Goal: Task Accomplishment & Management: Use online tool/utility

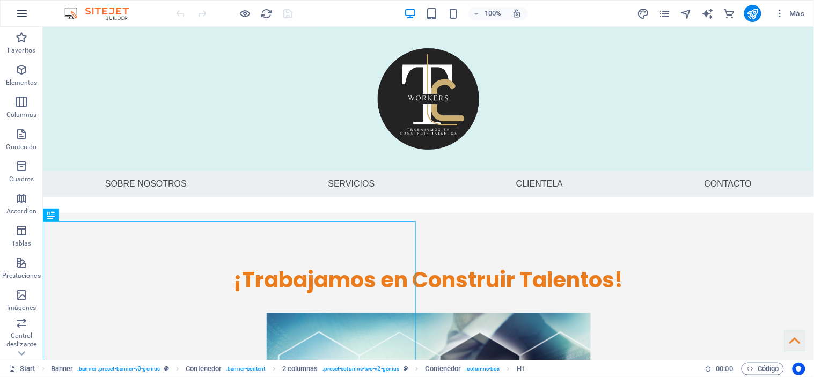
click at [20, 10] on icon "button" at bounding box center [22, 13] width 13 height 13
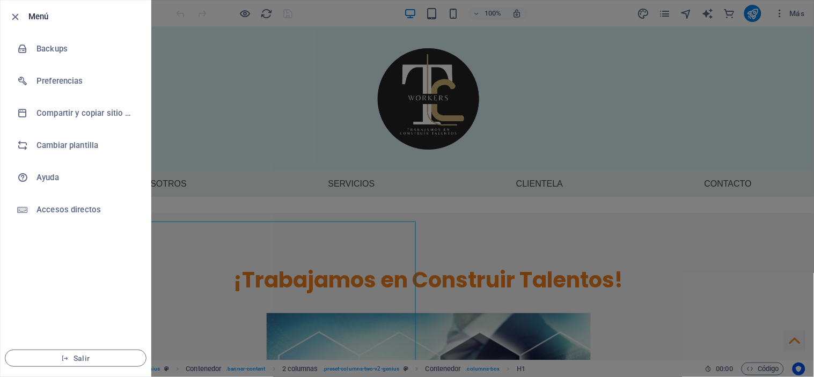
click at [8, 18] on li "Menú" at bounding box center [76, 17] width 150 height 32
click at [16, 14] on icon "button" at bounding box center [16, 17] width 12 height 12
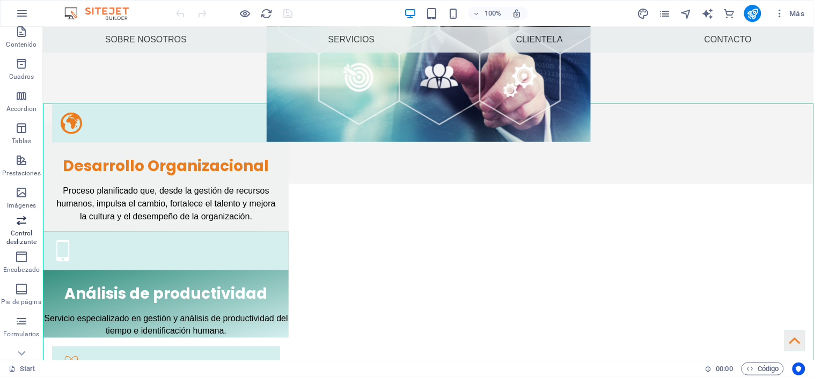
scroll to position [109, 0]
click at [21, 224] on p "Control deslizante" at bounding box center [21, 231] width 43 height 17
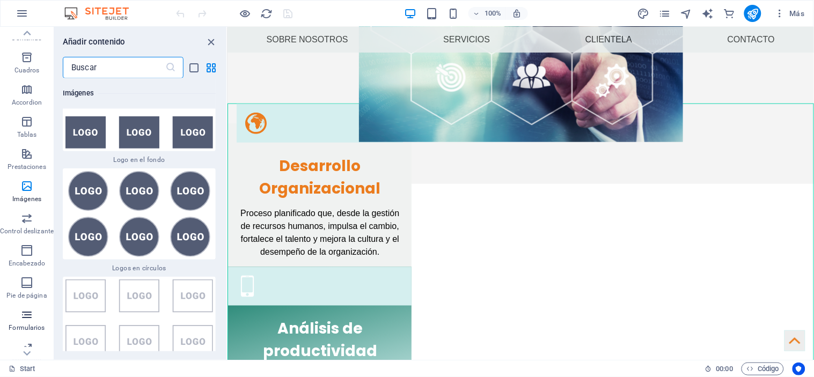
scroll to position [181, 0]
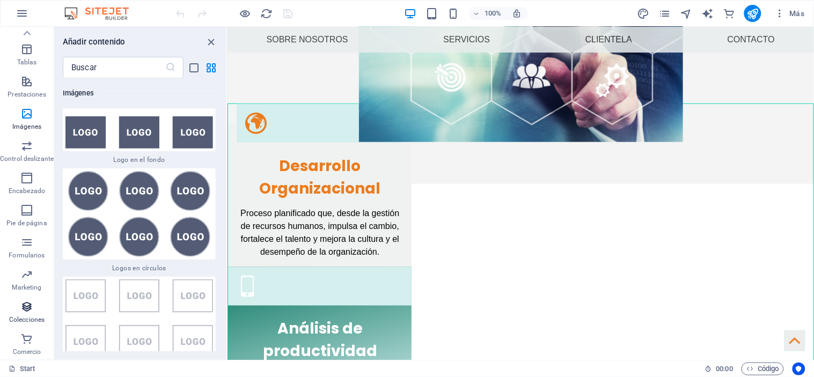
click at [27, 304] on icon "button" at bounding box center [26, 306] width 13 height 13
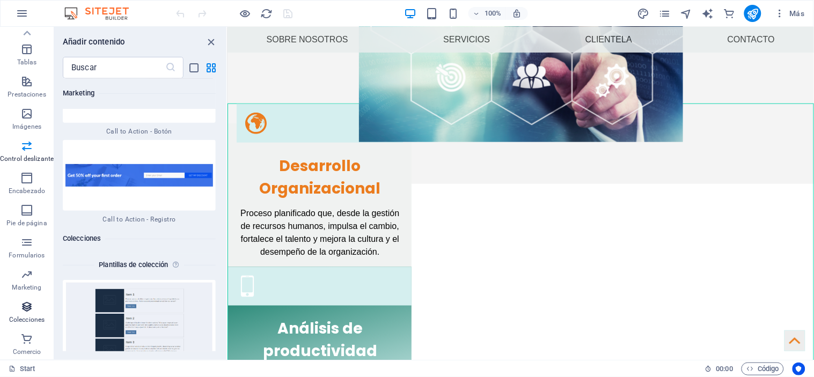
scroll to position [19811, 0]
click at [27, 335] on icon "button" at bounding box center [26, 338] width 13 height 13
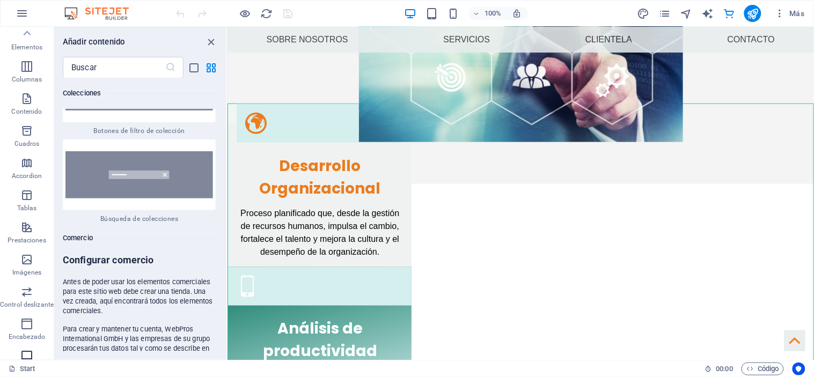
scroll to position [34, 0]
click at [27, 216] on button "Tablas" at bounding box center [27, 202] width 54 height 32
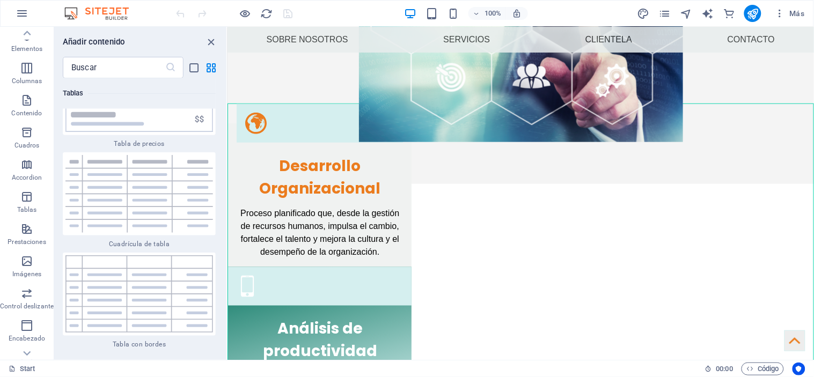
scroll to position [7201, 0]
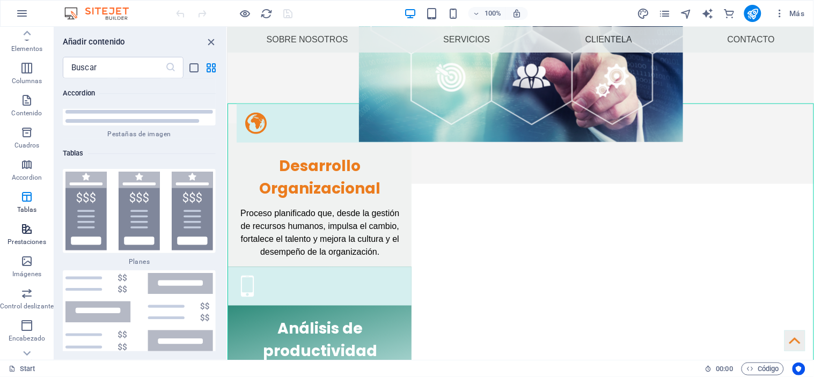
click at [25, 233] on icon "button" at bounding box center [26, 229] width 13 height 13
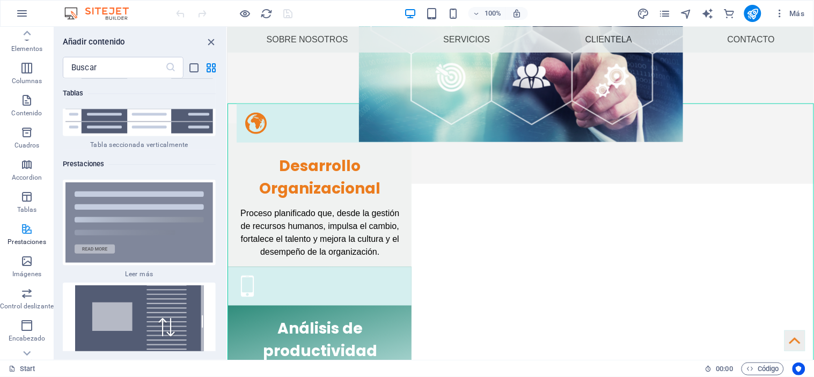
scroll to position [8102, 0]
click at [27, 195] on icon "button" at bounding box center [26, 196] width 13 height 13
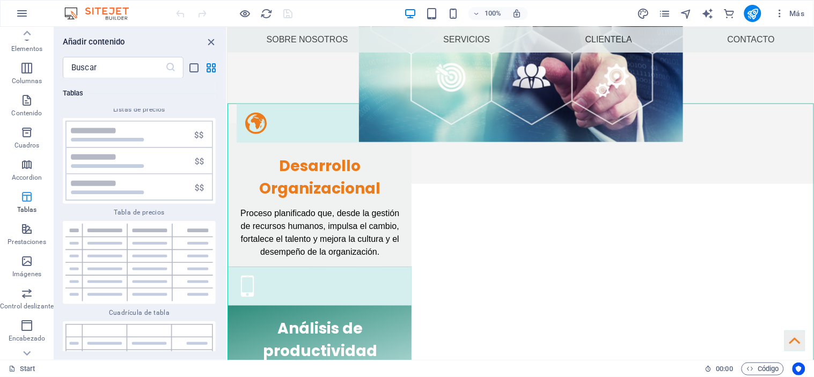
scroll to position [7200, 0]
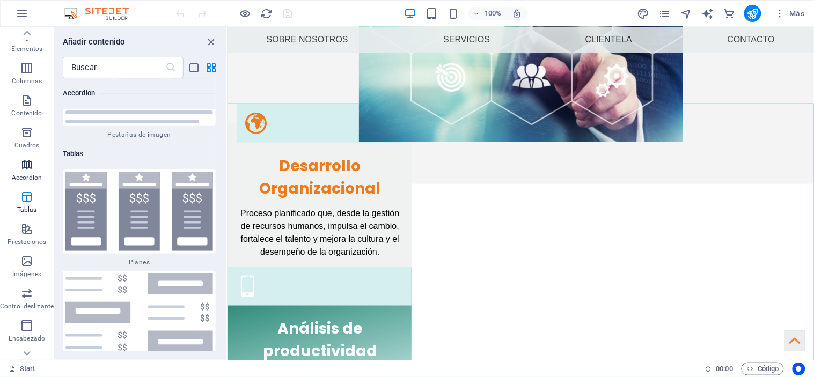
click at [23, 168] on icon "button" at bounding box center [26, 164] width 13 height 13
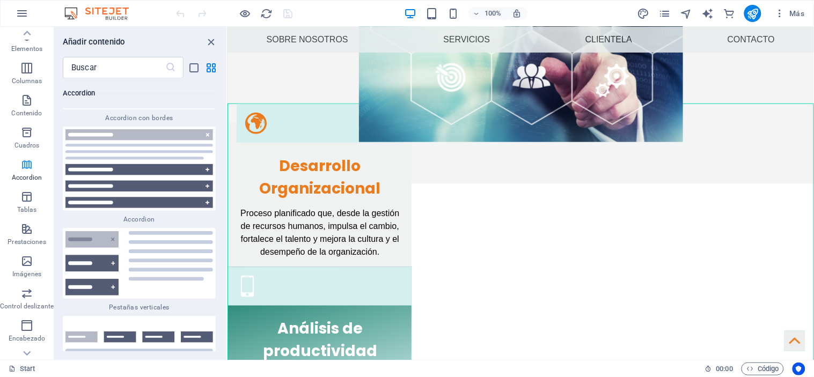
scroll to position [6618, 0]
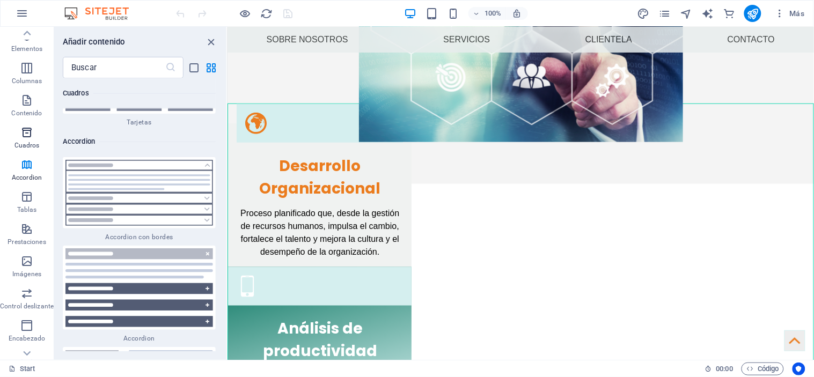
click at [27, 141] on p "Cuadros" at bounding box center [26, 145] width 25 height 9
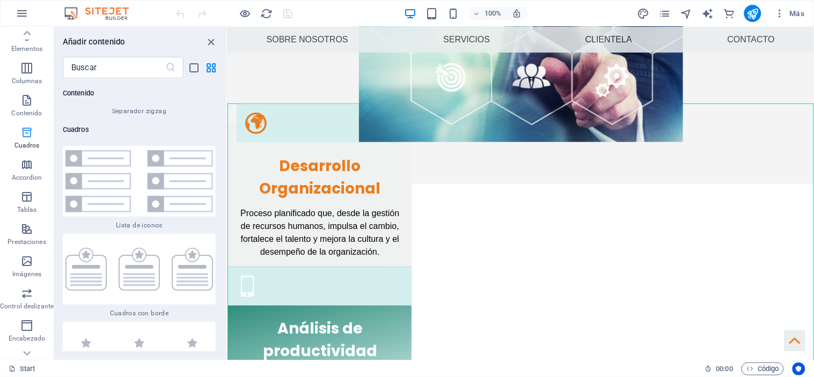
scroll to position [5765, 0]
click at [28, 100] on icon "button" at bounding box center [26, 100] width 13 height 13
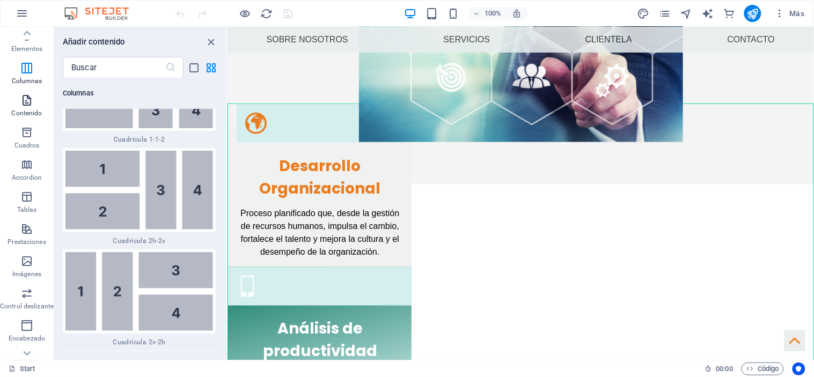
scroll to position [0, 0]
click at [24, 71] on icon "button" at bounding box center [26, 69] width 13 height 13
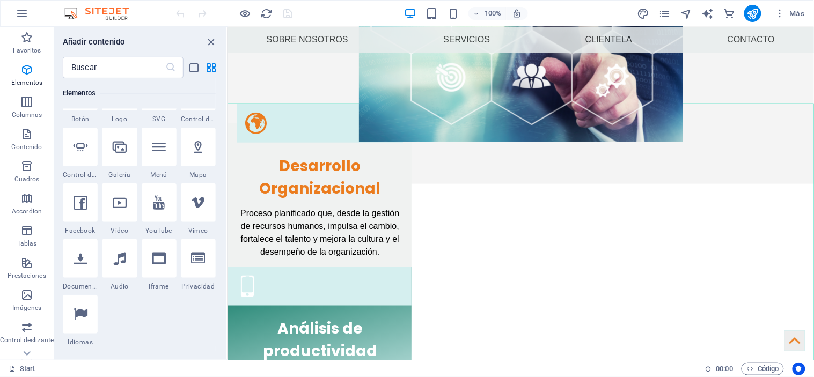
scroll to position [357, 0]
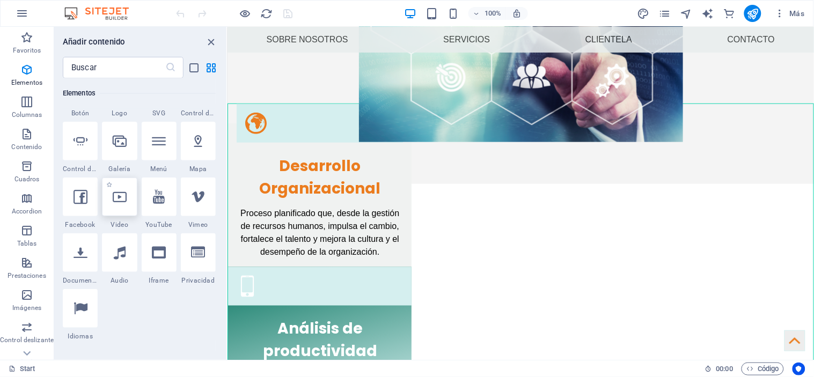
click at [119, 197] on icon at bounding box center [120, 197] width 14 height 14
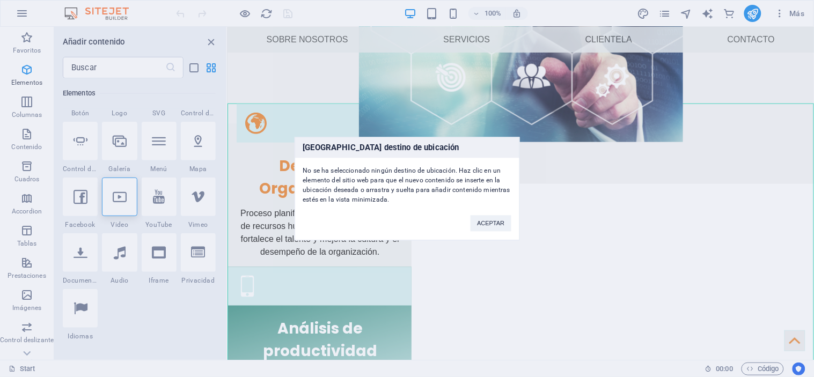
click at [82, 141] on div "Ningún destino de ubicación No se ha seleccionado ningún destino de ubicación. …" at bounding box center [407, 188] width 814 height 377
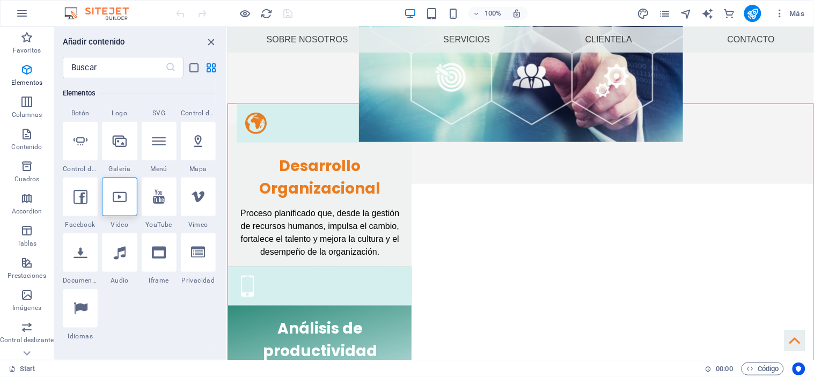
click at [82, 141] on icon at bounding box center [80, 141] width 14 height 14
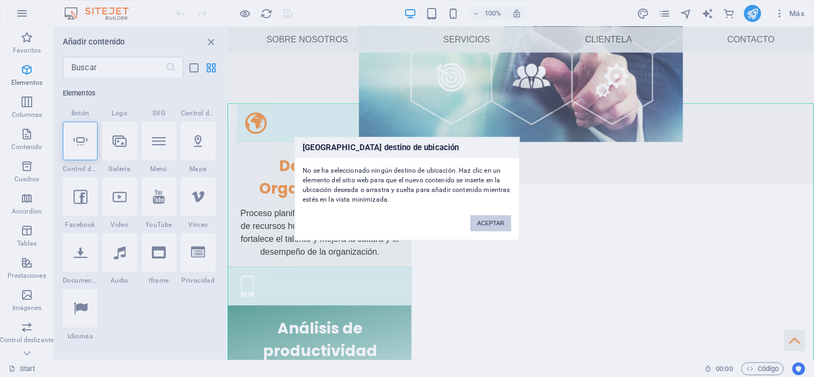
click at [489, 223] on button "ACEPTAR" at bounding box center [490, 223] width 40 height 16
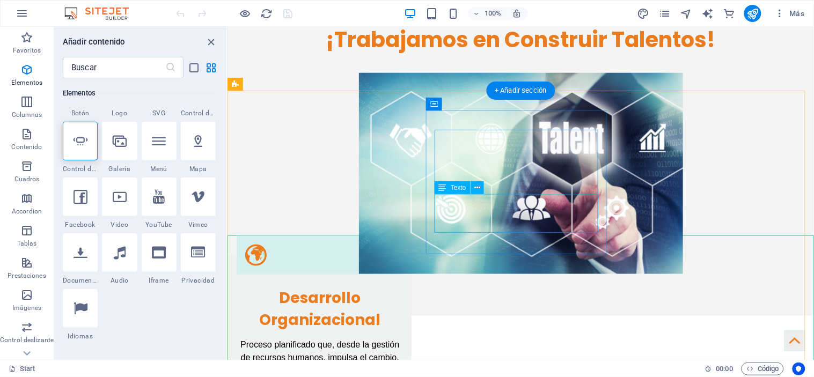
scroll to position [0, 0]
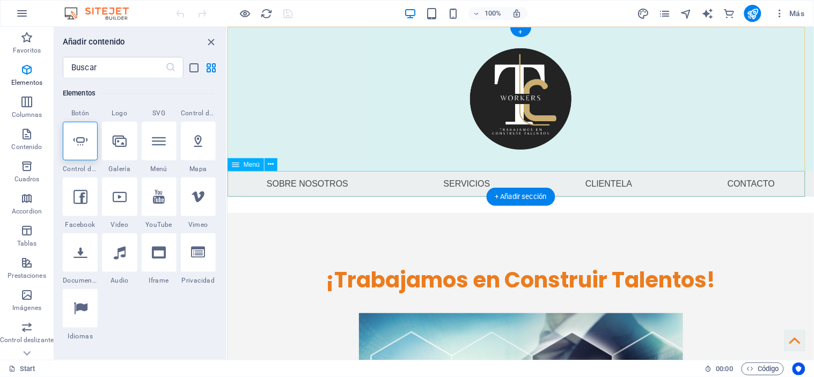
click at [452, 182] on nav "Sobre nosotros Servicios Clientela Contacto" at bounding box center [520, 184] width 586 height 26
select select
select select "1"
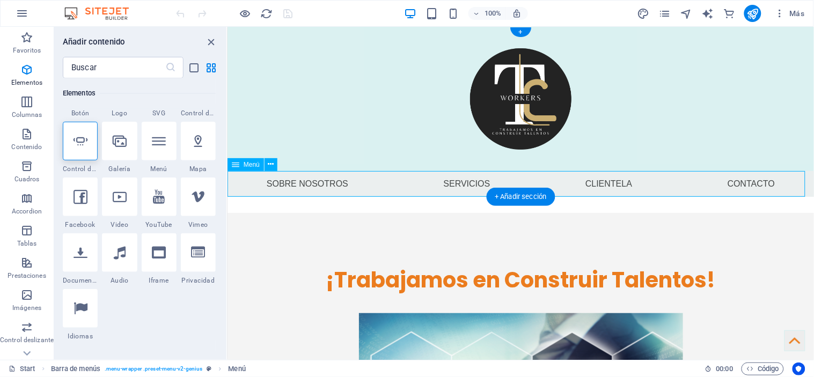
select select
select select "4"
select select "overlay"
select select "3"
select select
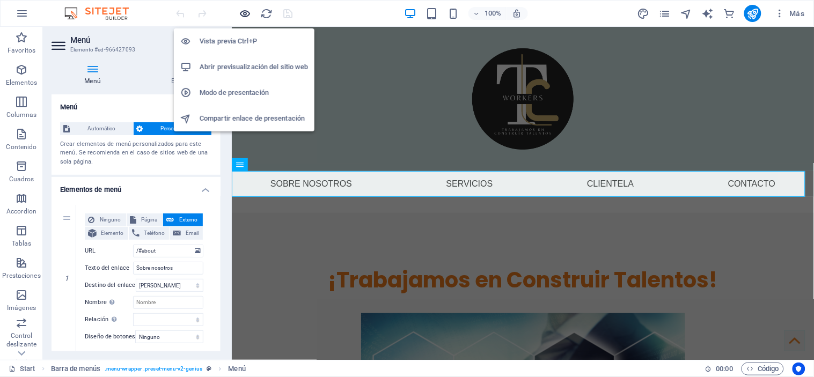
click at [248, 12] on icon "button" at bounding box center [245, 14] width 12 height 12
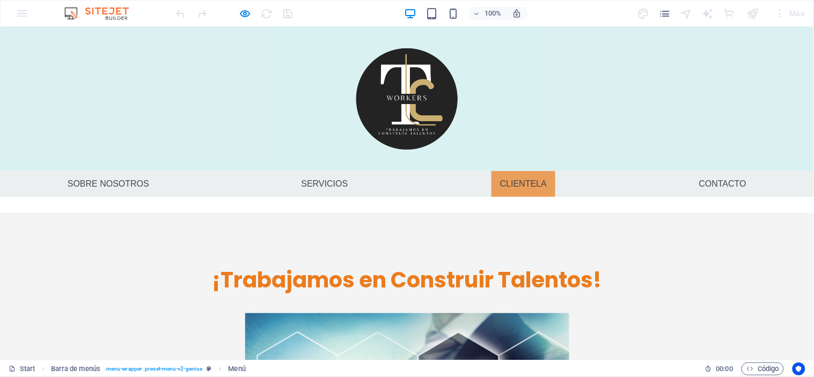
click at [534, 183] on font "Clientela" at bounding box center [523, 183] width 47 height 9
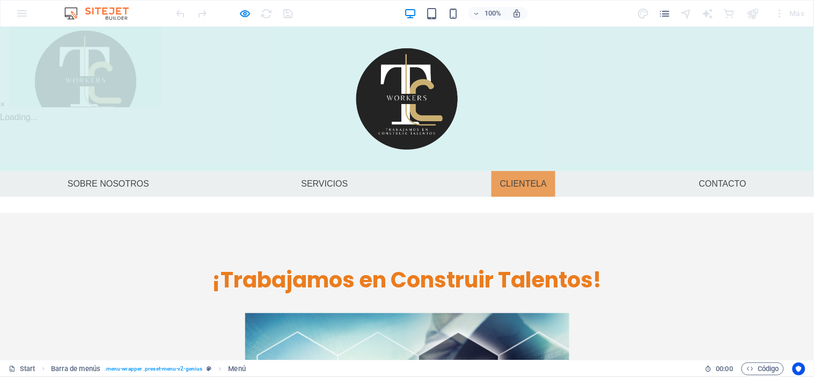
scroll to position [0, 8]
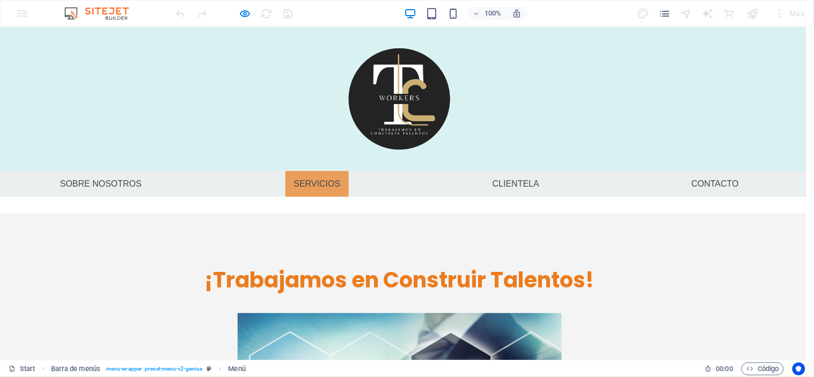
click at [307, 179] on font "Servicios" at bounding box center [317, 183] width 47 height 9
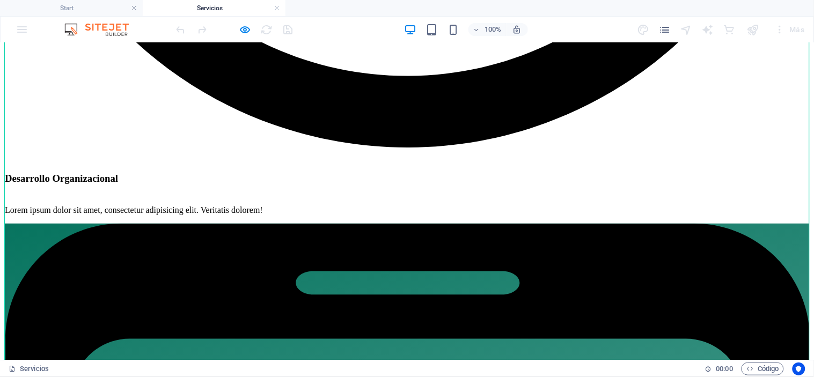
scroll to position [1174, 0]
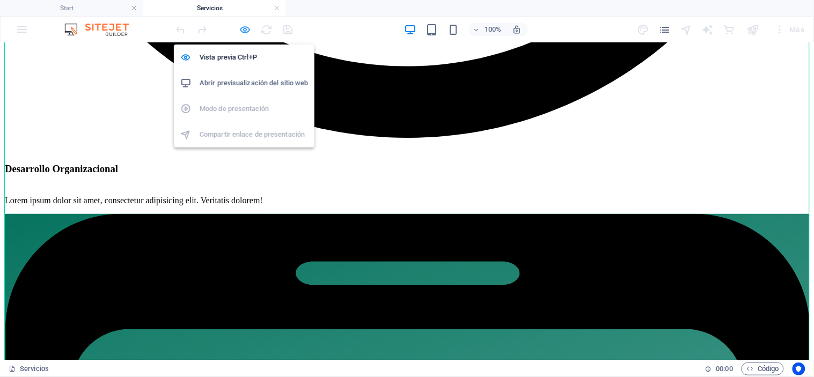
click at [243, 28] on icon "button" at bounding box center [245, 30] width 12 height 12
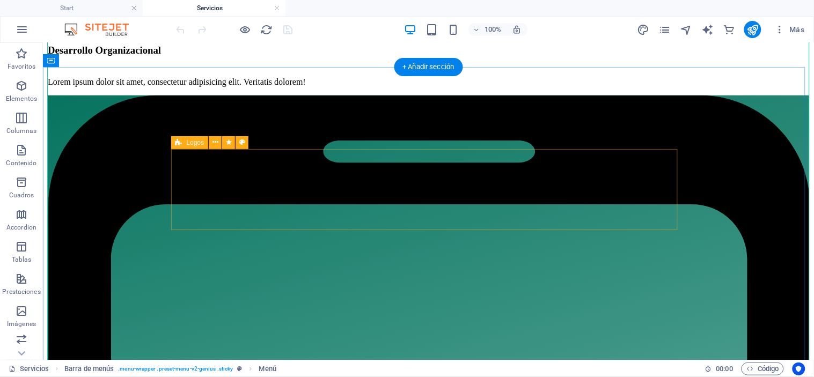
scroll to position [1248, 0]
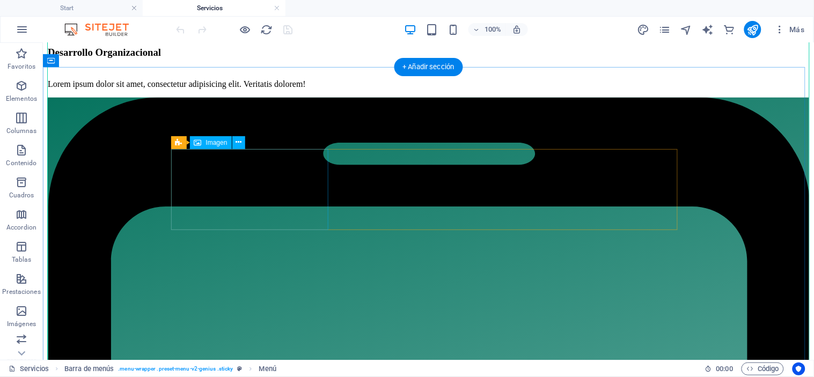
select select "px"
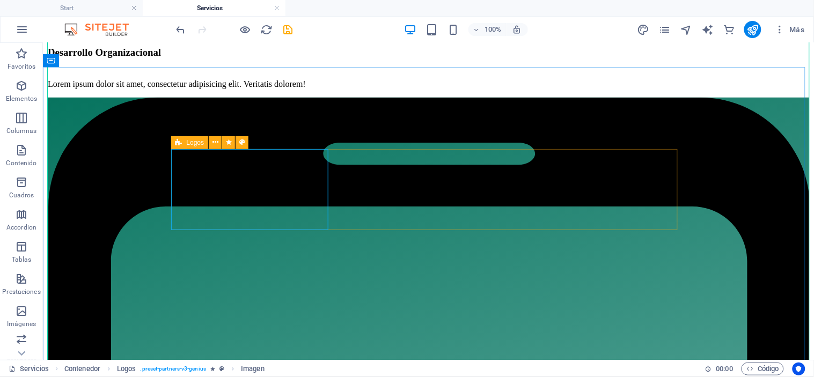
click at [181, 145] on icon at bounding box center [178, 142] width 7 height 13
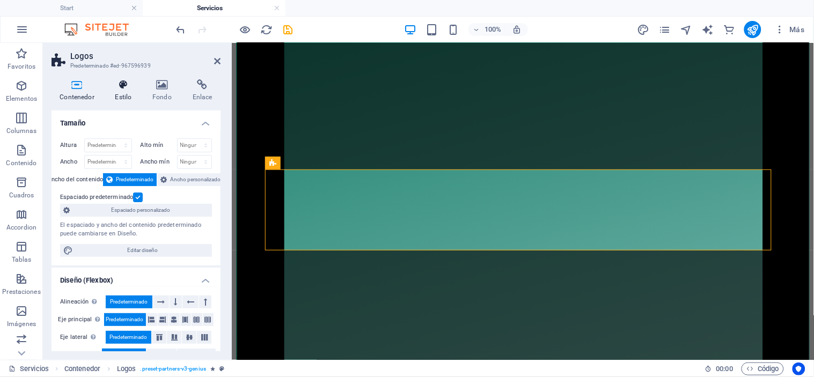
click at [124, 82] on icon at bounding box center [123, 84] width 33 height 11
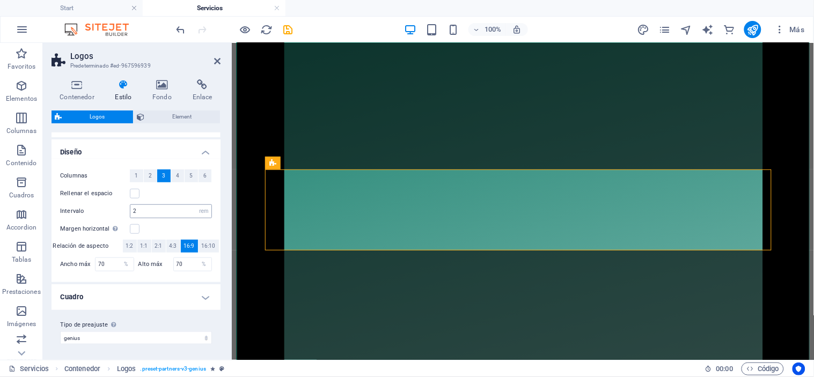
scroll to position [179, 0]
click at [202, 297] on h4 "Cuadro" at bounding box center [135, 296] width 169 height 26
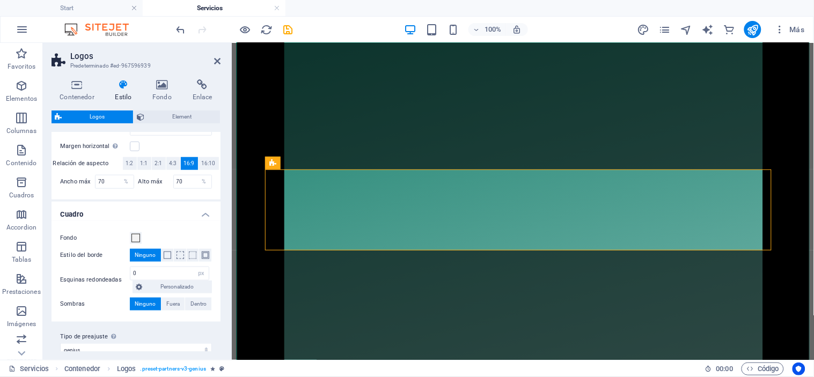
scroll to position [270, 0]
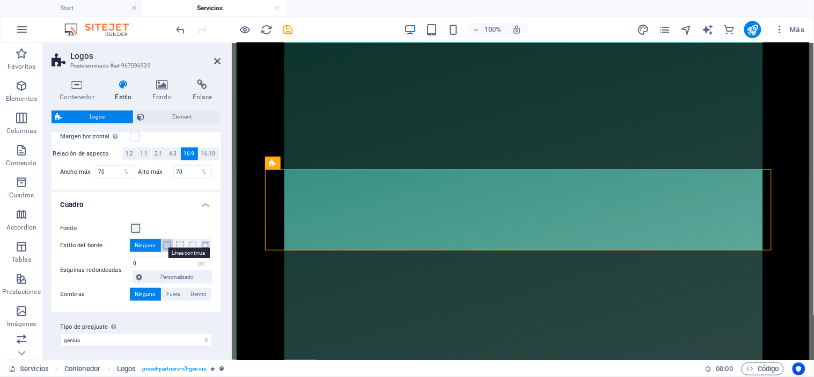
click at [165, 245] on span at bounding box center [168, 246] width 8 height 8
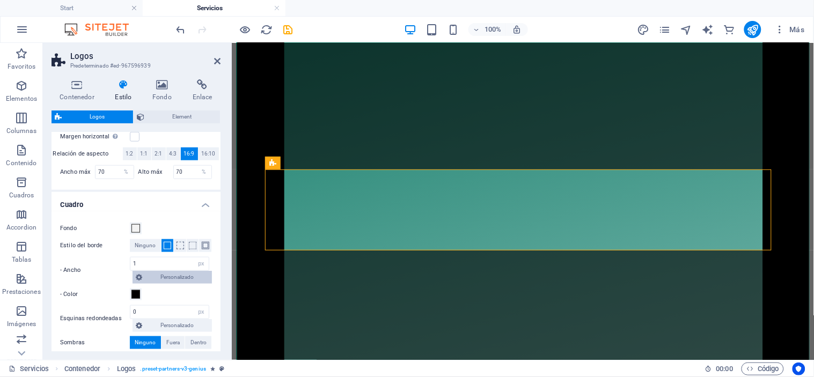
scroll to position [321, 0]
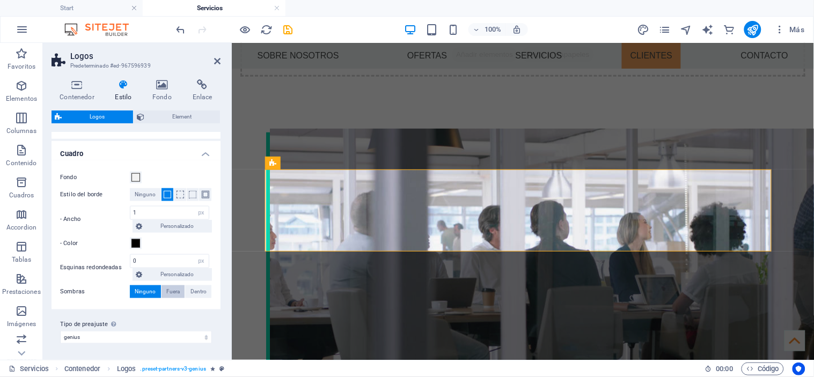
click at [166, 291] on span "Fuera" at bounding box center [172, 291] width 13 height 13
type input "2"
type input "4"
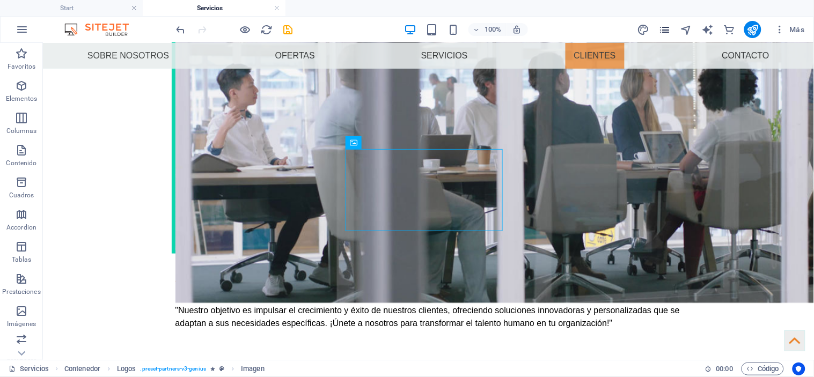
click at [665, 28] on icon "pages" at bounding box center [665, 30] width 12 height 12
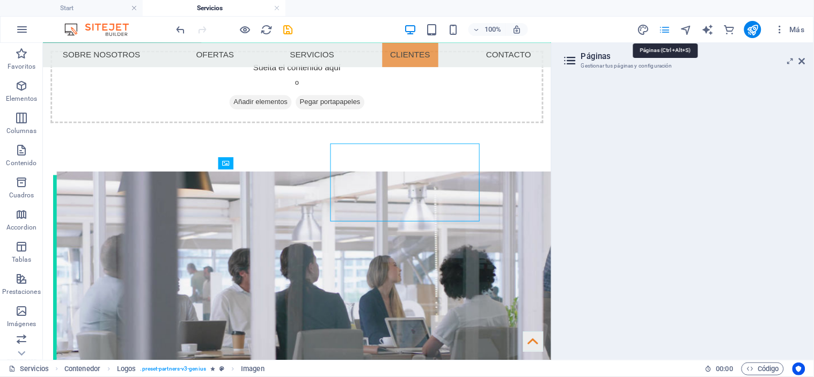
click at [667, 31] on icon "pages" at bounding box center [665, 30] width 12 height 12
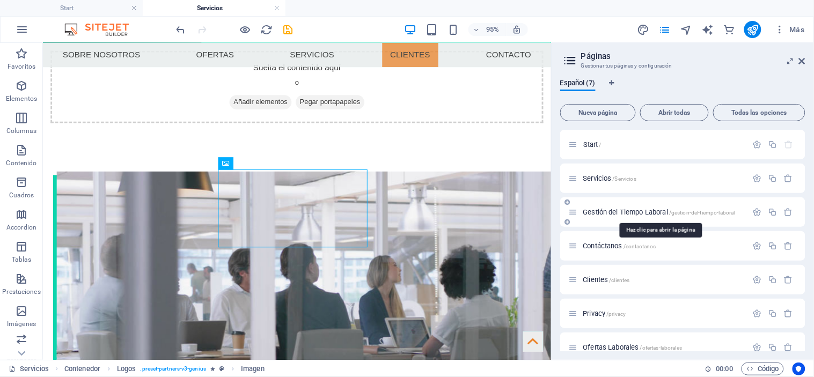
click at [626, 212] on span "Gestión del Tiempo Laboral /gestion-del-tiempo-laboral" at bounding box center [659, 212] width 152 height 8
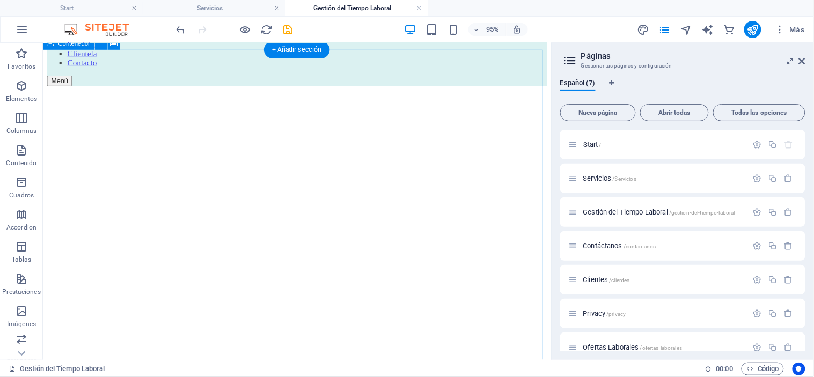
scroll to position [145, 0]
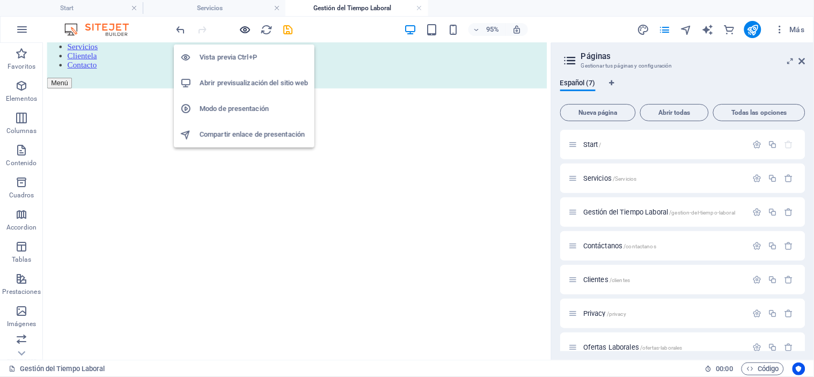
click at [239, 28] on icon "button" at bounding box center [245, 30] width 12 height 12
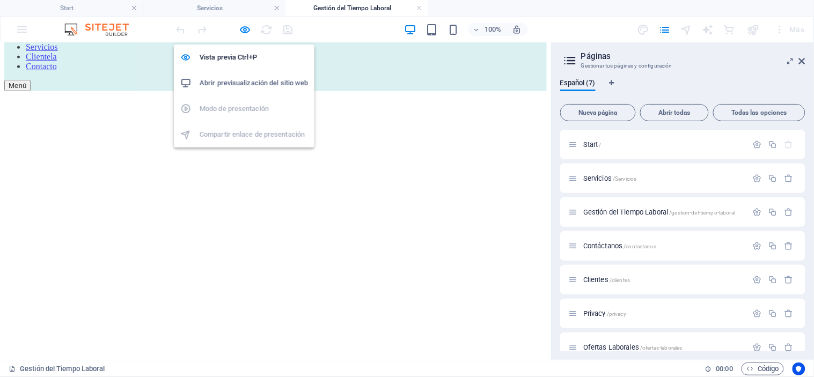
click at [240, 83] on h6 "Abrir previsualización del sitio web" at bounding box center [253, 83] width 108 height 13
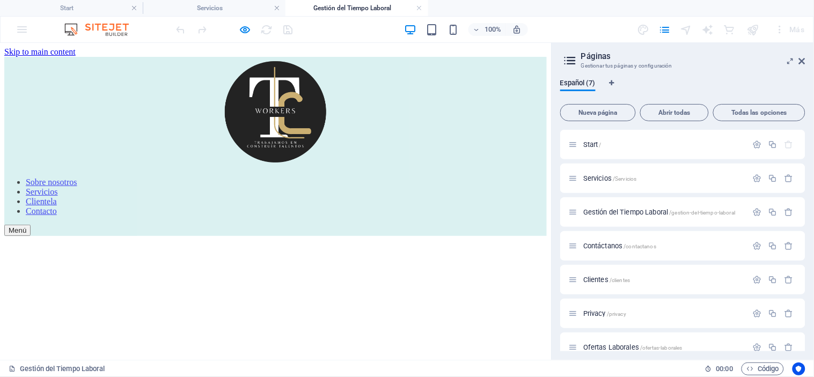
scroll to position [161, 0]
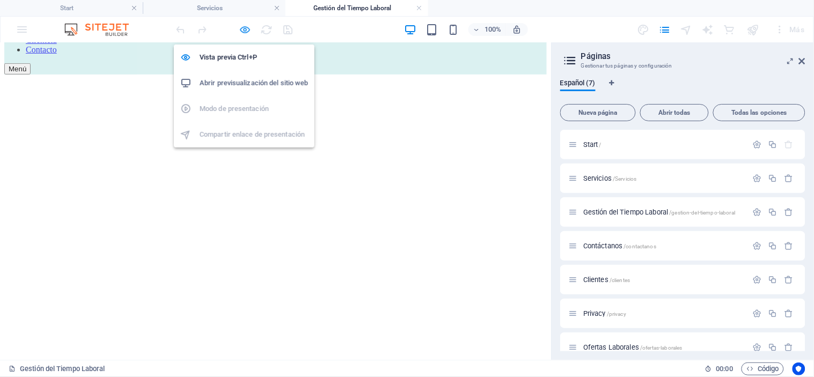
click at [247, 31] on icon "button" at bounding box center [245, 30] width 12 height 12
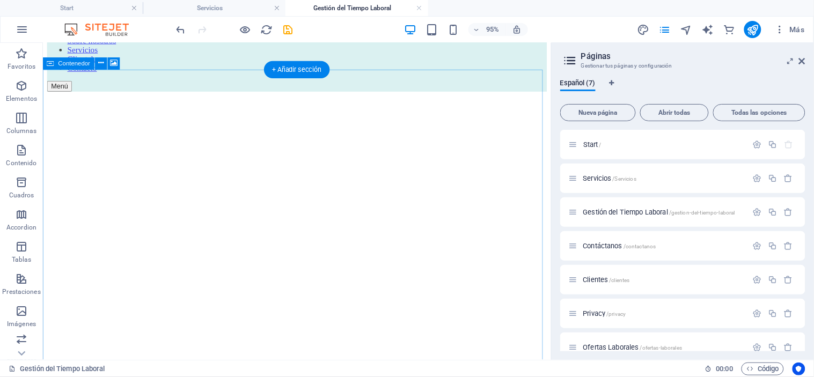
scroll to position [145, 0]
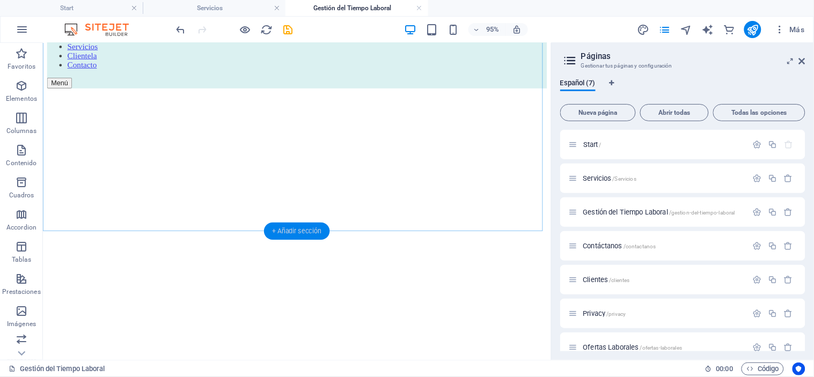
click at [293, 225] on div "+ Añadir sección" at bounding box center [296, 231] width 65 height 17
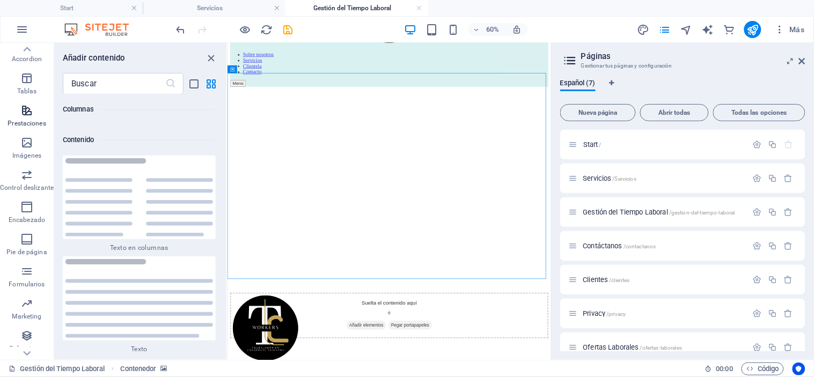
scroll to position [0, 0]
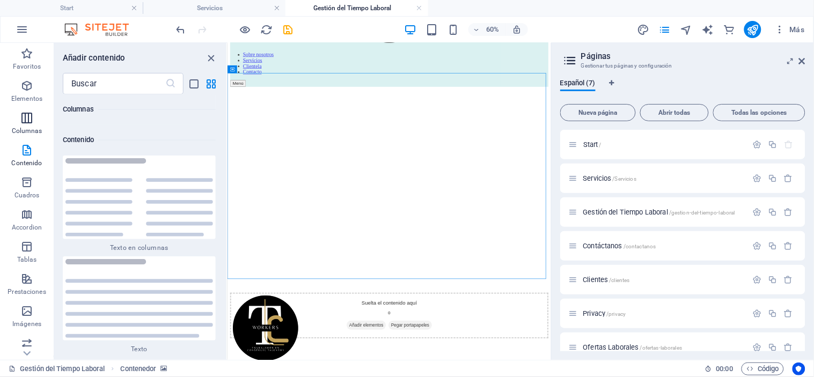
click at [25, 118] on icon "button" at bounding box center [26, 118] width 13 height 13
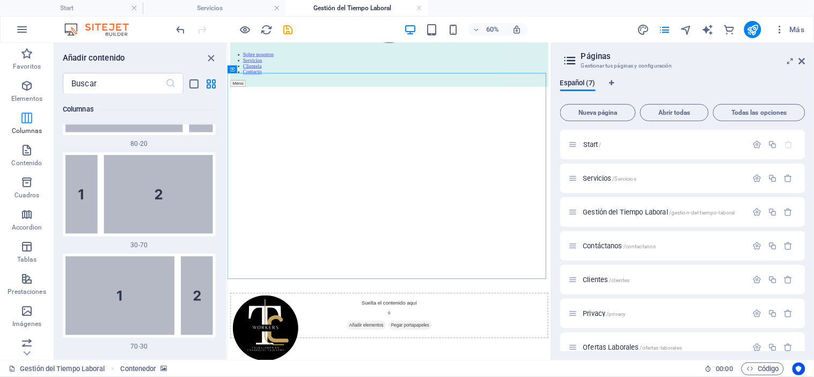
scroll to position [619, 0]
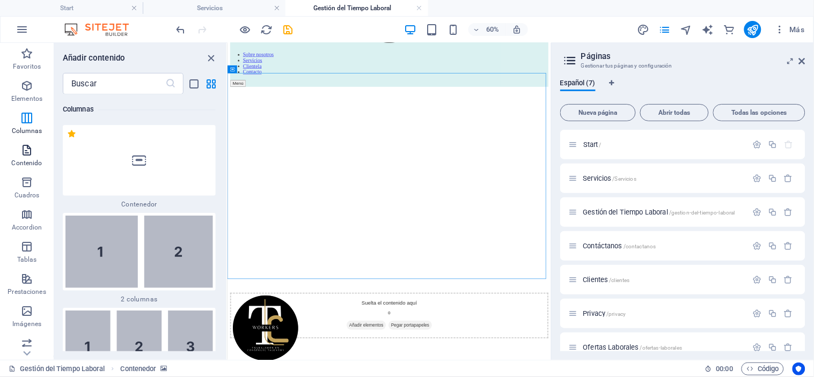
click at [25, 154] on icon "button" at bounding box center [26, 150] width 13 height 13
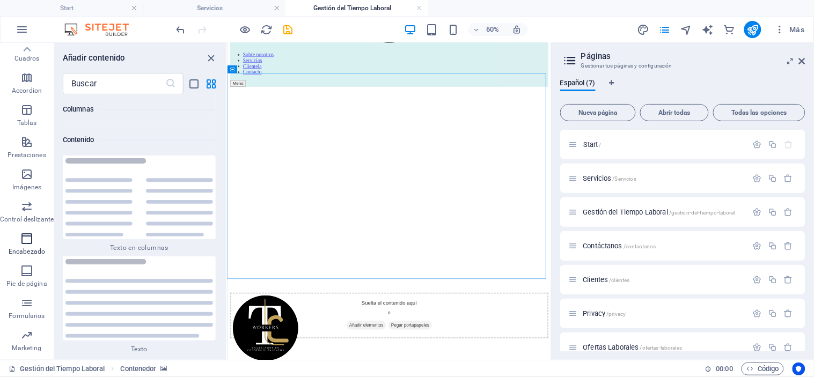
scroll to position [124, 0]
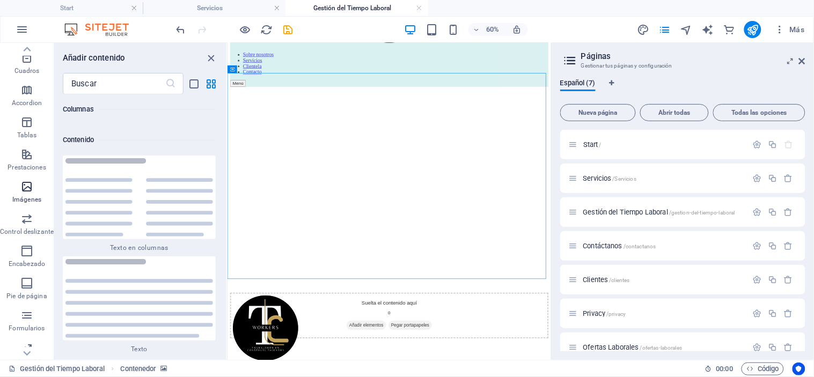
click at [25, 193] on icon "button" at bounding box center [26, 186] width 13 height 13
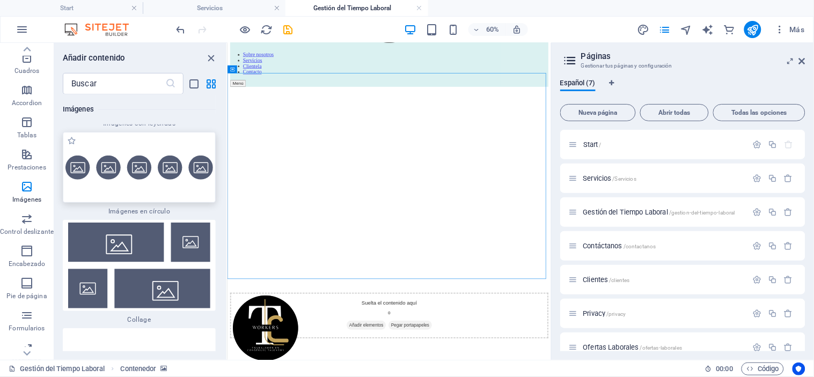
scroll to position [10858, 0]
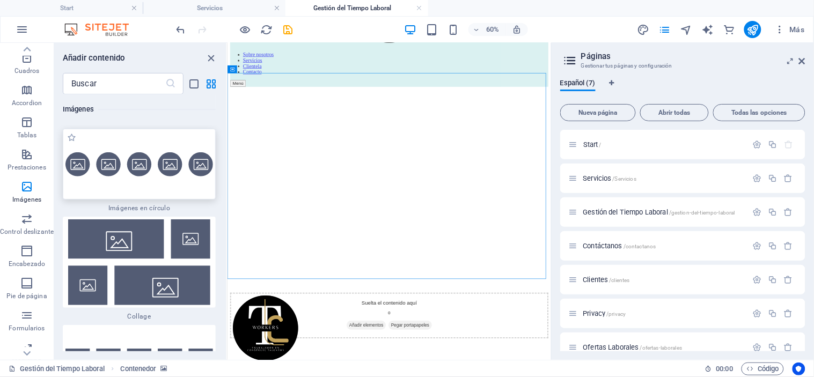
click at [152, 349] on img at bounding box center [138, 361] width 147 height 24
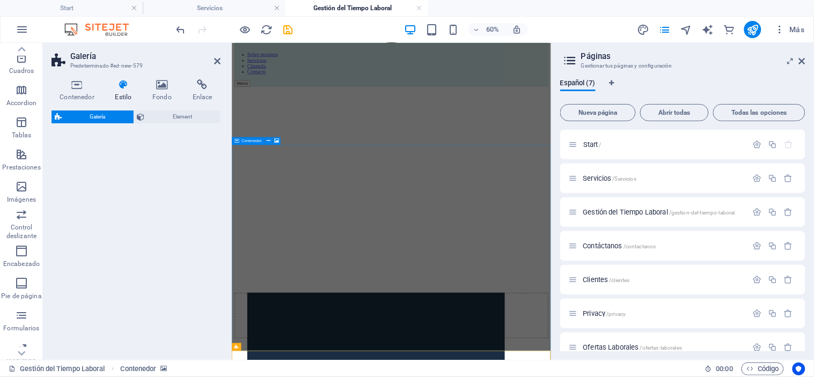
drag, startPoint x: 383, startPoint y: 304, endPoint x: 428, endPoint y: 446, distance: 149.6
select select "rem"
select select "preset-gallery-v3-default"
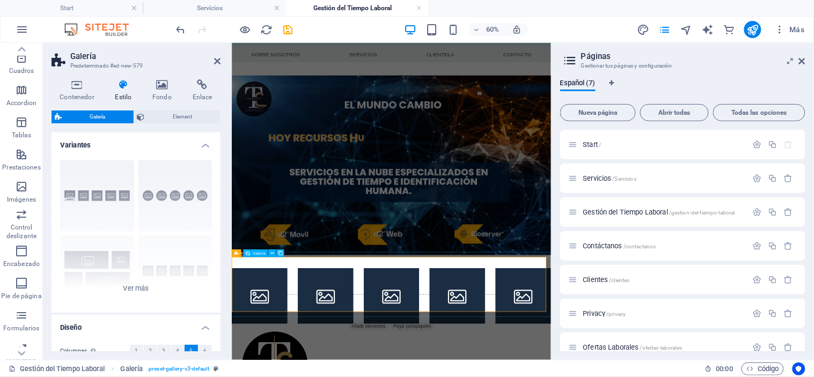
scroll to position [41, 0]
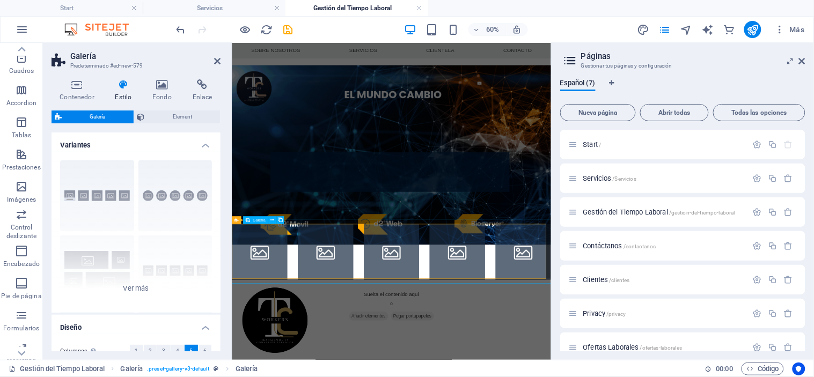
select select "4"
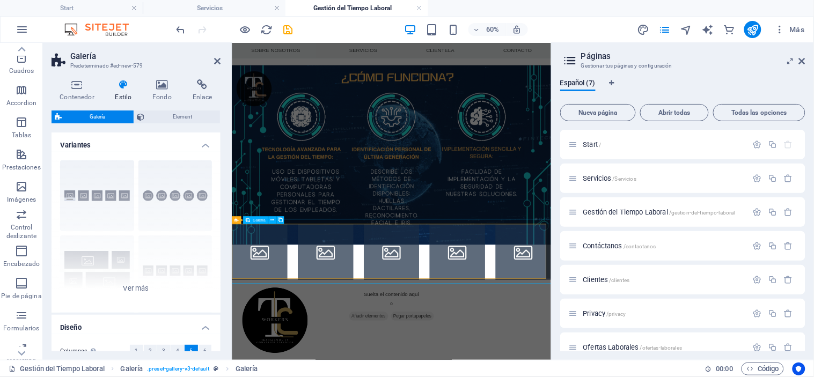
select select "px"
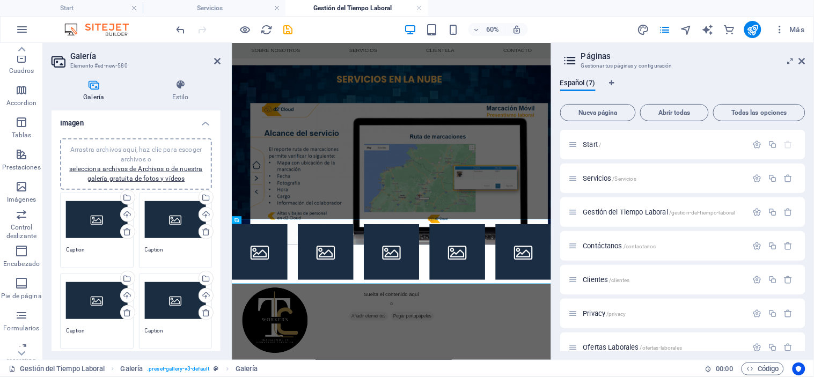
click at [90, 220] on div "Arrastra archivos aquí, haz clic para escoger archivos o selecciona archivos de…" at bounding box center [97, 219] width 62 height 43
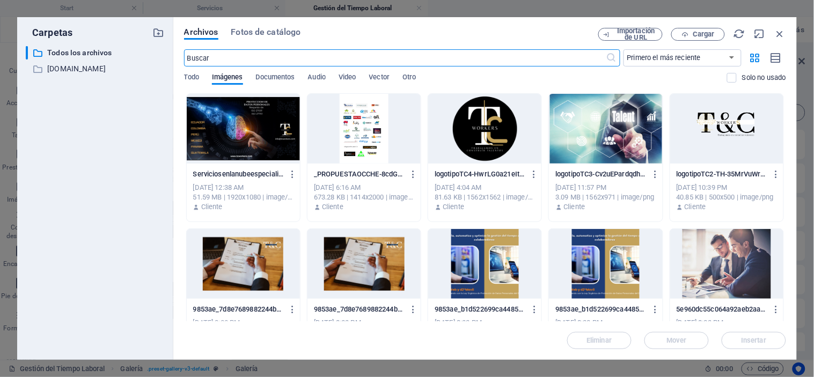
scroll to position [0, 0]
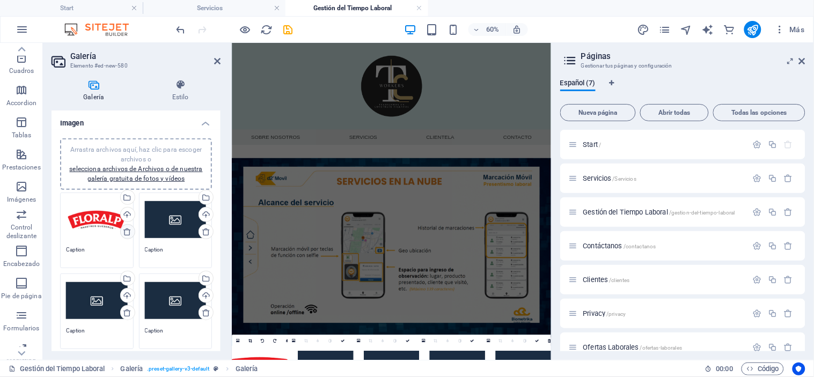
click at [126, 233] on icon at bounding box center [127, 231] width 9 height 9
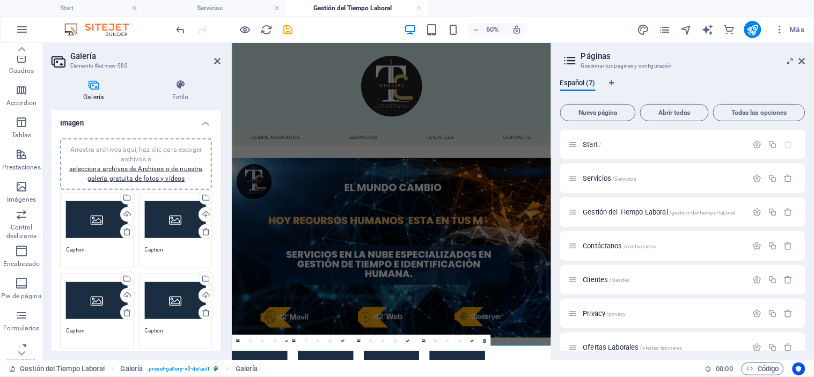
click at [92, 216] on div "Arrastra archivos aquí, haz clic para escoger archivos o selecciona archivos de…" at bounding box center [97, 219] width 62 height 43
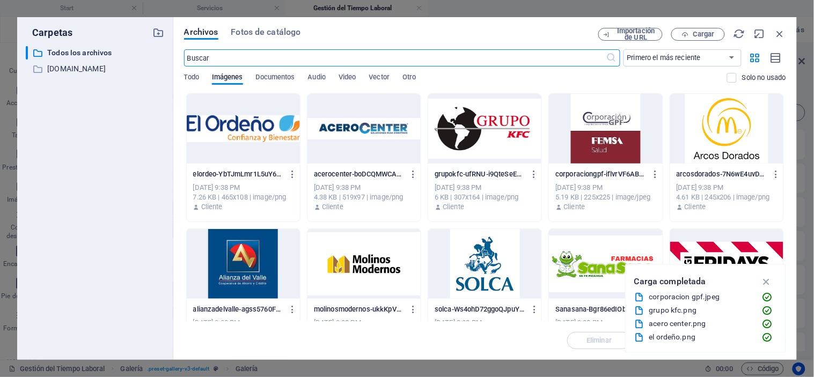
click at [725, 137] on div at bounding box center [726, 129] width 113 height 70
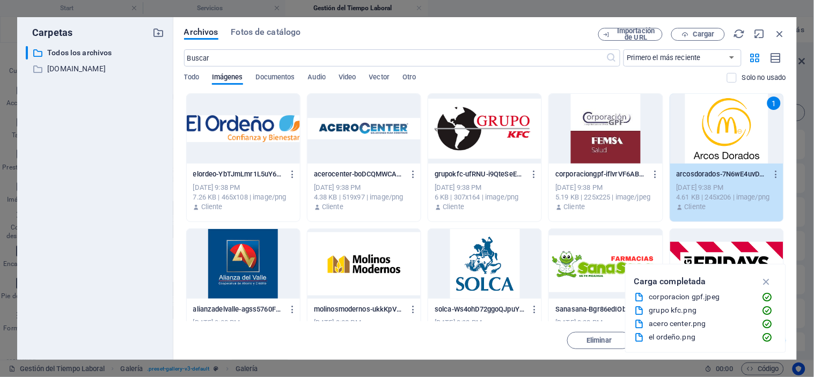
click at [725, 137] on div "1" at bounding box center [726, 129] width 113 height 70
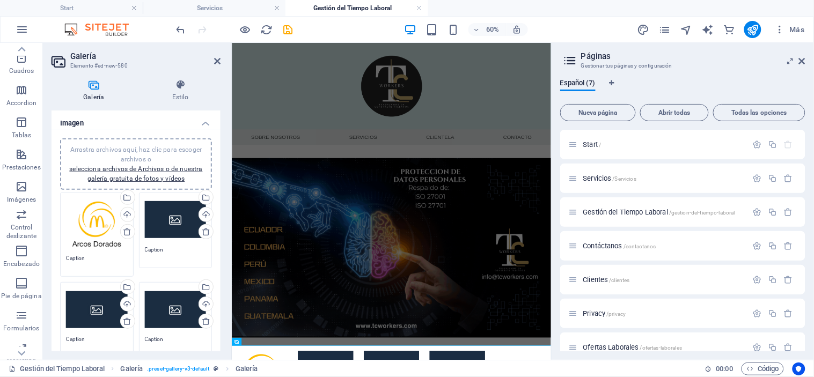
click at [170, 215] on div "Arrastra archivos aquí, haz clic para escoger archivos o selecciona archivos de…" at bounding box center [176, 219] width 62 height 43
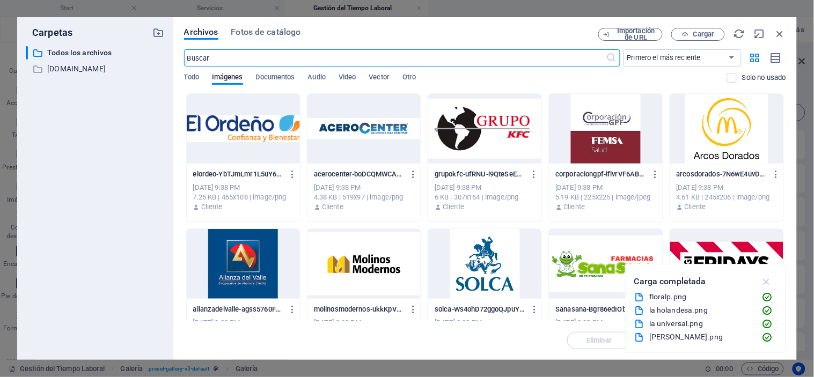
click at [766, 279] on icon "button" at bounding box center [766, 282] width 12 height 12
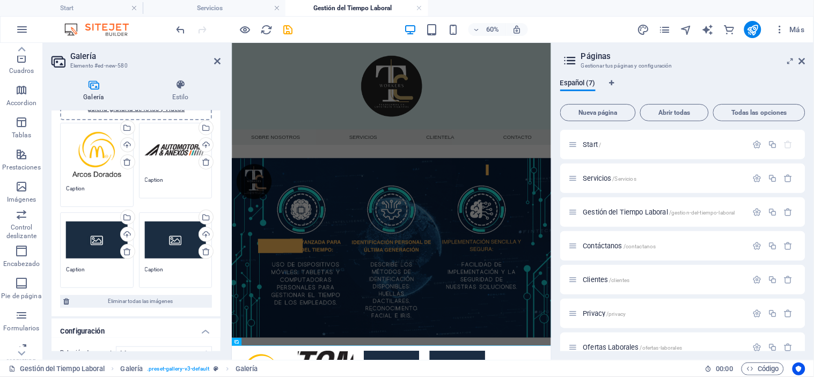
scroll to position [22, 0]
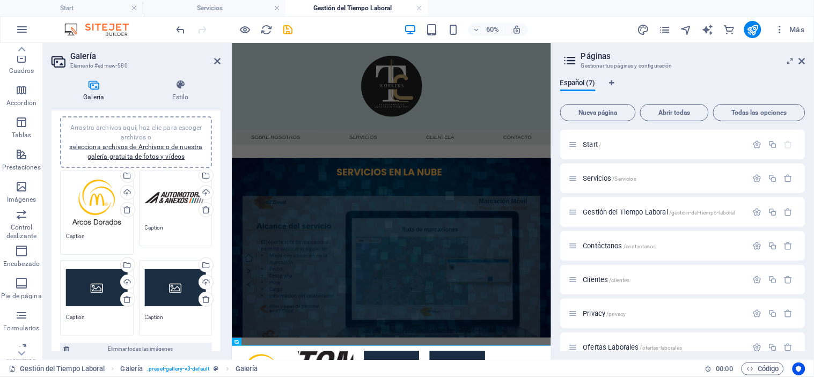
click at [171, 186] on div "Arrastra archivos aquí, haz clic para escoger archivos o selecciona archivos de…" at bounding box center [176, 197] width 62 height 43
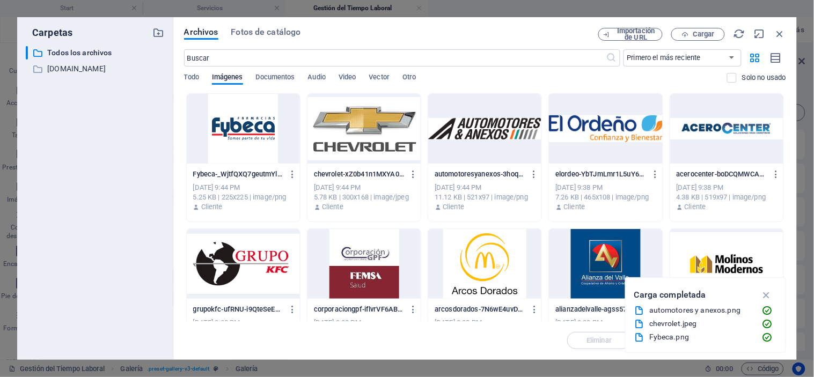
click at [253, 134] on div at bounding box center [243, 129] width 113 height 70
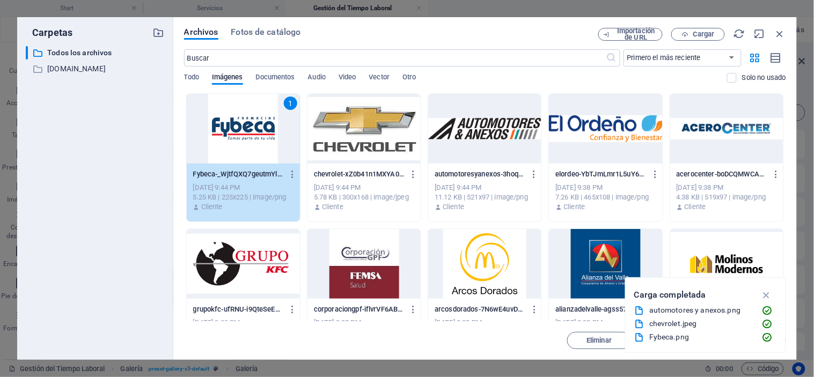
click at [253, 134] on div "1" at bounding box center [243, 129] width 113 height 70
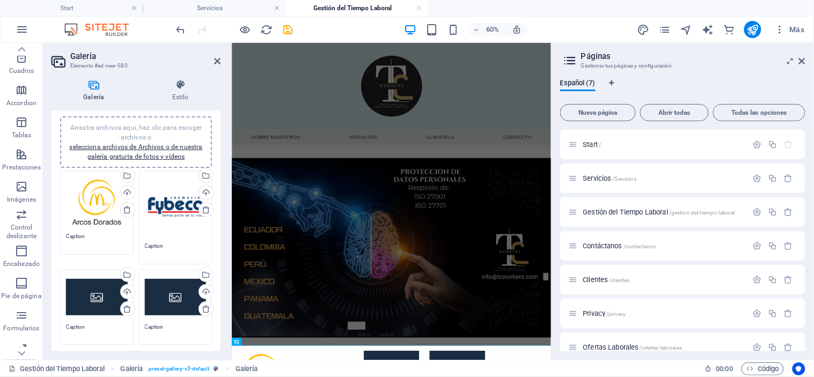
click at [97, 299] on div "Arrastra archivos aquí, haz clic para escoger archivos o selecciona archivos de…" at bounding box center [97, 297] width 62 height 43
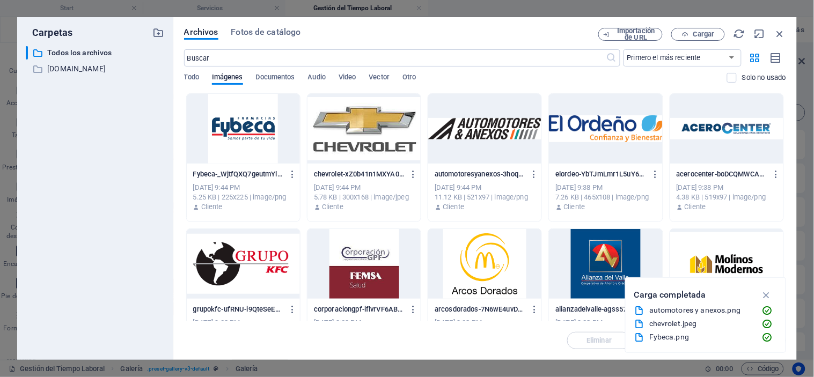
click at [362, 130] on div at bounding box center [363, 129] width 113 height 70
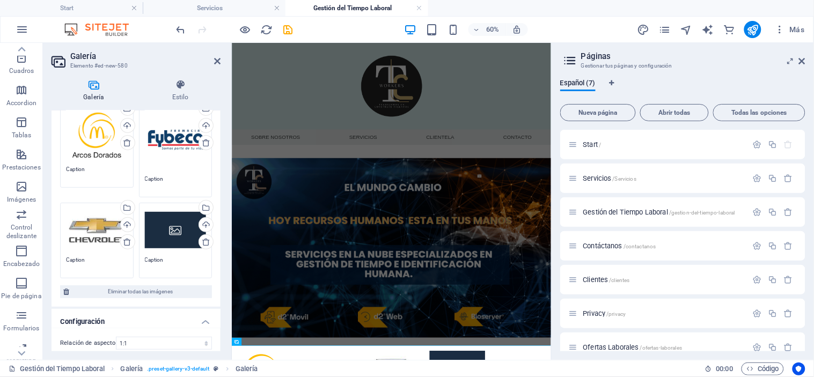
scroll to position [131, 0]
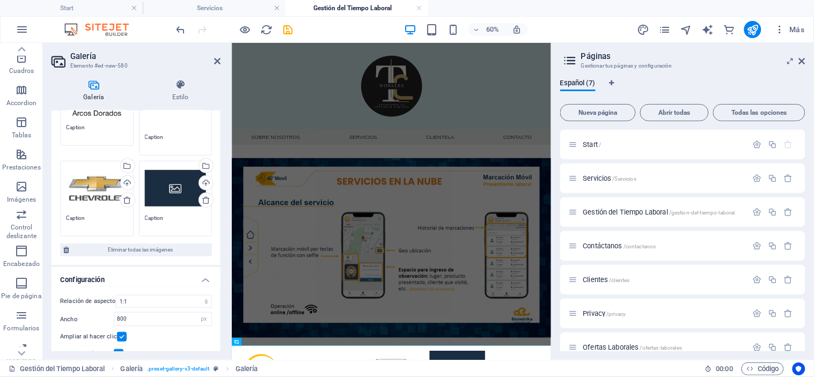
click at [164, 190] on div "Arrastra archivos aquí, haz clic para escoger archivos o selecciona archivos de…" at bounding box center [176, 188] width 62 height 43
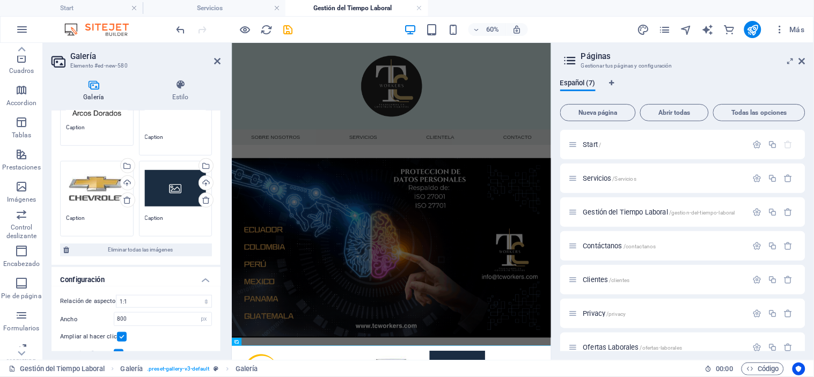
click at [164, 190] on div "Arrastra archivos aquí, haz clic para escoger archivos o selecciona archivos de…" at bounding box center [176, 188] width 62 height 43
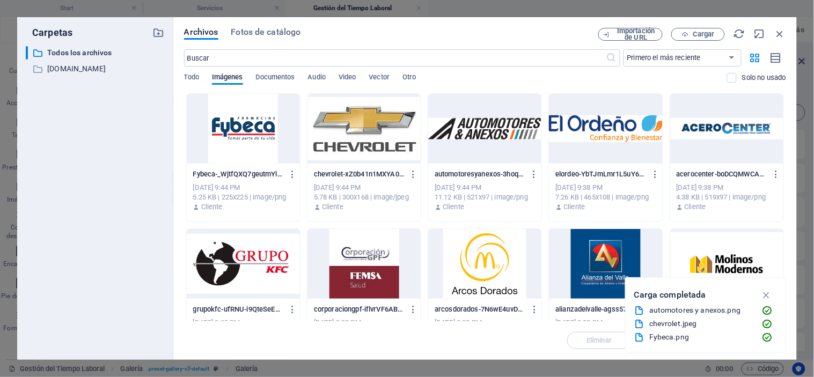
click at [593, 128] on div at bounding box center [605, 129] width 113 height 70
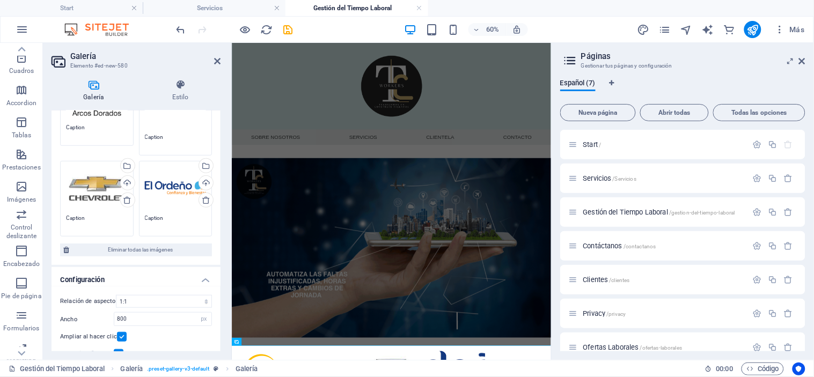
click at [172, 199] on div "Arrastra archivos aquí, haz clic para escoger archivos o selecciona archivos de…" at bounding box center [176, 188] width 62 height 43
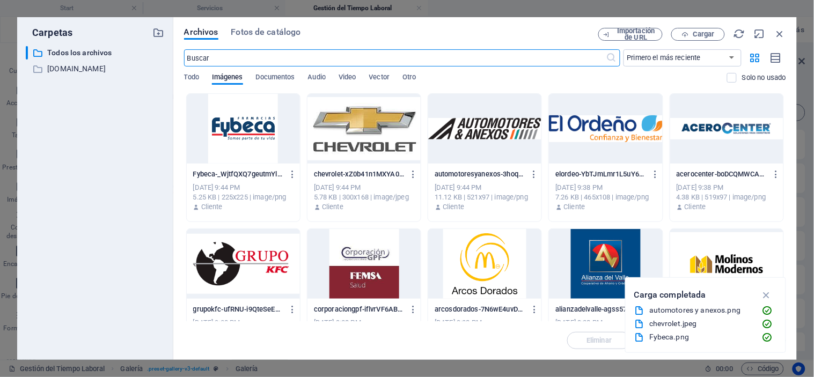
click at [254, 255] on div at bounding box center [243, 264] width 113 height 70
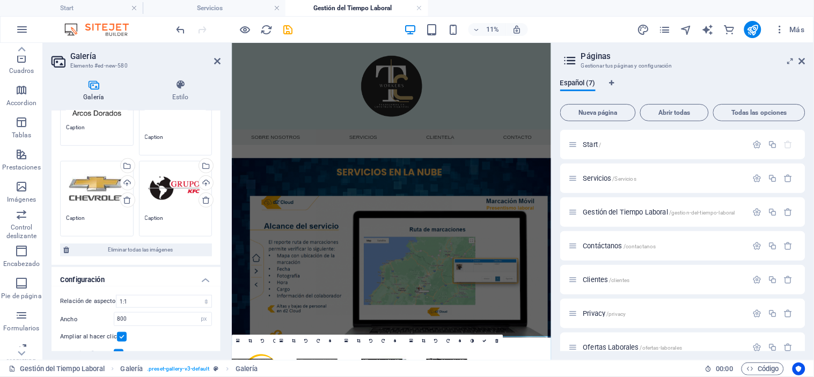
click at [268, 376] on figure at bounding box center [497, 383] width 532 height 343
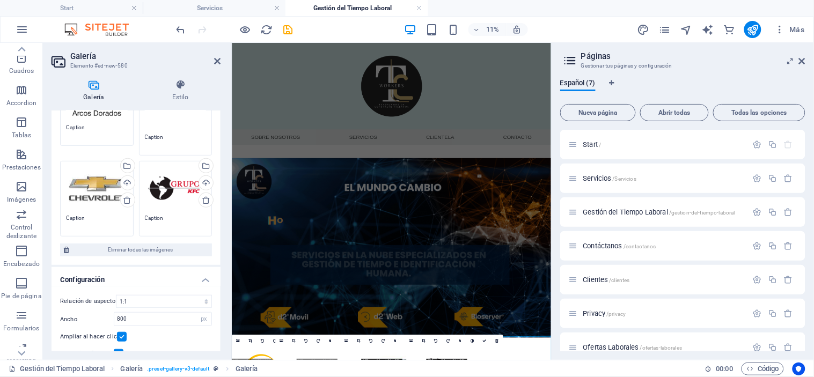
click at [268, 376] on figure at bounding box center [497, 383] width 532 height 343
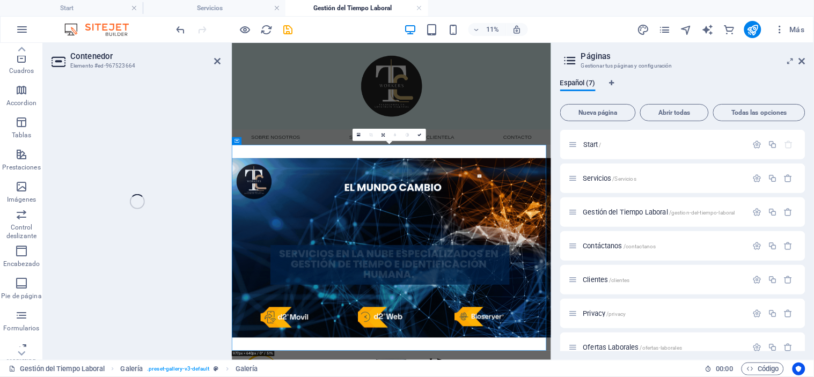
select select "rem"
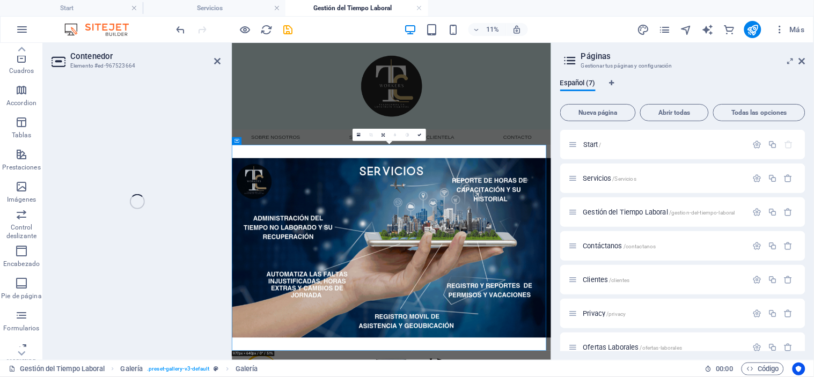
select select "rem"
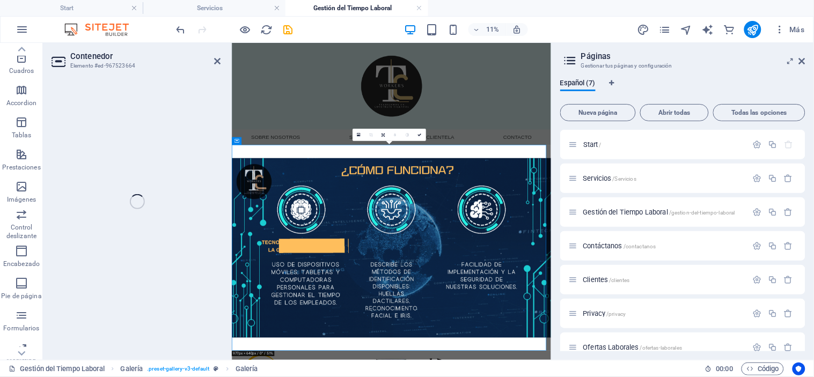
select select "rem"
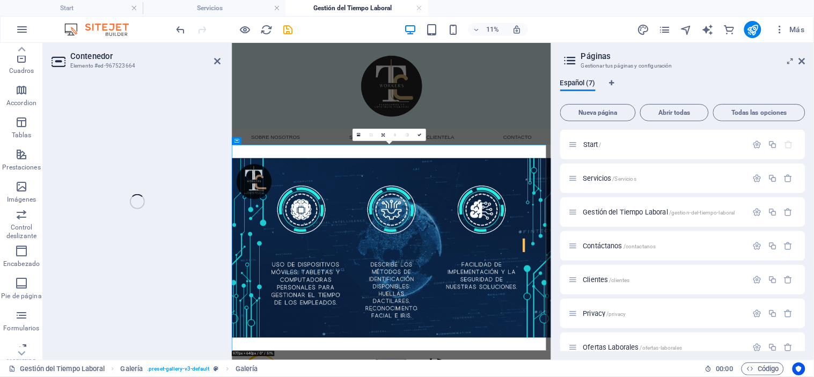
select select "rem"
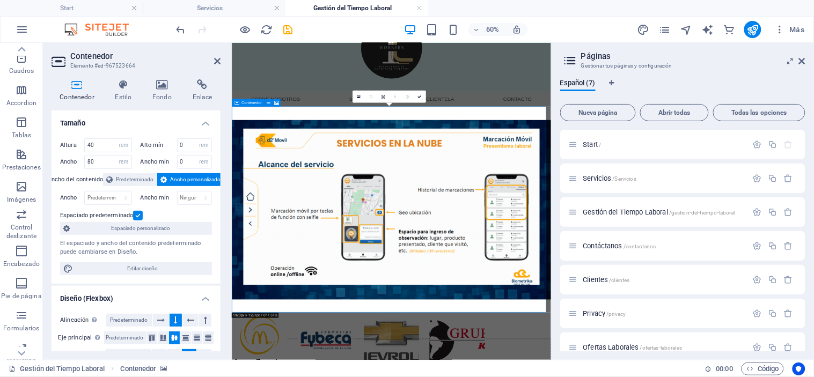
scroll to position [41, 0]
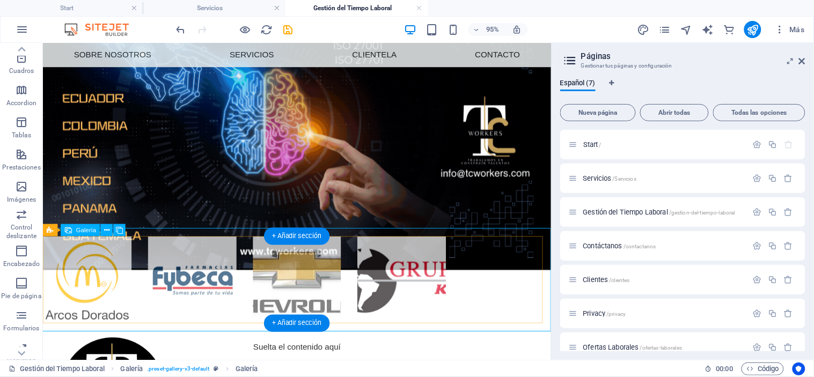
click at [352, 273] on div at bounding box center [310, 293] width 552 height 110
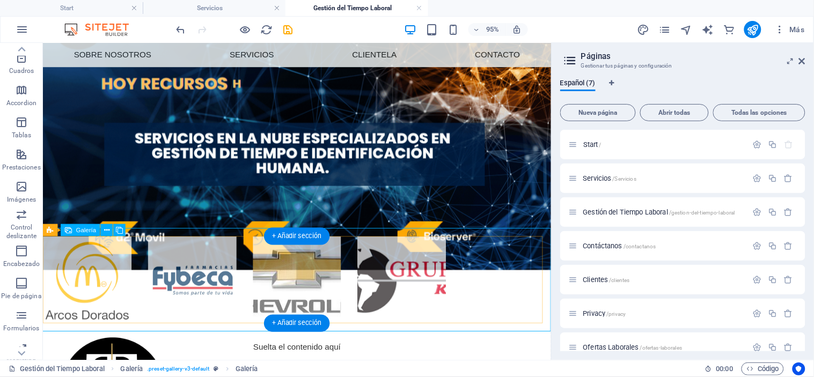
click at [352, 273] on div at bounding box center [310, 293] width 552 height 110
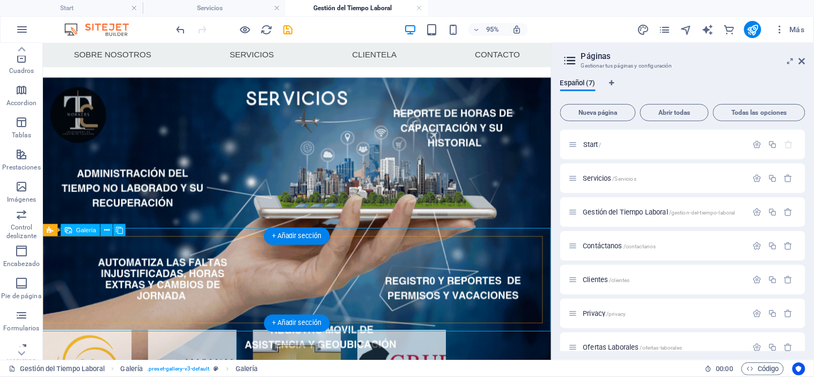
select select "4"
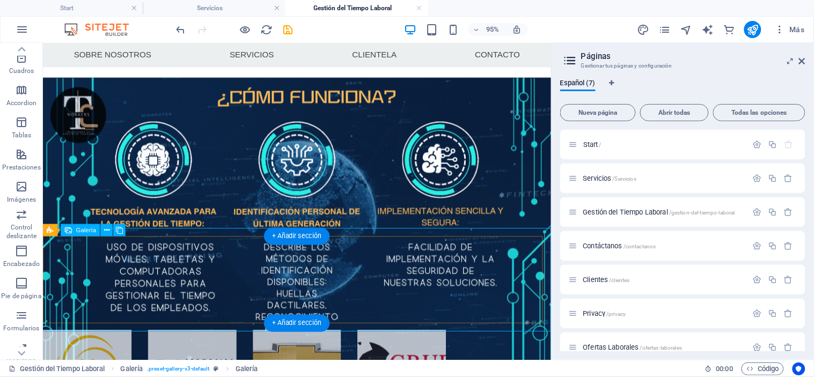
select select "px"
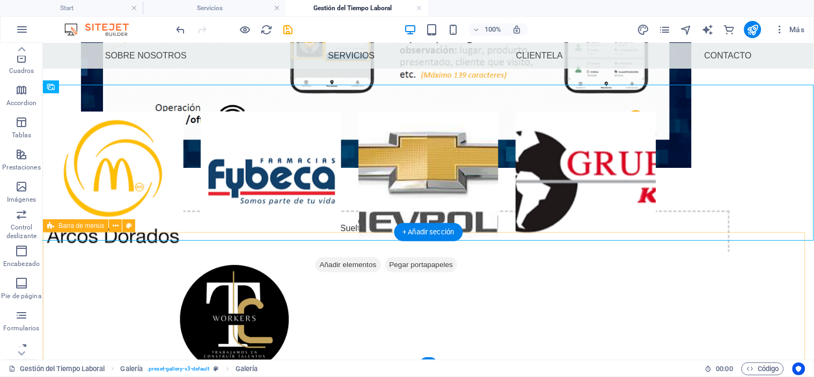
scroll to position [292, 0]
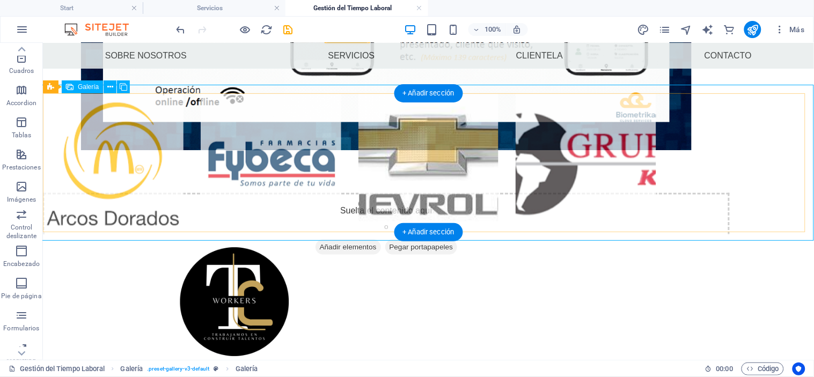
click at [122, 171] on li at bounding box center [112, 163] width 141 height 141
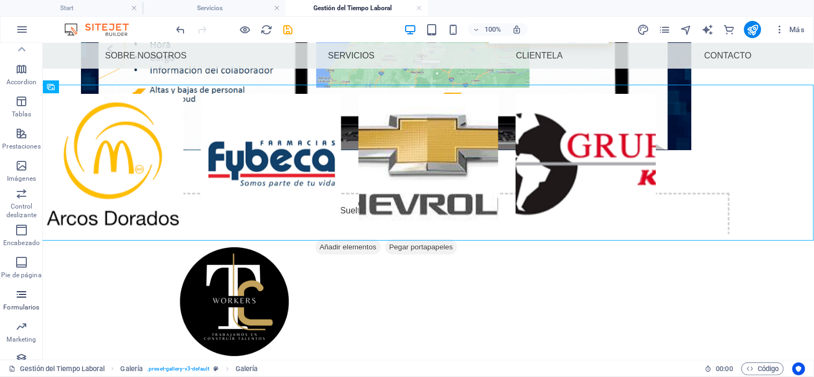
scroll to position [137, 0]
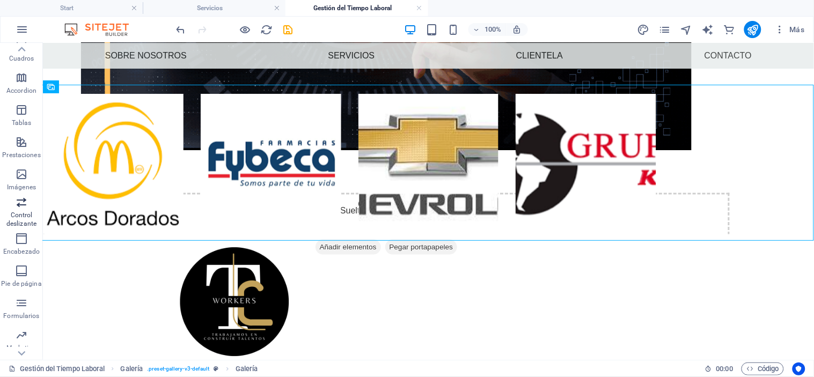
click at [17, 208] on icon "button" at bounding box center [21, 202] width 13 height 13
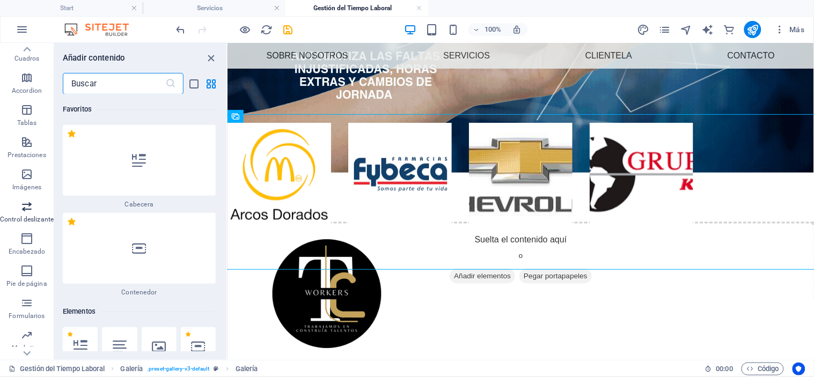
scroll to position [12080, 0]
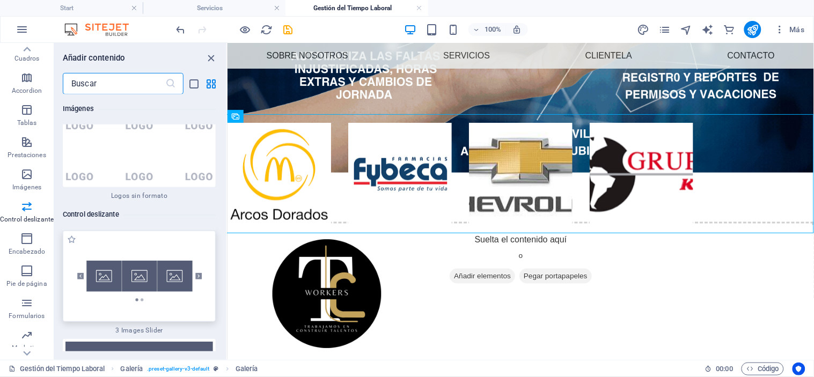
click at [152, 233] on img at bounding box center [138, 276] width 147 height 86
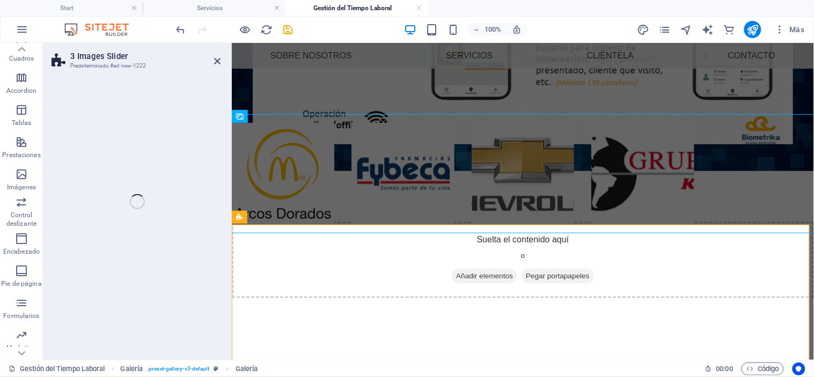
select select "rem"
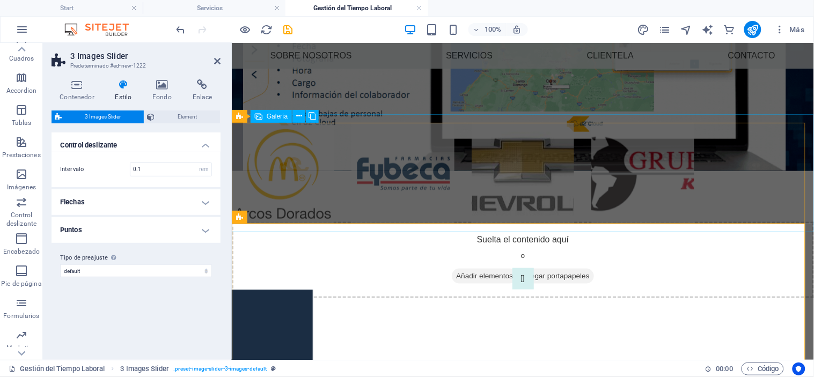
click at [504, 178] on li at bounding box center [522, 173] width 102 height 102
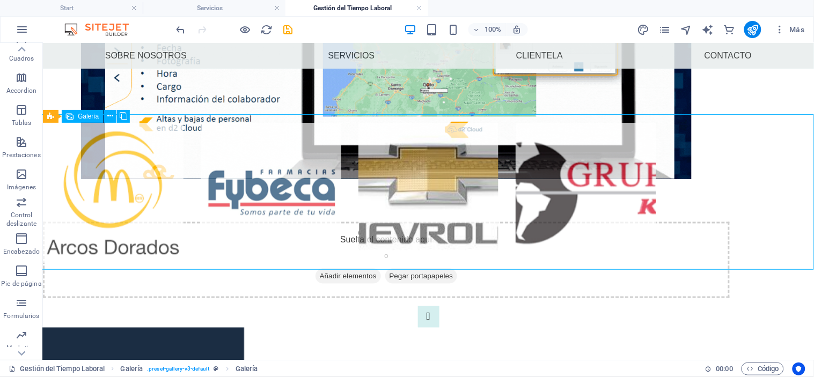
click at [504, 178] on div at bounding box center [428, 193] width 788 height 158
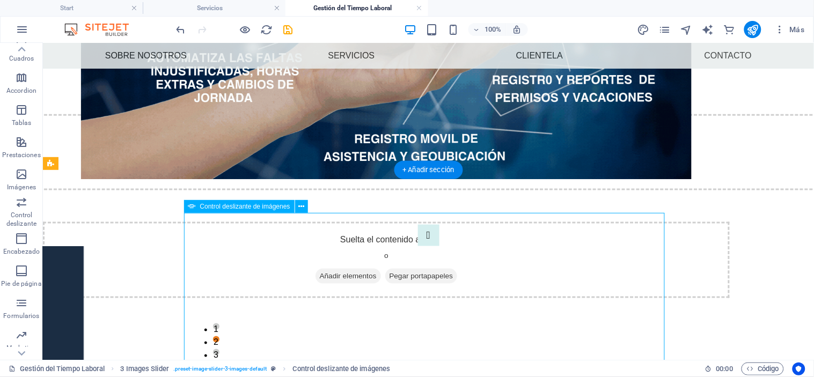
scroll to position [302, 0]
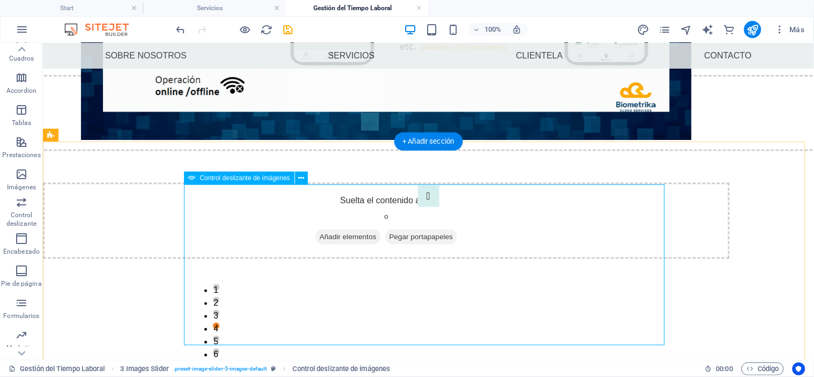
click at [493, 265] on div "1 2 3 4 5 6" at bounding box center [428, 265] width 481 height 161
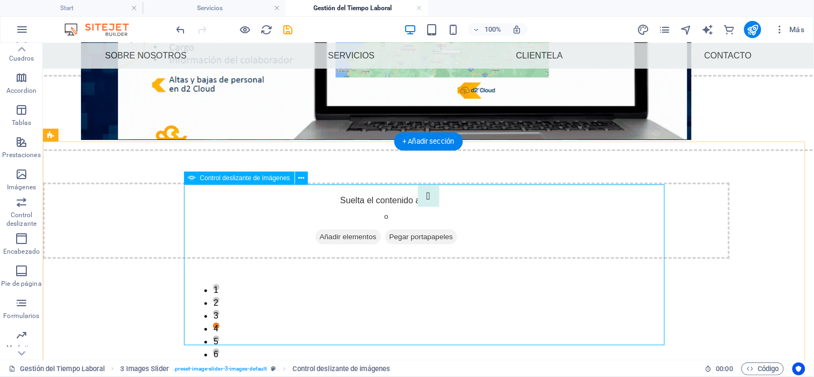
click at [493, 265] on div "1 2 3 4 5 6" at bounding box center [428, 265] width 481 height 161
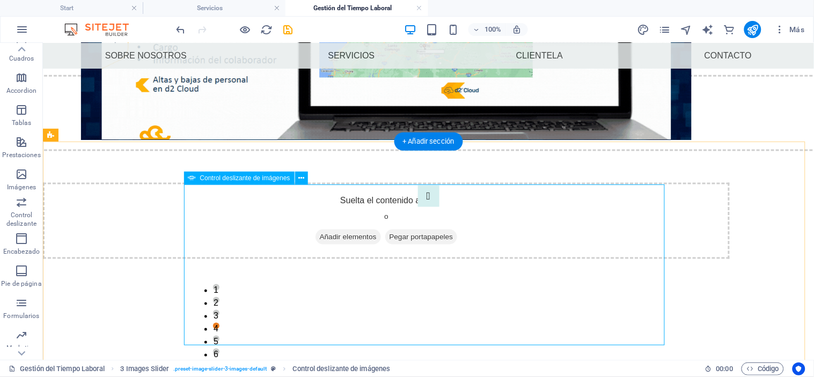
select select "px"
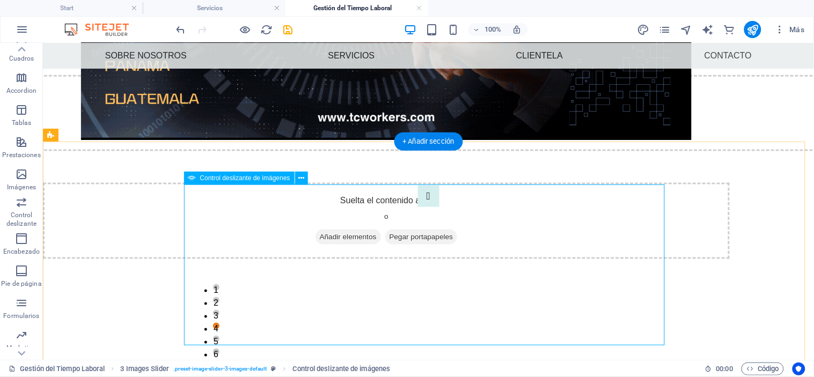
select select "ms"
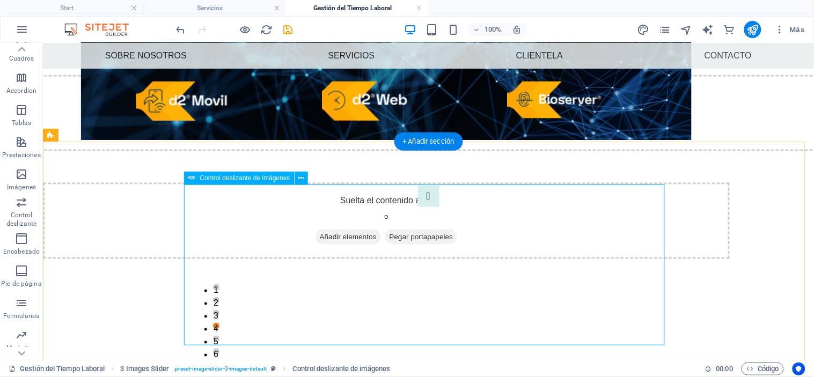
select select "s"
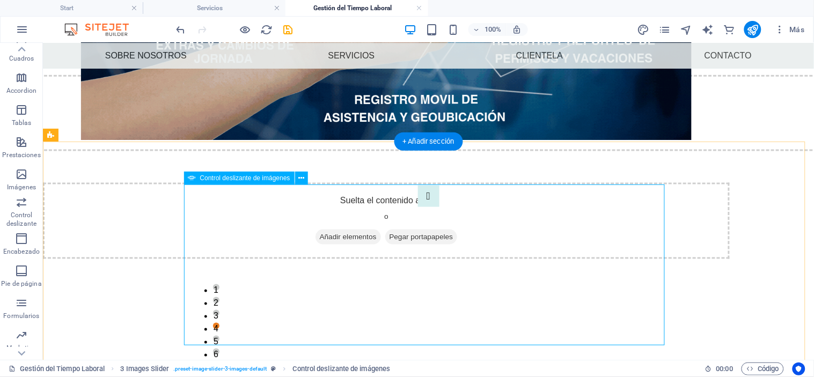
select select "progressive"
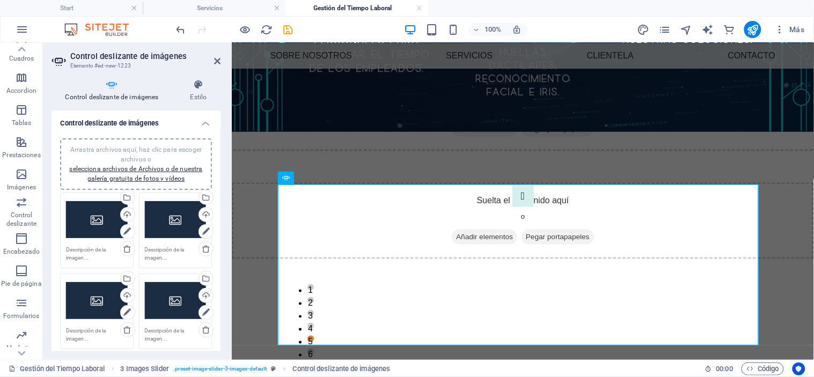
click at [91, 230] on div "Arrastra archivos aquí, haz clic para escoger archivos o selecciona archivos de…" at bounding box center [97, 219] width 62 height 43
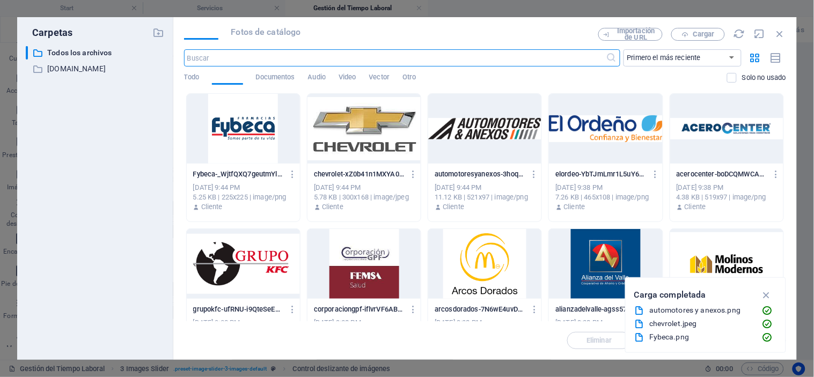
scroll to position [254, 0]
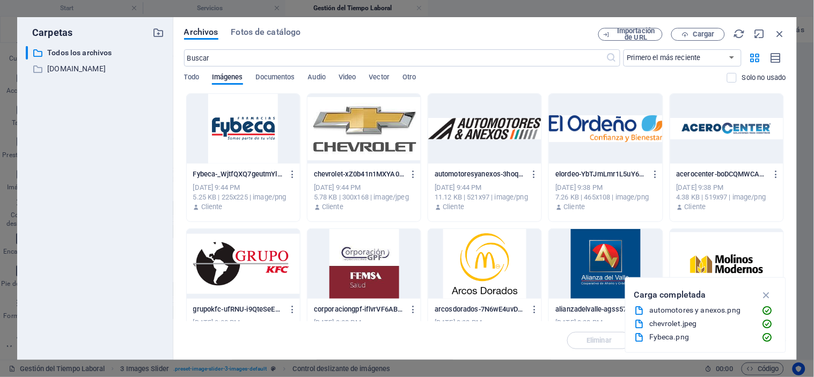
click at [464, 275] on div at bounding box center [484, 264] width 113 height 70
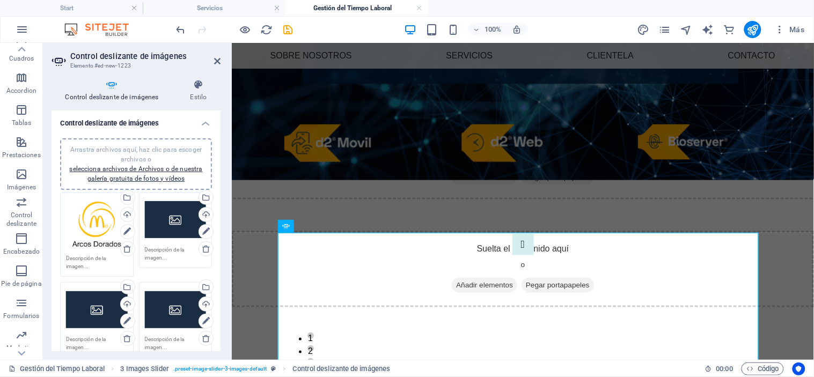
click at [164, 220] on div "Arrastra archivos aquí, haz clic para escoger archivos o selecciona archivos de…" at bounding box center [176, 219] width 62 height 43
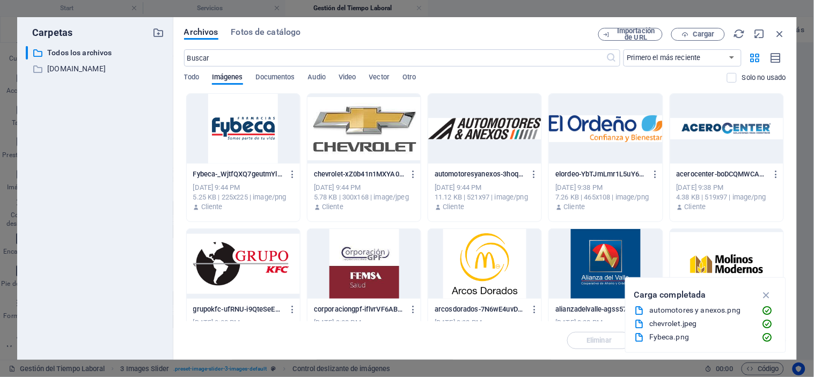
click at [248, 127] on div at bounding box center [243, 129] width 113 height 70
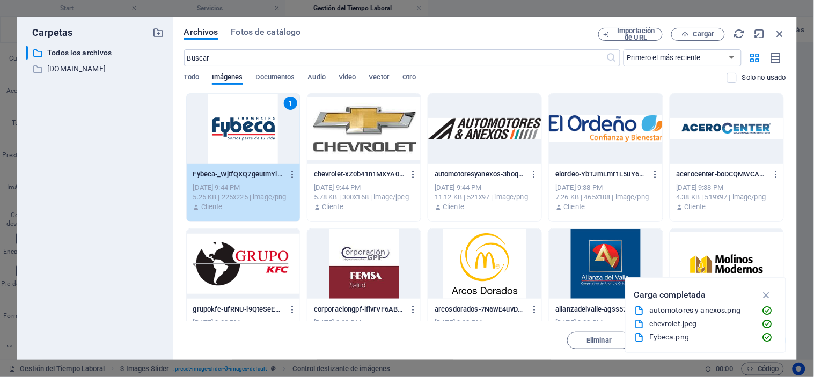
click at [248, 127] on div "1" at bounding box center [243, 129] width 113 height 70
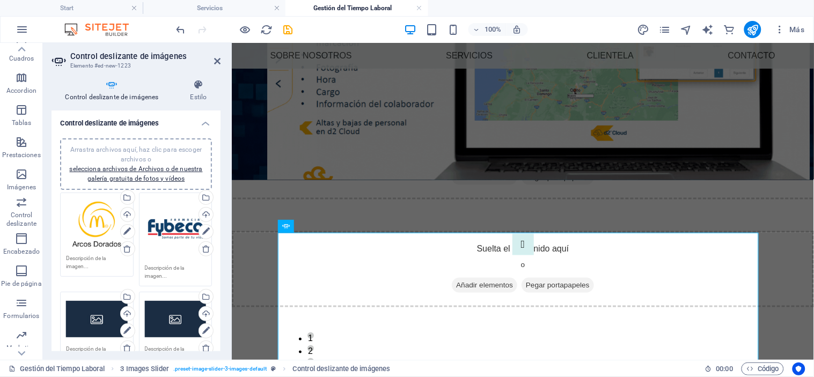
click at [99, 312] on div "Arrastra archivos aquí, haz clic para escoger archivos o selecciona archivos de…" at bounding box center [97, 319] width 62 height 43
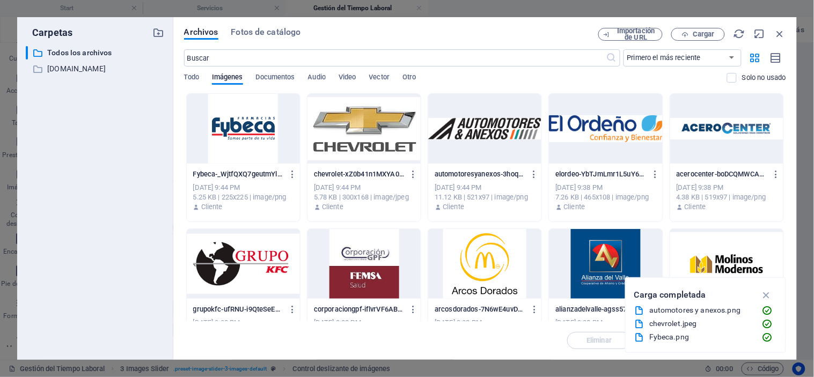
click at [263, 261] on div at bounding box center [243, 264] width 113 height 70
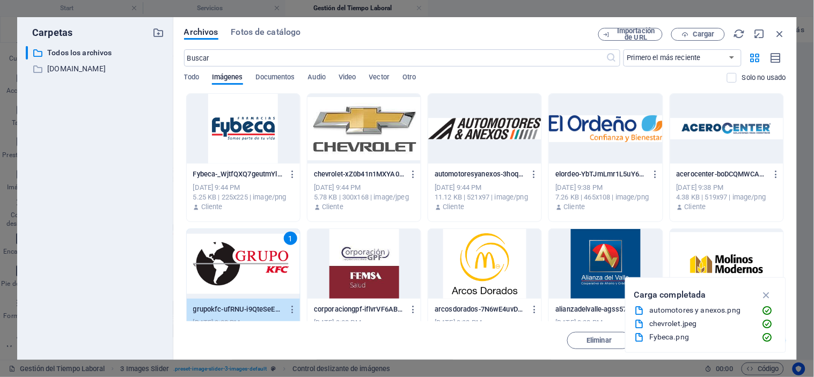
click at [263, 261] on div "1" at bounding box center [243, 264] width 113 height 70
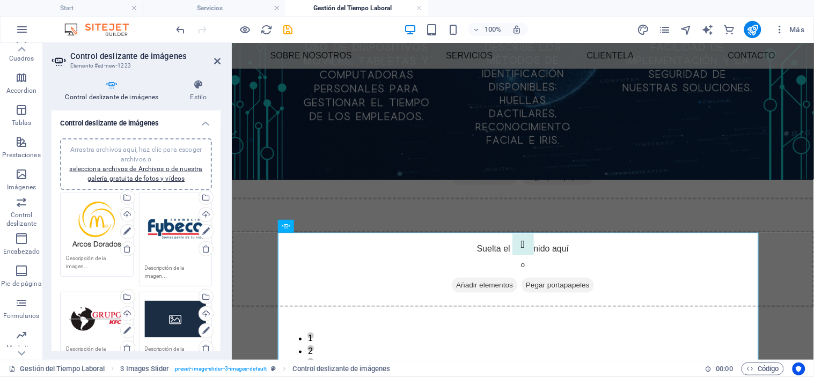
click at [168, 319] on div "Arrastra archivos aquí, haz clic para escoger archivos o selecciona archivos de…" at bounding box center [176, 319] width 62 height 43
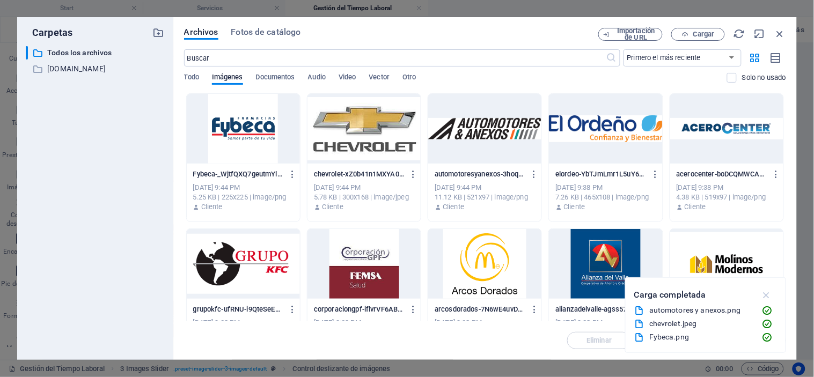
click at [763, 295] on icon "button" at bounding box center [766, 295] width 12 height 12
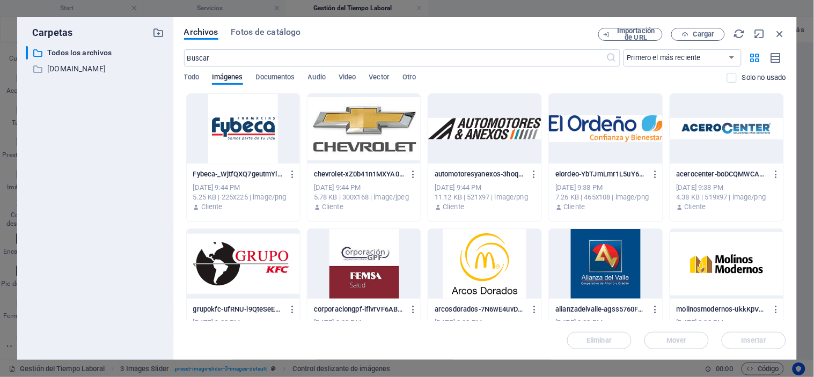
click at [330, 133] on div at bounding box center [363, 129] width 113 height 70
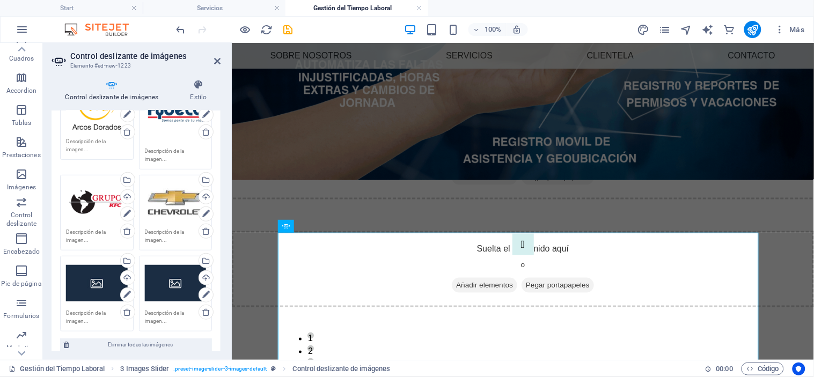
scroll to position [133, 0]
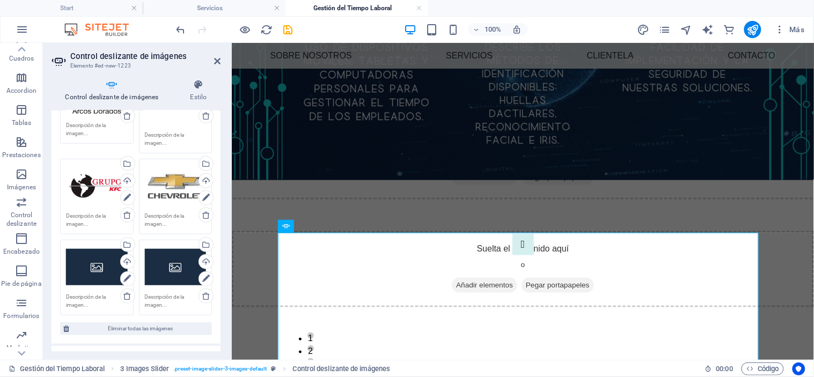
click at [94, 267] on div "Arrastra archivos aquí, haz clic para escoger archivos o selecciona archivos de…" at bounding box center [97, 267] width 62 height 43
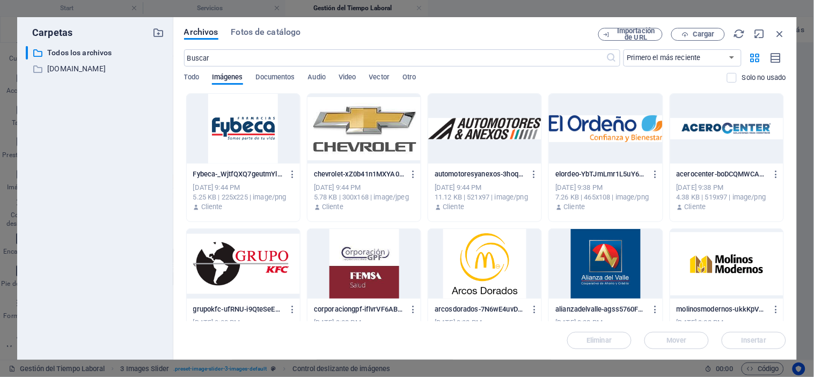
click at [513, 132] on div at bounding box center [484, 129] width 113 height 70
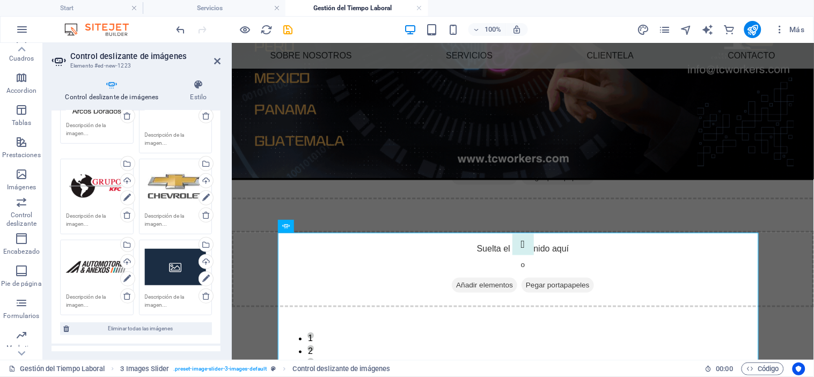
click at [172, 268] on div "Arrastra archivos aquí, haz clic para escoger archivos o selecciona archivos de…" at bounding box center [176, 267] width 62 height 43
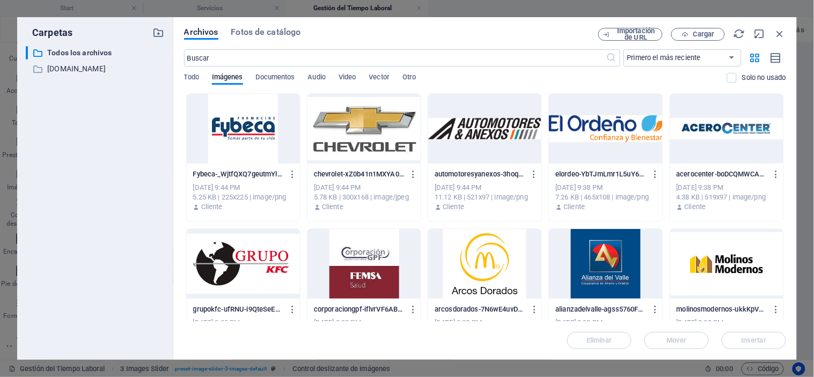
click at [582, 137] on div at bounding box center [605, 129] width 113 height 70
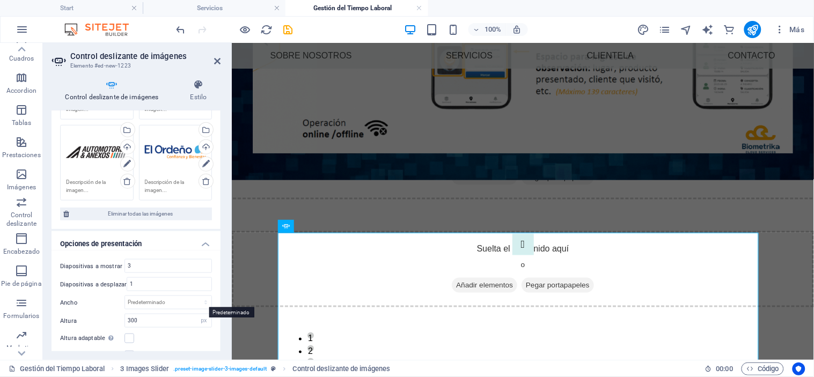
scroll to position [249, 0]
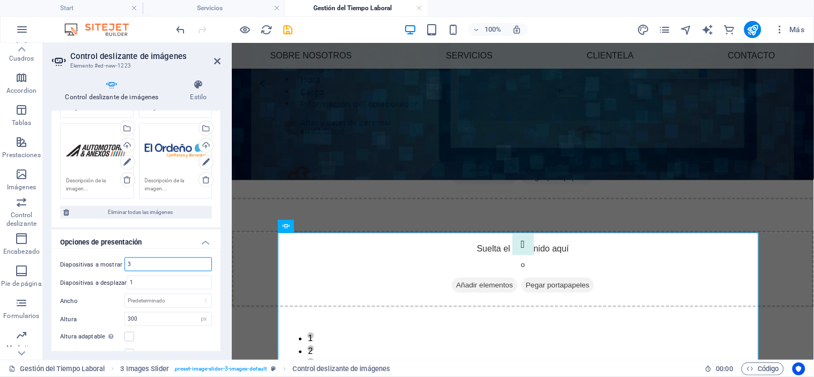
click at [147, 263] on input "3" at bounding box center [168, 264] width 86 height 13
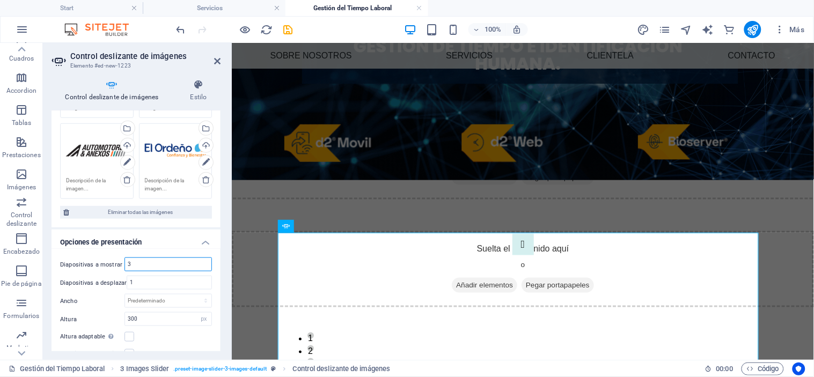
drag, startPoint x: 147, startPoint y: 263, endPoint x: 110, endPoint y: 260, distance: 37.1
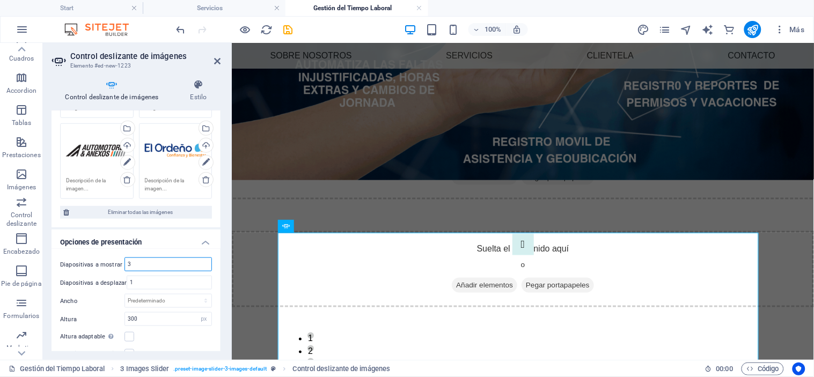
click at [110, 260] on div "Diapositivas a mostrar 3" at bounding box center [136, 264] width 152 height 14
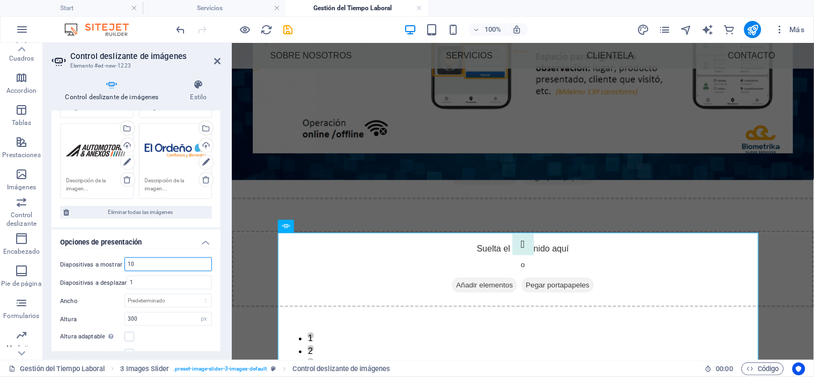
type input "10"
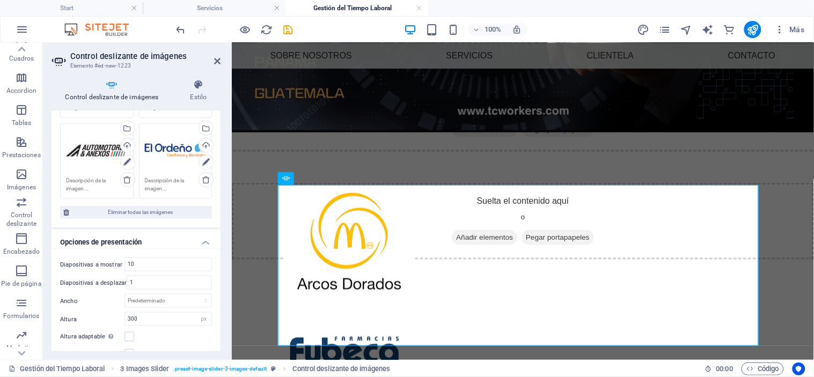
scroll to position [292, 0]
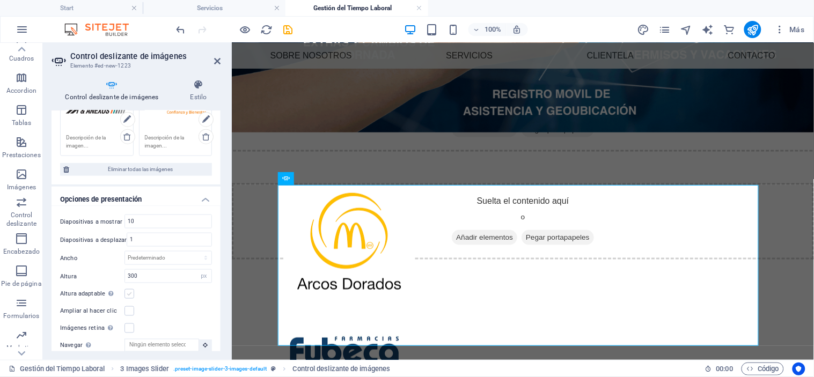
click at [129, 292] on label at bounding box center [129, 294] width 10 height 10
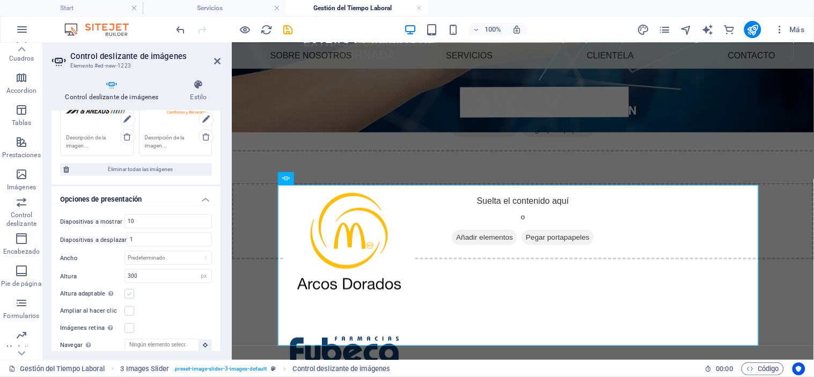
click at [0, 0] on input "Altura adaptable Ajustar automáticamente el alto para controles deslizantes de …" at bounding box center [0, 0] width 0 height 0
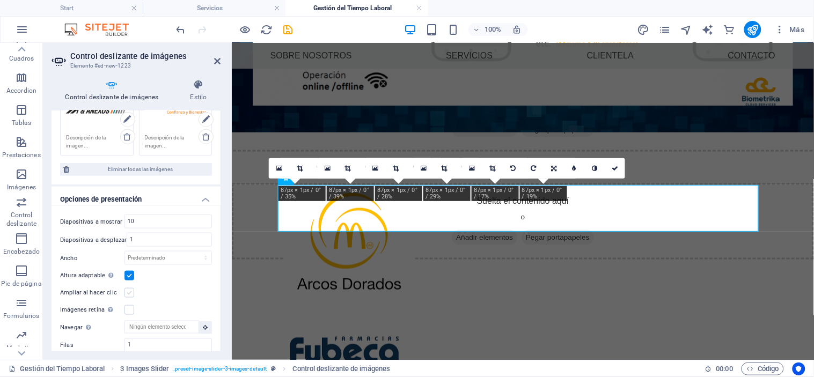
click at [128, 288] on label at bounding box center [129, 293] width 10 height 10
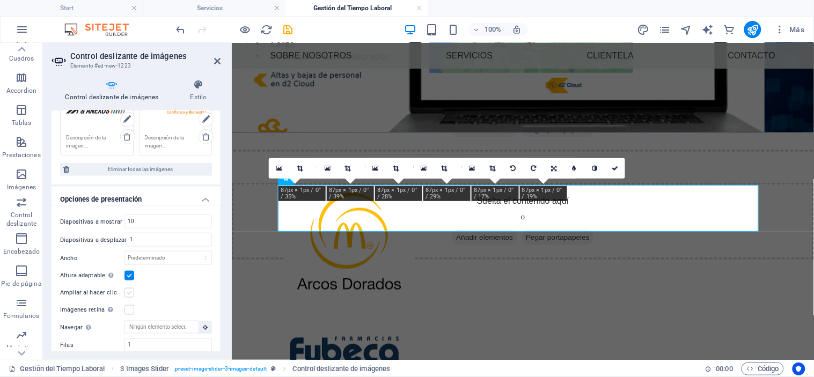
click at [0, 0] on input "Ampliar al hacer clic" at bounding box center [0, 0] width 0 height 0
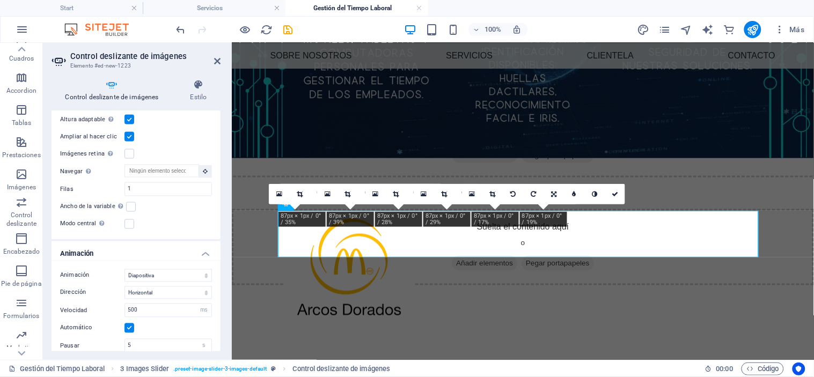
scroll to position [452, 0]
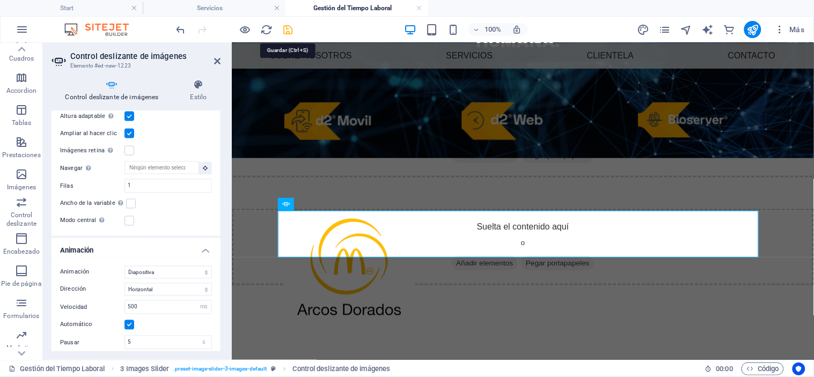
click at [287, 28] on icon "save" at bounding box center [288, 30] width 12 height 12
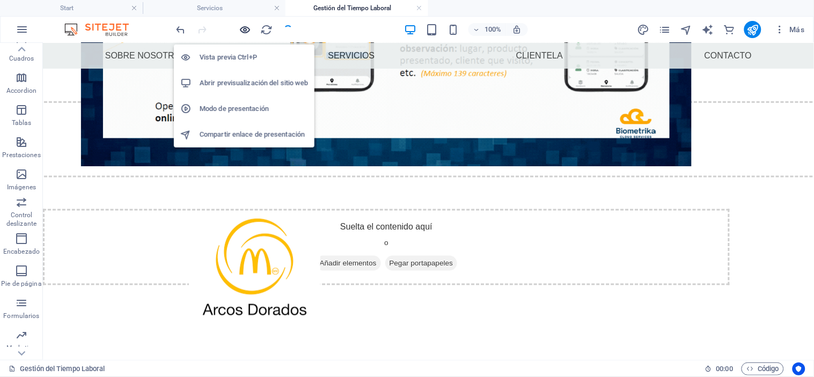
click at [245, 30] on icon "button" at bounding box center [245, 30] width 12 height 12
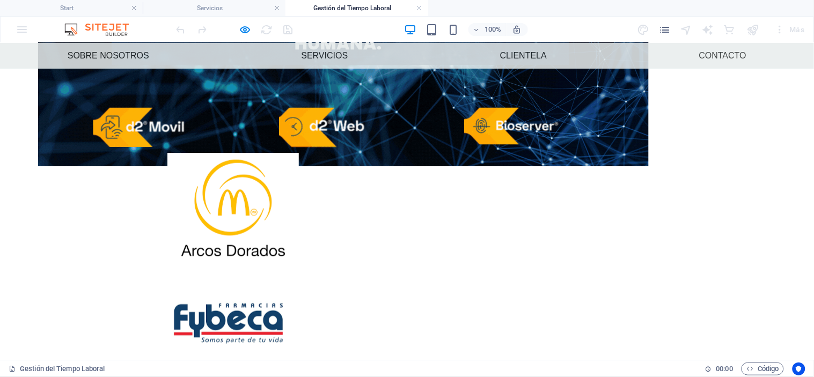
click at [188, 175] on img "1/6" at bounding box center [232, 207] width 131 height 110
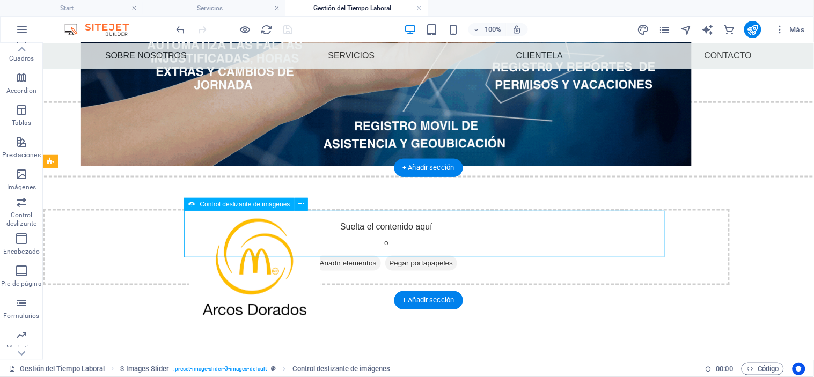
select select "ms"
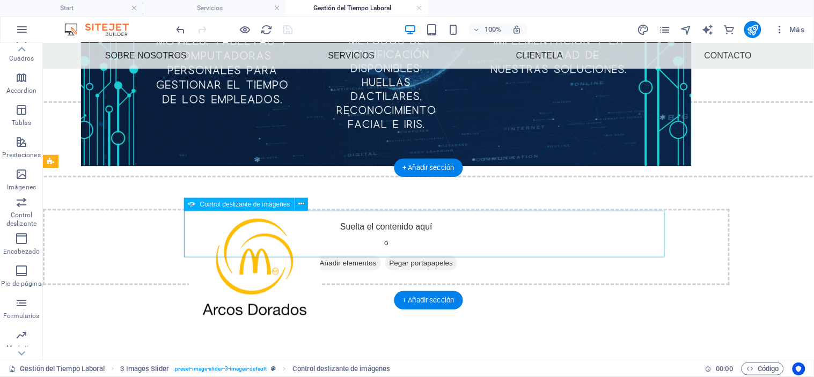
select select "s"
select select "progressive"
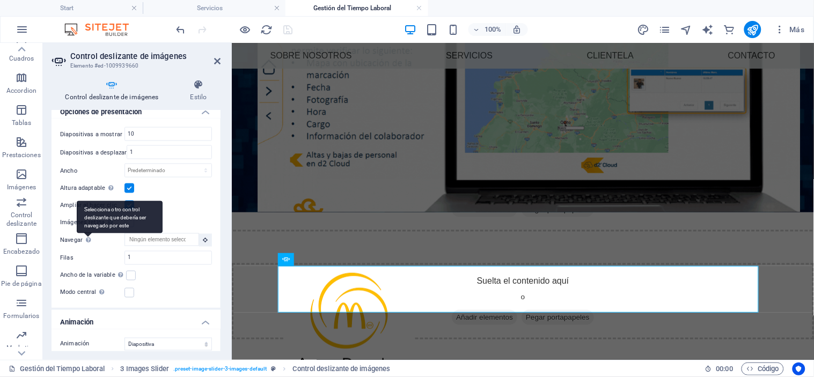
scroll to position [221, 0]
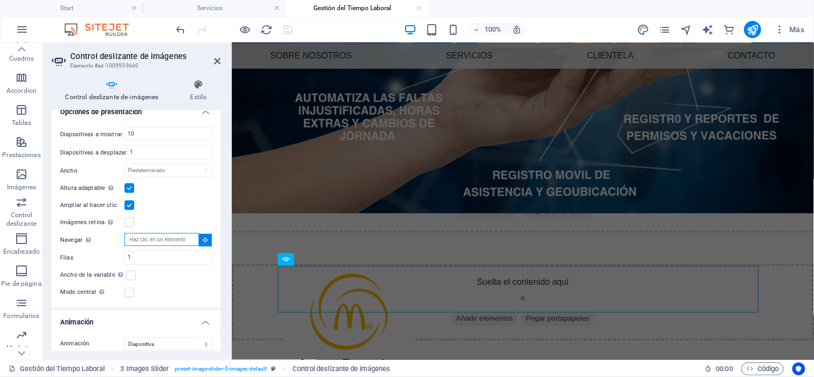
click at [176, 233] on input "Navegar Selecciona otro control deslizante que debería ser navegado por este" at bounding box center [161, 239] width 75 height 13
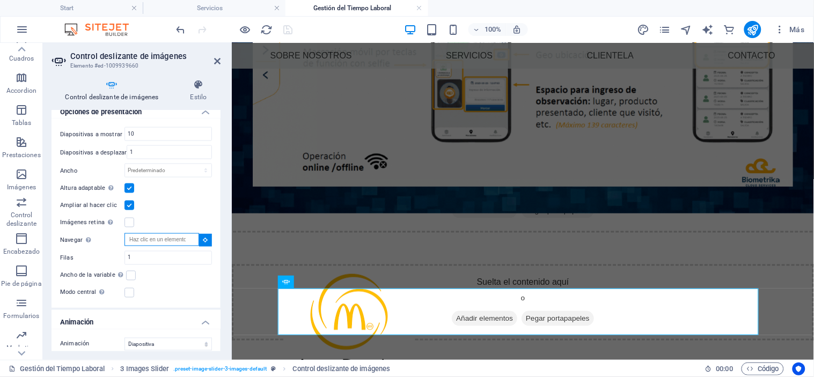
scroll to position [195, 0]
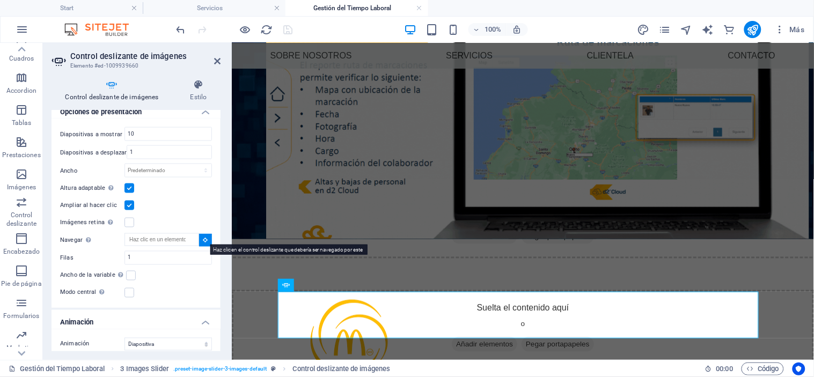
click at [205, 237] on icon at bounding box center [205, 239] width 5 height 5
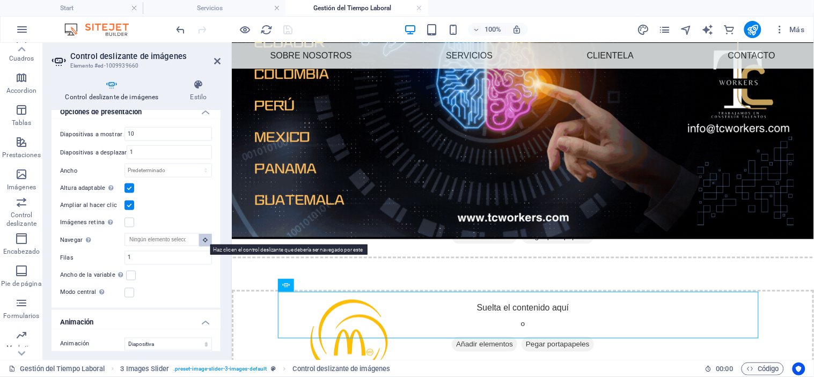
click at [205, 237] on icon at bounding box center [205, 239] width 5 height 5
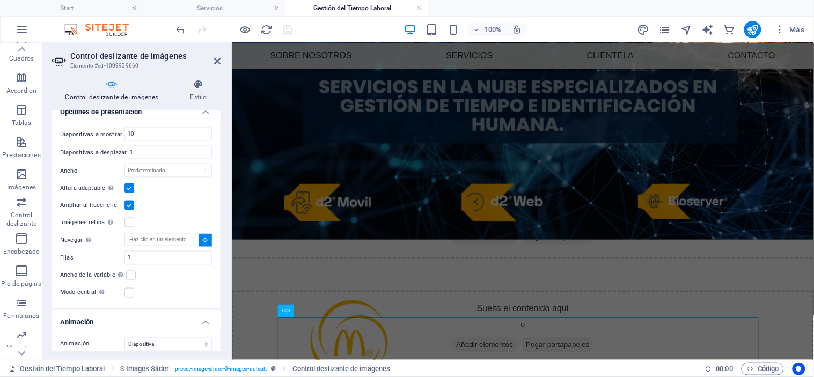
scroll to position [169, 0]
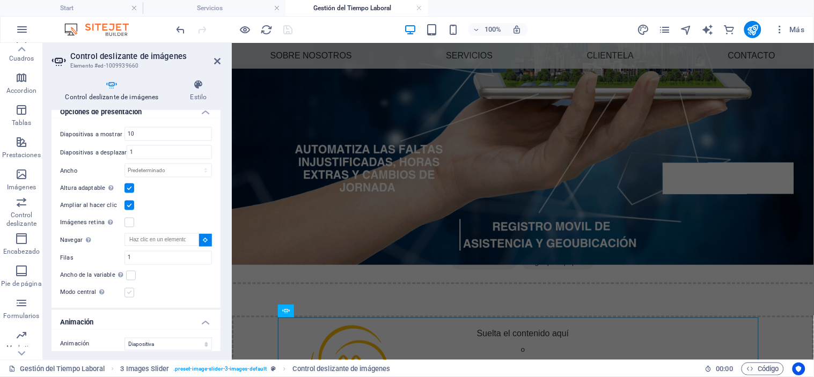
click at [130, 290] on label at bounding box center [129, 293] width 10 height 10
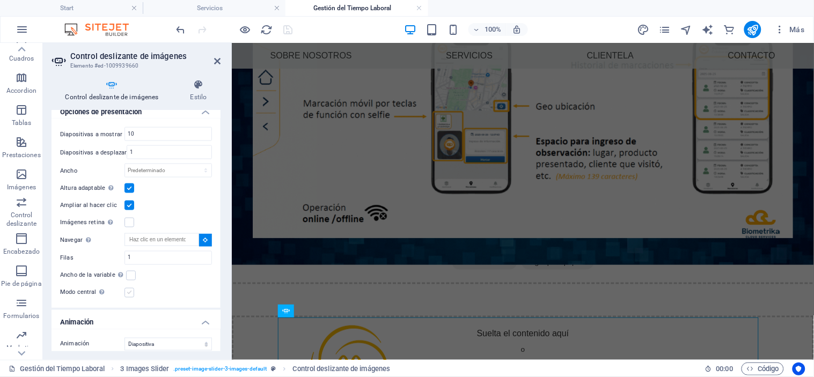
click at [0, 0] on input "Modo central Permite la visualización centralizada con diapositiva anterior/sig…" at bounding box center [0, 0] width 0 height 0
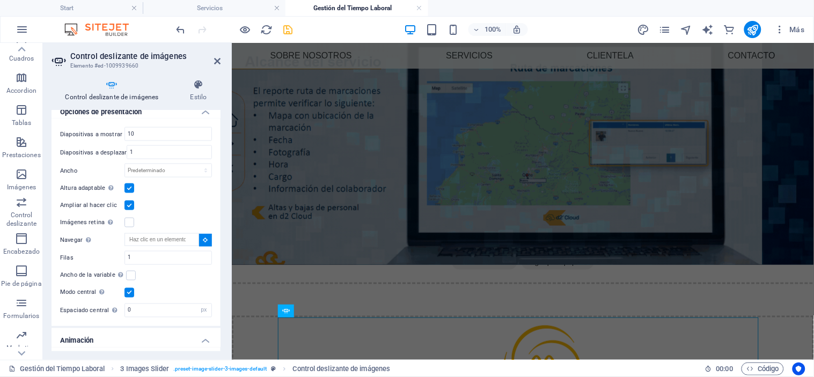
click at [130, 290] on label at bounding box center [129, 293] width 10 height 10
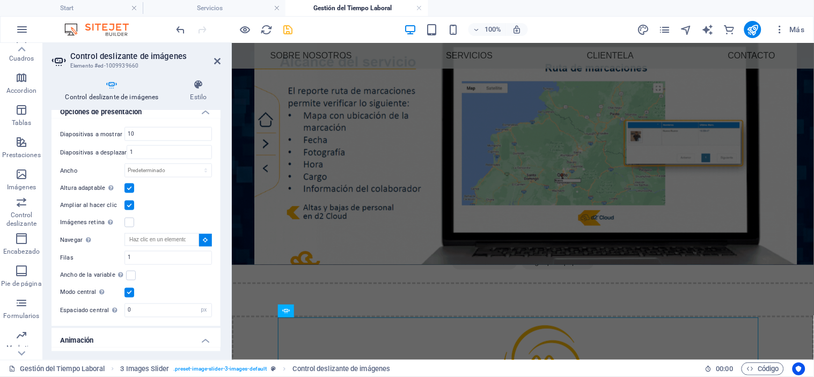
click at [0, 0] on input "Modo central Permite la visualización centralizada con diapositiva anterior/sig…" at bounding box center [0, 0] width 0 height 0
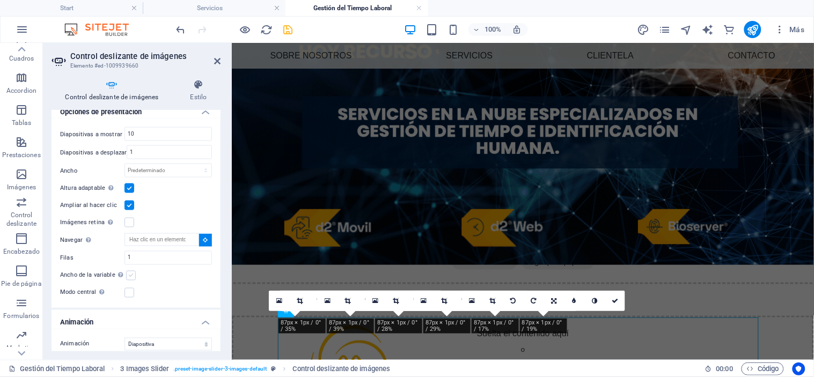
click at [131, 272] on label at bounding box center [131, 276] width 10 height 10
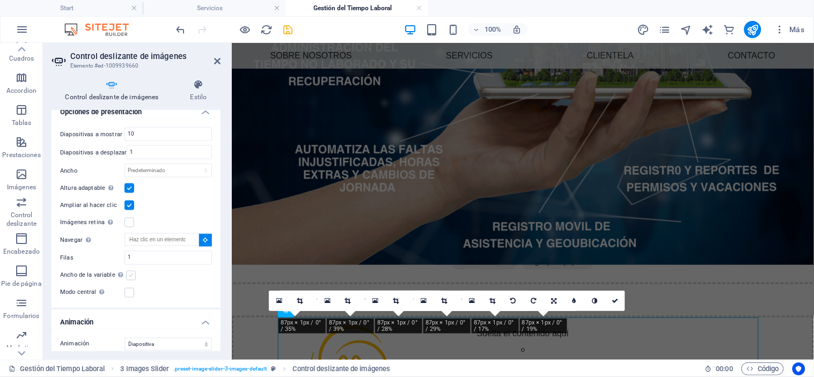
click at [0, 0] on input "Ancho de la variable Ajusta automáticamente el ancho de la diapositiva visible." at bounding box center [0, 0] width 0 height 0
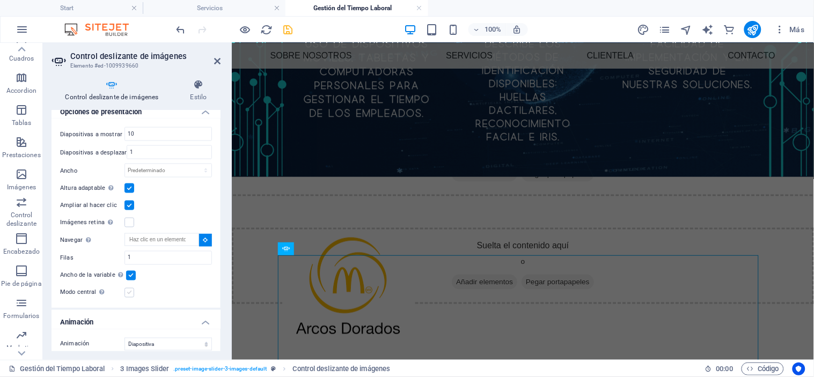
scroll to position [232, 0]
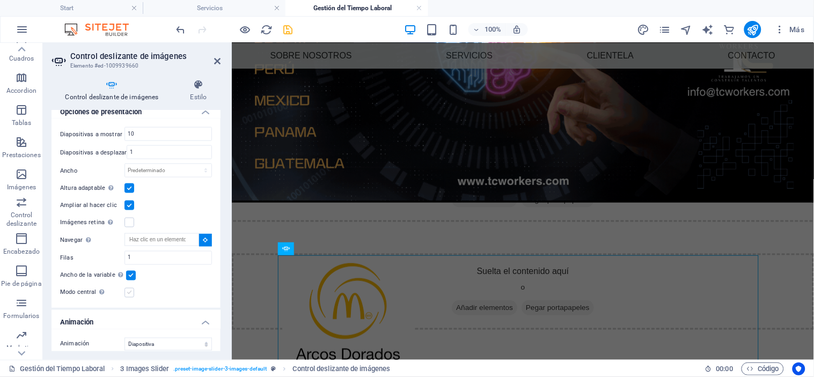
click at [131, 293] on label at bounding box center [129, 293] width 10 height 10
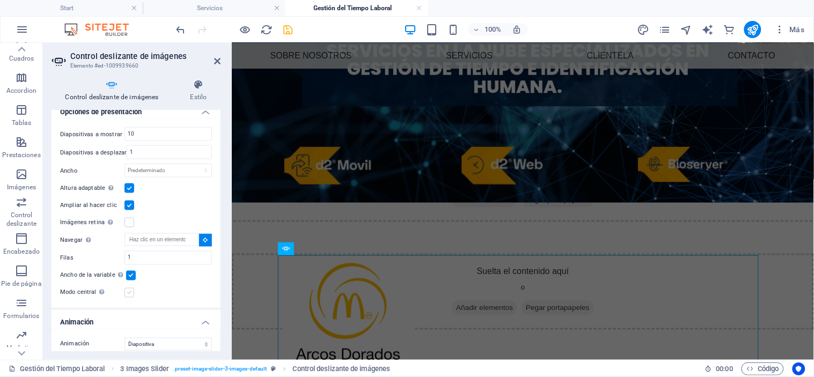
click at [0, 0] on input "Modo central Permite la visualización centralizada con diapositiva anterior/sig…" at bounding box center [0, 0] width 0 height 0
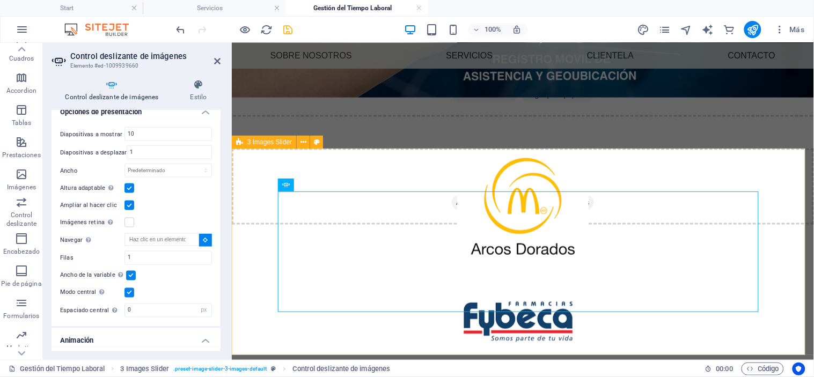
scroll to position [340, 0]
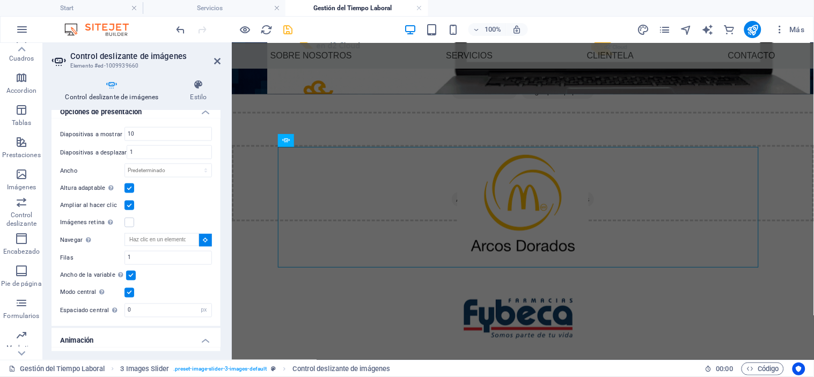
click at [127, 291] on label at bounding box center [129, 293] width 10 height 10
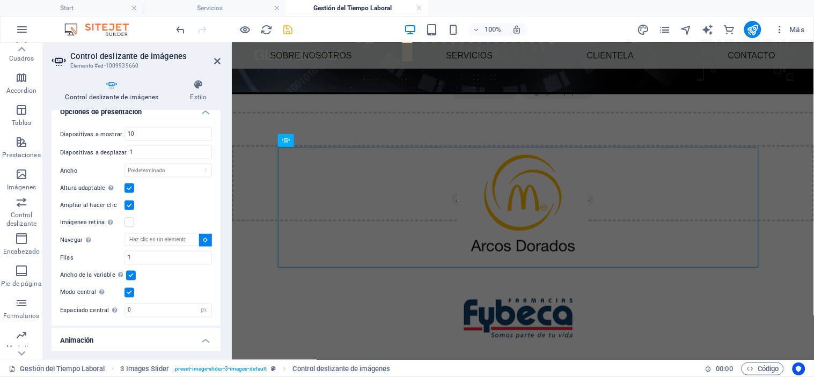
click at [0, 0] on input "Modo central Permite la visualización centralizada con diapositiva anterior/sig…" at bounding box center [0, 0] width 0 height 0
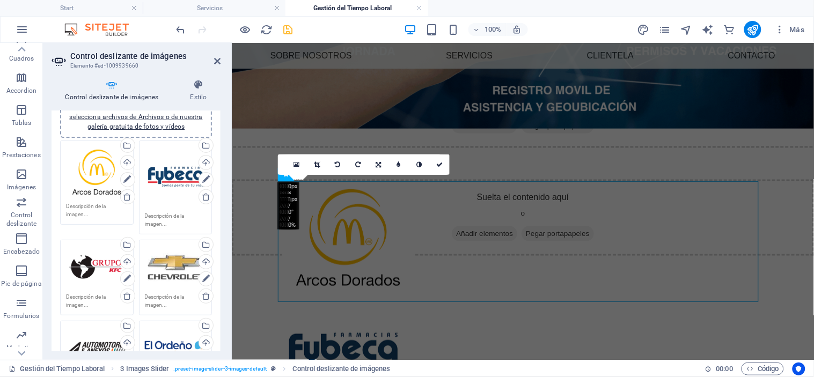
scroll to position [0, 0]
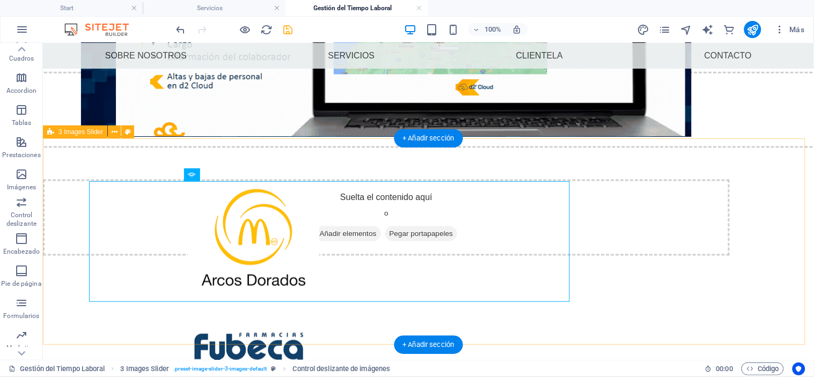
select select "ms"
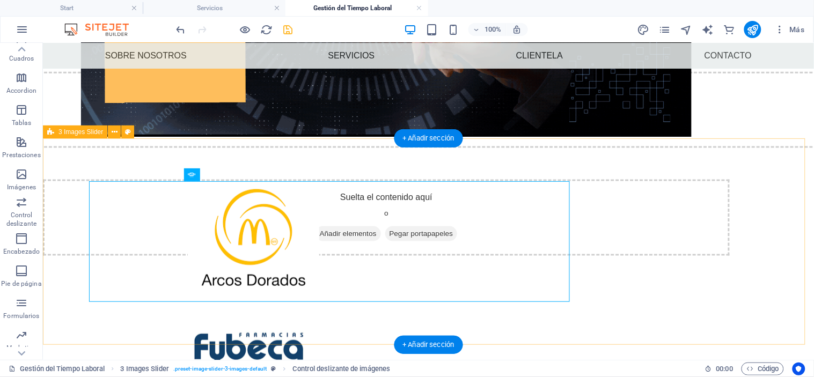
select select "s"
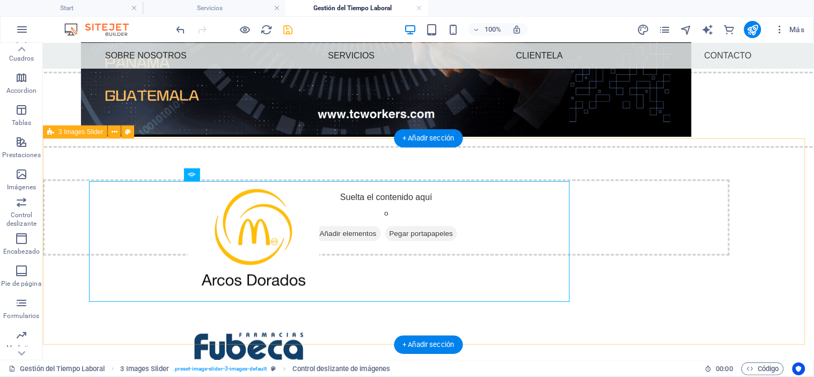
select select "progressive"
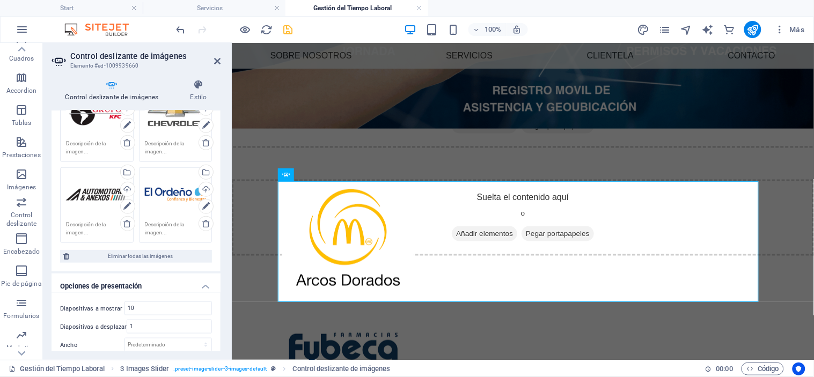
scroll to position [210, 0]
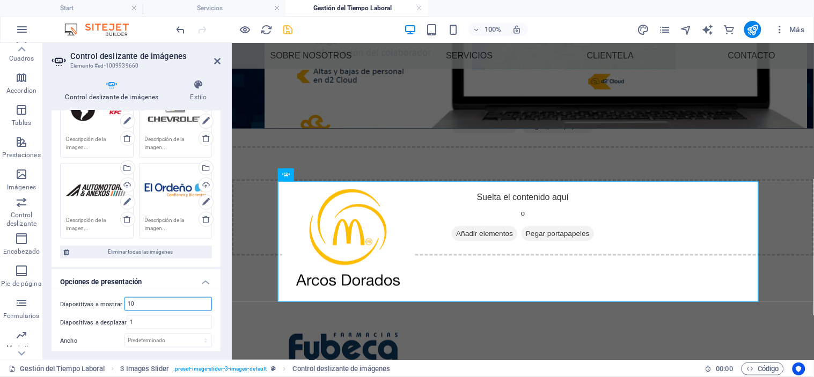
drag, startPoint x: 146, startPoint y: 298, endPoint x: 124, endPoint y: 298, distance: 22.0
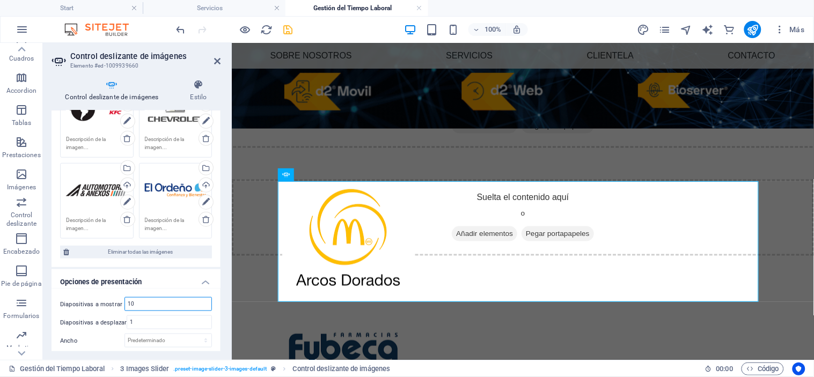
click at [125, 298] on input "10" at bounding box center [168, 304] width 86 height 13
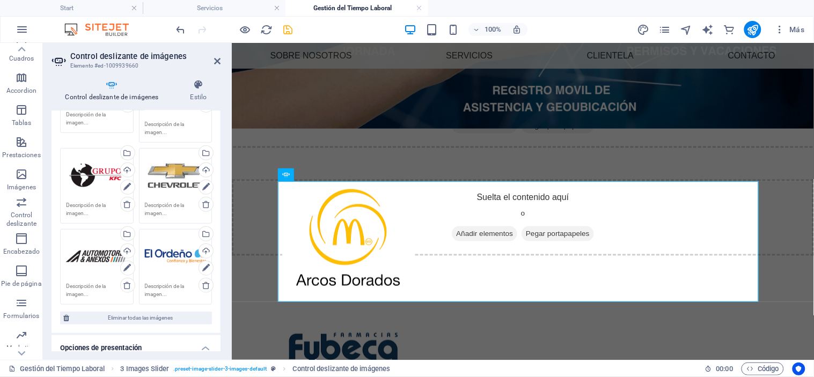
scroll to position [154, 0]
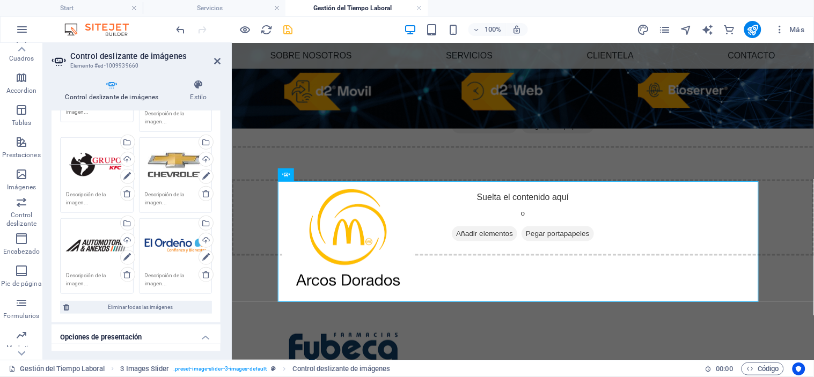
click at [175, 283] on textarea at bounding box center [176, 279] width 62 height 16
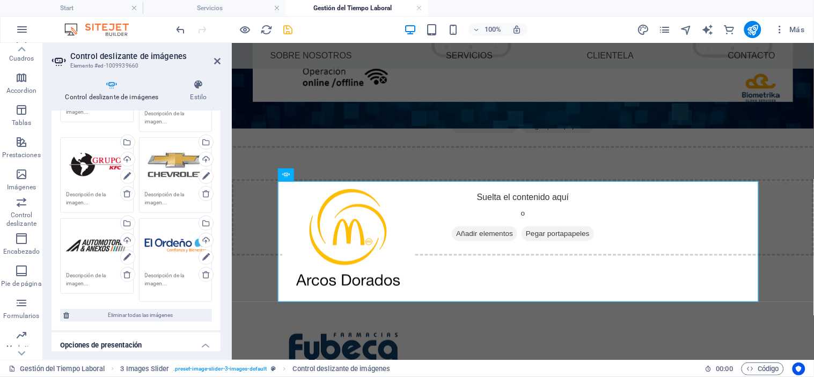
click at [165, 231] on div "Arrastra archivos aquí, haz clic para escoger archivos o selecciona archivos de…" at bounding box center [176, 245] width 62 height 43
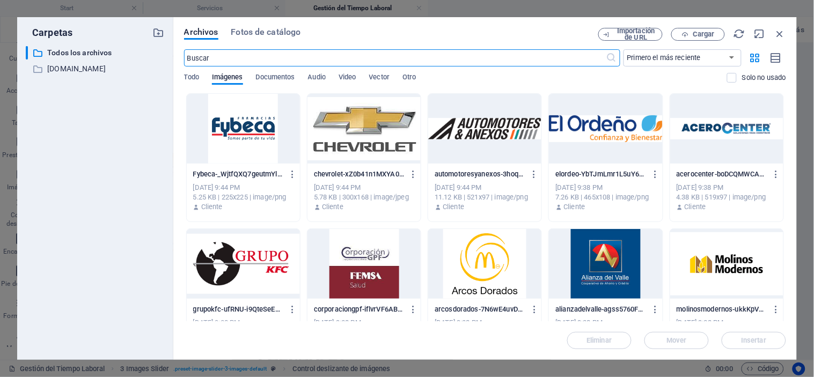
scroll to position [215, 0]
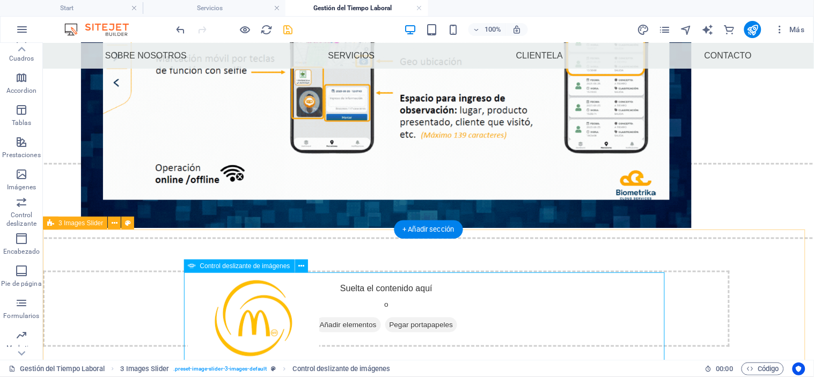
select select "ms"
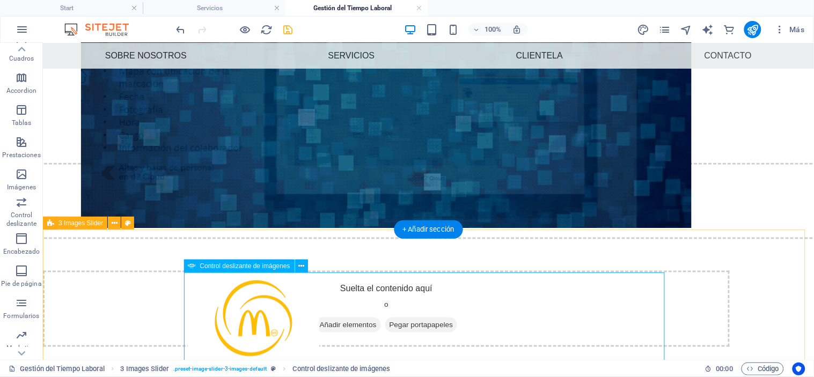
select select "s"
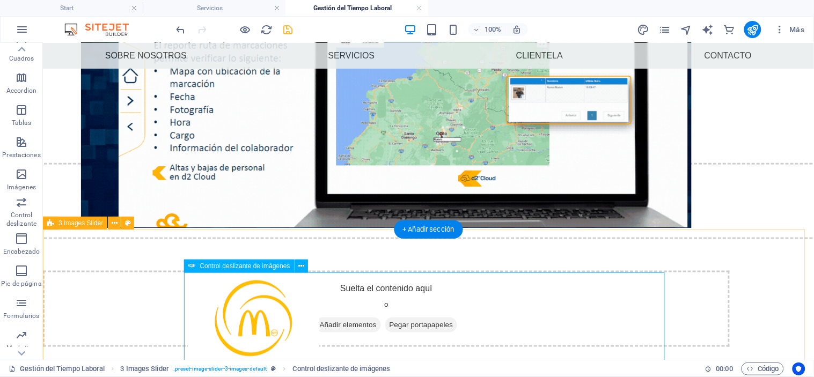
select select "progressive"
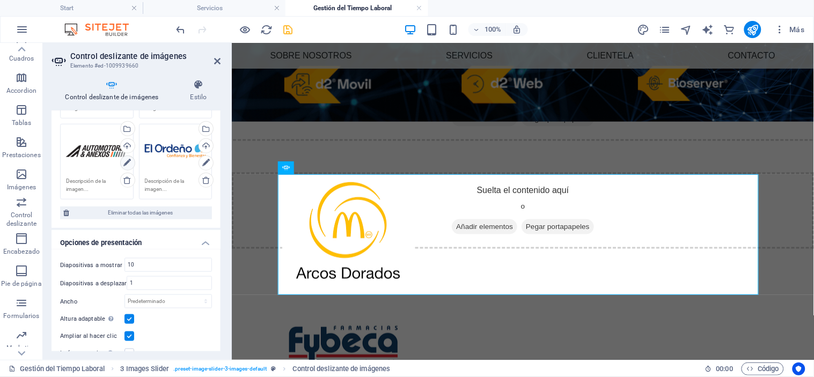
scroll to position [250, 0]
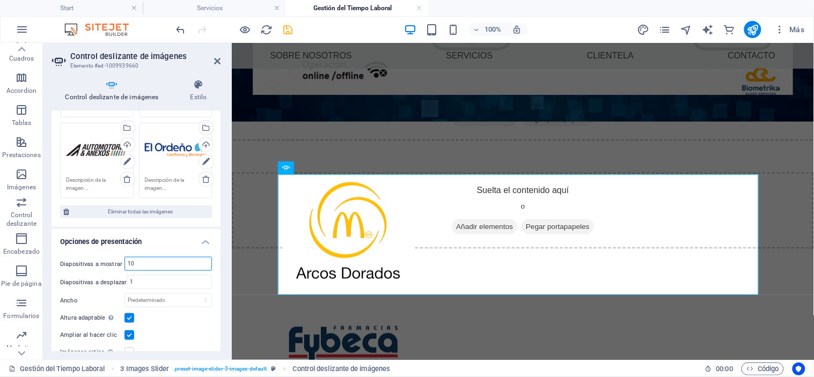
drag, startPoint x: 138, startPoint y: 263, endPoint x: 105, endPoint y: 263, distance: 33.8
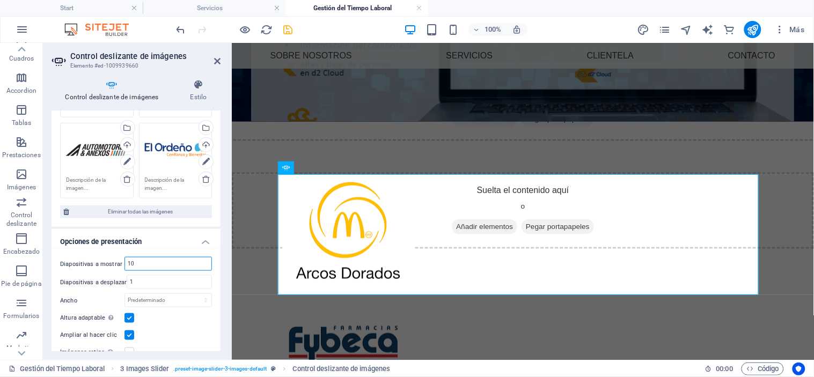
click at [105, 263] on div "Diapositivas a mostrar 10" at bounding box center [136, 264] width 152 height 14
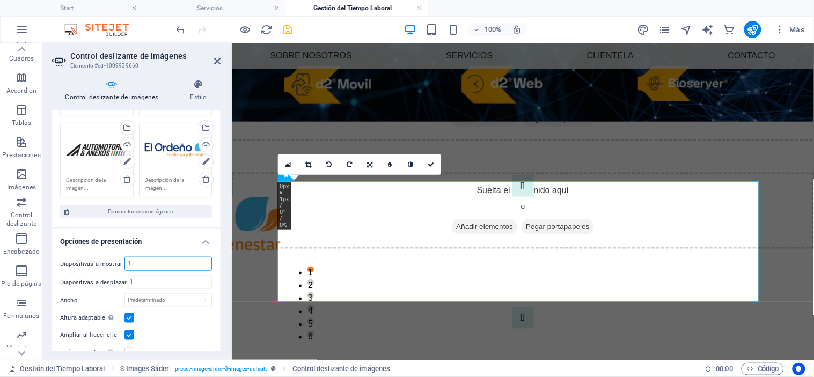
scroll to position [306, 0]
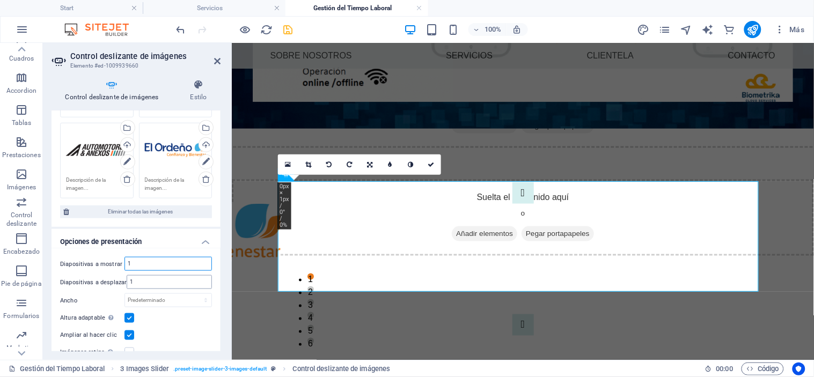
type input "1"
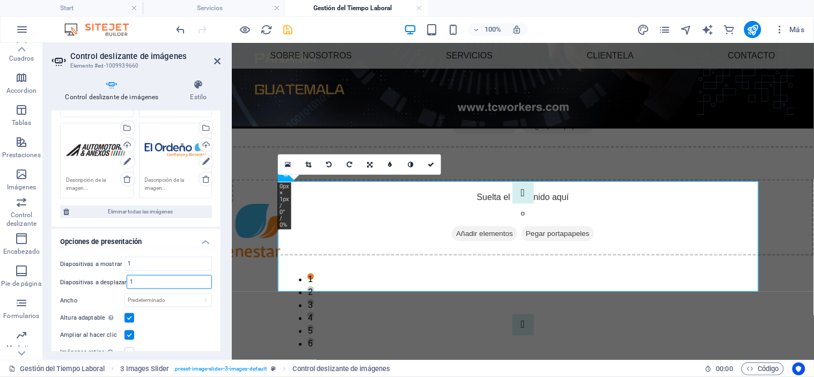
click at [142, 278] on input "1" at bounding box center [169, 282] width 84 height 13
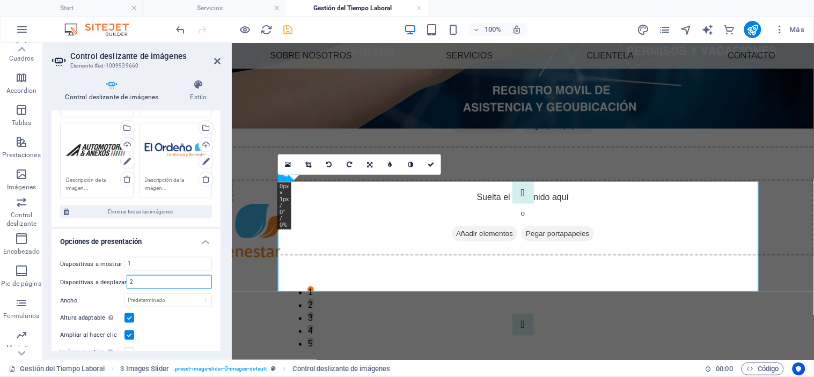
type input "2"
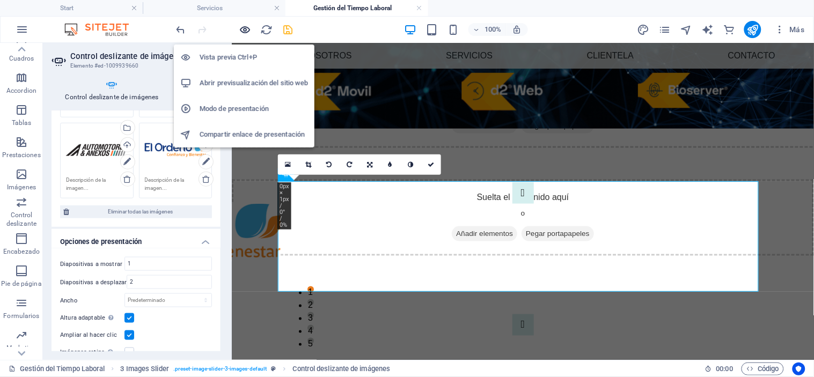
click at [247, 28] on icon "button" at bounding box center [245, 30] width 12 height 12
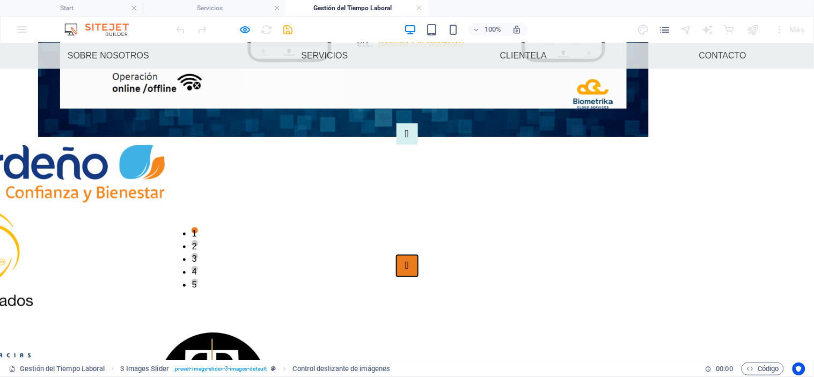
click at [418, 255] on button "Image Slider" at bounding box center [406, 265] width 21 height 21
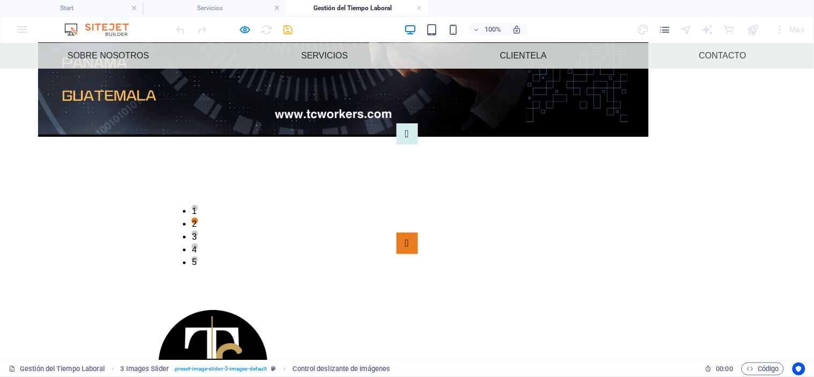
click at [661, 181] on div "1 2 3 4 5" at bounding box center [407, 188] width 814 height 217
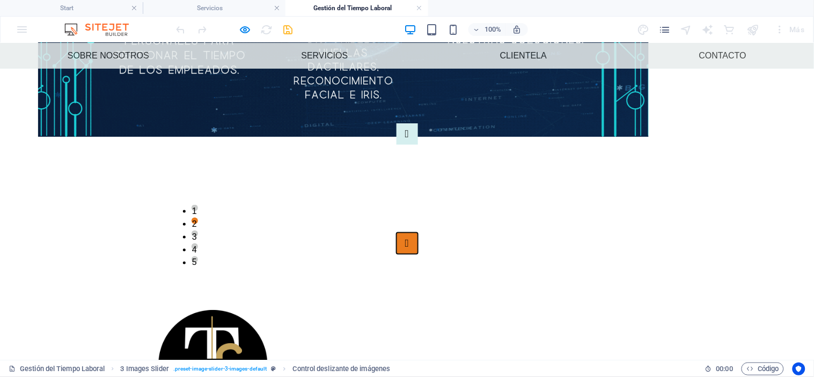
click at [418, 232] on button "Image Slider" at bounding box center [406, 242] width 21 height 21
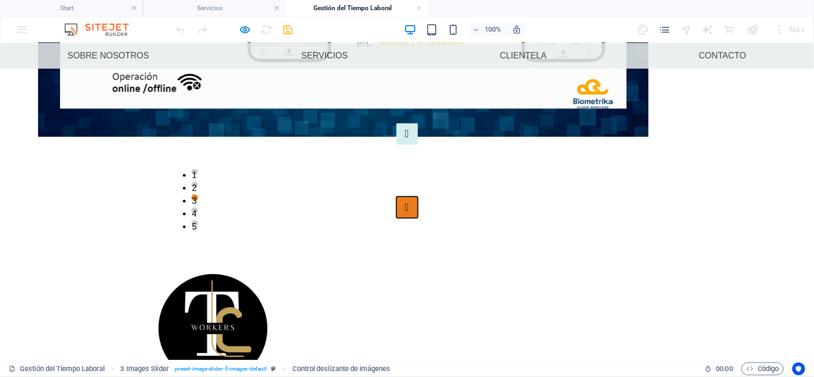
scroll to position [299, 0]
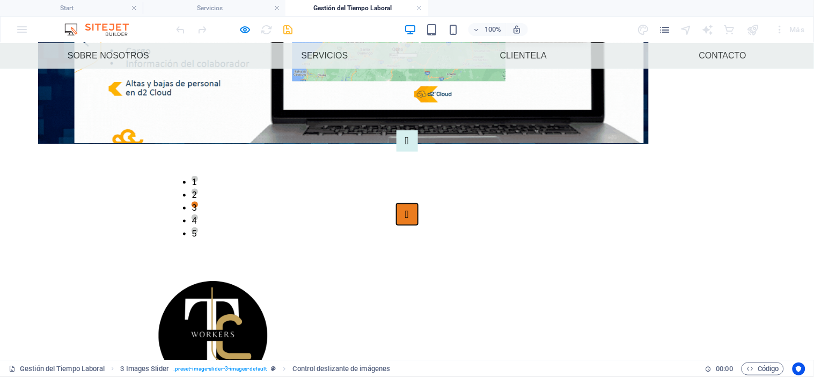
click at [418, 203] on button "Image Slider" at bounding box center [406, 213] width 21 height 21
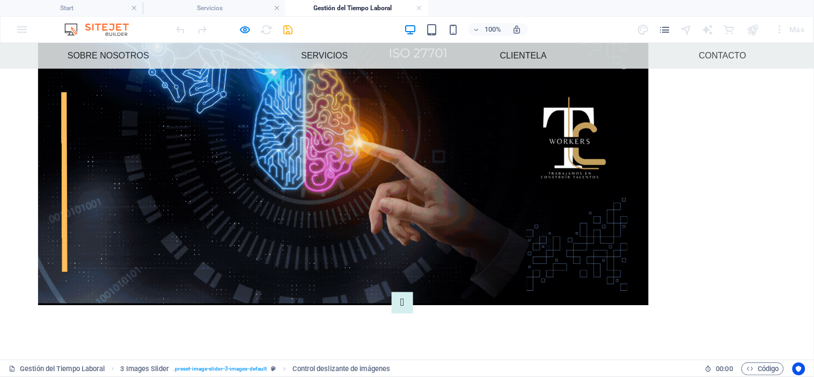
select select "ms"
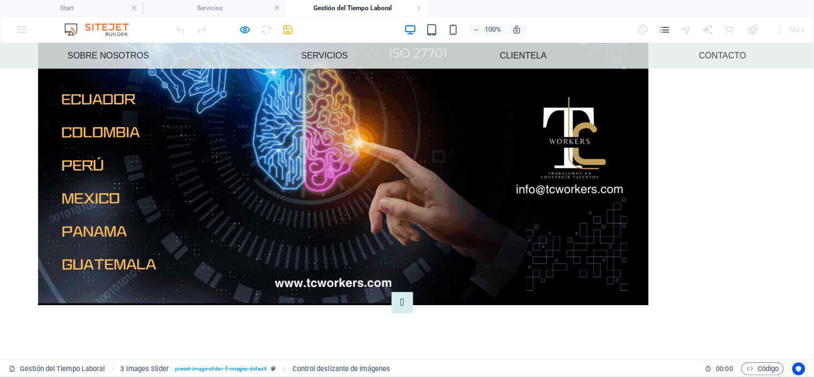
select select "s"
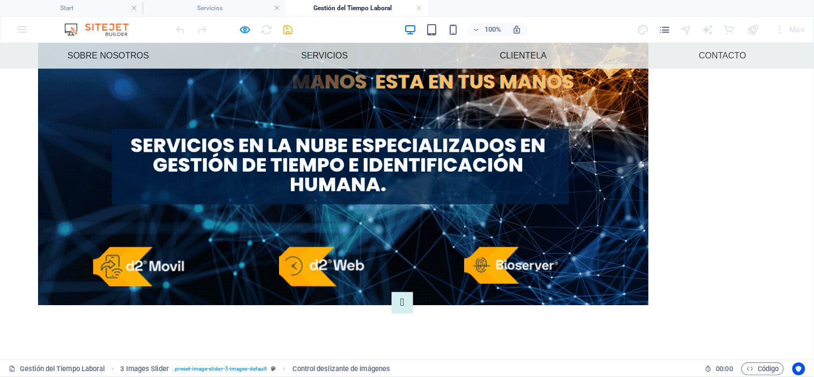
select select "progressive"
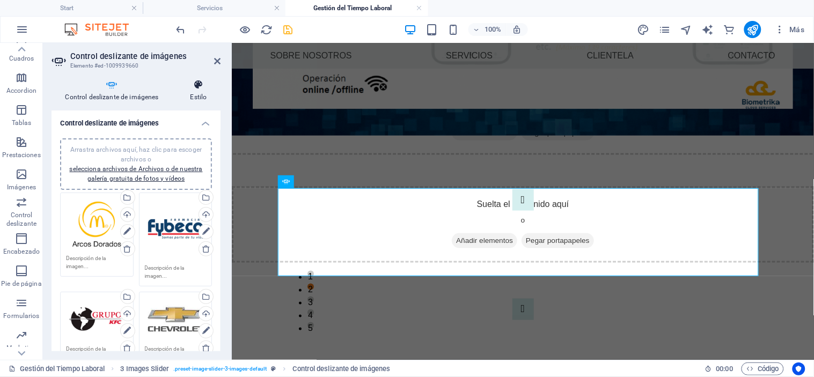
click at [191, 92] on h4 "Estilo" at bounding box center [198, 90] width 44 height 23
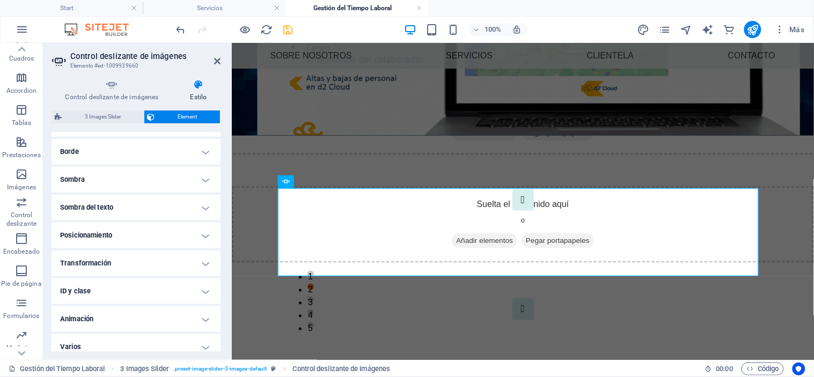
scroll to position [243, 0]
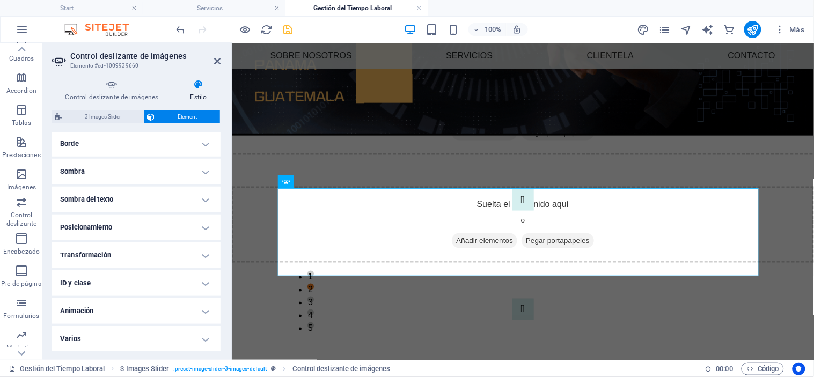
click at [134, 316] on h4 "Animación" at bounding box center [135, 311] width 169 height 26
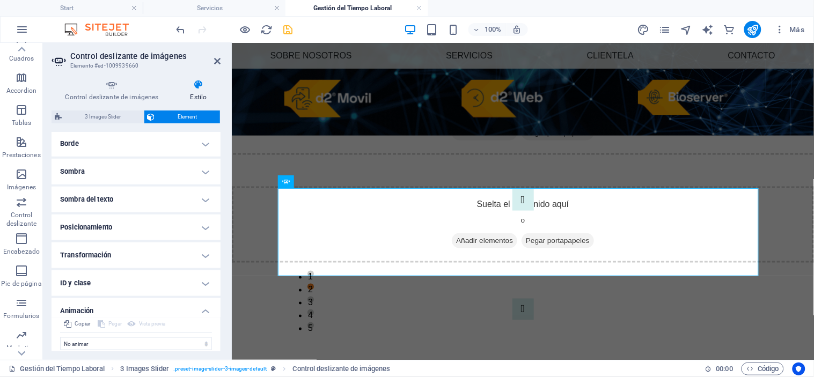
scroll to position [277, 0]
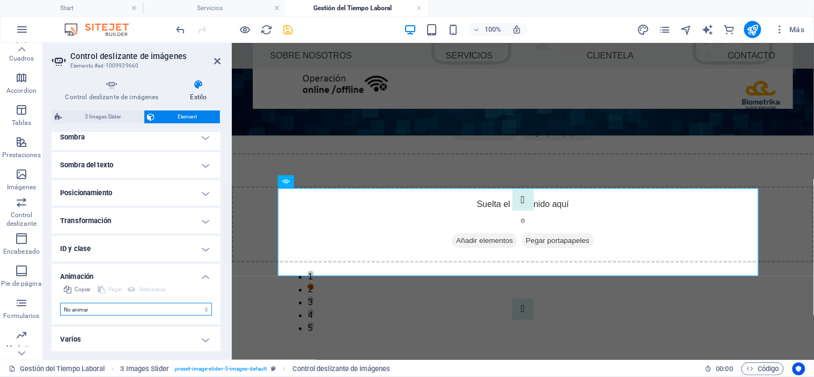
click at [158, 312] on select "No animar Mostrar / Ocultar Subir/bajar Acercar/alejar Deslizar de izquierda a …" at bounding box center [136, 309] width 152 height 13
select select "fade"
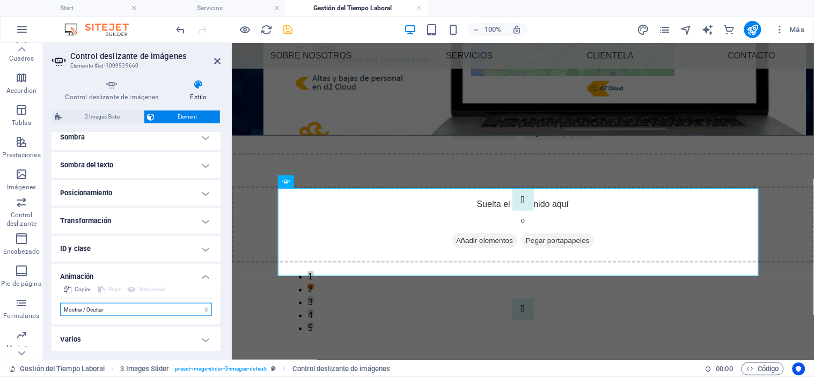
click at [60, 303] on select "No animar Mostrar / Ocultar Subir/bajar Acercar/alejar Deslizar de izquierda a …" at bounding box center [136, 309] width 152 height 13
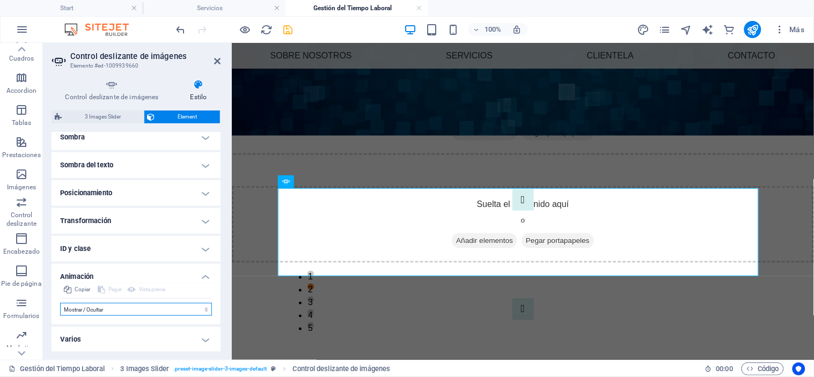
select select "scroll"
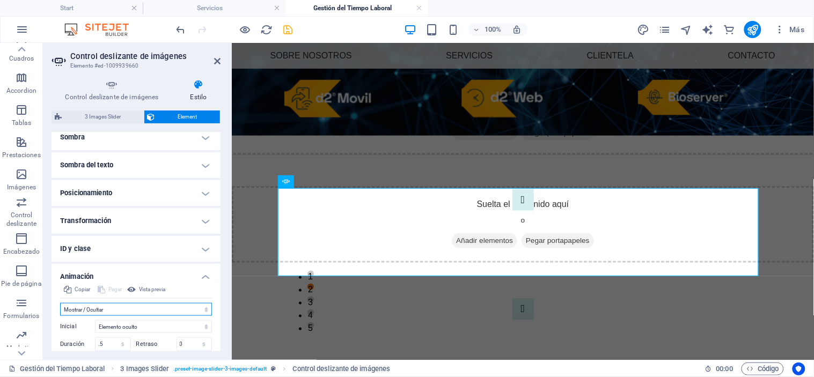
scroll to position [0, 0]
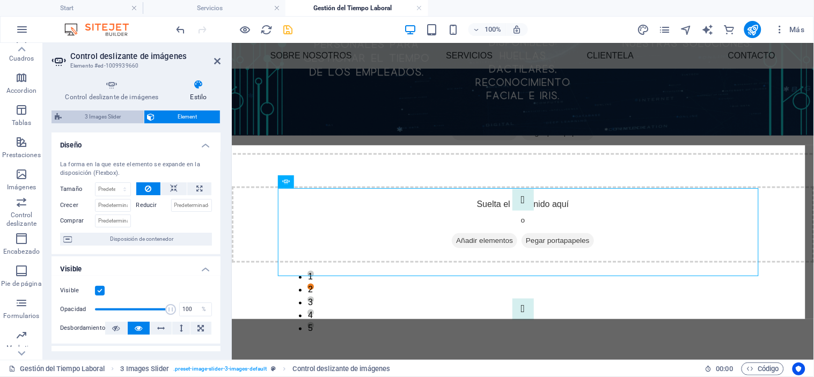
click at [101, 116] on span "3 Images Slider" at bounding box center [103, 116] width 76 height 13
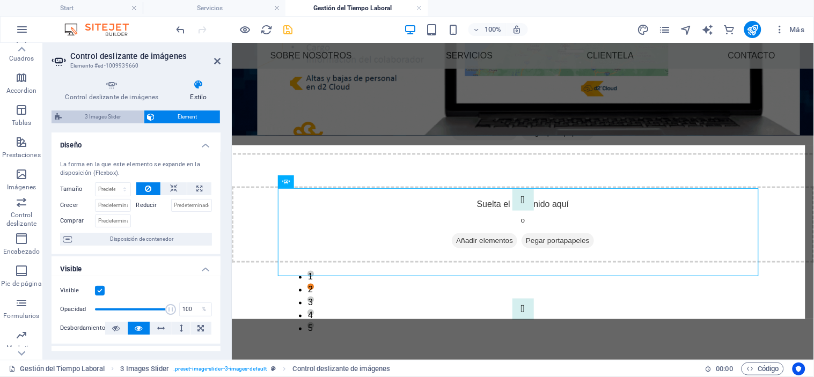
select select "rem"
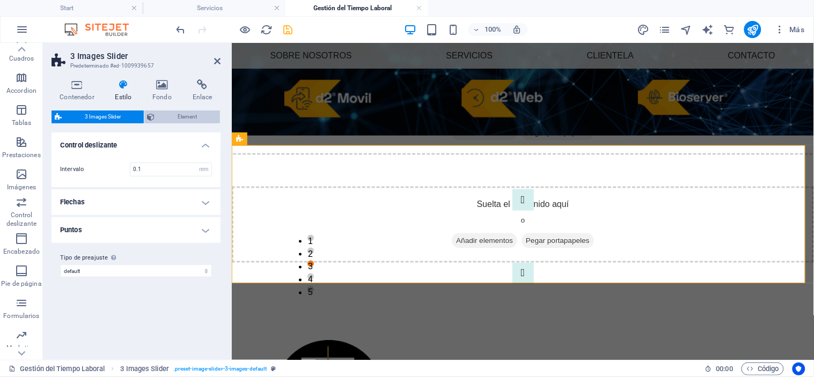
click at [171, 114] on span "Element" at bounding box center [187, 116] width 59 height 13
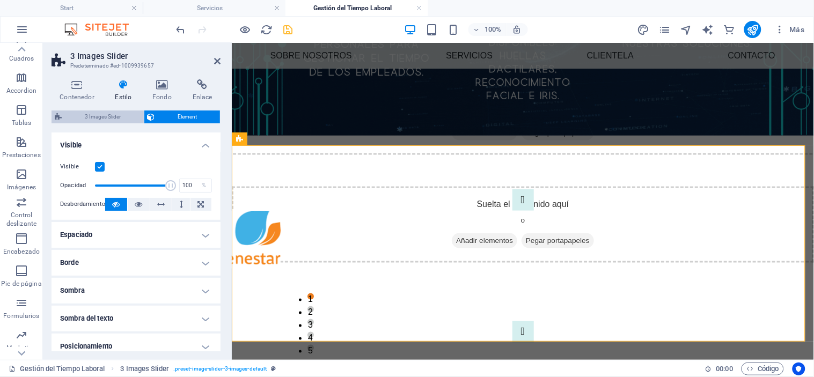
click at [90, 114] on span "3 Images Slider" at bounding box center [103, 116] width 76 height 13
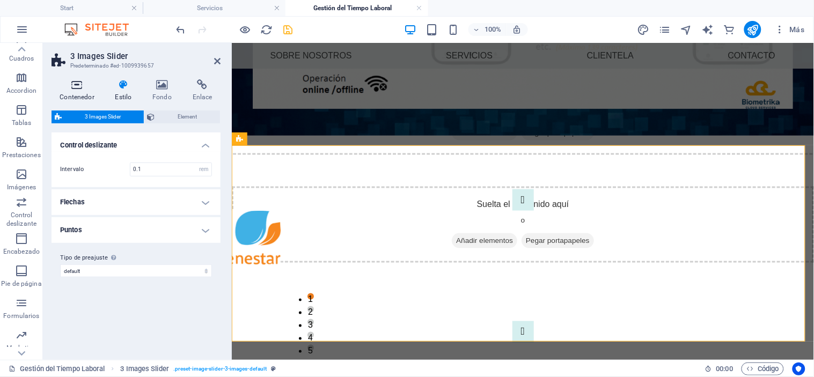
click at [75, 86] on icon at bounding box center [76, 84] width 51 height 11
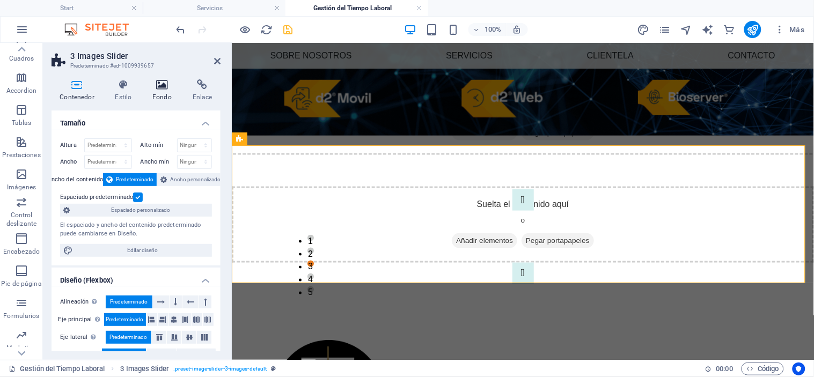
click at [159, 86] on icon at bounding box center [162, 84] width 36 height 11
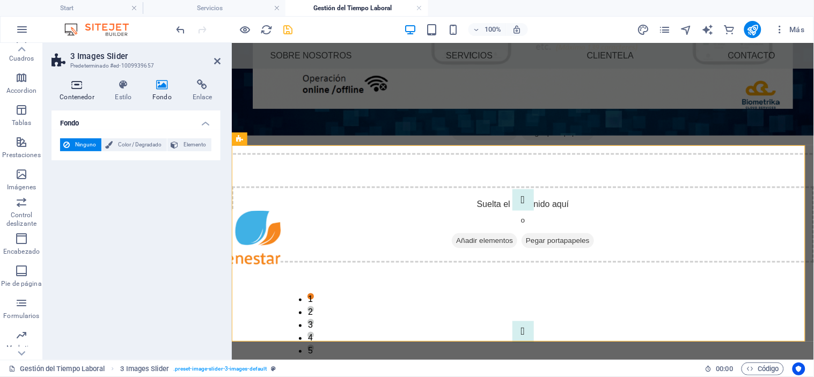
click at [72, 84] on icon at bounding box center [76, 84] width 51 height 11
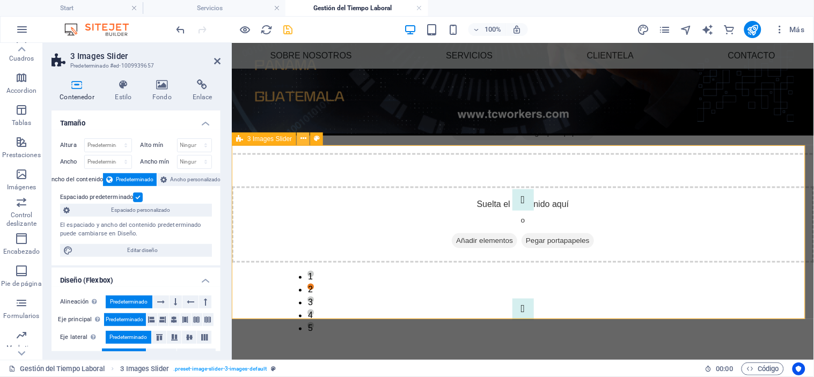
click at [305, 136] on icon at bounding box center [303, 138] width 6 height 11
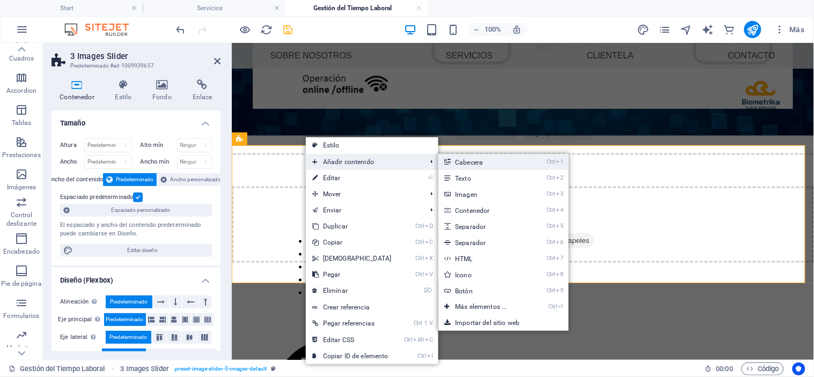
click at [484, 164] on link "Ctrl 1 Cabecera" at bounding box center [483, 162] width 90 height 16
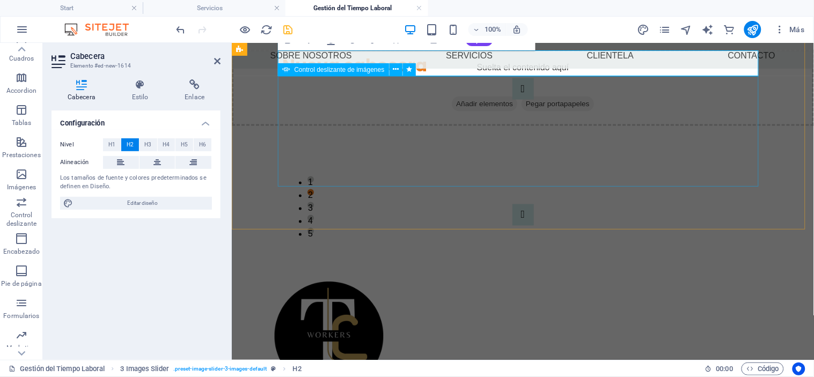
scroll to position [419, 0]
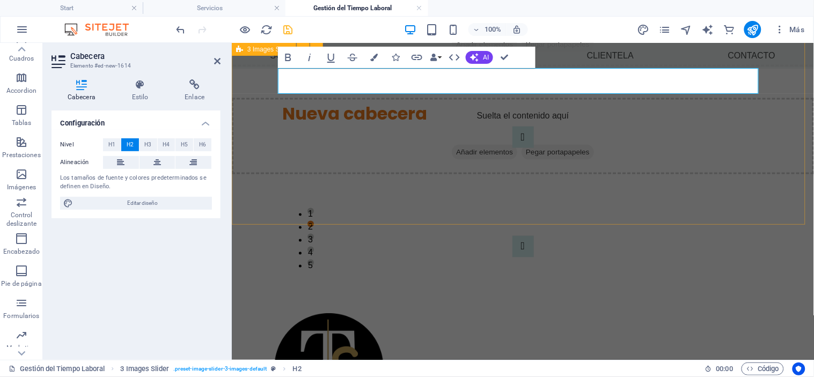
click at [438, 80] on div "Nueva cabecera 1 2 3 4 5" at bounding box center [522, 178] width 582 height 242
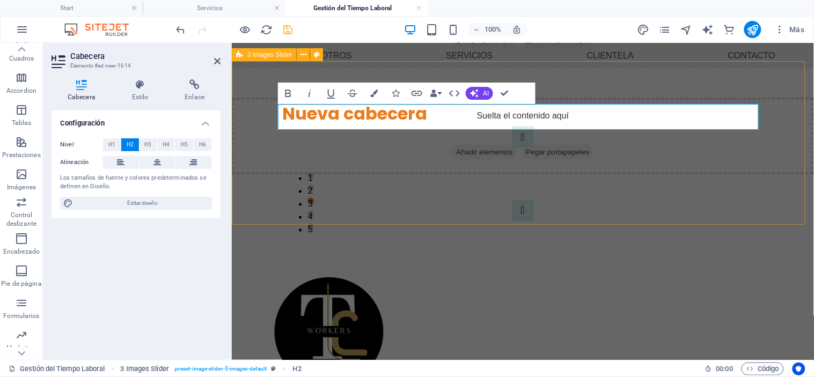
scroll to position [383, 0]
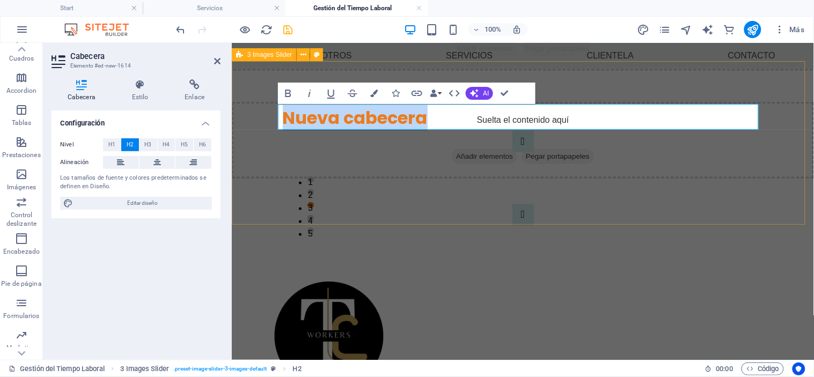
drag, startPoint x: 422, startPoint y: 116, endPoint x: 264, endPoint y: 117, distance: 158.2
click at [264, 117] on div "Nueva cabecera 1 2 3 4 5" at bounding box center [522, 165] width 582 height 206
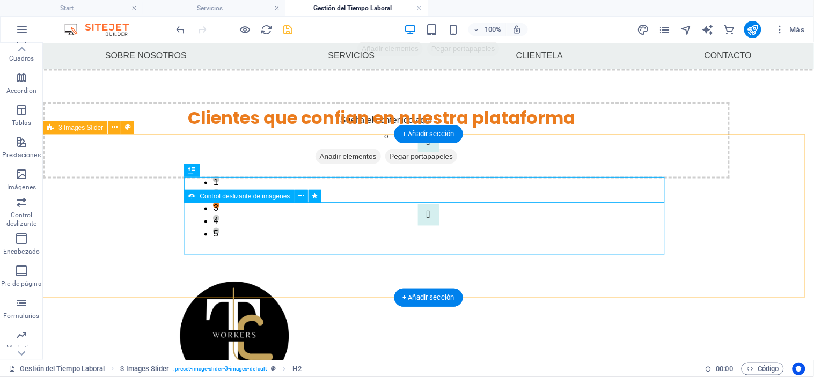
scroll to position [310, 0]
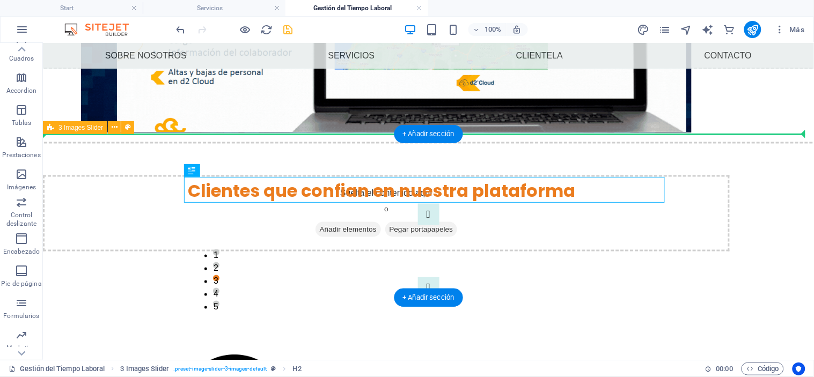
drag, startPoint x: 400, startPoint y: 186, endPoint x: 404, endPoint y: 159, distance: 26.6
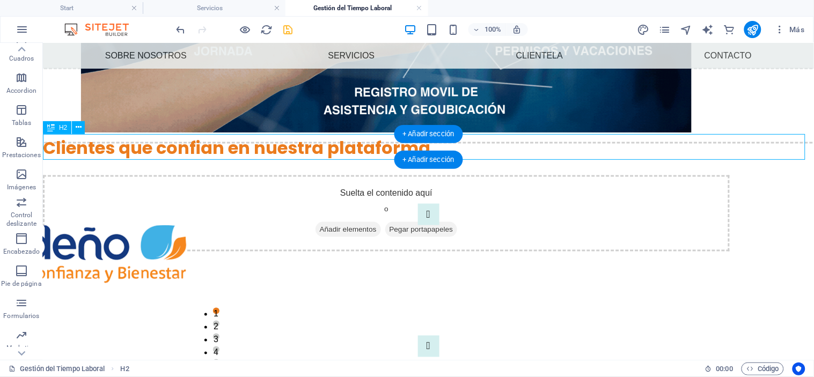
click at [332, 147] on div "Clientes que confian en nuestra plataforma" at bounding box center [427, 148] width 771 height 26
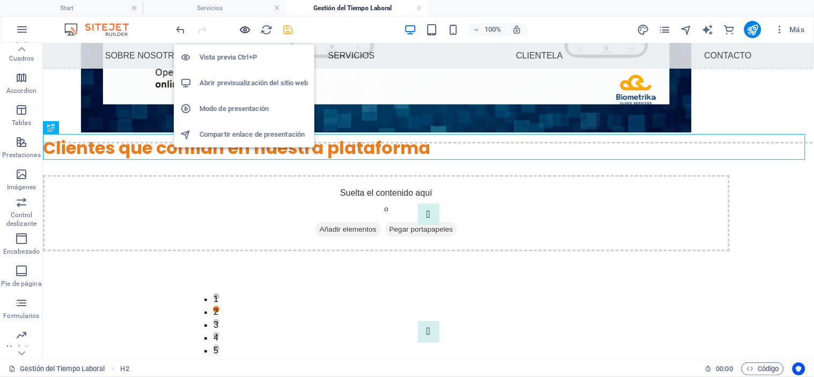
click at [243, 29] on icon "button" at bounding box center [245, 30] width 12 height 12
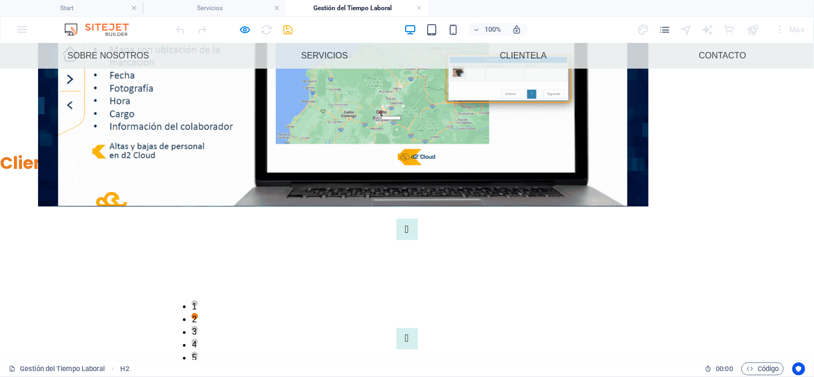
scroll to position [237, 0]
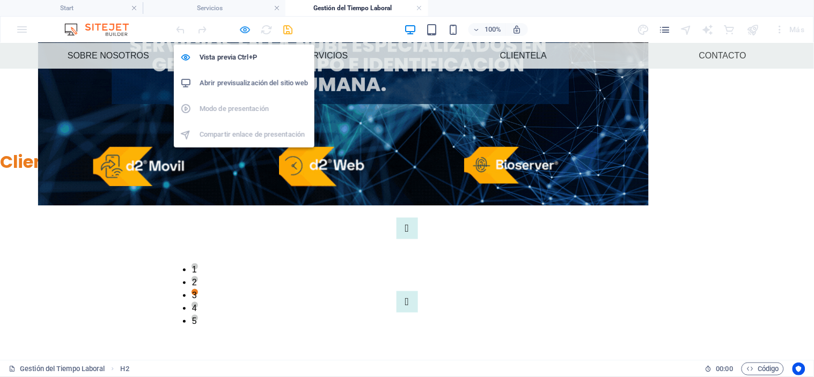
click at [247, 31] on icon "button" at bounding box center [245, 30] width 12 height 12
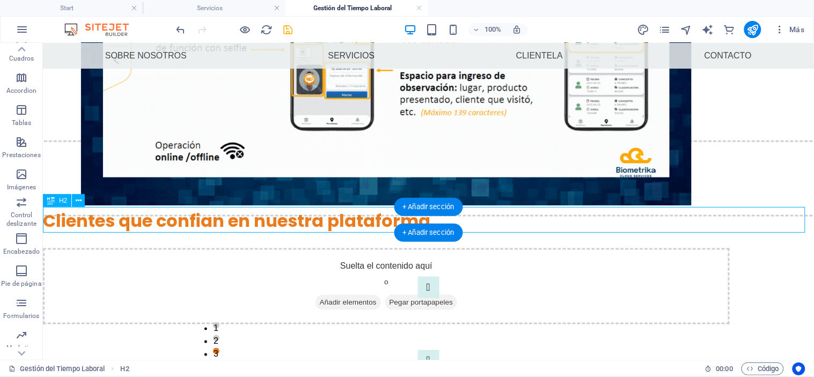
click at [219, 222] on div "Clientes que confian en nuestra plataforma" at bounding box center [427, 221] width 771 height 26
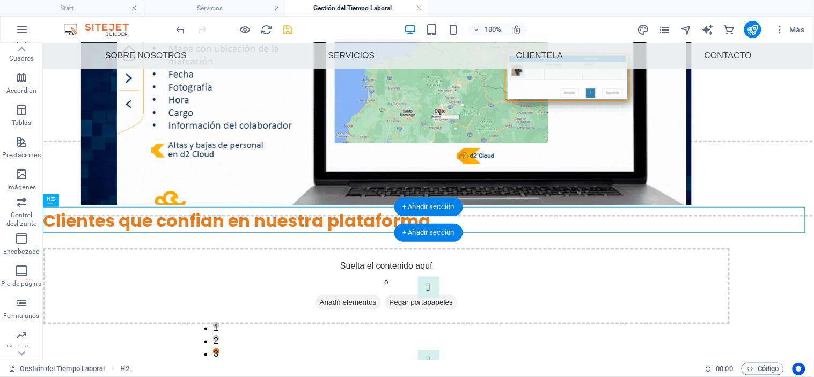
click at [220, 225] on div "Clientes que confian en nuestra plataforma" at bounding box center [427, 221] width 771 height 26
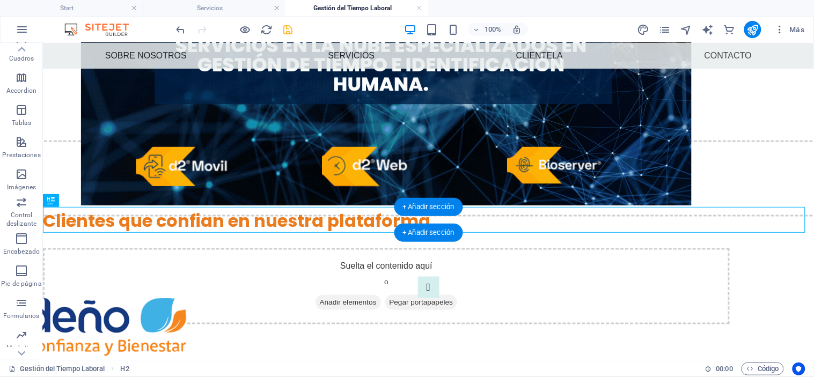
click at [220, 225] on div "Clientes que confian en nuestra plataforma" at bounding box center [427, 221] width 771 height 26
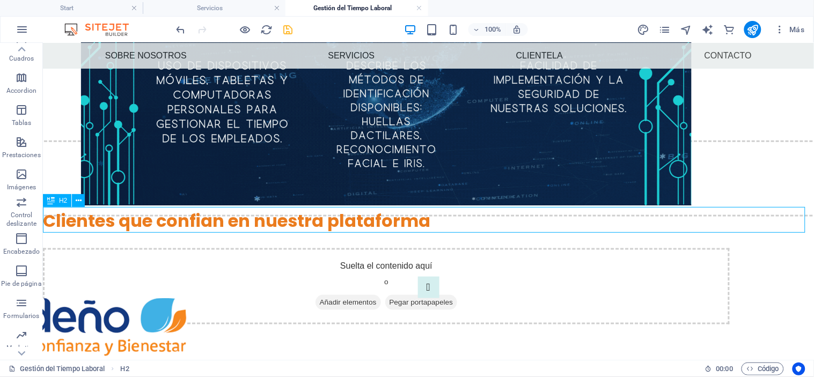
click at [62, 201] on span "H2" at bounding box center [63, 200] width 8 height 6
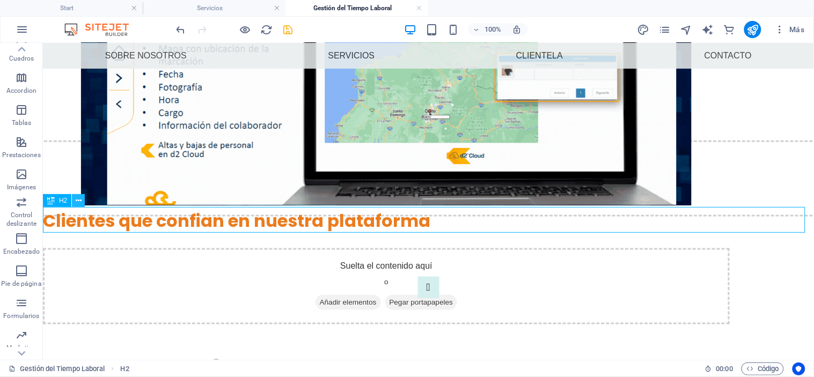
click at [77, 200] on icon at bounding box center [79, 200] width 6 height 11
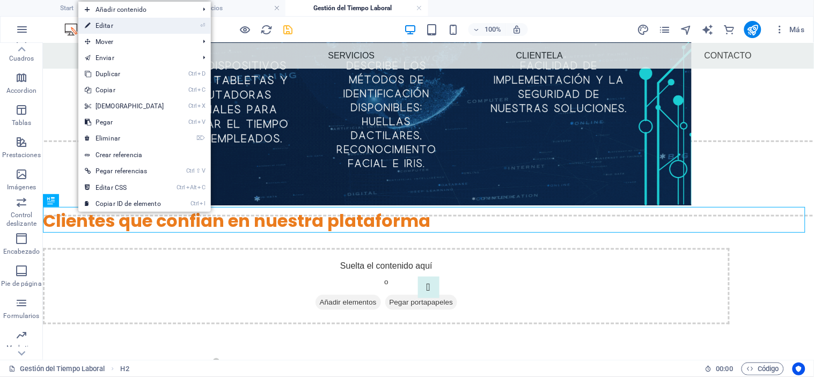
click at [161, 22] on link "⏎ Editar" at bounding box center [124, 26] width 92 height 16
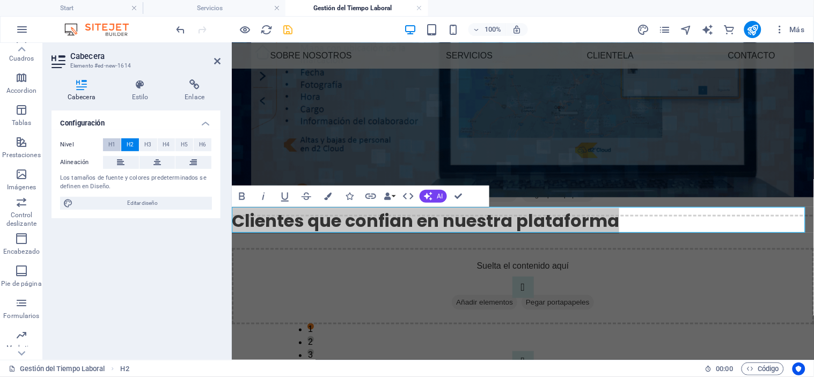
click at [109, 143] on span "H1" at bounding box center [111, 144] width 7 height 13
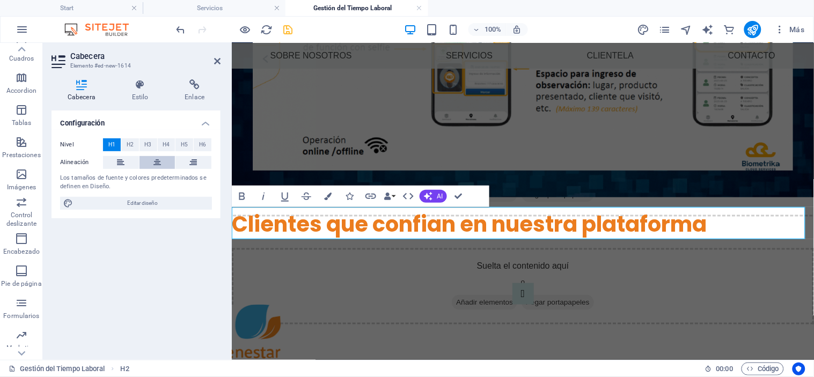
click at [156, 162] on icon at bounding box center [157, 162] width 8 height 13
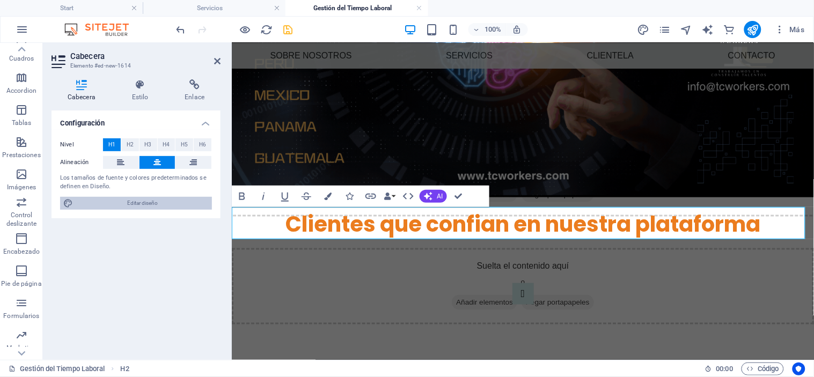
click at [156, 200] on span "Editar diseño" at bounding box center [142, 203] width 132 height 13
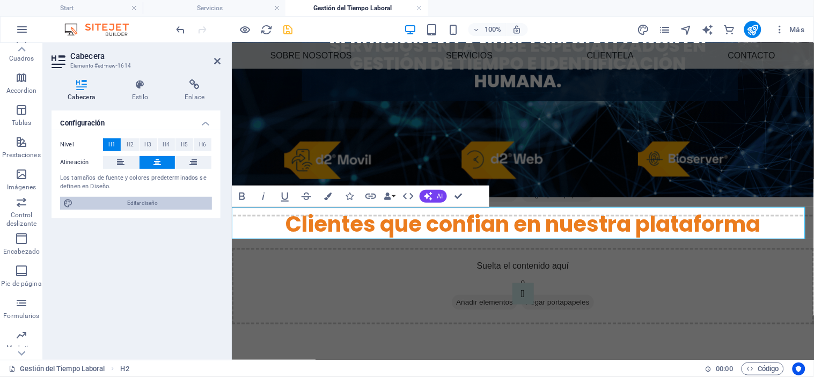
select select "ease-in-out"
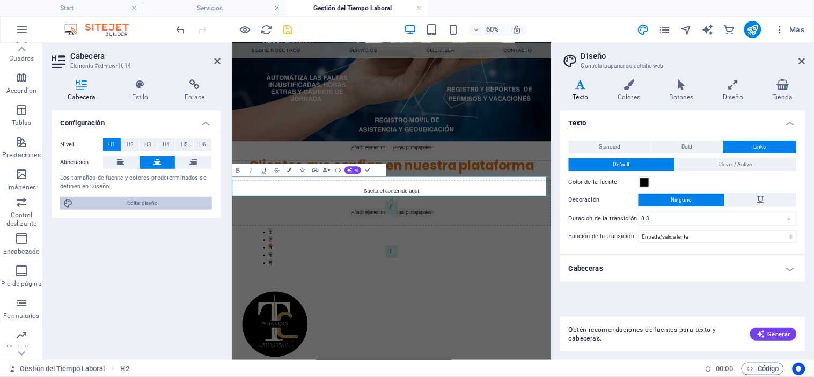
scroll to position [178, 0]
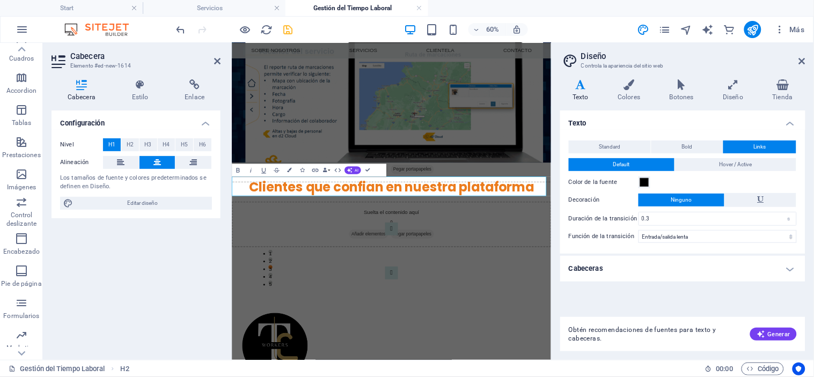
click at [634, 274] on h4 "Cabeceras" at bounding box center [682, 269] width 245 height 26
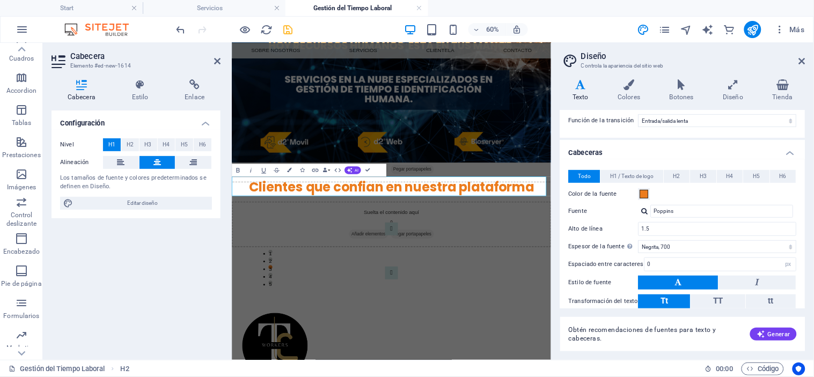
scroll to position [118, 0]
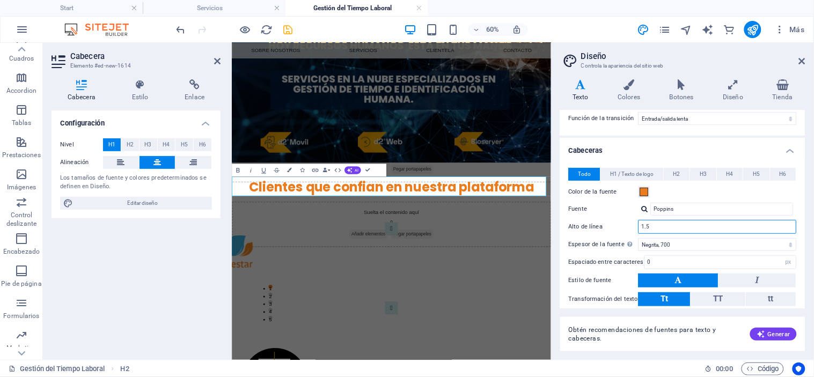
click at [681, 227] on input "1.5" at bounding box center [717, 226] width 157 height 13
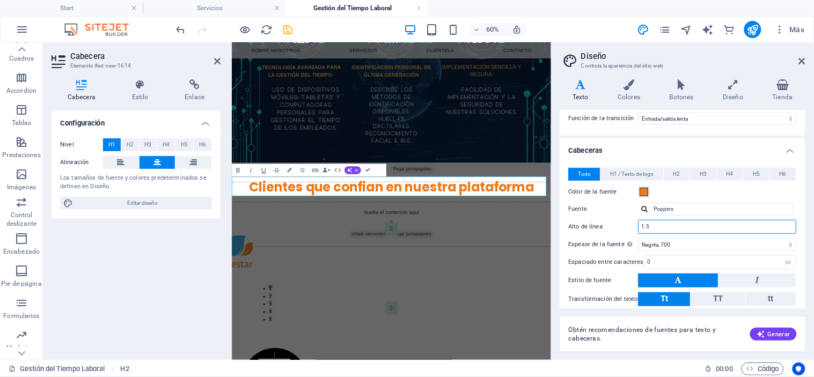
type input "1"
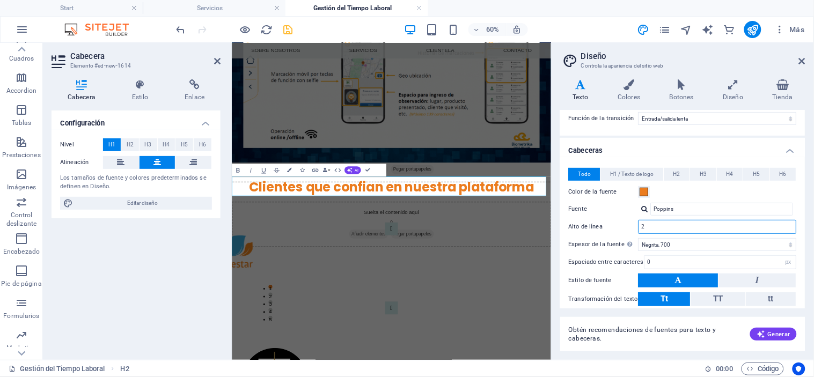
type input "2"
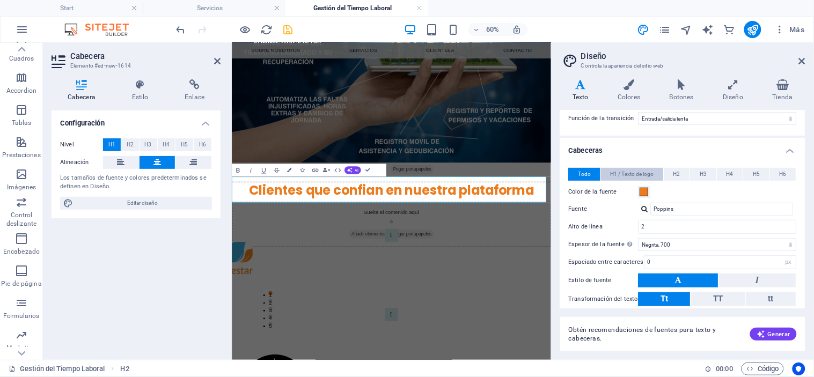
click at [627, 174] on span "H1 / Texto de logo" at bounding box center [631, 174] width 43 height 13
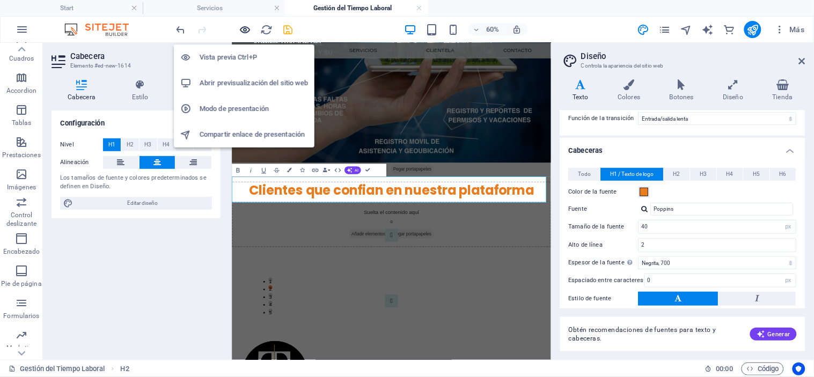
click at [244, 29] on icon "button" at bounding box center [245, 30] width 12 height 12
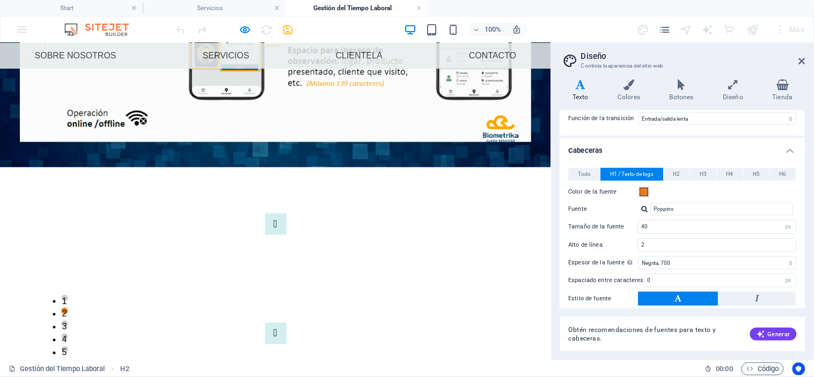
scroll to position [289, 0]
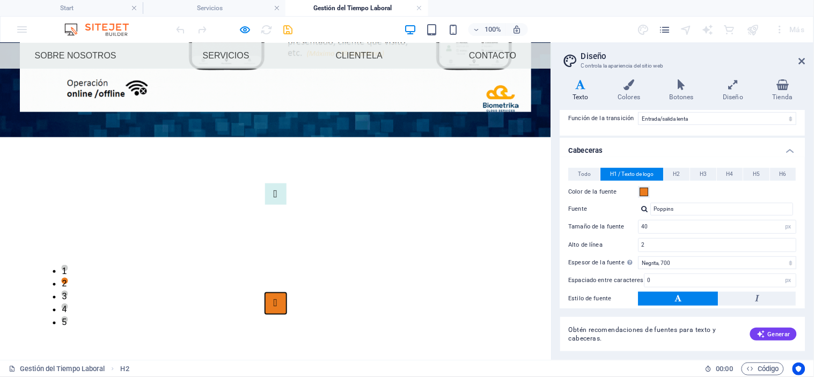
click at [286, 292] on button "Image Slider" at bounding box center [275, 302] width 21 height 21
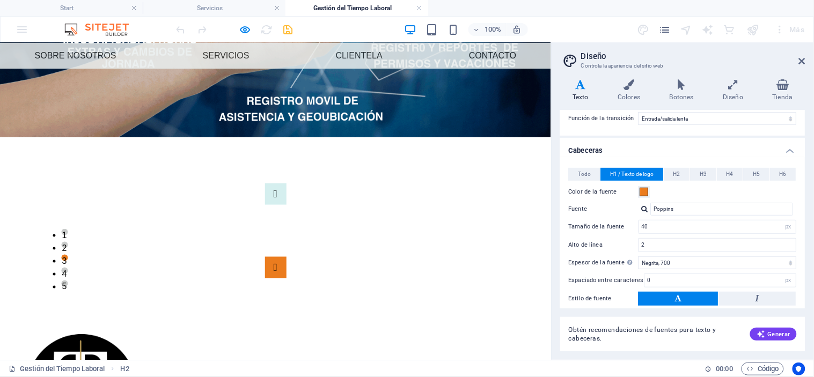
click at [520, 228] on div "1 2 3 4 5" at bounding box center [275, 230] width 551 height 181
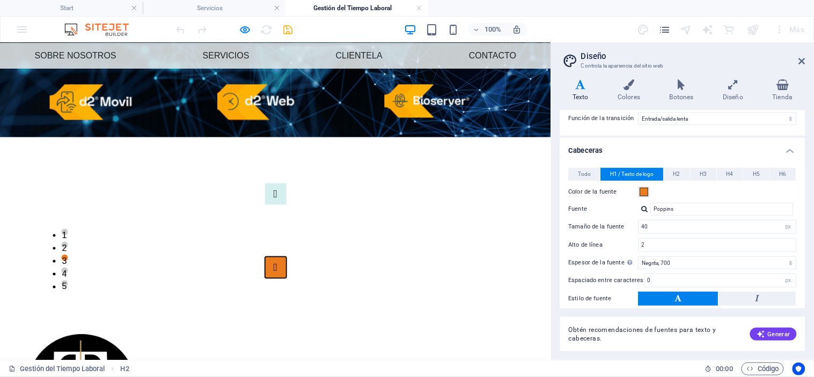
click at [286, 256] on button "Image Slider" at bounding box center [275, 266] width 21 height 21
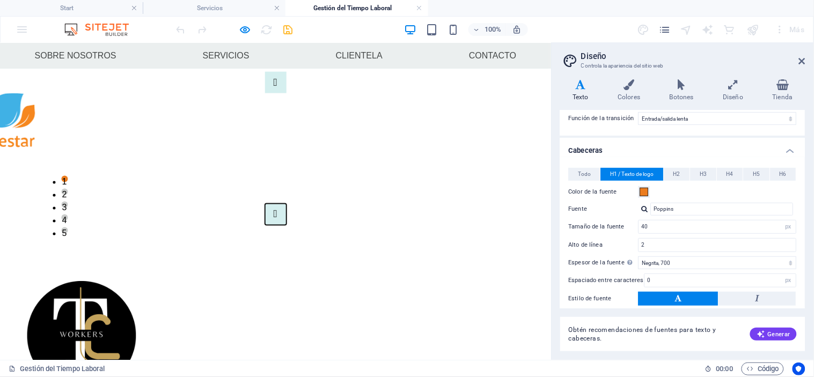
scroll to position [307, 0]
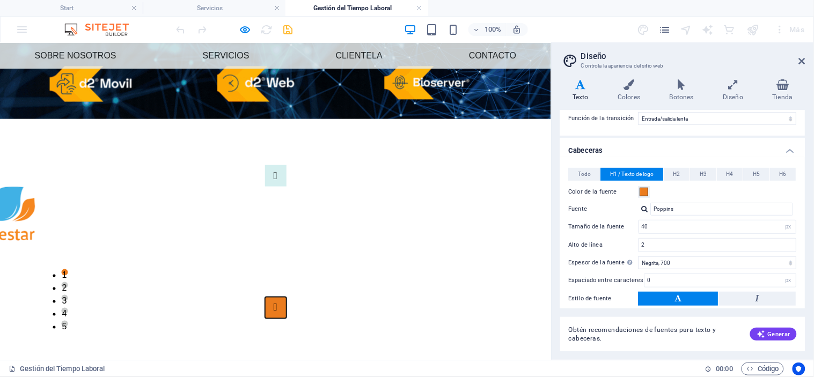
click at [286, 297] on button "Image Slider" at bounding box center [275, 307] width 21 height 21
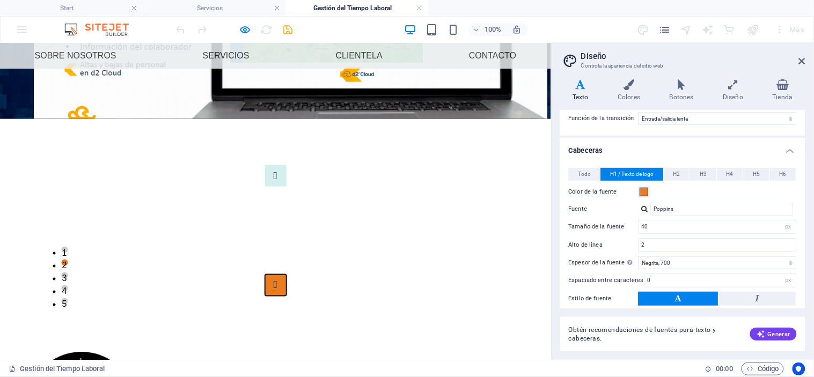
click at [286, 274] on button "Image Slider" at bounding box center [275, 284] width 21 height 21
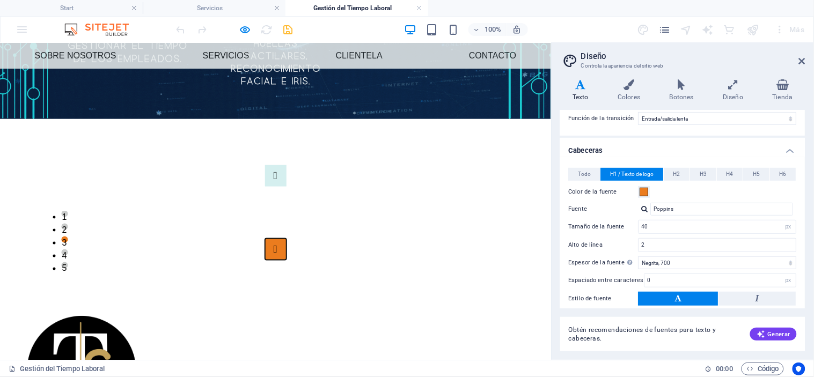
click at [286, 238] on button "Image Slider" at bounding box center [275, 248] width 21 height 21
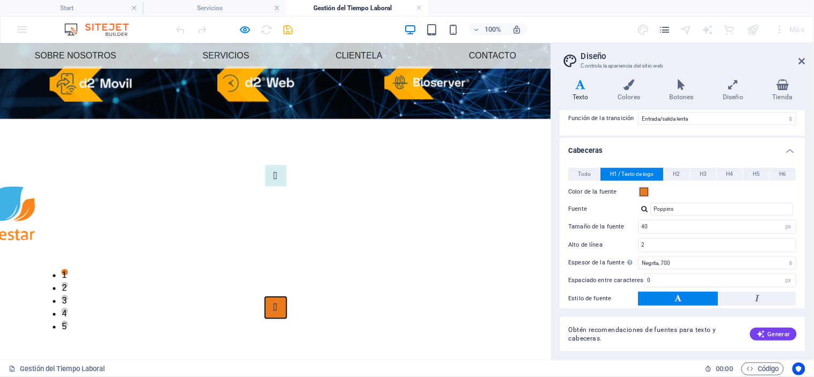
click at [286, 297] on button "Image Slider" at bounding box center [275, 307] width 21 height 21
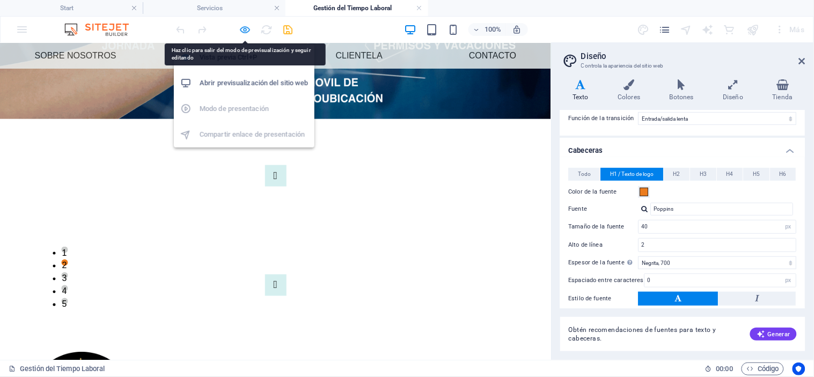
drag, startPoint x: 245, startPoint y: 30, endPoint x: 73, endPoint y: 199, distance: 241.2
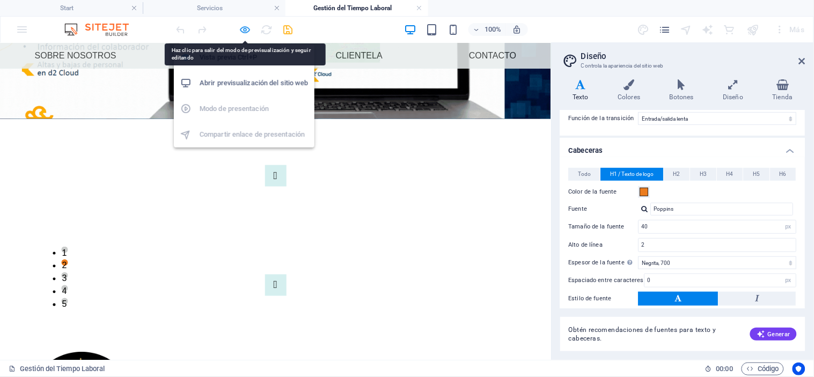
click at [245, 30] on icon "button" at bounding box center [245, 30] width 12 height 12
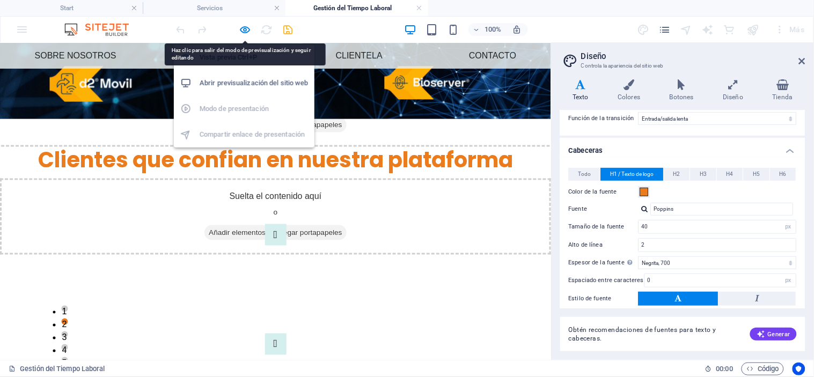
scroll to position [181, 0]
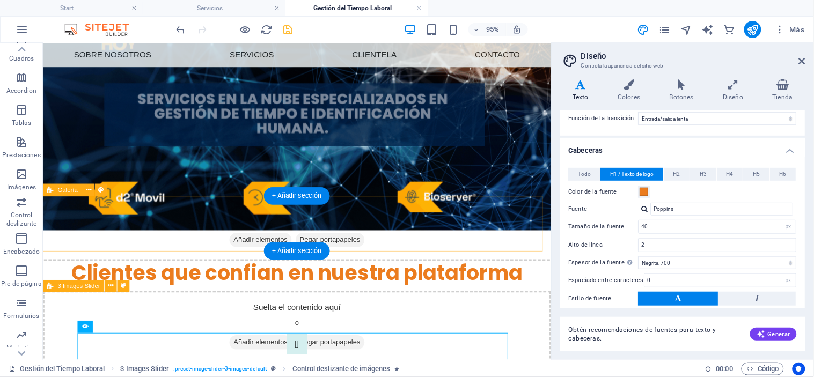
click at [390, 252] on div "Suelta el contenido aquí o Añadir elementos Pegar portapapeles" at bounding box center [310, 234] width 552 height 76
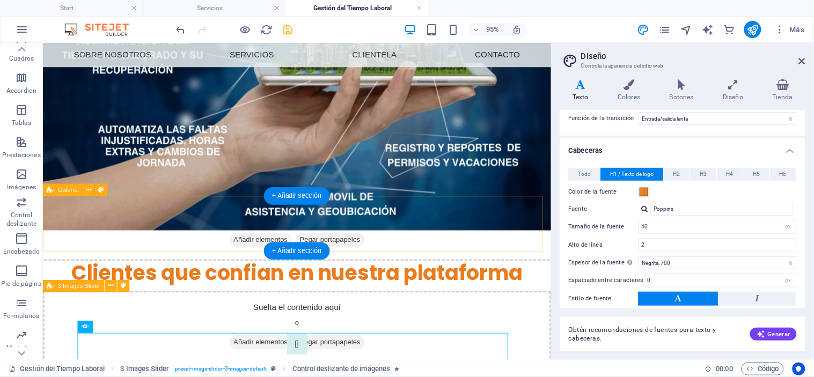
click at [390, 252] on div "Suelta el contenido aquí o Añadir elementos Pegar portapapeles" at bounding box center [310, 234] width 552 height 76
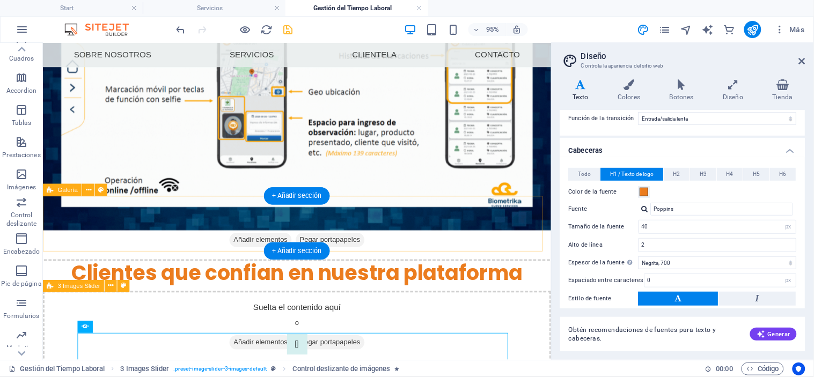
select select "rem"
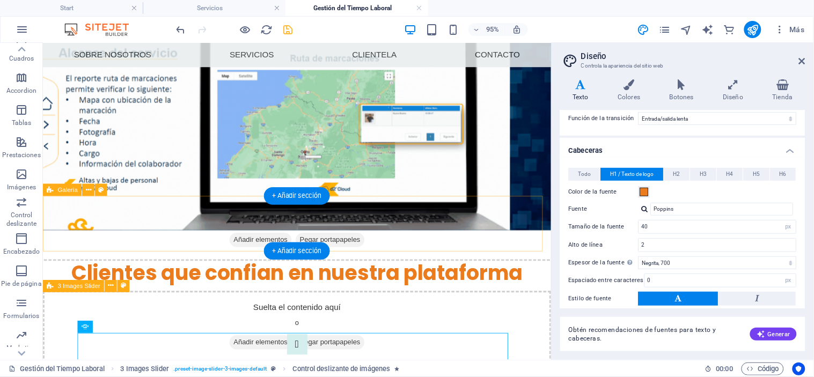
select select "preset-gallery-v3-default"
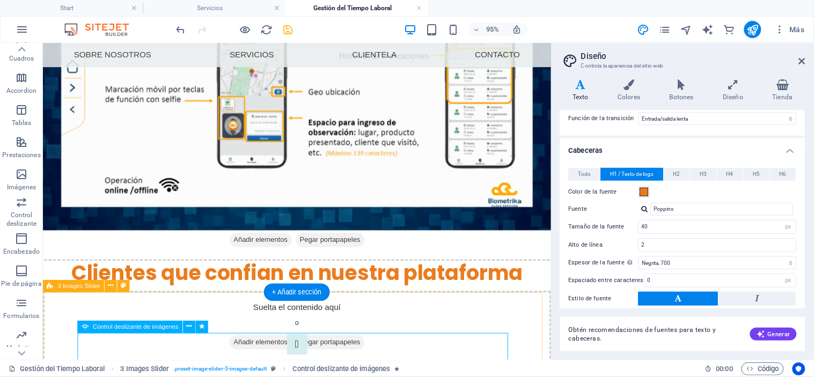
select select "fade"
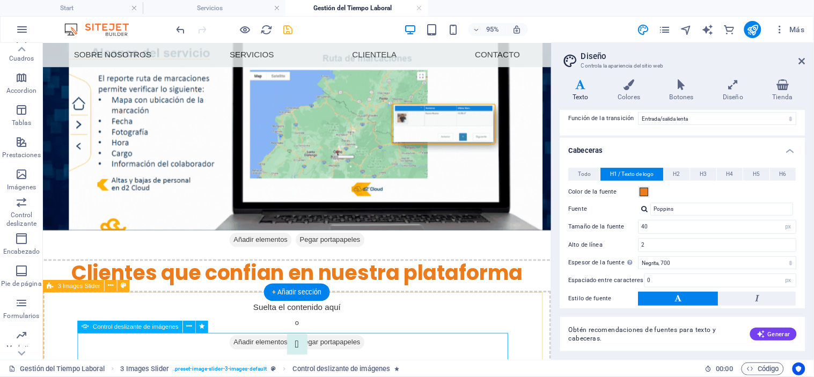
select select "s"
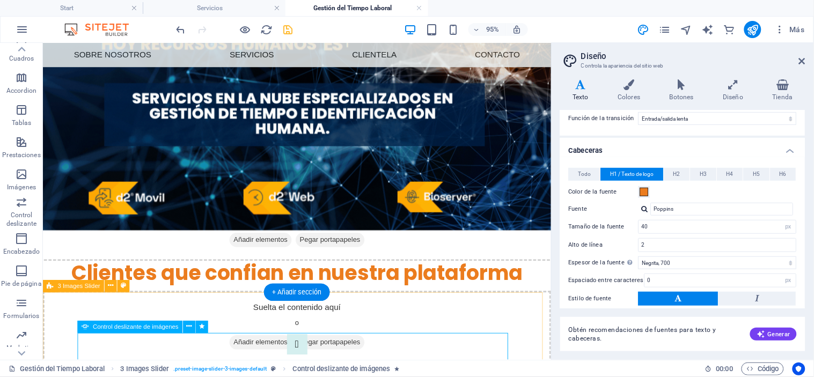
select select "s"
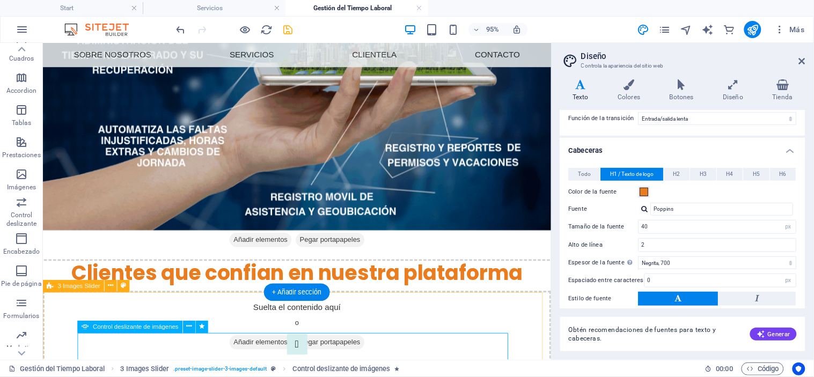
select select "scroll"
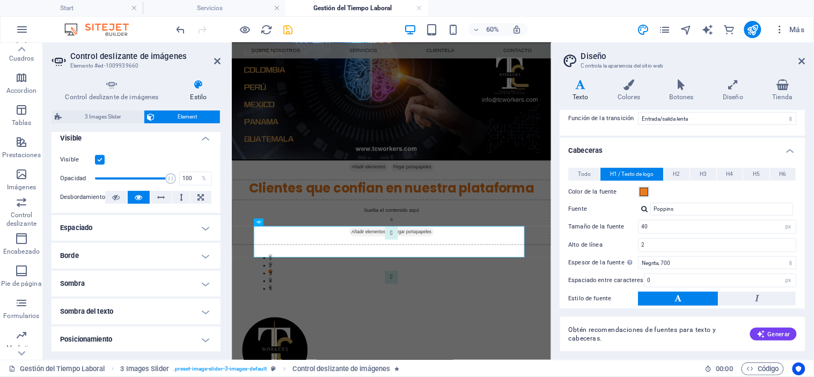
scroll to position [157, 0]
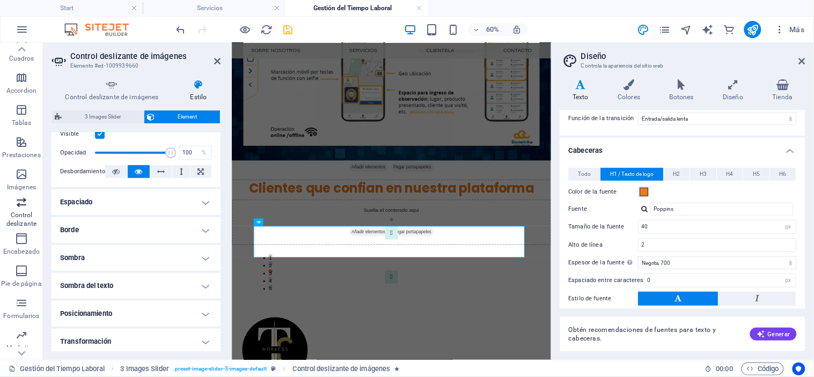
click at [20, 199] on icon "button" at bounding box center [21, 202] width 13 height 13
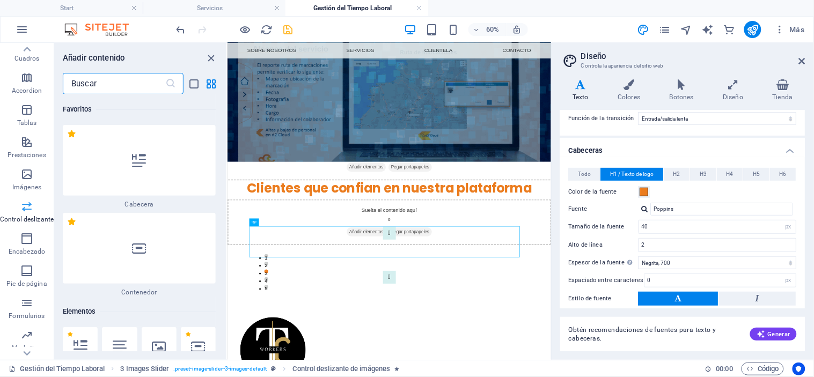
scroll to position [12080, 0]
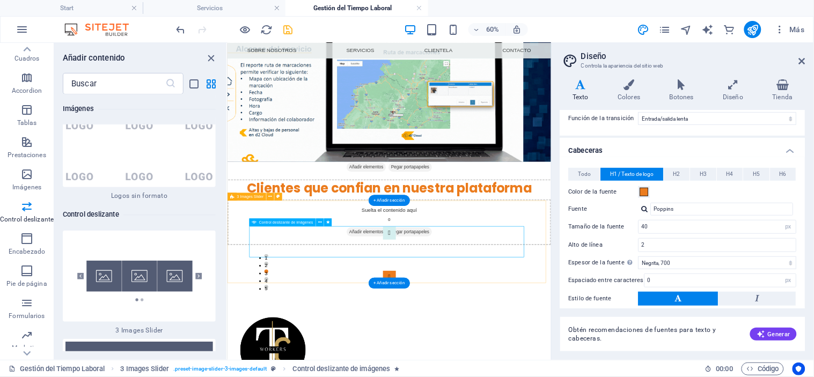
select select "fade"
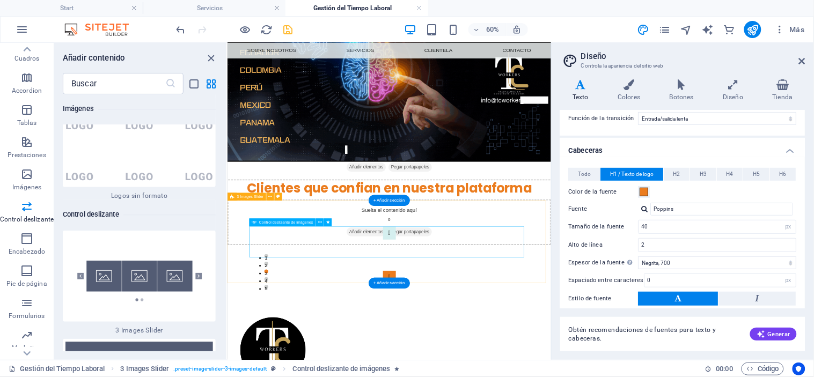
select select "s"
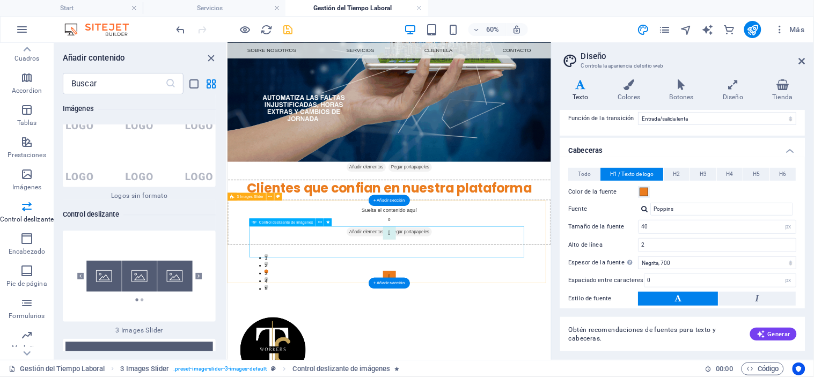
select select "s"
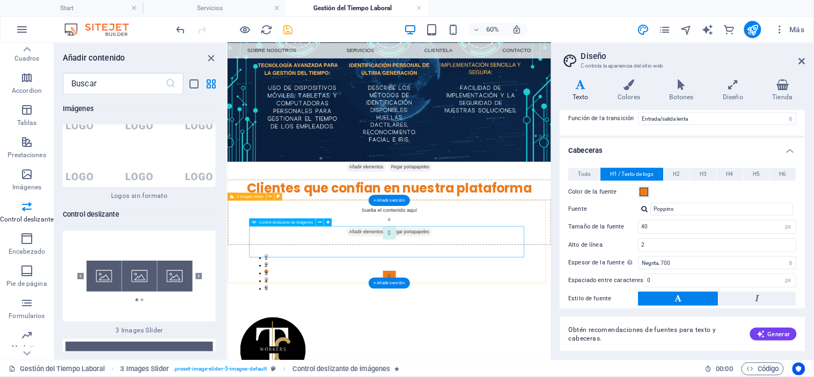
select select "scroll"
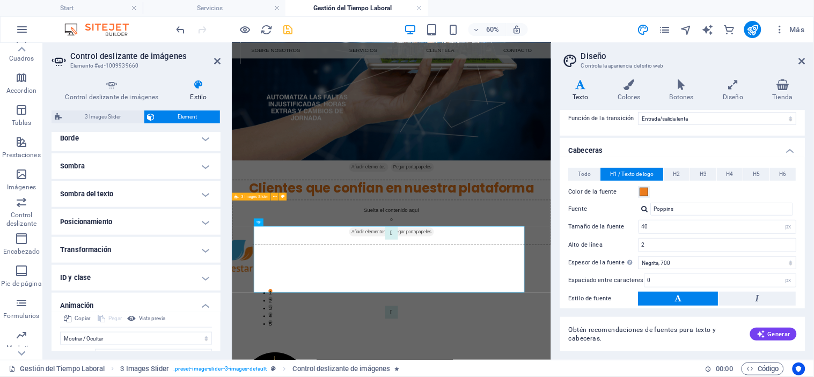
scroll to position [265, 0]
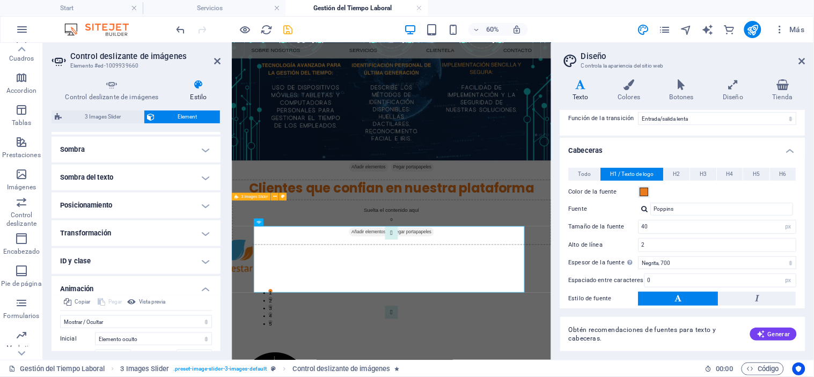
click at [154, 212] on h4 "Posicionamiento" at bounding box center [135, 206] width 169 height 26
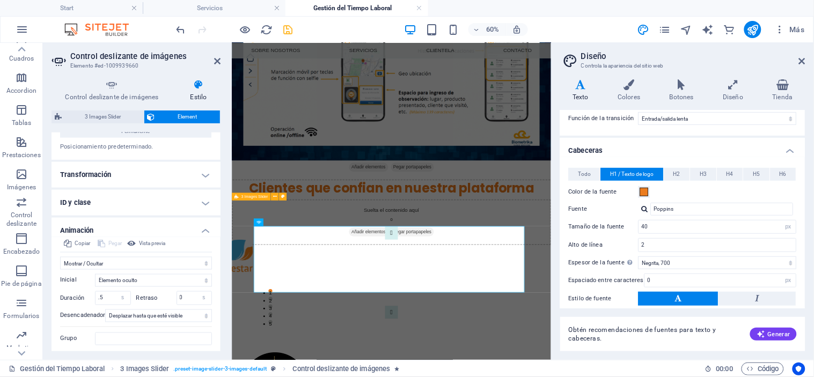
scroll to position [404, 0]
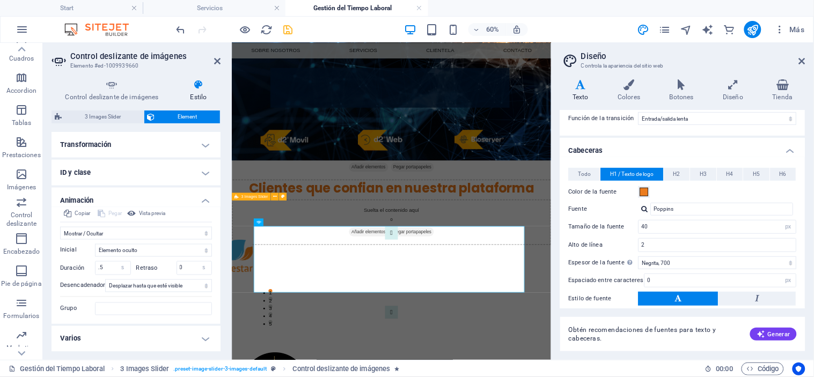
click at [154, 212] on span "Vista previa" at bounding box center [152, 213] width 26 height 13
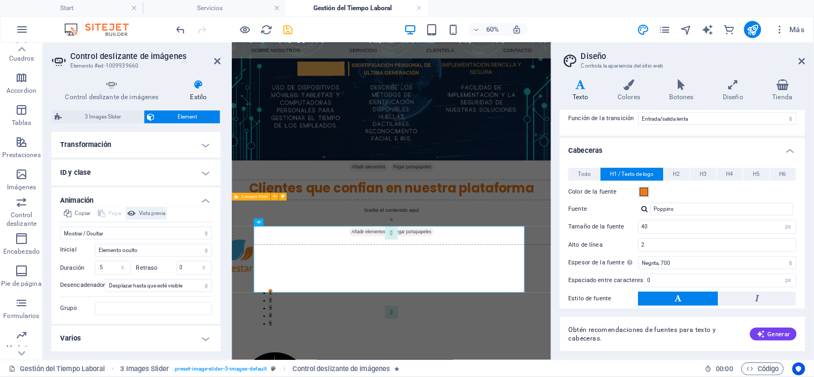
scroll to position [0, 0]
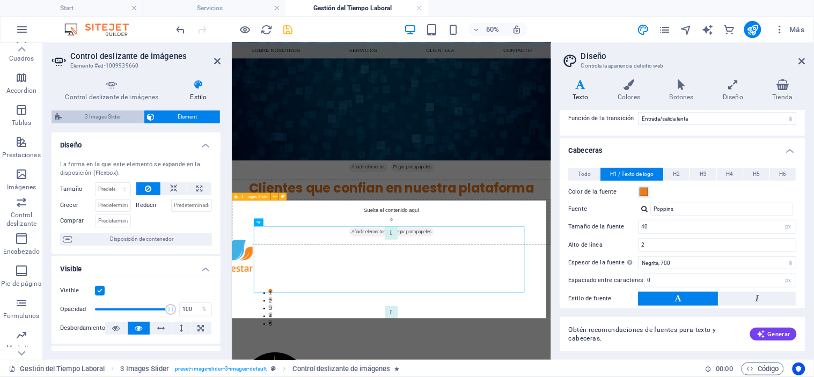
click at [86, 116] on span "3 Images Slider" at bounding box center [103, 116] width 76 height 13
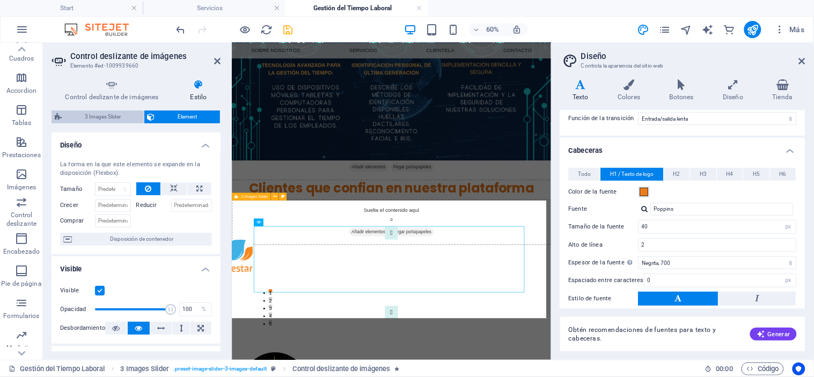
select select "rem"
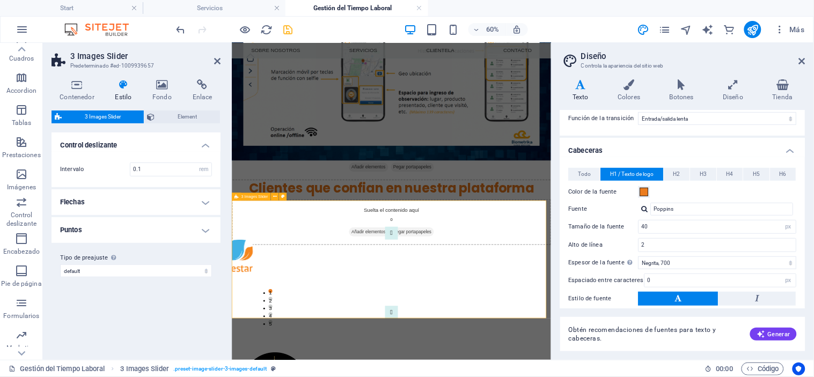
click at [116, 202] on h4 "Flechas" at bounding box center [135, 202] width 169 height 26
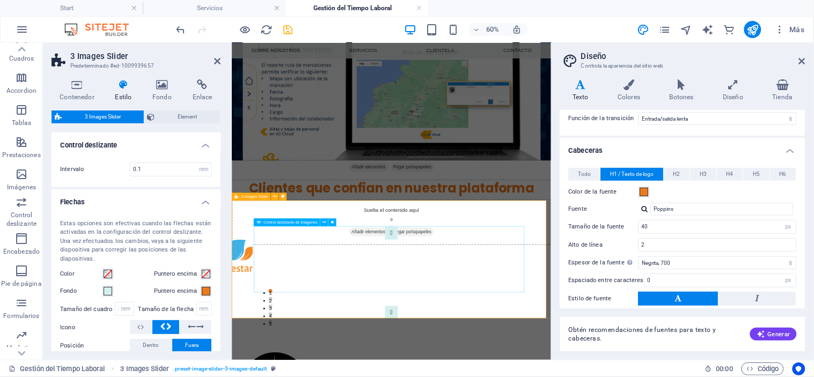
select select "fade"
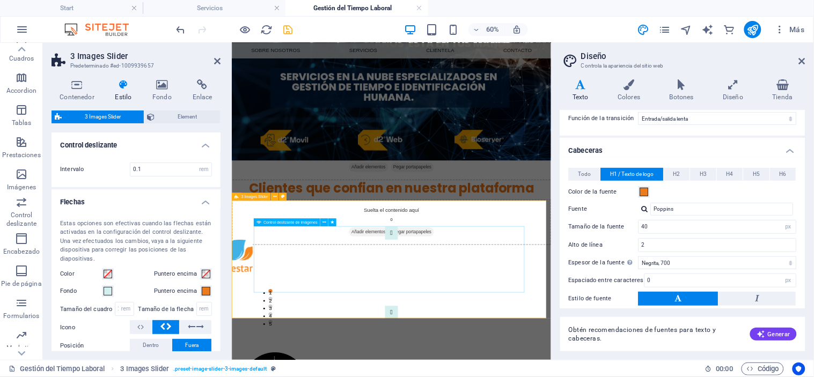
select select "s"
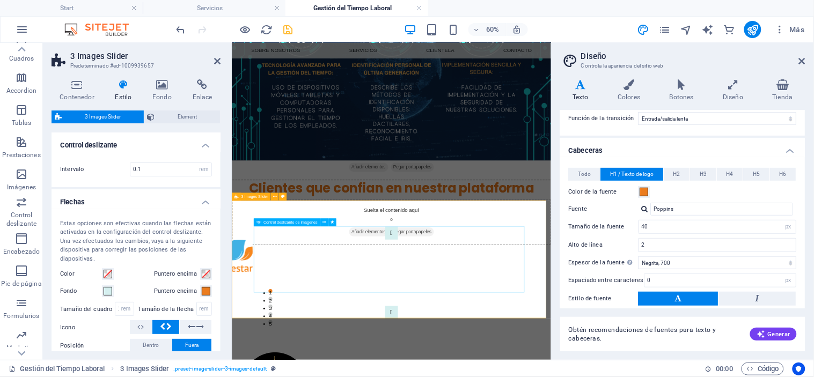
select select "s"
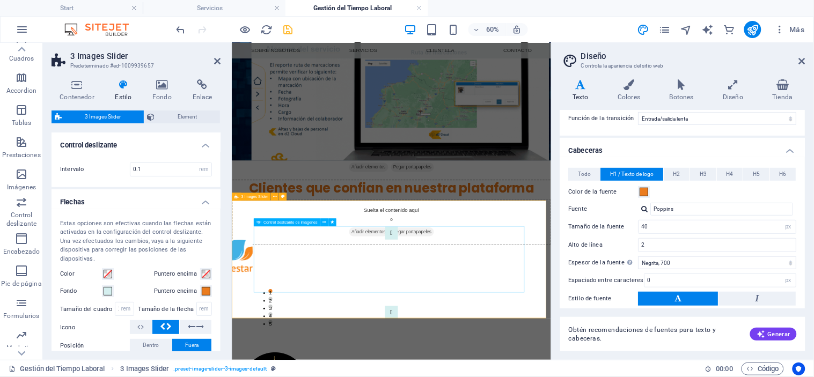
select select "scroll"
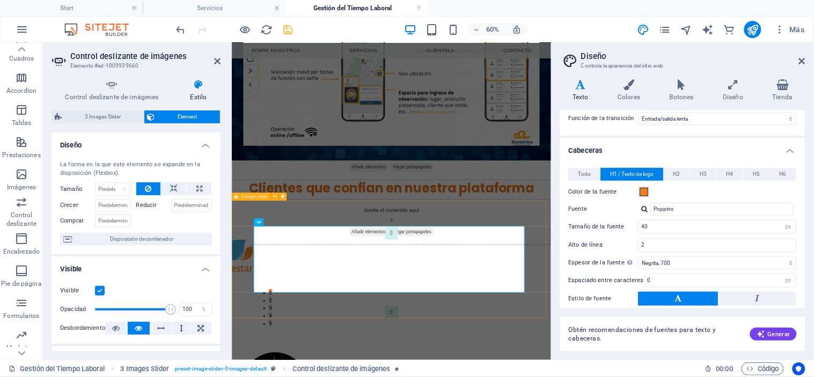
select select "rem"
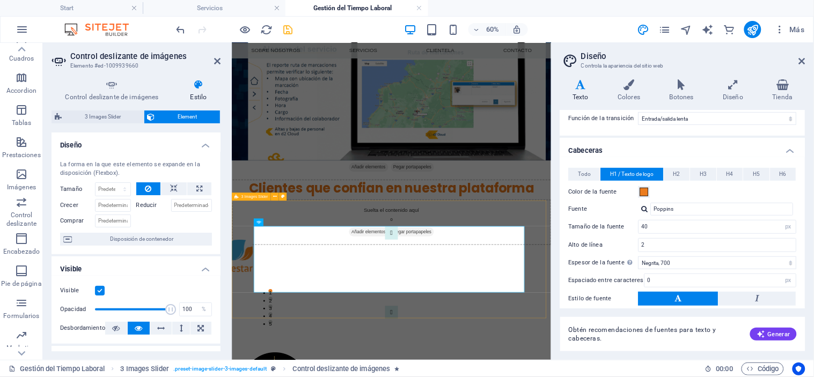
select select "rem"
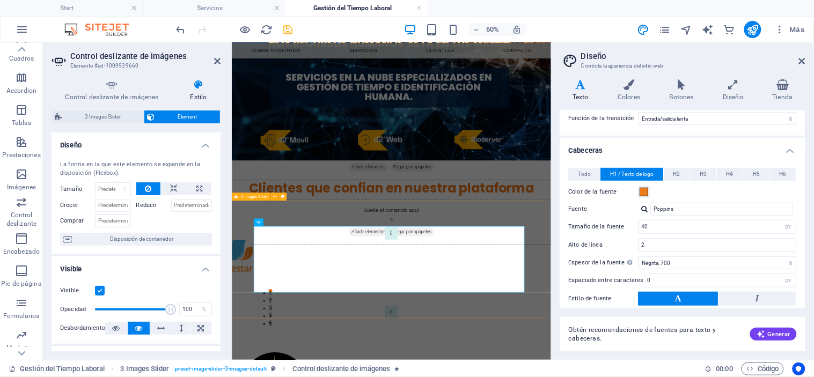
select select "rem"
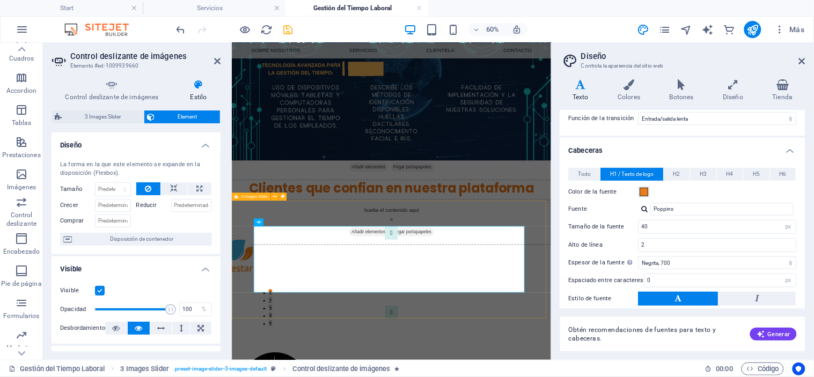
select select "rem"
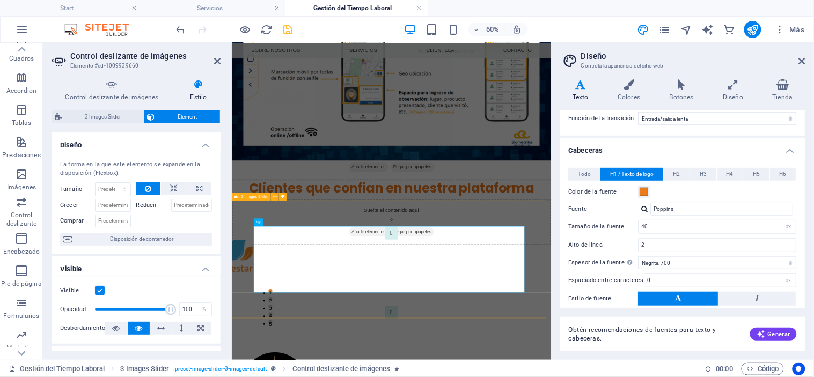
select select "px"
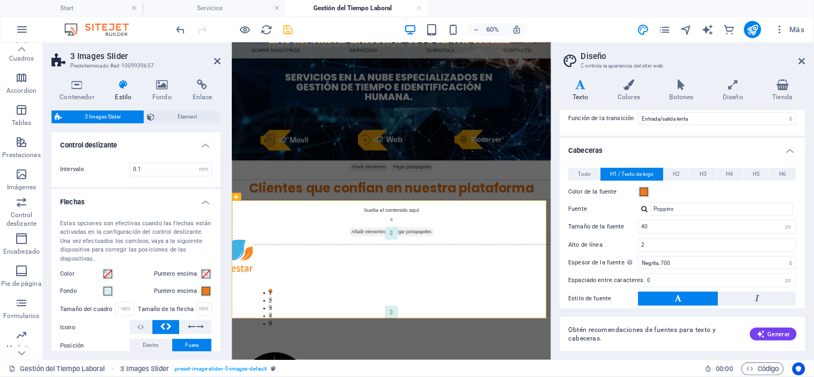
click at [124, 87] on icon at bounding box center [123, 84] width 33 height 11
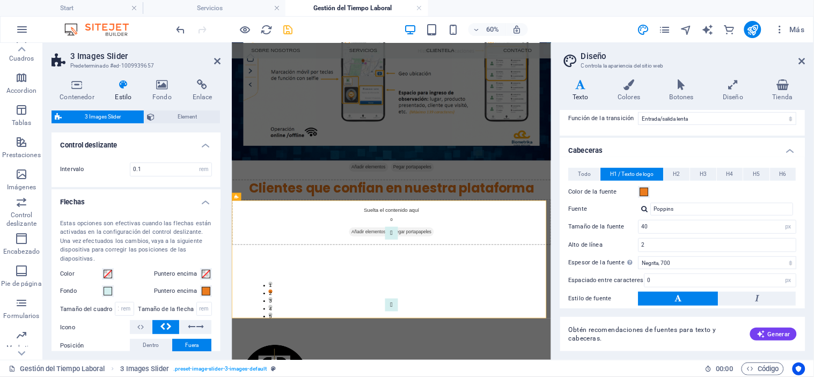
click at [82, 78] on div "Contenedor Estilo Fondo Enlace Tamaño Altura Predeterminado px rem % vh vw Alto…" at bounding box center [136, 215] width 186 height 289
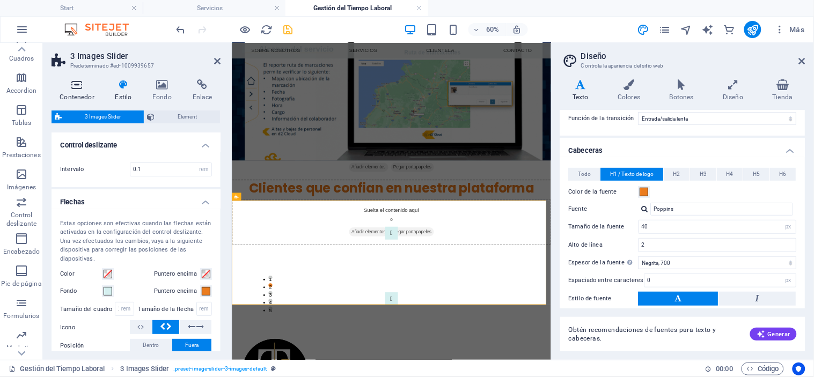
click at [75, 84] on icon at bounding box center [76, 84] width 51 height 11
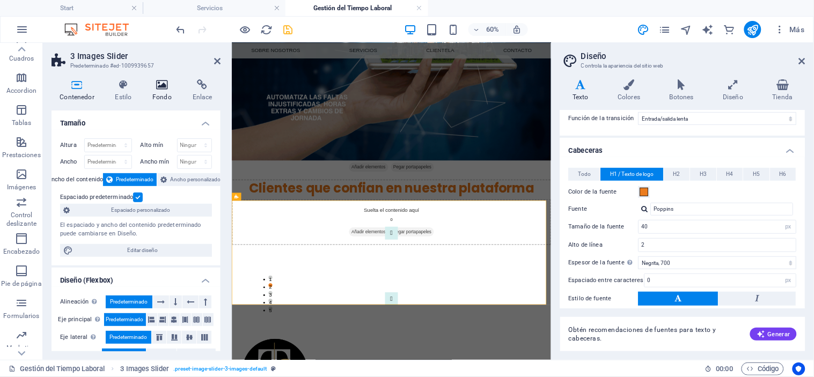
click at [162, 90] on h4 "Fondo" at bounding box center [164, 90] width 40 height 23
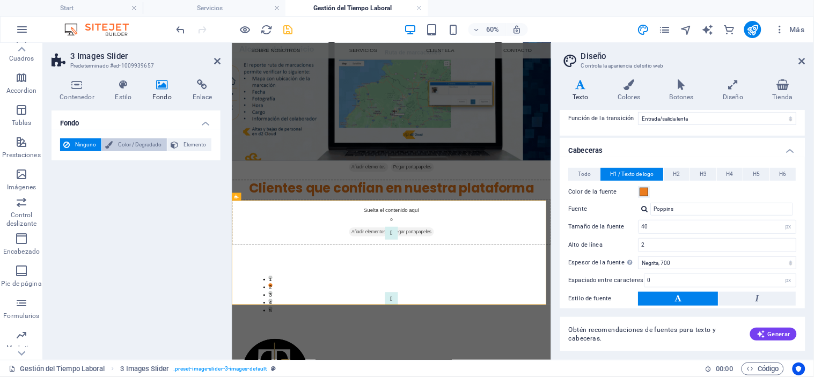
click at [131, 146] on span "Color / Degradado" at bounding box center [140, 144] width 48 height 13
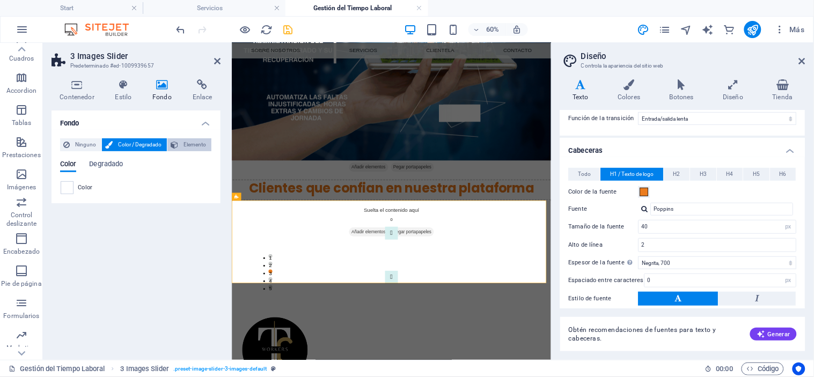
click at [190, 141] on span "Elemento" at bounding box center [194, 144] width 27 height 13
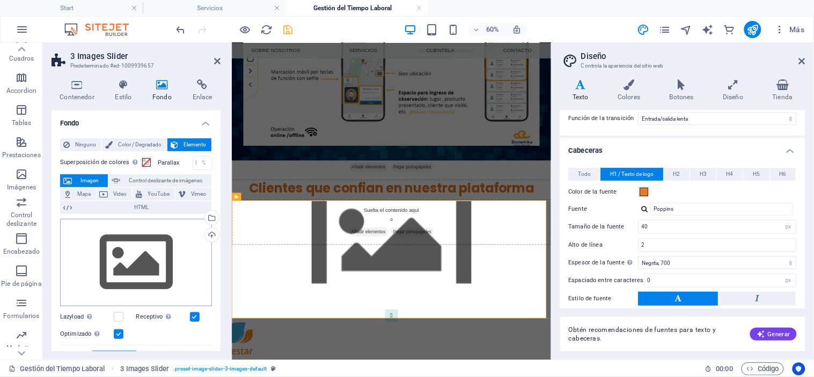
scroll to position [61, 0]
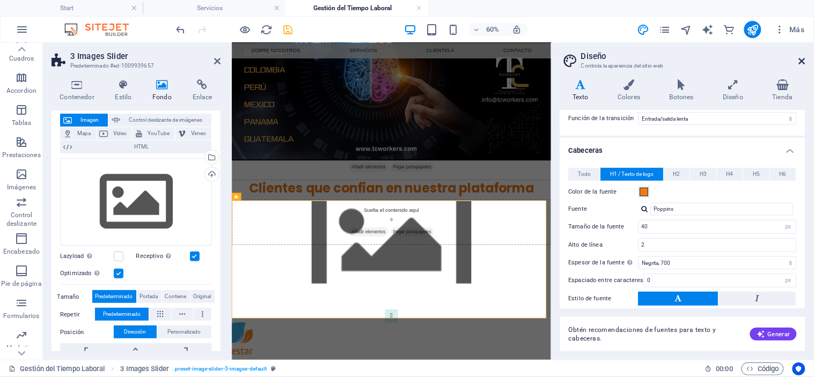
click at [801, 61] on icon at bounding box center [802, 61] width 6 height 9
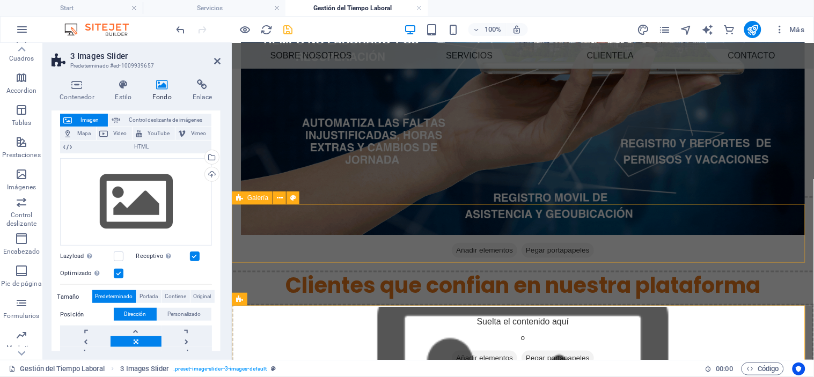
scroll to position [436, 0]
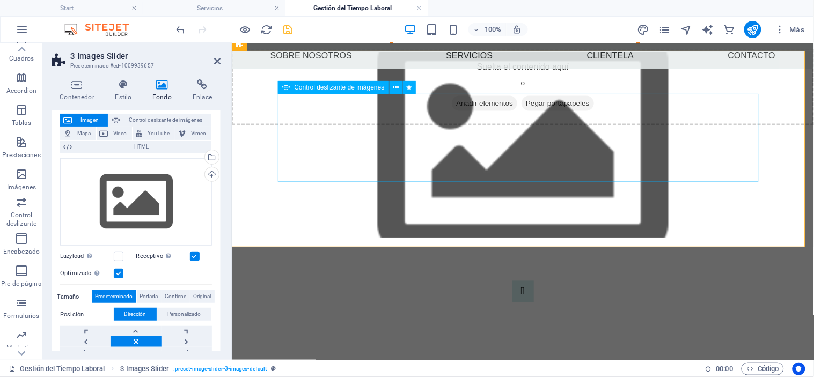
click at [514, 280] on div "1 2 3 4 5" at bounding box center [522, 345] width 481 height 131
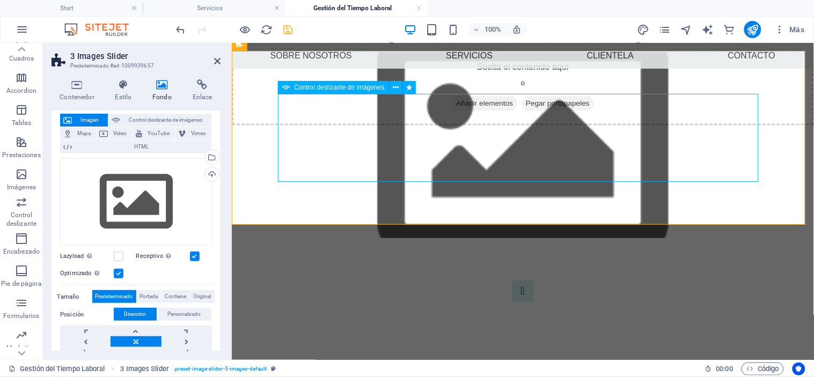
click at [535, 280] on div "1 2 3 4 5" at bounding box center [522, 345] width 481 height 131
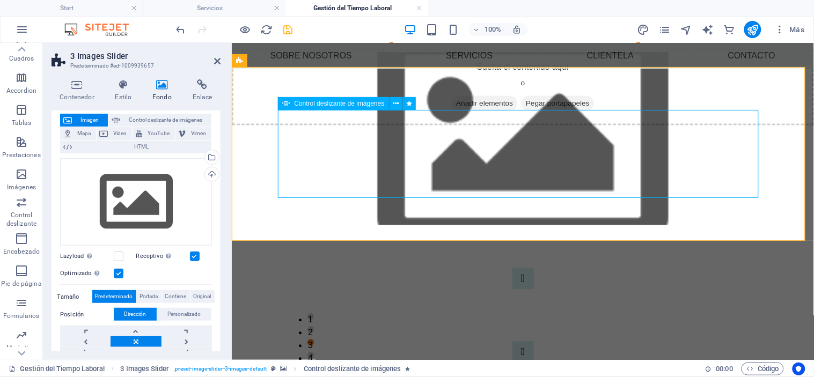
scroll to position [400, 0]
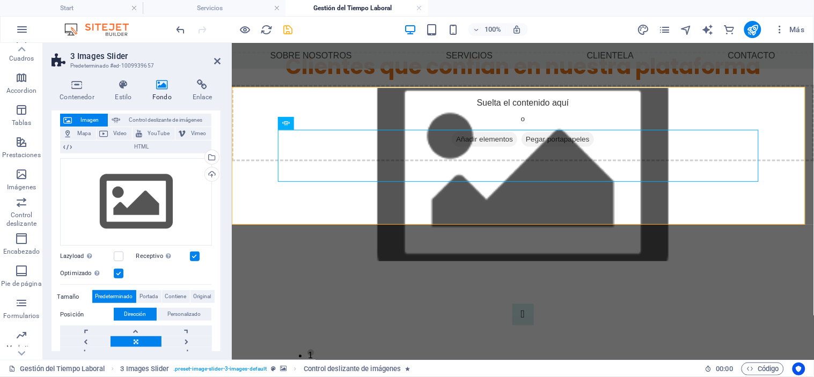
click at [565, 98] on figure at bounding box center [522, 173] width 582 height 173
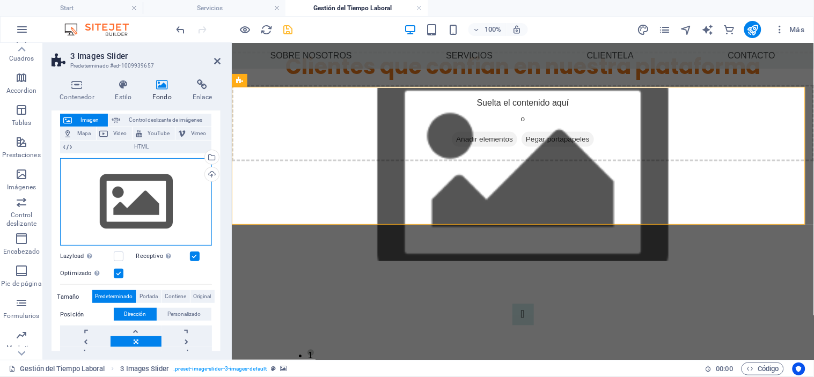
click at [138, 205] on div "Arrastra archivos aquí, haz clic para escoger archivos o selecciona archivos de…" at bounding box center [136, 202] width 152 height 88
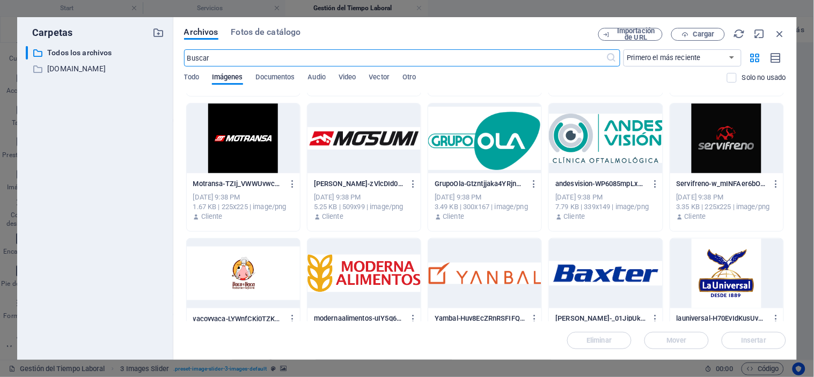
scroll to position [247, 0]
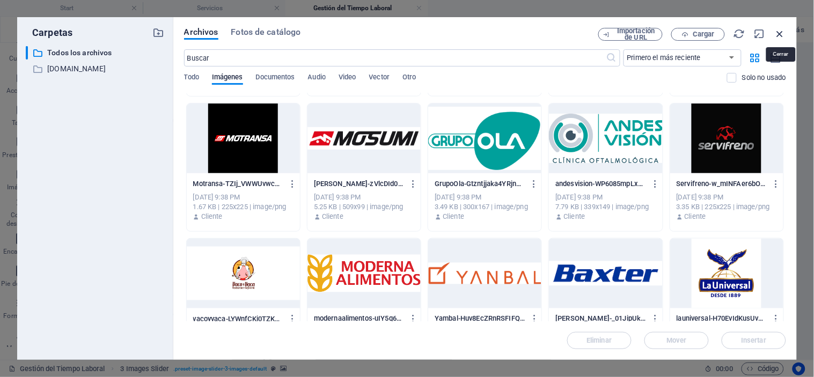
click at [779, 31] on icon "button" at bounding box center [780, 34] width 12 height 12
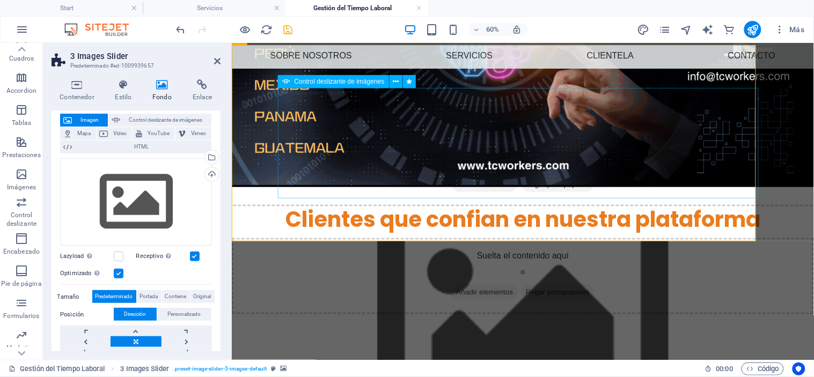
scroll to position [442, 0]
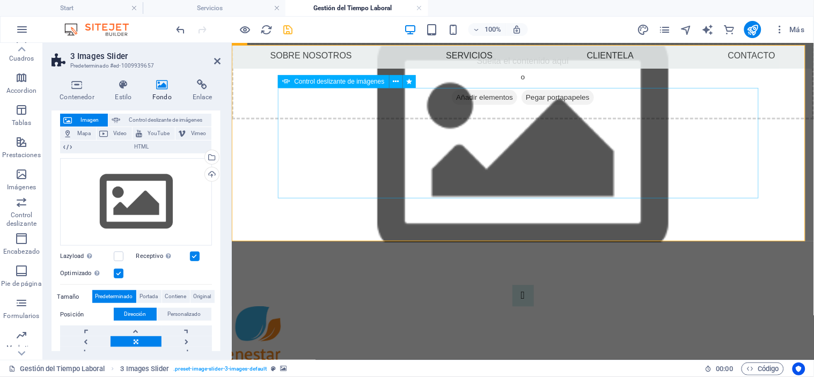
click at [545, 285] on div "1 2 3 4 5" at bounding box center [522, 361] width 481 height 153
select select "fade"
select select "s"
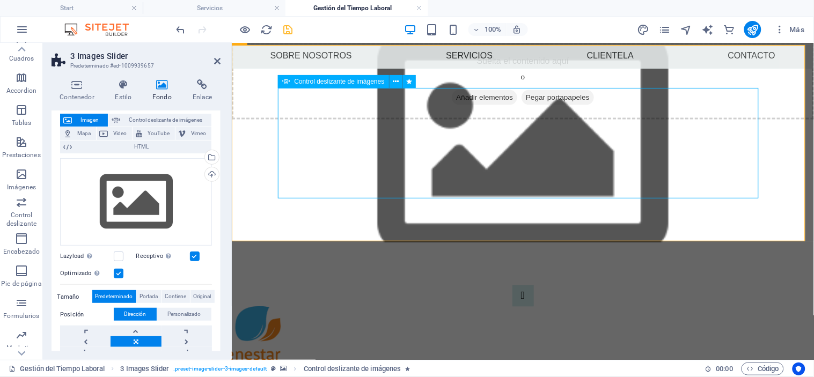
select select "s"
select select "scroll"
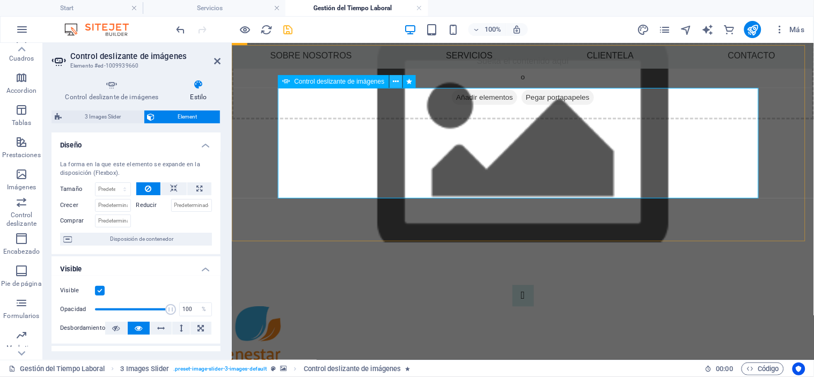
click at [398, 79] on icon at bounding box center [396, 81] width 6 height 11
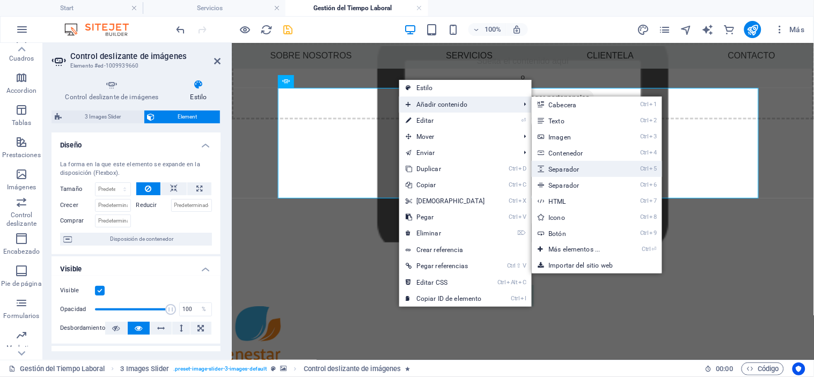
click at [565, 170] on link "Ctrl 5 Separador" at bounding box center [576, 169] width 90 height 16
select select "px"
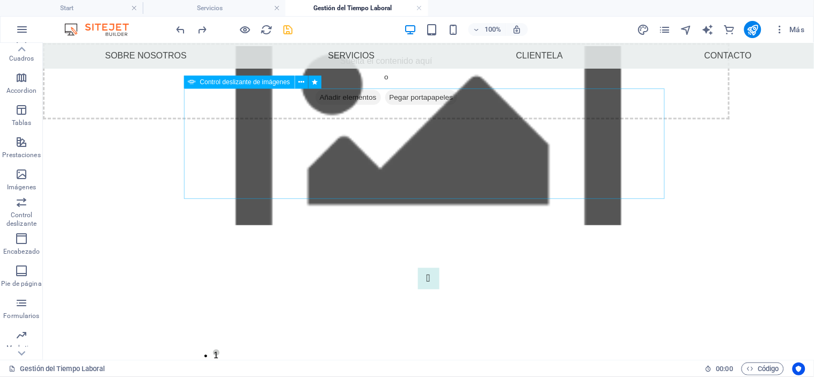
scroll to position [436, 0]
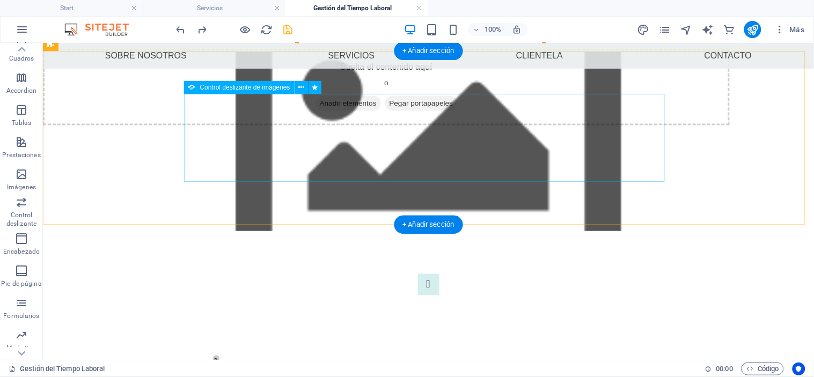
select select "fade"
select select "s"
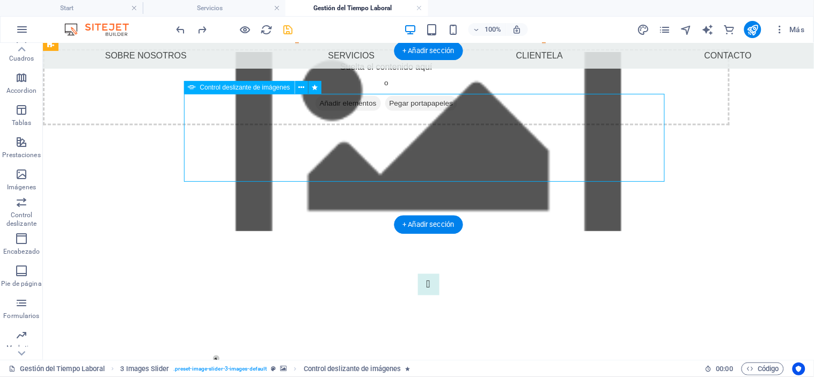
select select "s"
select select "scroll"
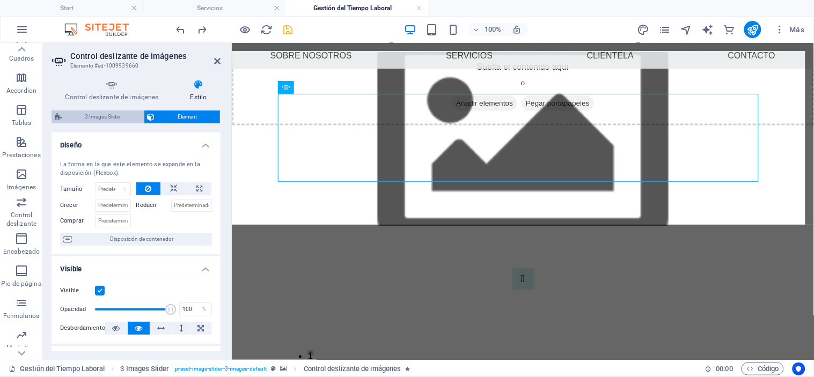
click at [104, 116] on span "3 Images Slider" at bounding box center [103, 116] width 76 height 13
select select "rem"
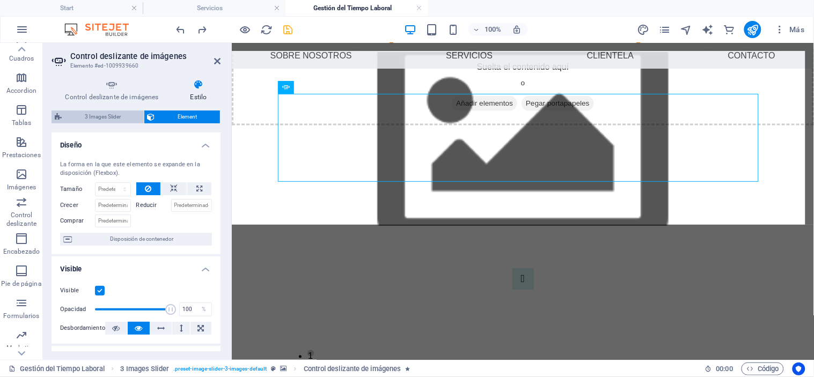
select select "px"
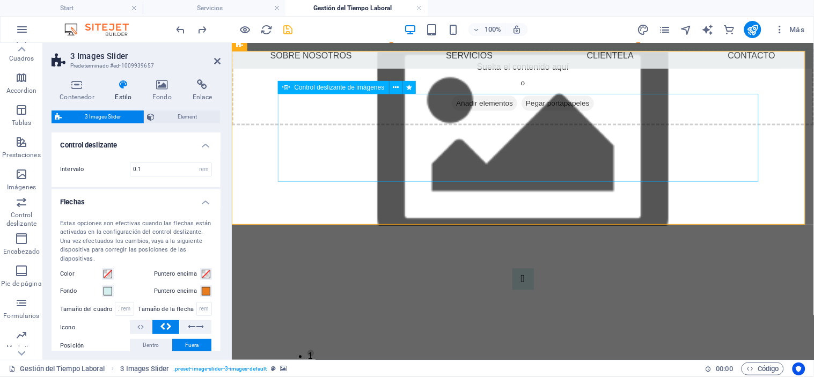
select select "ms"
select select "s"
select select "progressive"
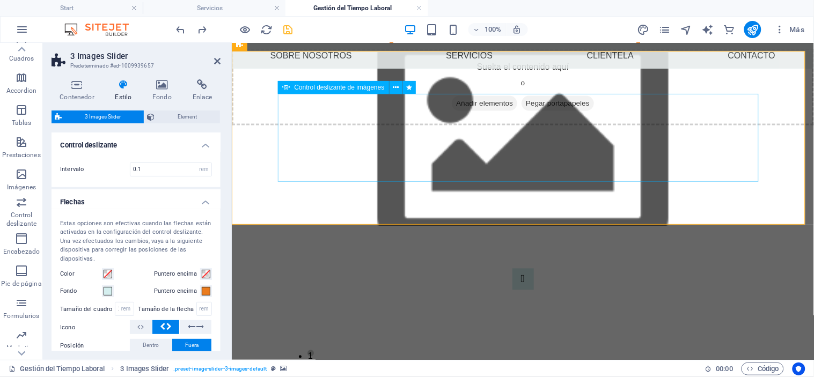
select select "fade"
select select "s"
select select "scroll"
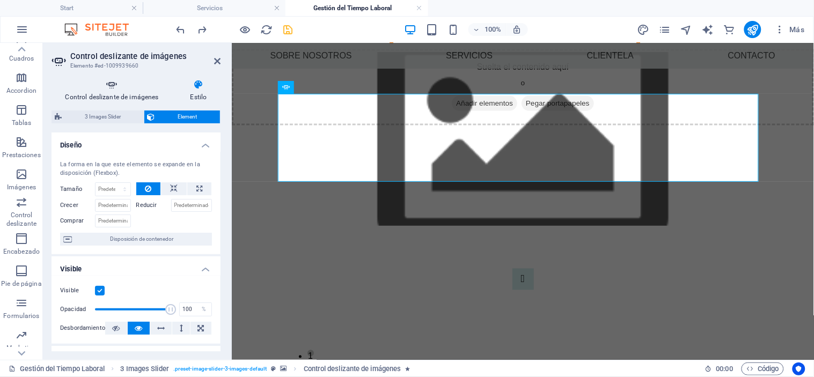
click at [115, 90] on h4 "Control deslizante de imágenes" at bounding box center [113, 90] width 125 height 23
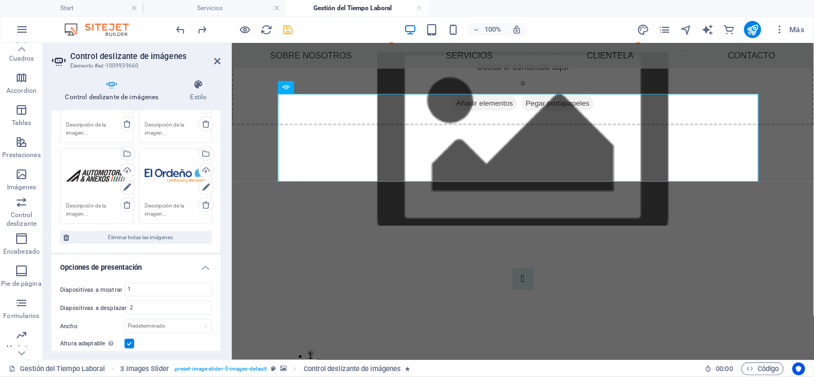
scroll to position [236, 0]
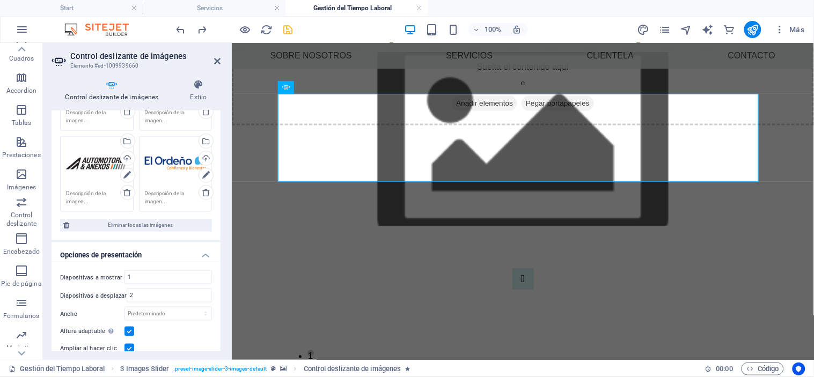
click at [85, 158] on div "Arrastra archivos aquí, haz clic para escoger archivos o selecciona archivos de…" at bounding box center [97, 163] width 62 height 43
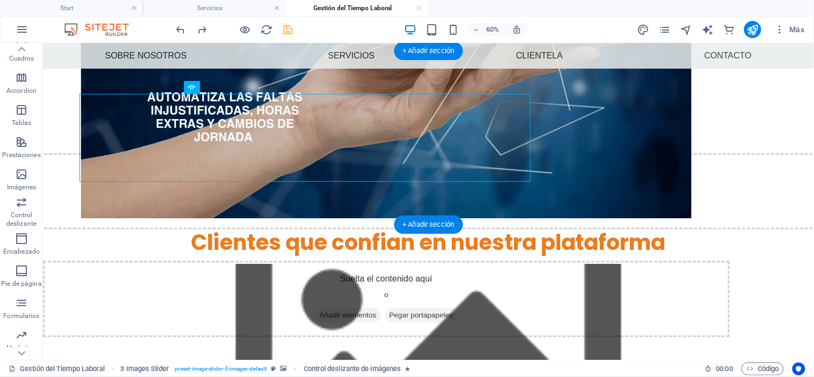
scroll to position [436, 0]
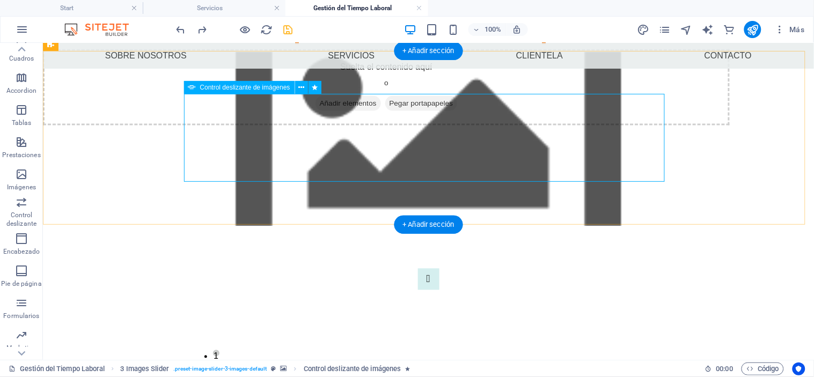
select select "ms"
select select "s"
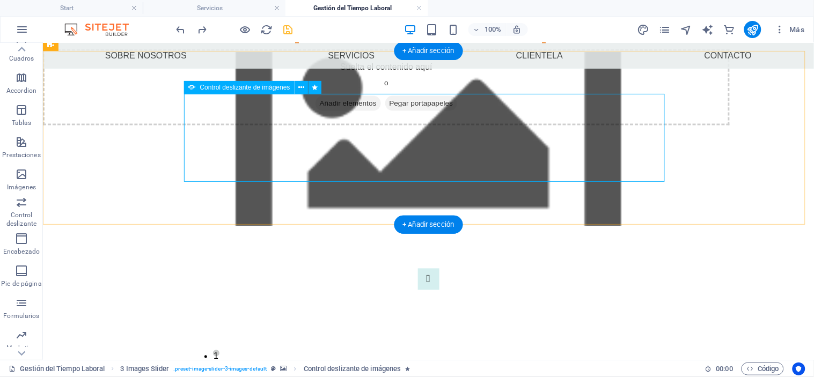
select select "progressive"
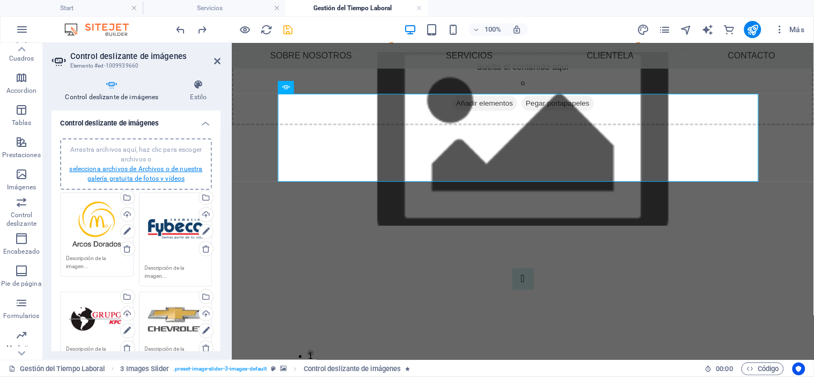
click at [162, 168] on link "selecciona archivos de Archivos o de nuestra galería gratuita de fotos y vídeos" at bounding box center [135, 173] width 133 height 17
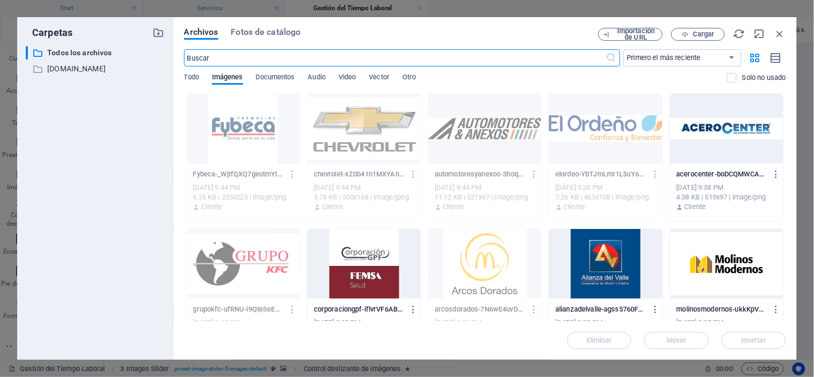
click at [710, 131] on div at bounding box center [726, 129] width 113 height 70
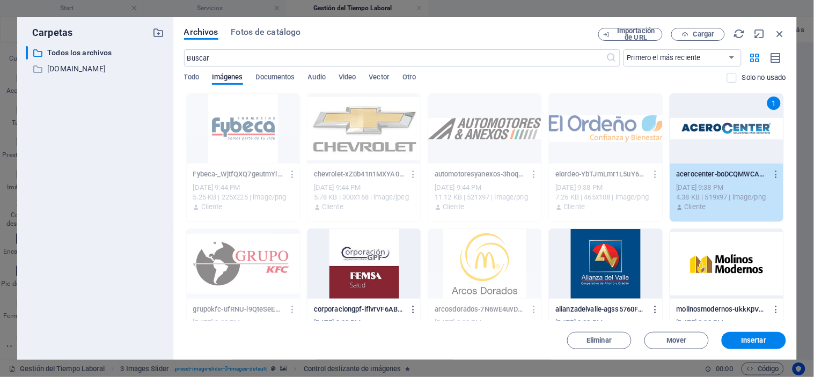
click at [373, 272] on div at bounding box center [363, 264] width 113 height 70
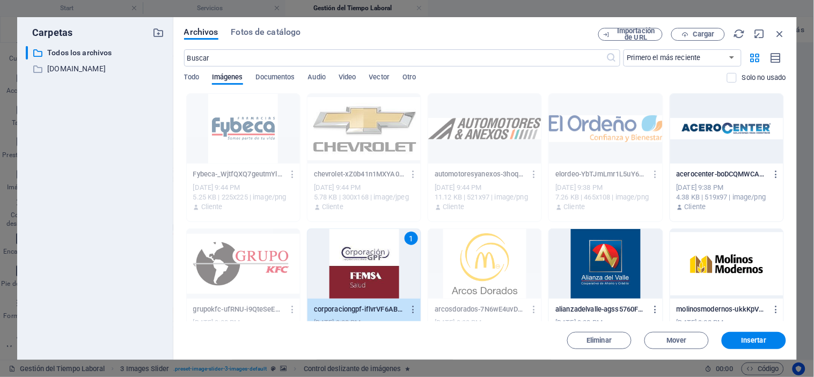
click at [725, 141] on div at bounding box center [726, 129] width 113 height 70
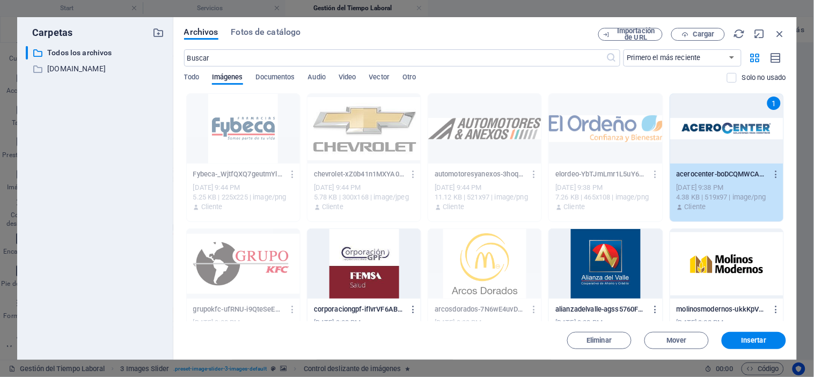
click at [369, 268] on div at bounding box center [363, 264] width 113 height 70
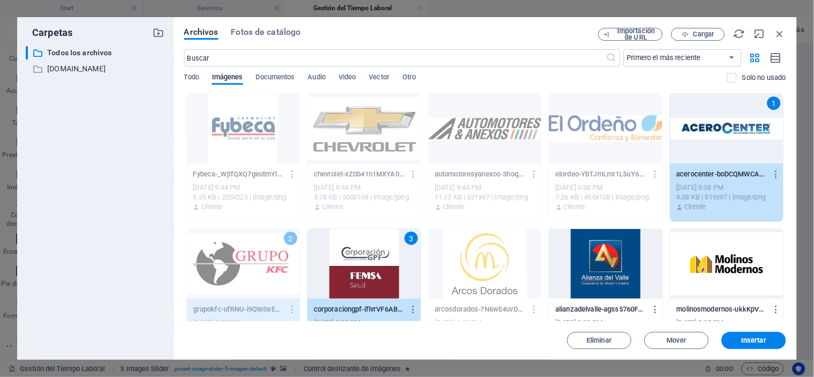
click at [369, 268] on div "3" at bounding box center [363, 264] width 113 height 70
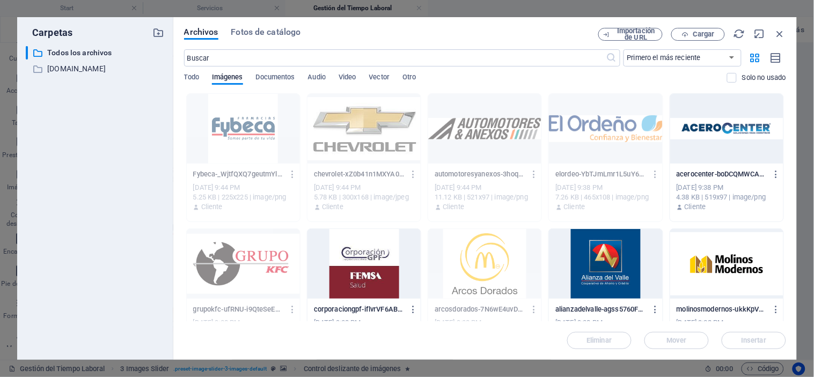
click at [727, 126] on div at bounding box center [726, 129] width 113 height 70
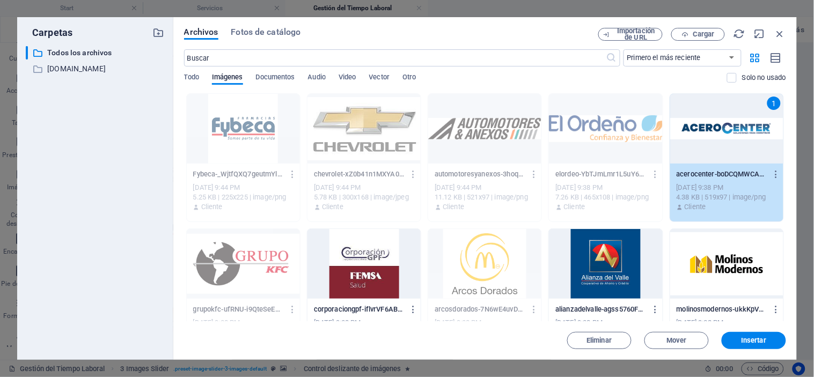
click at [363, 279] on div at bounding box center [363, 264] width 113 height 70
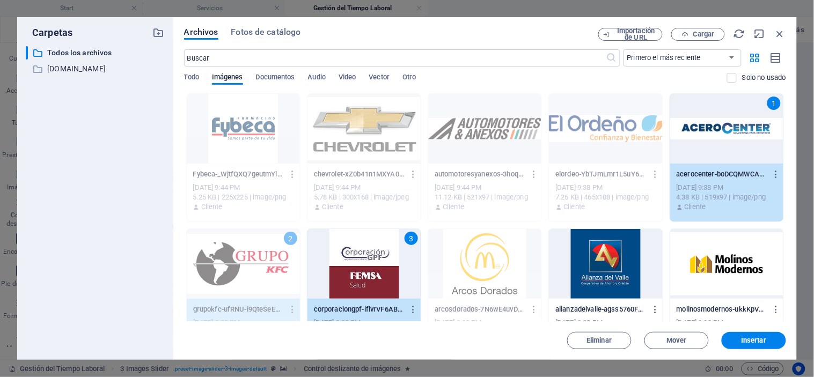
click at [722, 103] on div "1" at bounding box center [726, 129] width 113 height 70
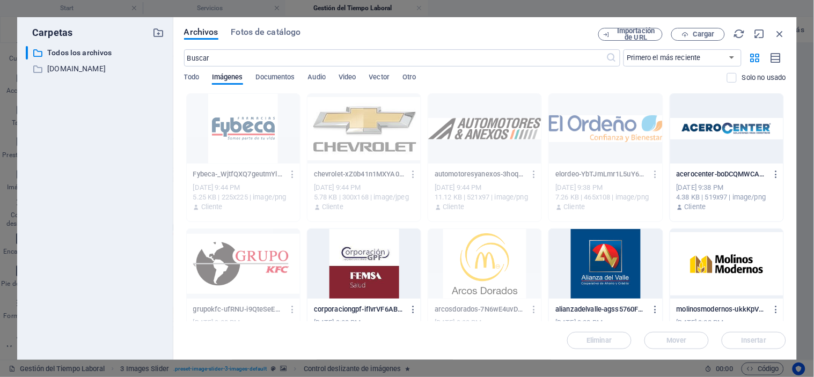
click at [377, 265] on div at bounding box center [363, 264] width 113 height 70
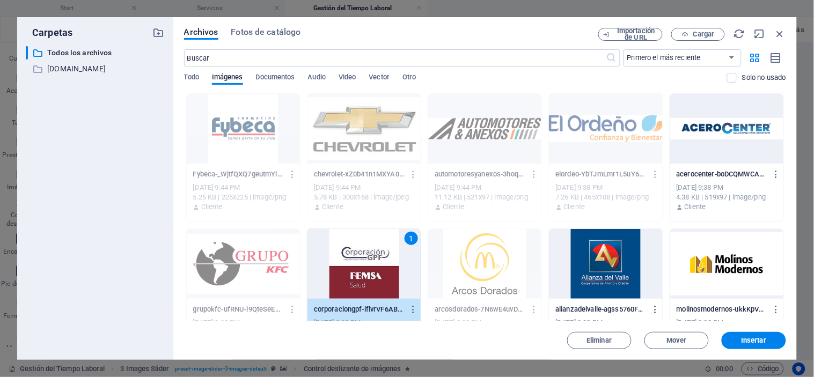
click at [593, 268] on div at bounding box center [605, 264] width 113 height 70
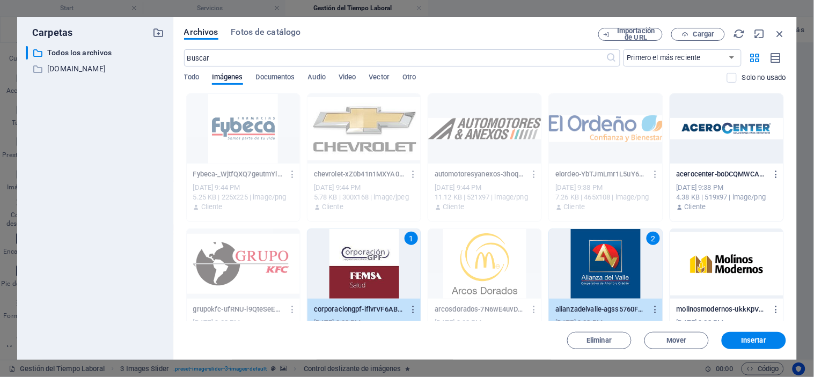
click at [704, 263] on div at bounding box center [726, 264] width 113 height 70
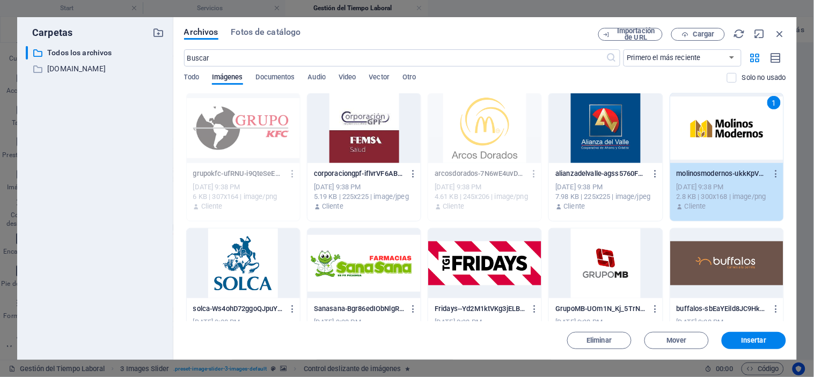
scroll to position [178, 0]
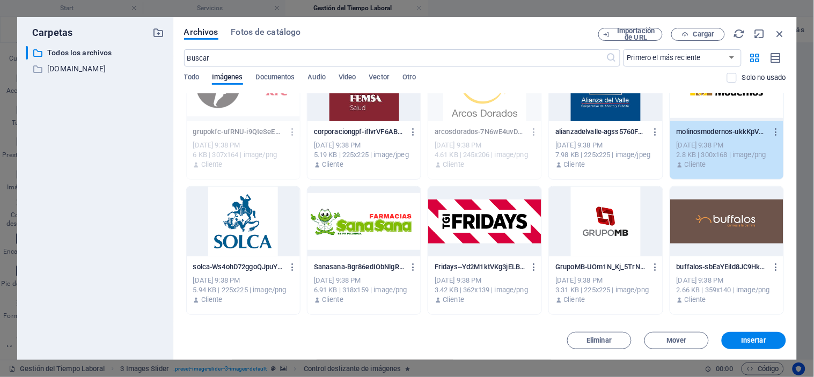
click at [246, 213] on div at bounding box center [243, 222] width 113 height 70
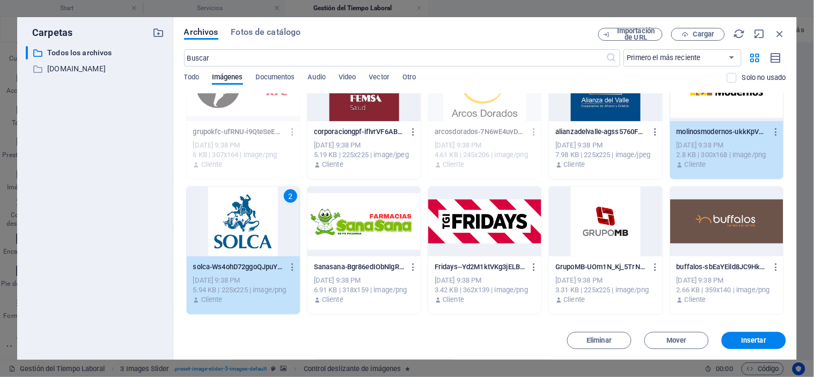
click at [352, 236] on div at bounding box center [363, 222] width 113 height 70
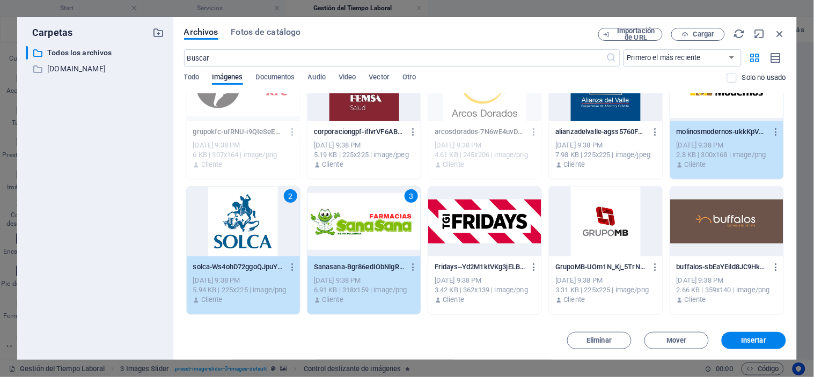
click at [480, 223] on div at bounding box center [484, 222] width 113 height 70
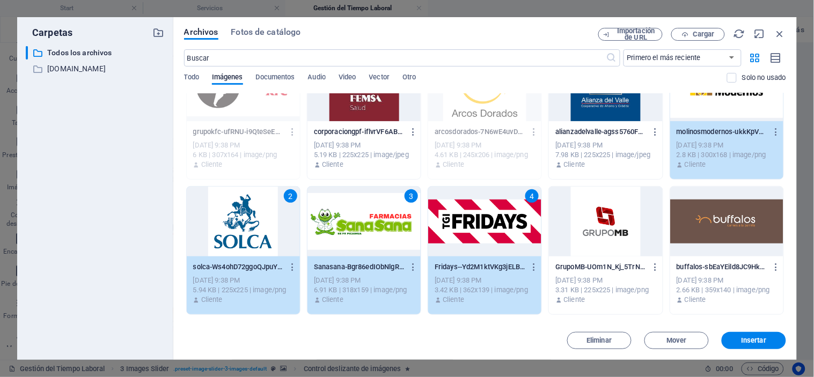
click at [632, 224] on div at bounding box center [605, 222] width 113 height 70
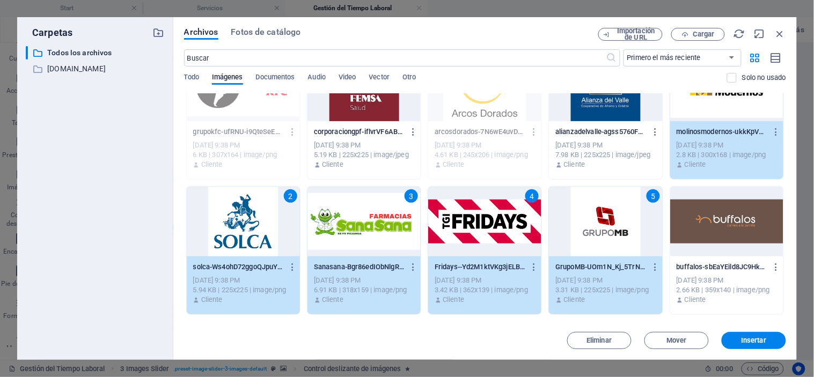
click at [721, 218] on div at bounding box center [726, 222] width 113 height 70
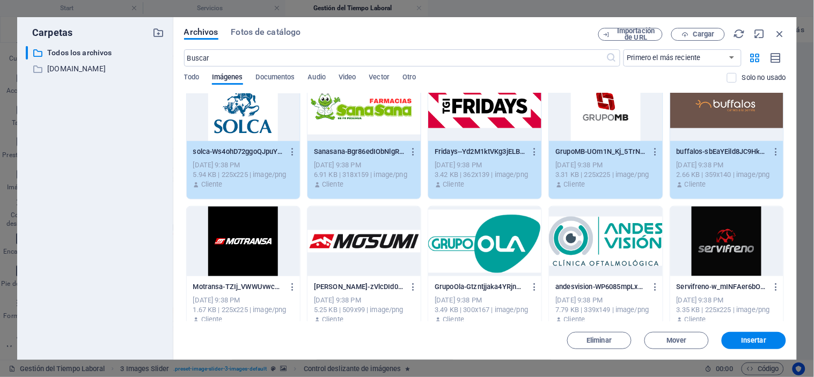
scroll to position [332, 0]
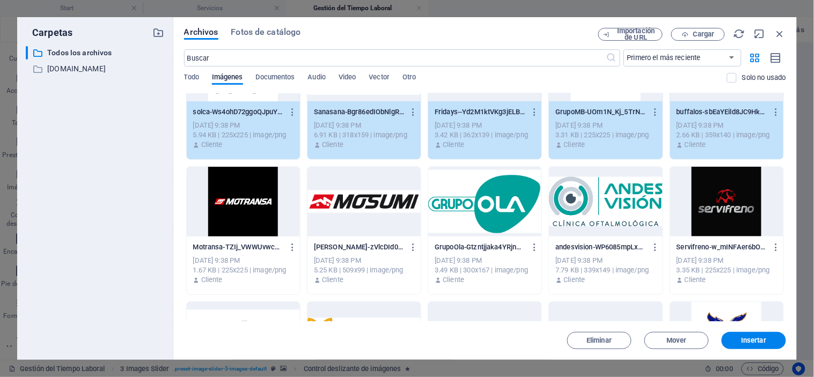
click at [254, 202] on div at bounding box center [243, 202] width 113 height 70
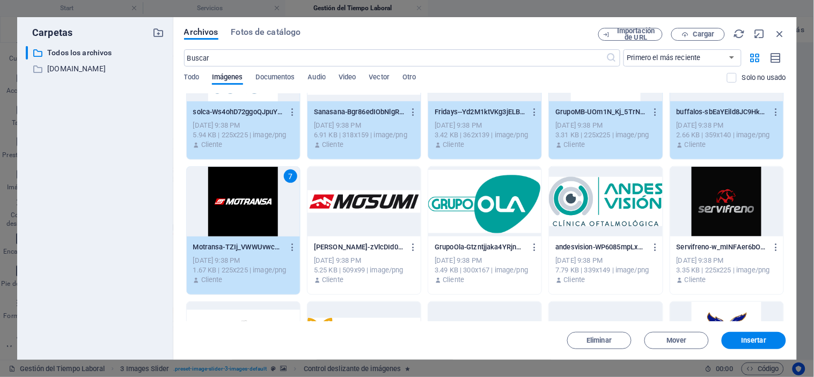
click at [379, 194] on div at bounding box center [363, 202] width 113 height 70
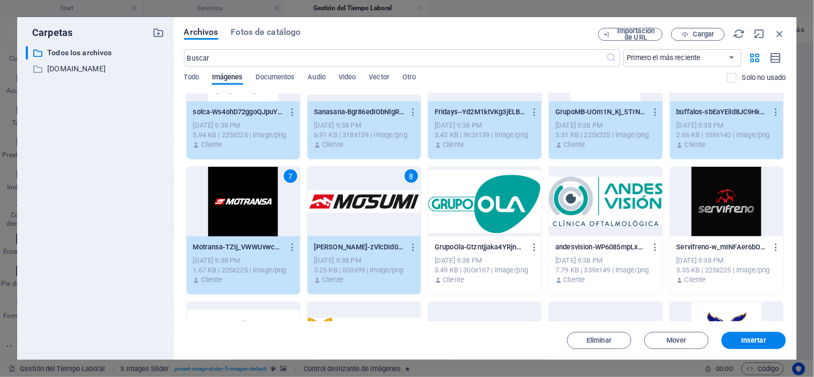
click at [485, 202] on div at bounding box center [484, 202] width 113 height 70
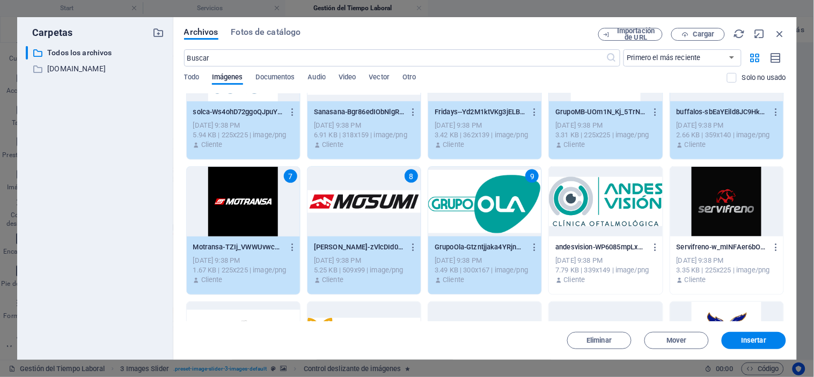
click at [579, 199] on div at bounding box center [605, 202] width 113 height 70
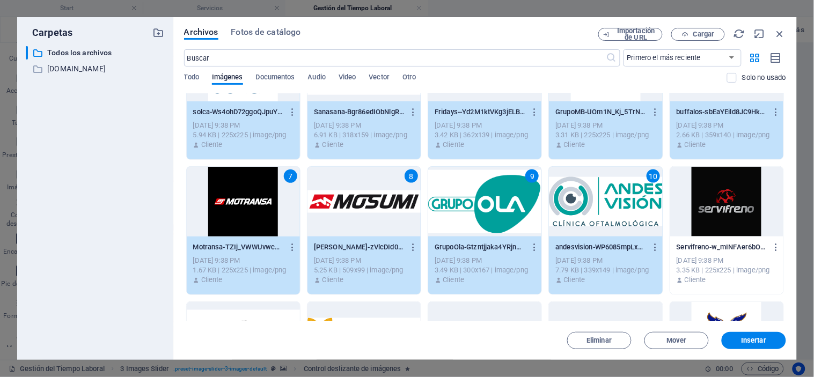
click at [719, 210] on div at bounding box center [726, 202] width 113 height 70
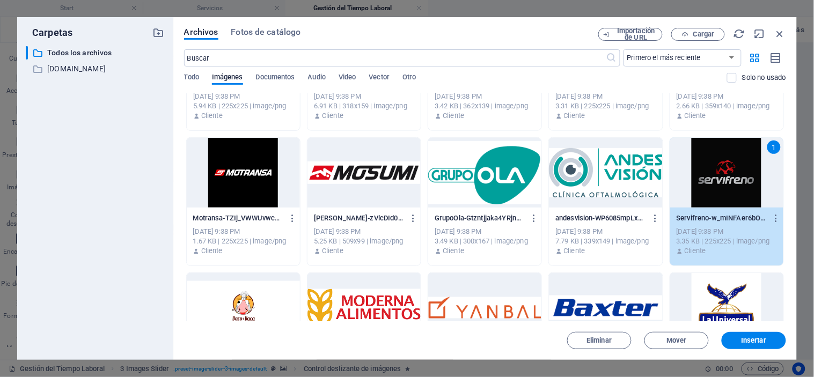
scroll to position [306, 0]
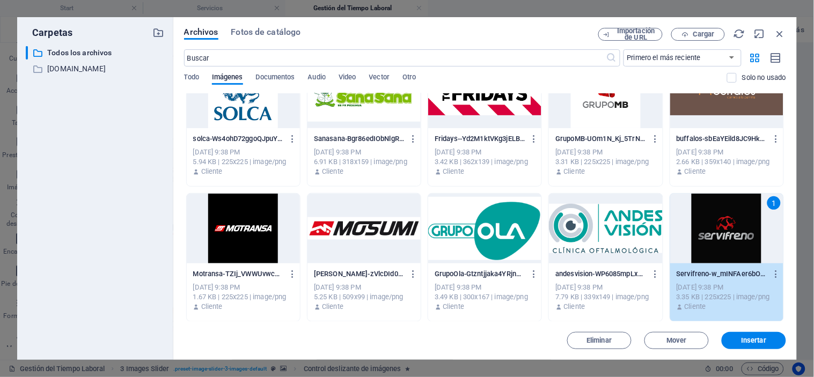
click at [631, 221] on div at bounding box center [605, 229] width 113 height 70
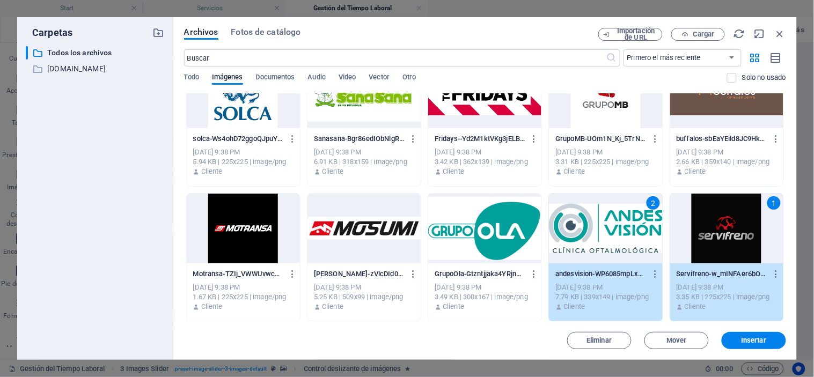
click at [497, 228] on div at bounding box center [484, 229] width 113 height 70
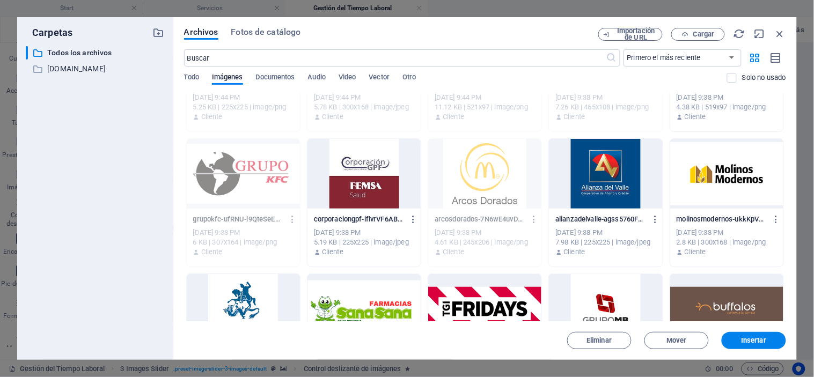
scroll to position [0, 0]
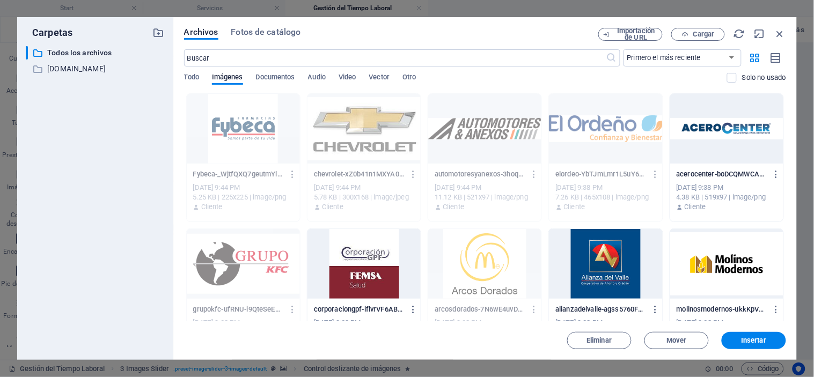
click at [734, 128] on div at bounding box center [726, 129] width 113 height 70
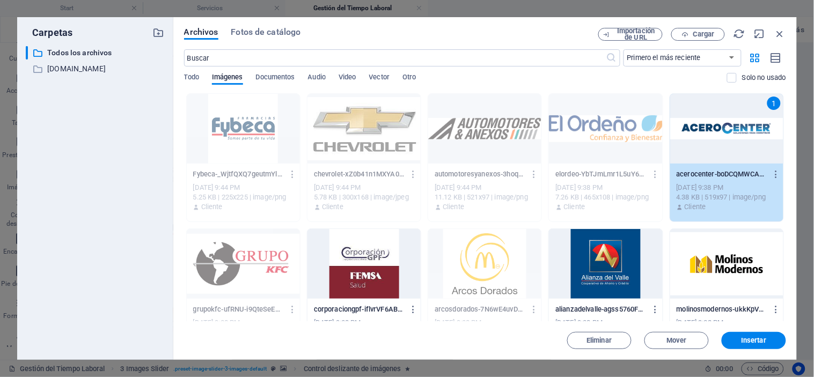
click at [360, 260] on div at bounding box center [363, 264] width 113 height 70
click at [595, 253] on div at bounding box center [605, 264] width 113 height 70
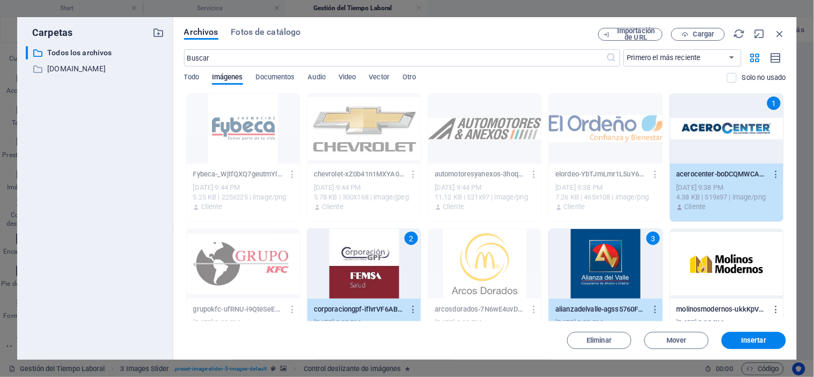
click at [710, 265] on div at bounding box center [726, 264] width 113 height 70
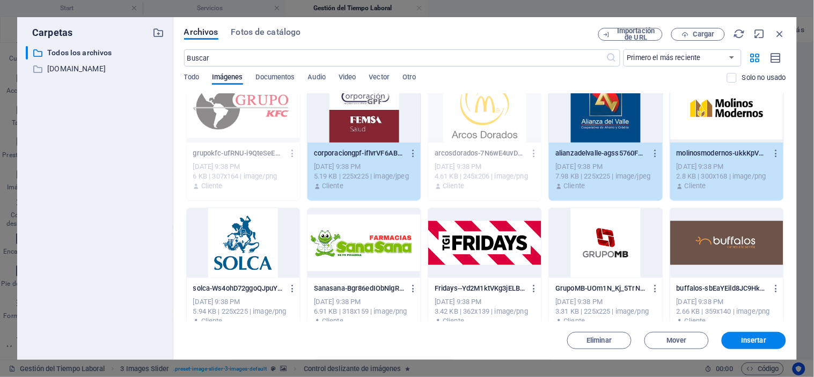
scroll to position [202, 0]
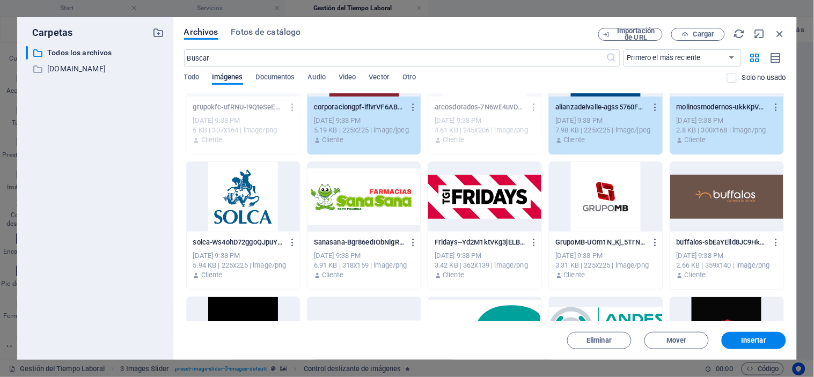
click at [256, 204] on div at bounding box center [243, 197] width 113 height 70
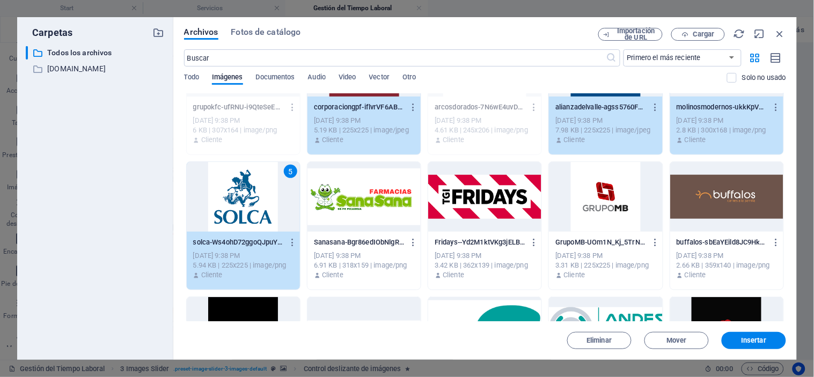
click at [367, 200] on div at bounding box center [363, 197] width 113 height 70
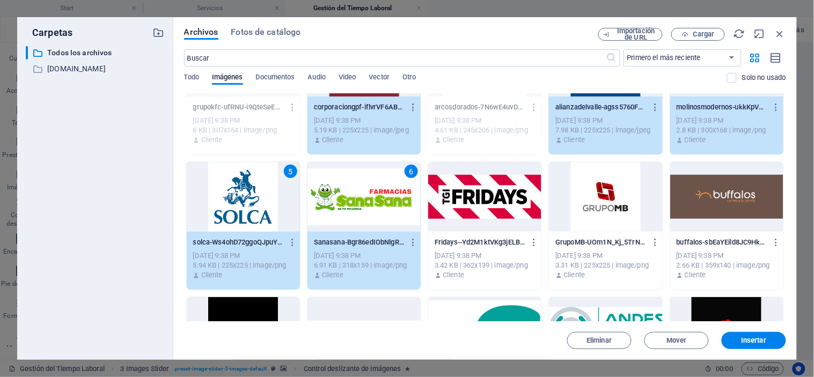
click at [486, 203] on div at bounding box center [484, 197] width 113 height 70
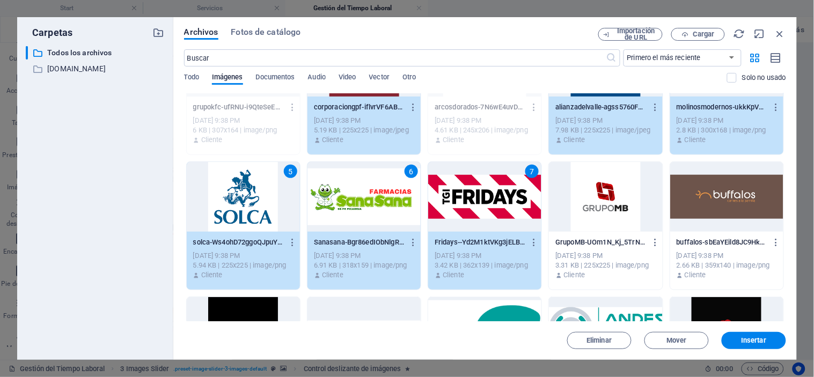
click at [592, 201] on div at bounding box center [605, 197] width 113 height 70
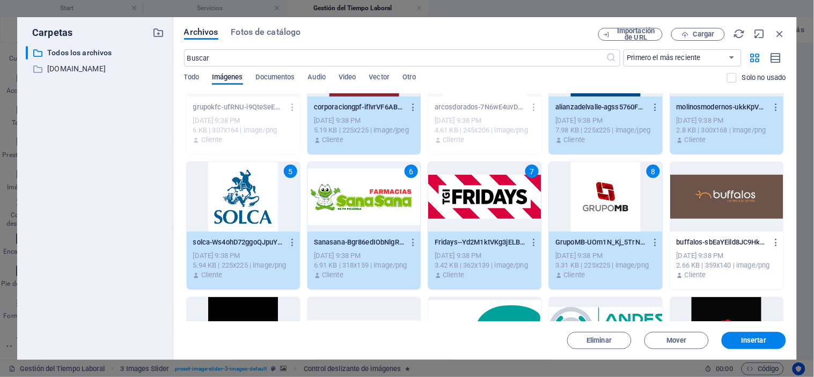
click at [725, 196] on div at bounding box center [726, 197] width 113 height 70
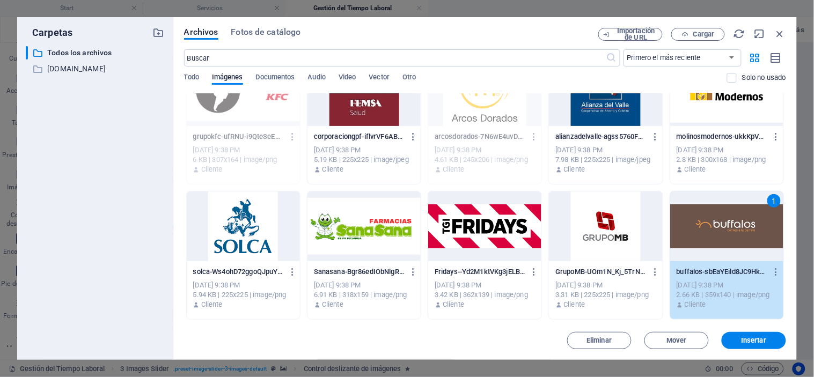
scroll to position [0, 0]
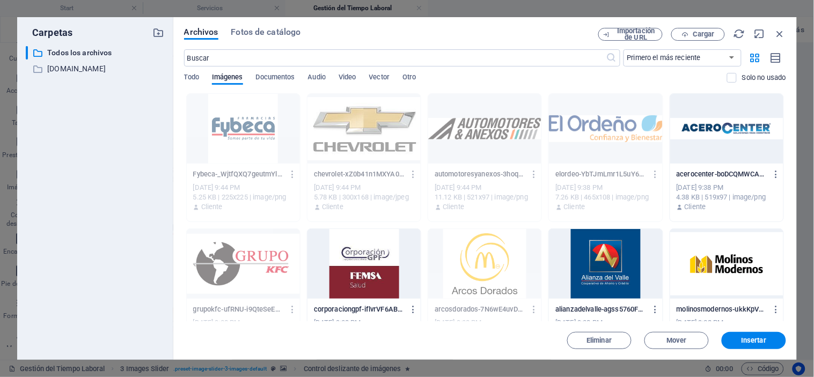
click at [722, 142] on div at bounding box center [726, 129] width 113 height 70
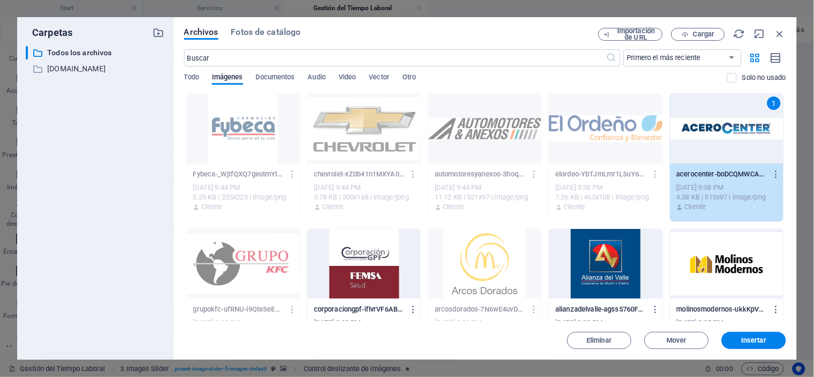
click at [373, 243] on div at bounding box center [363, 264] width 113 height 70
click at [600, 270] on div at bounding box center [605, 264] width 113 height 70
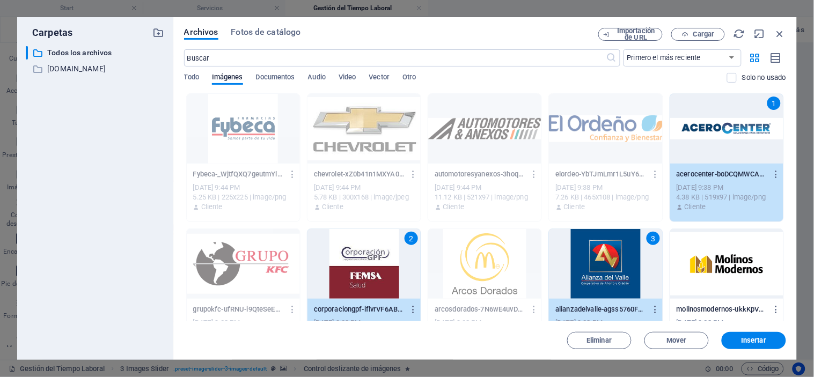
click at [720, 277] on div at bounding box center [726, 264] width 113 height 70
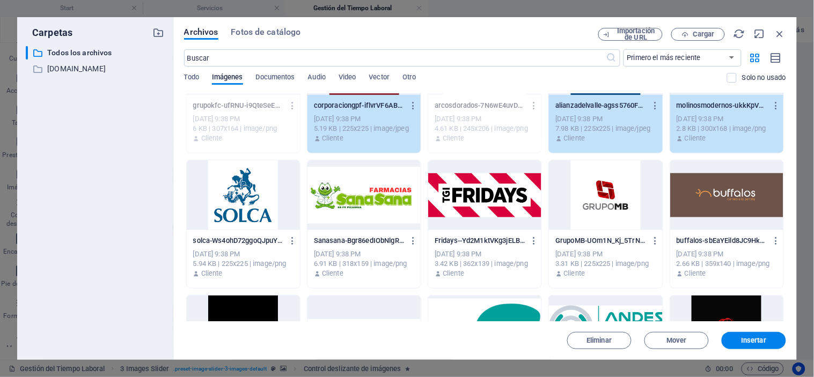
scroll to position [229, 0]
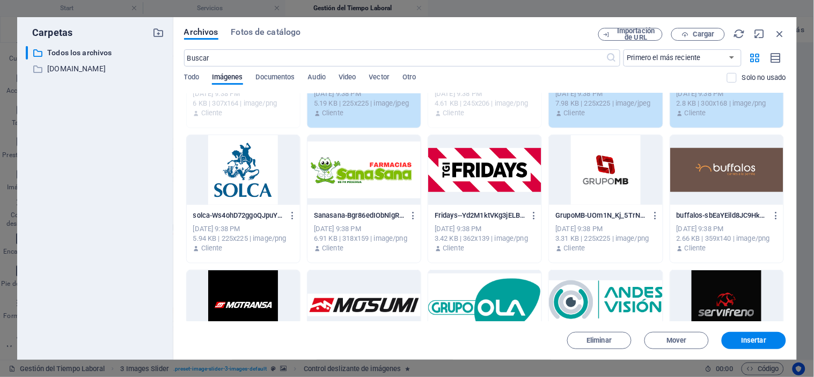
click at [247, 174] on div at bounding box center [243, 170] width 113 height 70
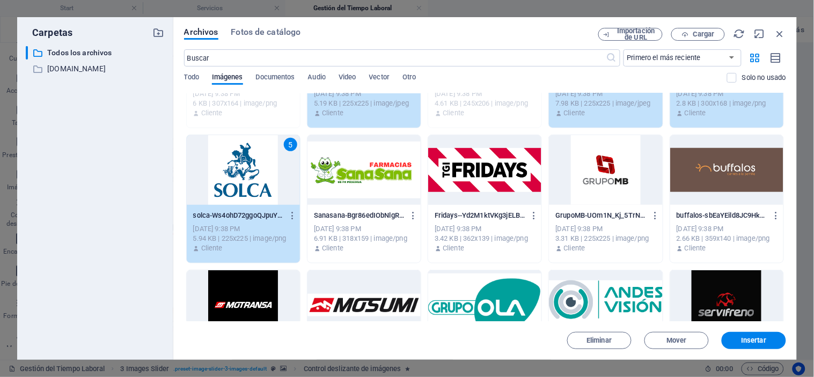
click at [361, 180] on div at bounding box center [363, 170] width 113 height 70
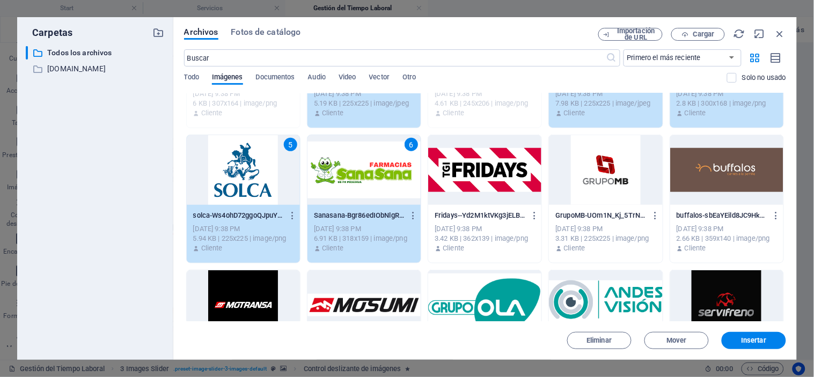
click at [481, 180] on div at bounding box center [484, 170] width 113 height 70
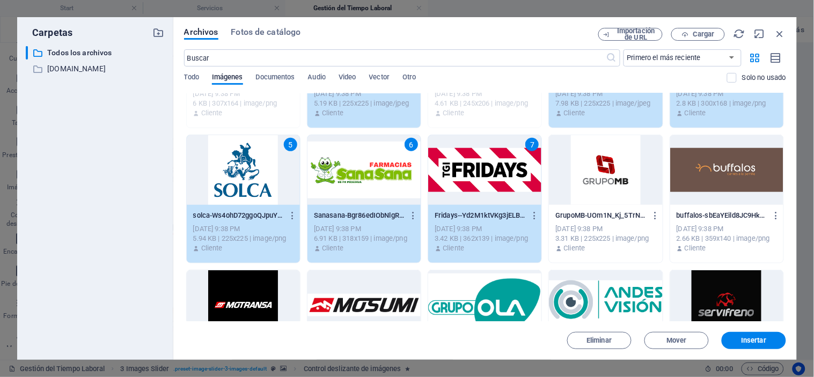
click at [603, 167] on div at bounding box center [605, 170] width 113 height 70
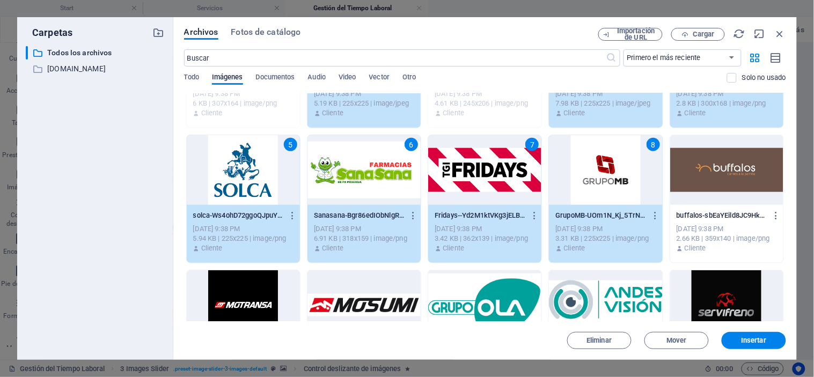
click at [734, 168] on div at bounding box center [726, 170] width 113 height 70
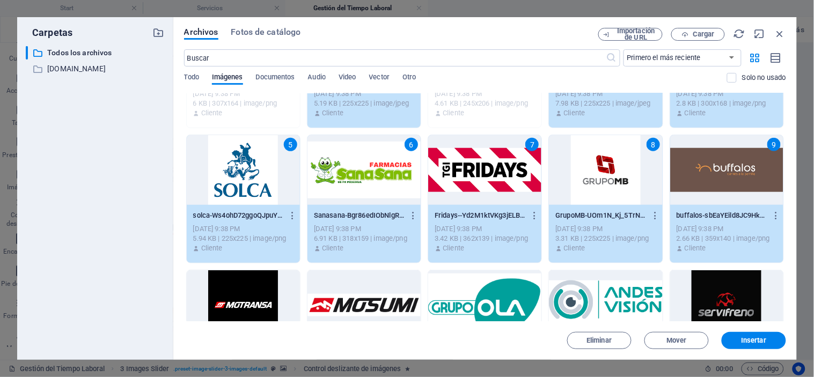
click at [261, 287] on div at bounding box center [243, 305] width 113 height 70
click at [371, 298] on div at bounding box center [363, 305] width 113 height 70
click at [475, 290] on div at bounding box center [484, 305] width 113 height 70
click at [589, 298] on div at bounding box center [605, 305] width 113 height 70
click at [715, 293] on div at bounding box center [726, 305] width 113 height 70
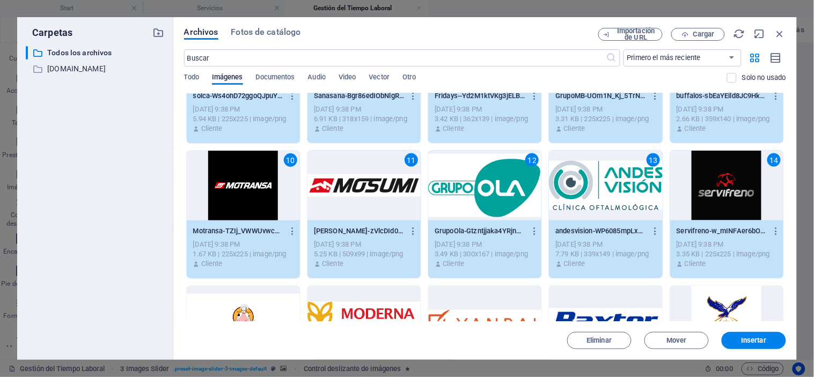
scroll to position [408, 0]
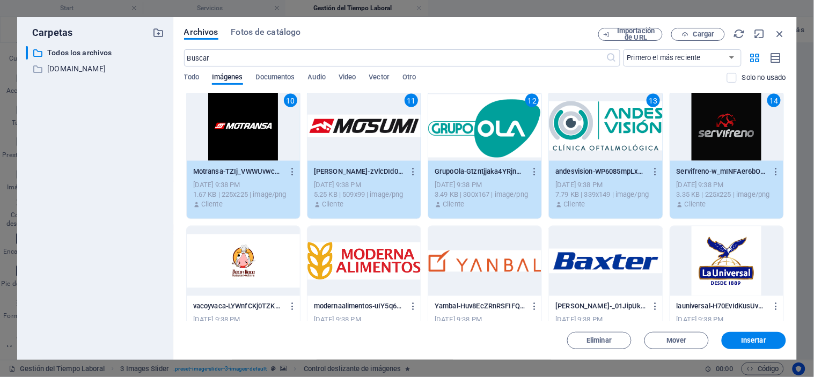
click at [251, 261] on div at bounding box center [243, 261] width 113 height 70
click at [358, 271] on div at bounding box center [363, 261] width 113 height 70
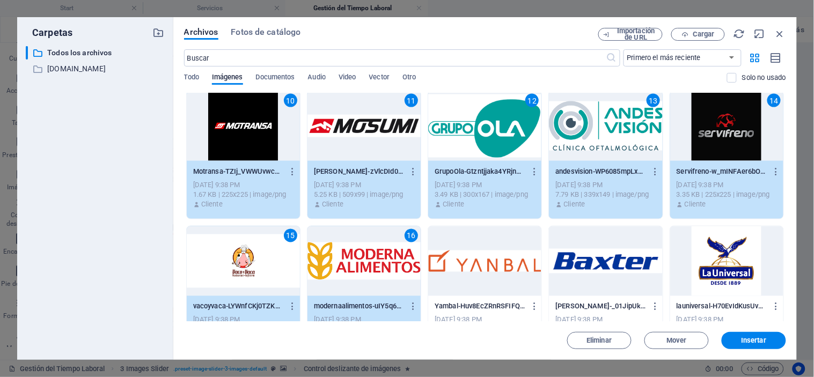
click at [497, 275] on div at bounding box center [484, 261] width 113 height 70
click at [587, 263] on div at bounding box center [605, 261] width 113 height 70
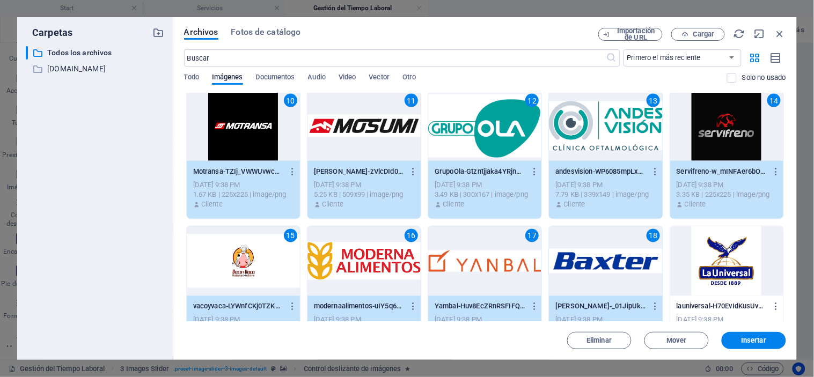
click at [722, 258] on div at bounding box center [726, 261] width 113 height 70
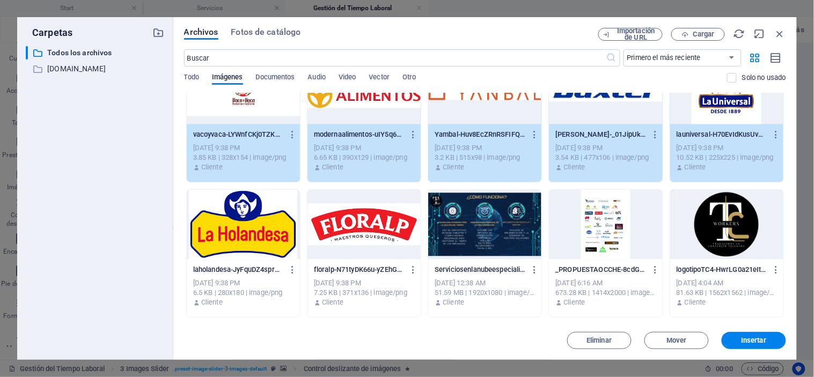
click at [268, 228] on div at bounding box center [243, 225] width 113 height 70
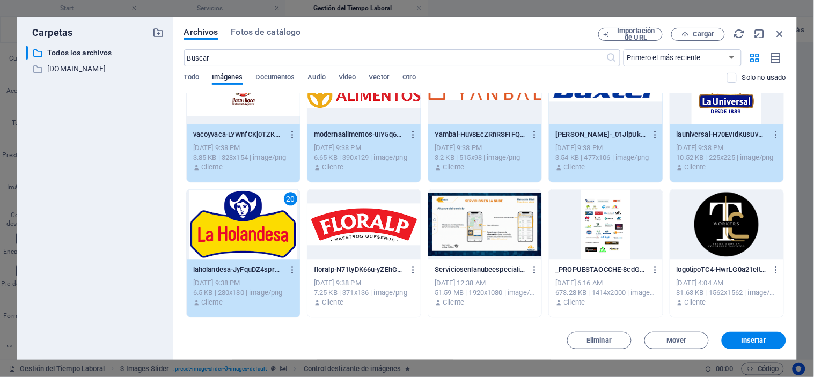
click at [367, 221] on div at bounding box center [363, 225] width 113 height 70
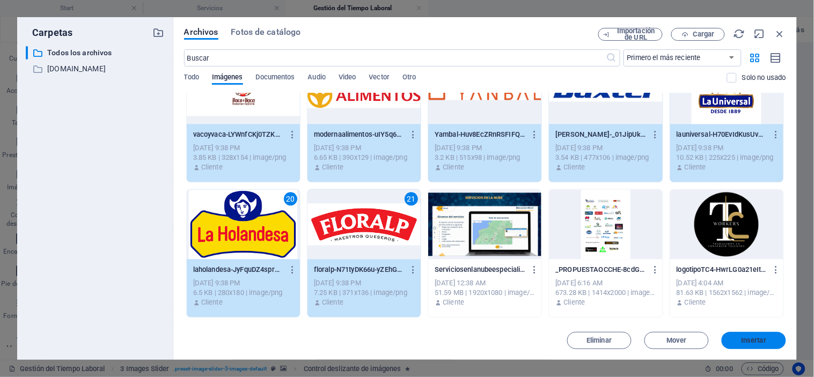
click at [764, 340] on span "Insertar" at bounding box center [753, 340] width 25 height 6
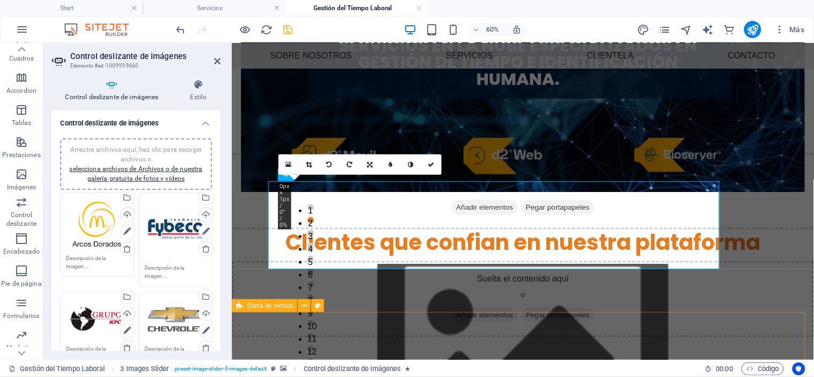
scroll to position [349, 0]
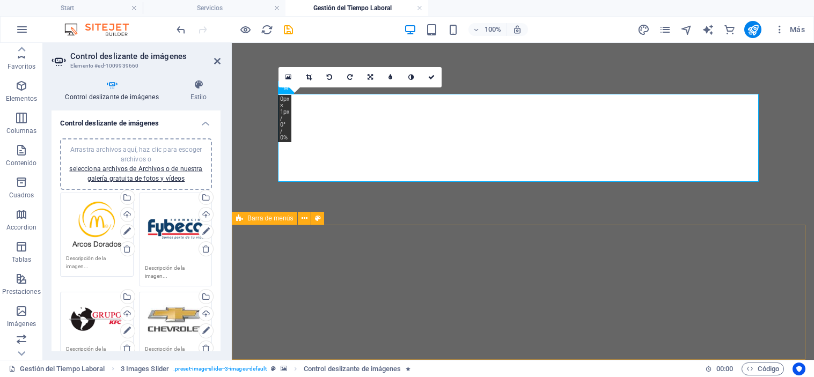
select select "ms"
select select "s"
select select "progressive"
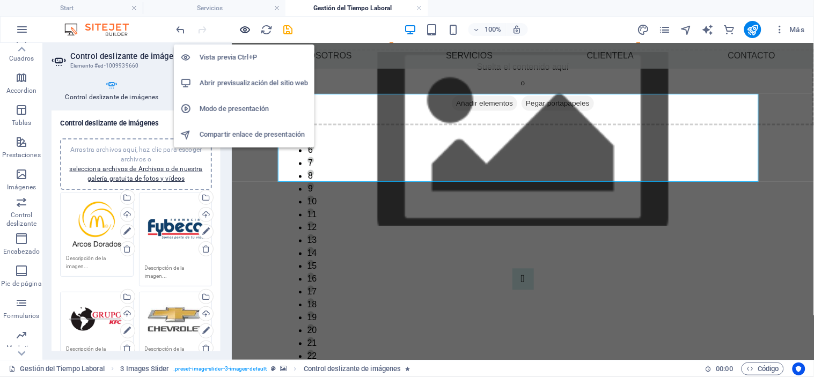
click at [247, 27] on icon "button" at bounding box center [245, 30] width 12 height 12
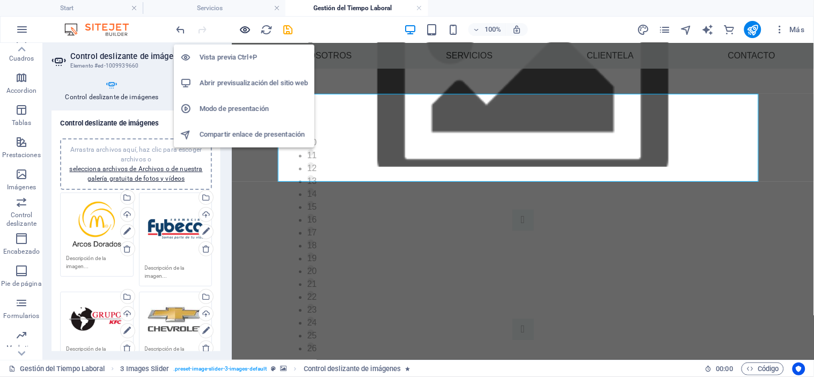
scroll to position [378, 0]
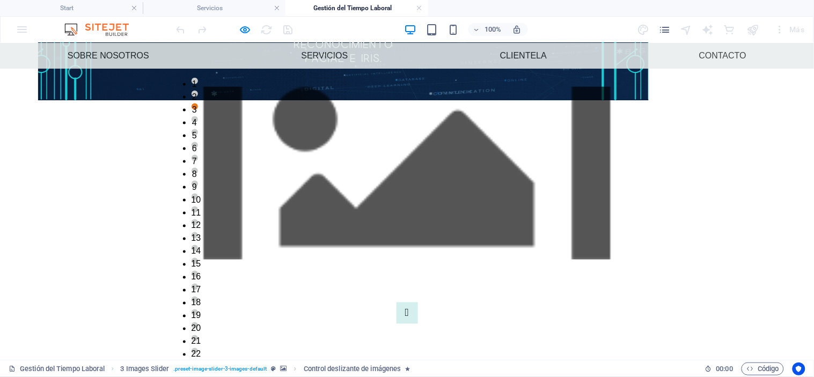
scroll to position [342, 0]
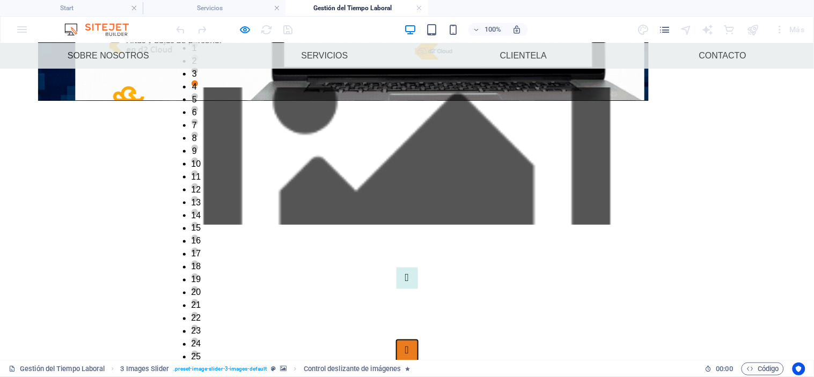
scroll to position [340, 0]
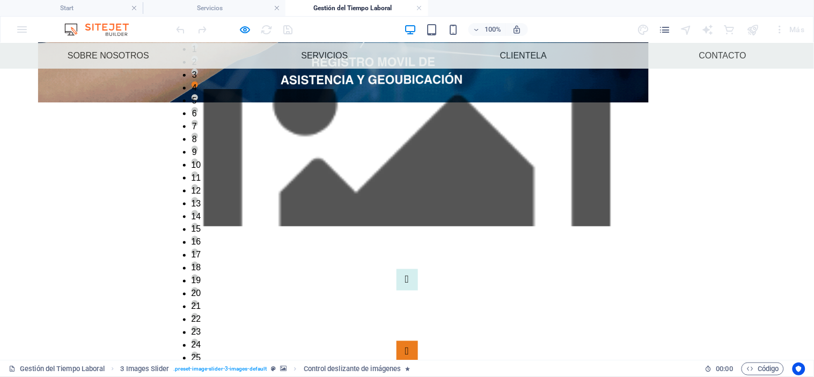
click at [661, 145] on div at bounding box center [407, 156] width 814 height 137
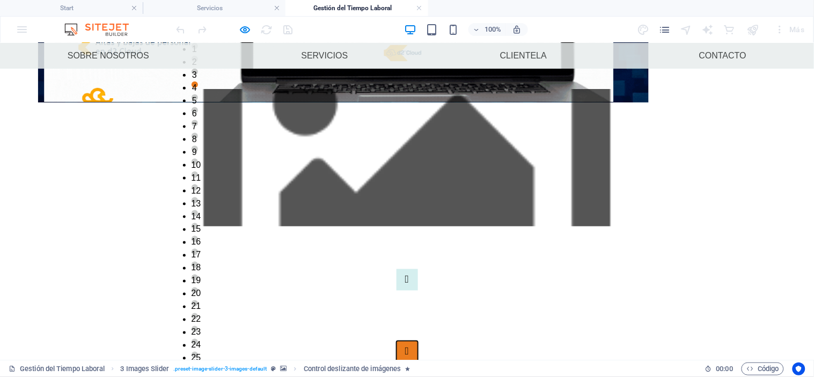
click at [418, 341] on button "Image Slider" at bounding box center [406, 351] width 21 height 21
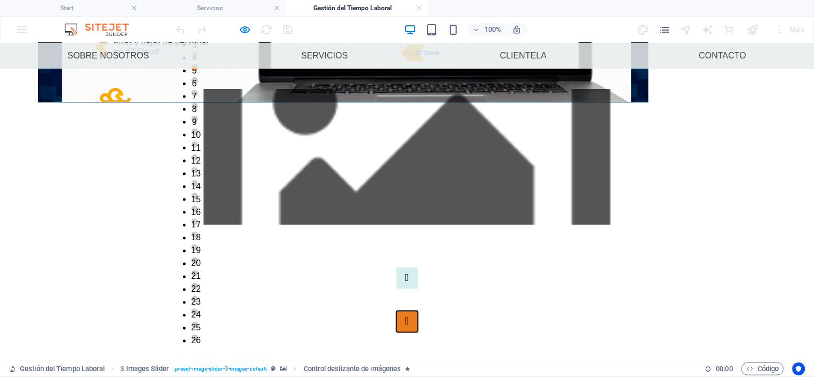
scroll to position [312, 0]
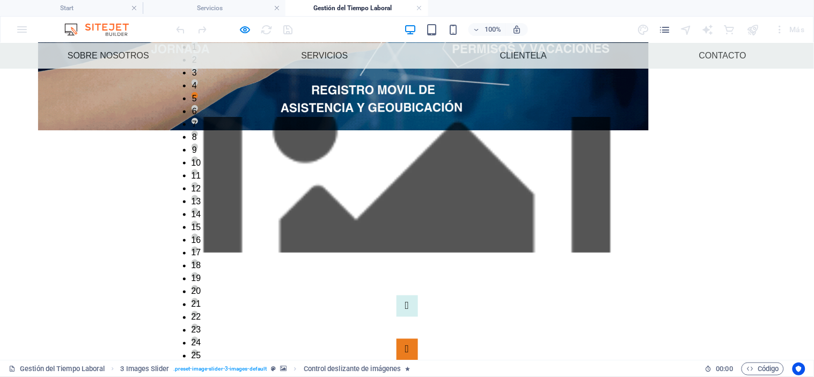
click at [662, 156] on div at bounding box center [407, 184] width 814 height 136
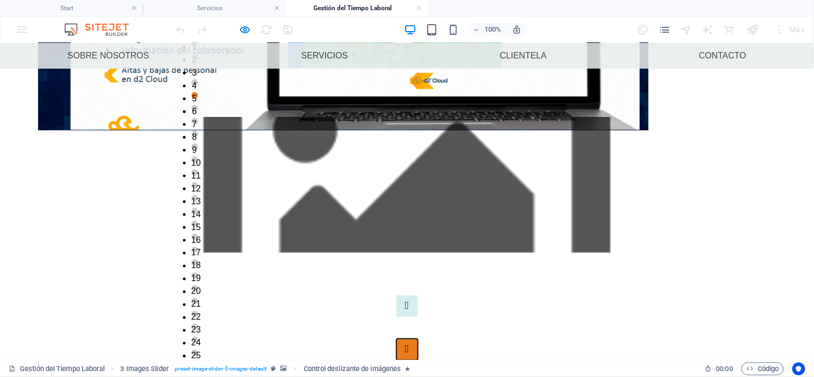
click at [418, 338] on button "Image Slider" at bounding box center [406, 348] width 21 height 21
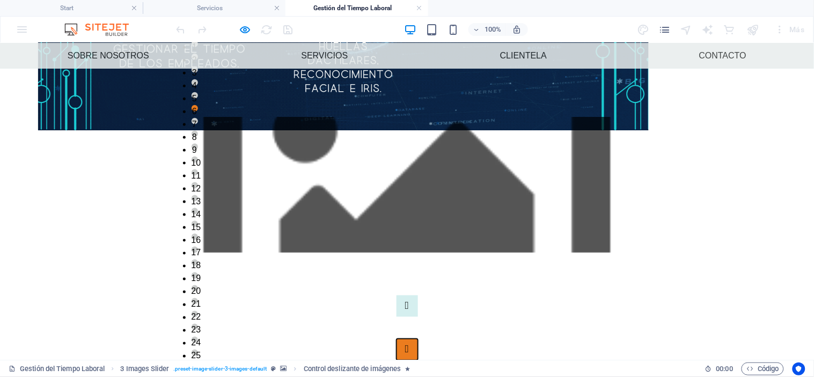
click at [418, 338] on button "Image Slider" at bounding box center [406, 348] width 21 height 21
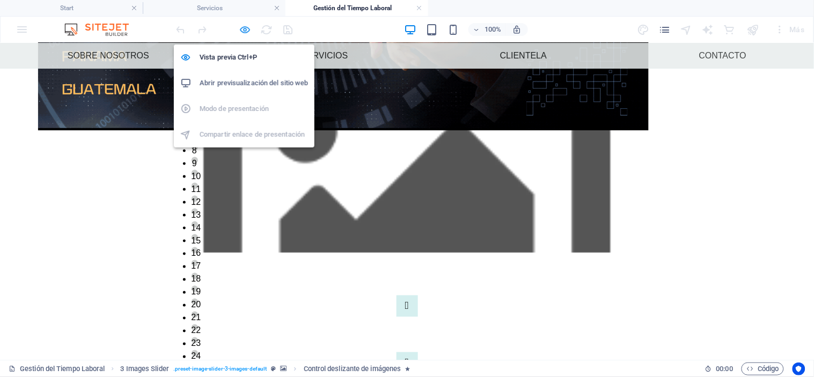
click at [249, 29] on icon "button" at bounding box center [245, 30] width 12 height 12
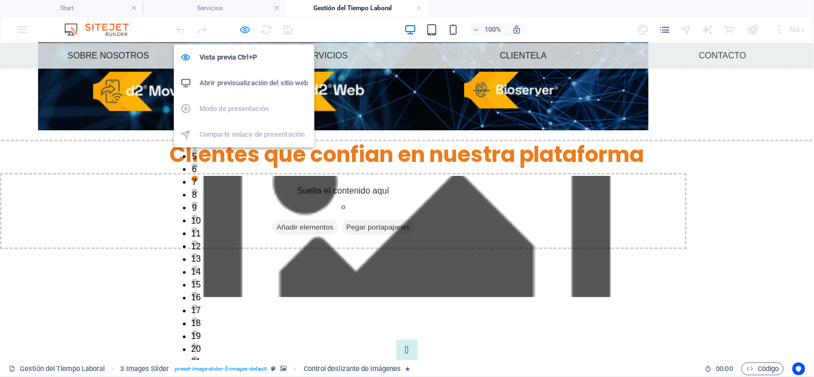
select select "ms"
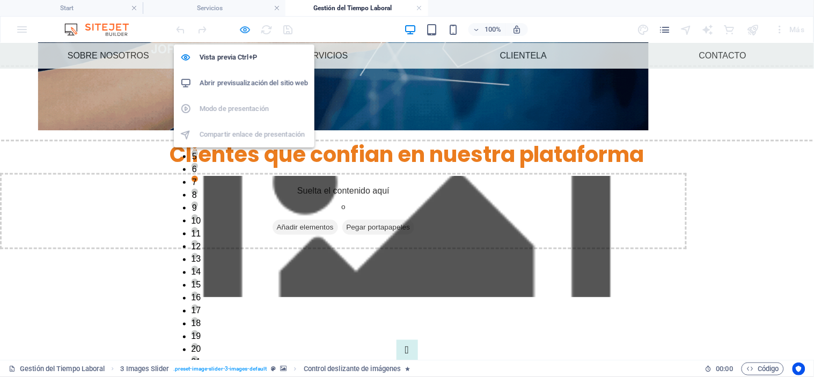
select select "s"
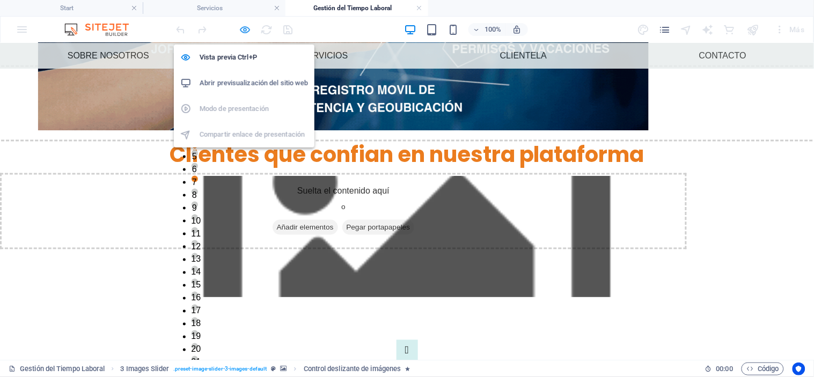
select select "progressive"
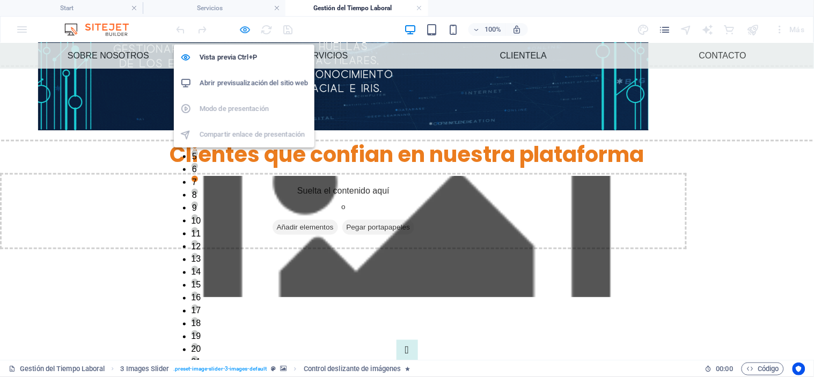
select select "fade"
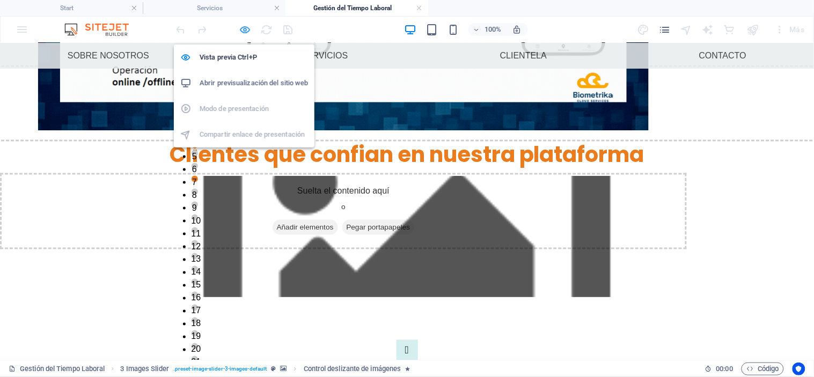
select select "s"
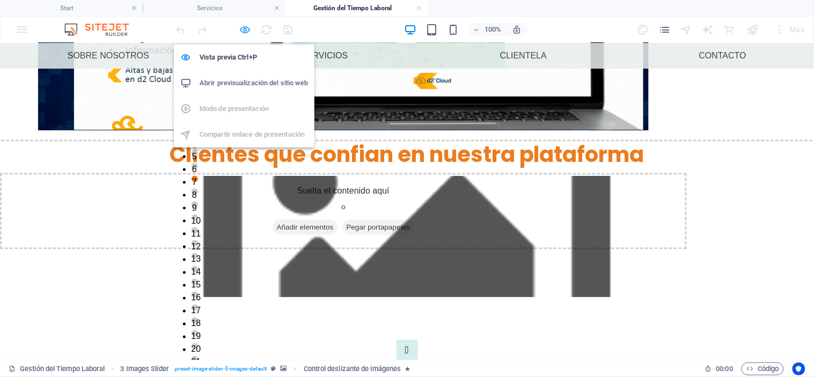
select select "scroll"
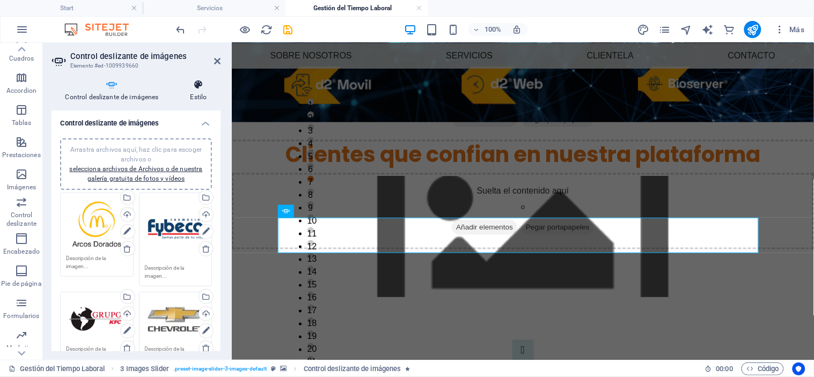
click at [196, 86] on icon at bounding box center [198, 84] width 44 height 11
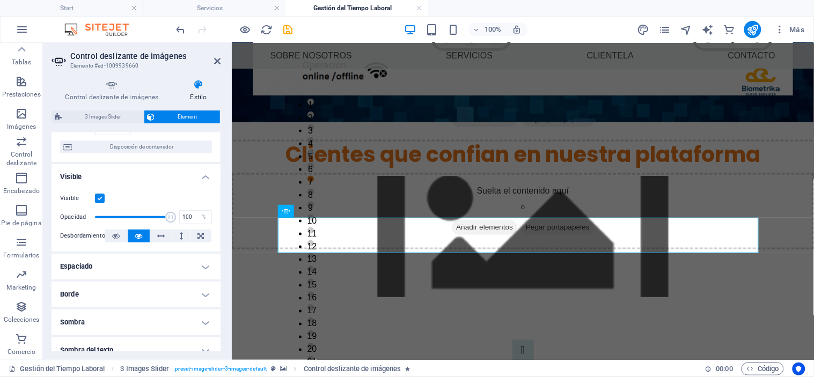
scroll to position [34, 0]
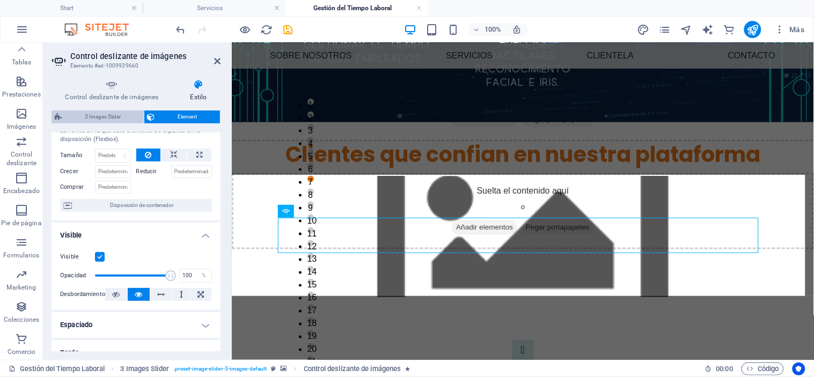
click at [105, 111] on span "3 Images Slider" at bounding box center [103, 116] width 76 height 13
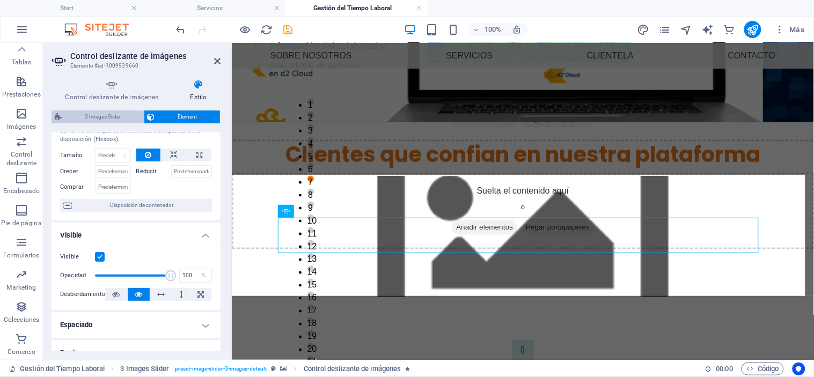
select select "rem"
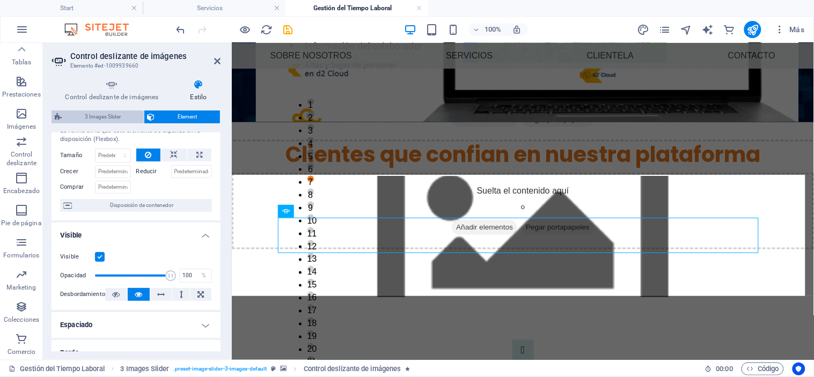
select select "rem"
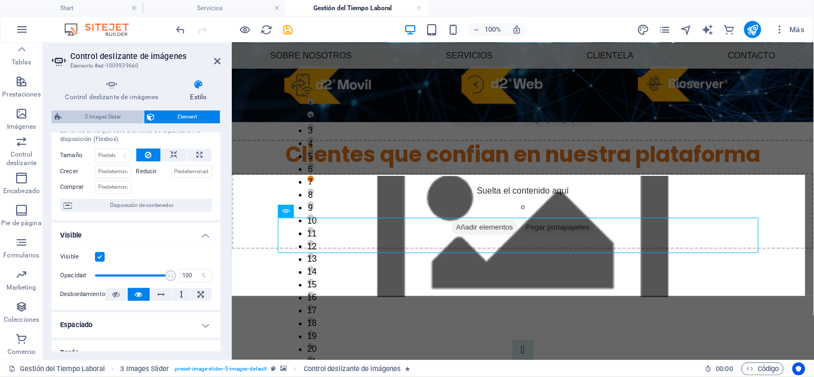
select select "rem"
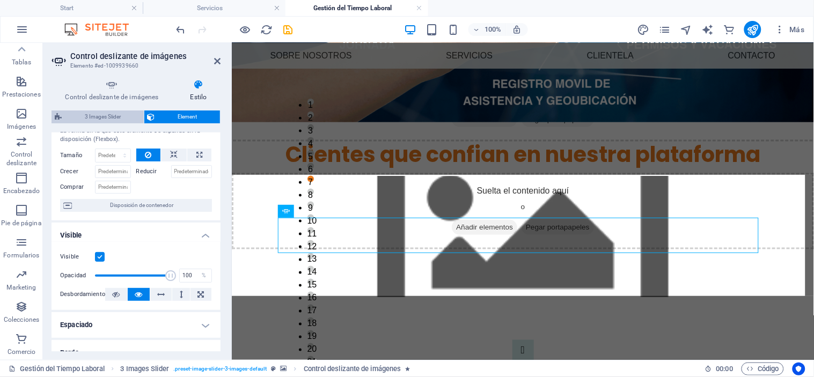
select select "rem"
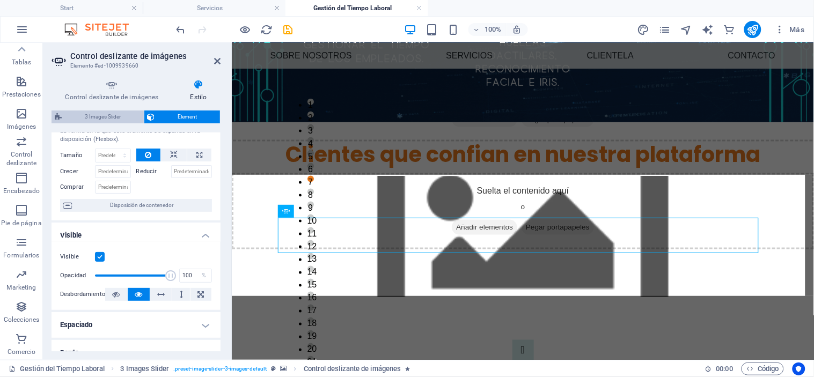
select select "px"
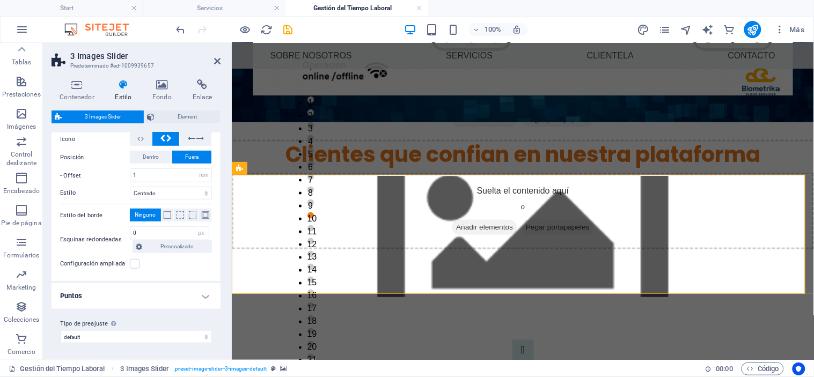
scroll to position [0, 0]
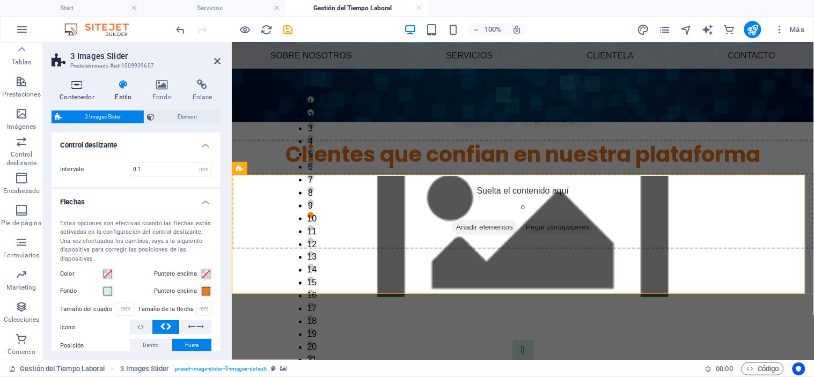
click at [72, 80] on icon at bounding box center [76, 84] width 51 height 11
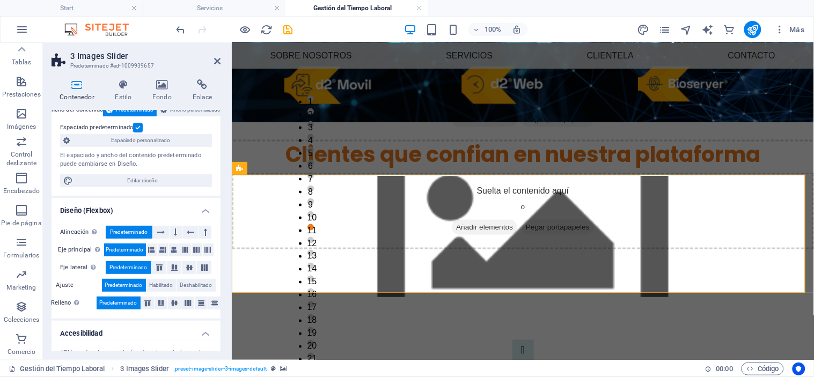
scroll to position [71, 0]
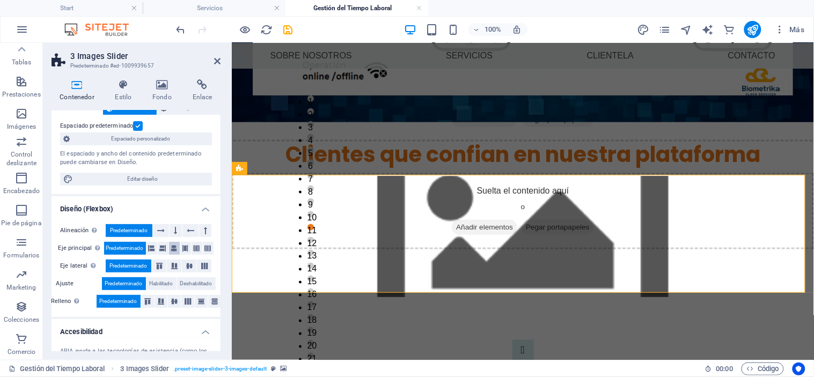
click at [174, 248] on icon at bounding box center [174, 248] width 6 height 13
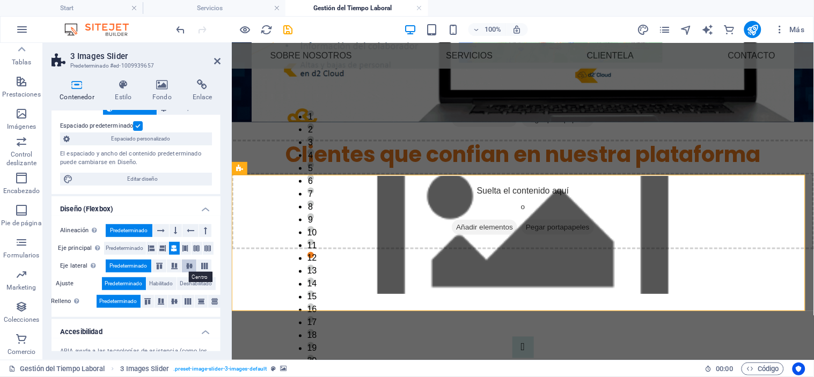
click at [188, 265] on icon at bounding box center [189, 266] width 13 height 6
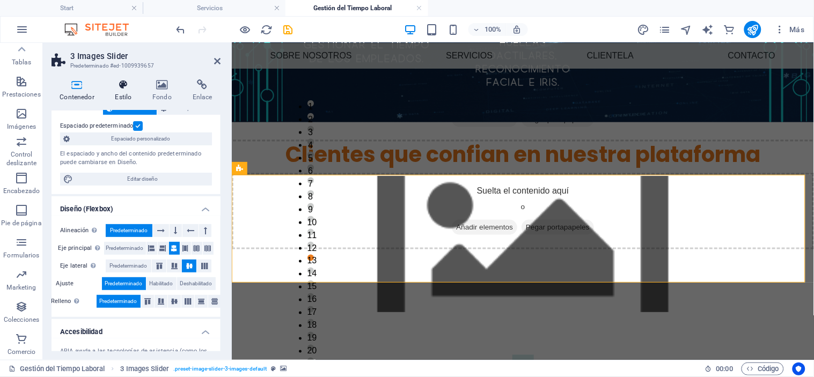
click at [125, 80] on icon at bounding box center [123, 84] width 33 height 11
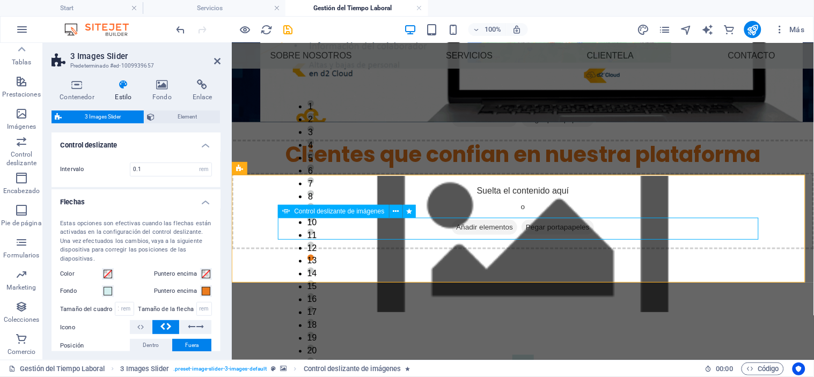
select select "fade"
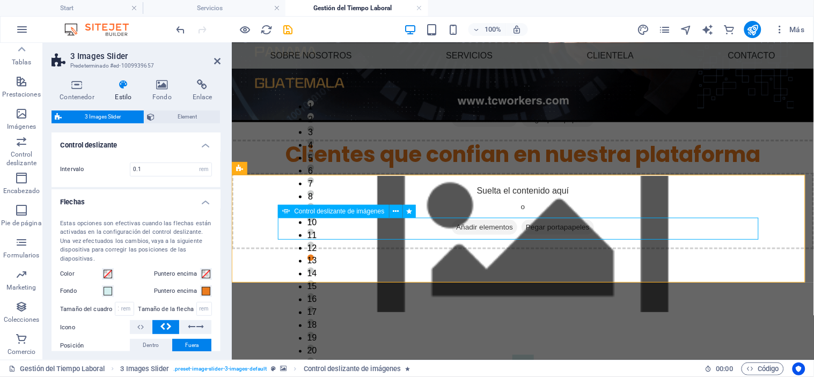
select select "s"
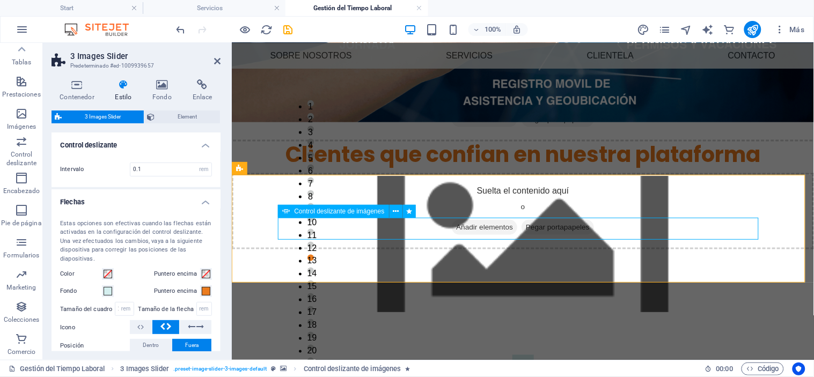
select select "s"
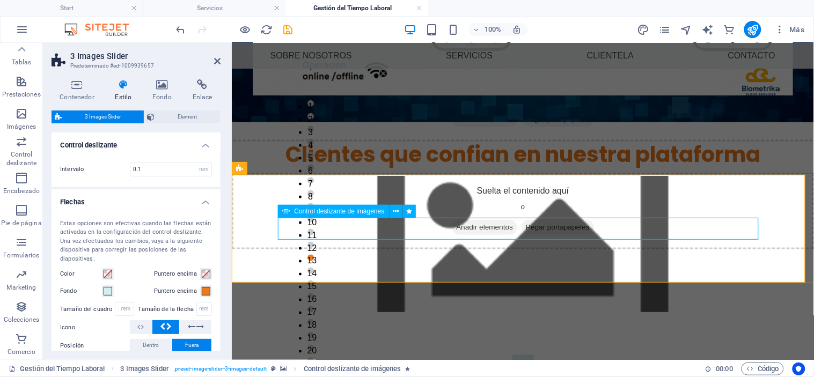
select select "scroll"
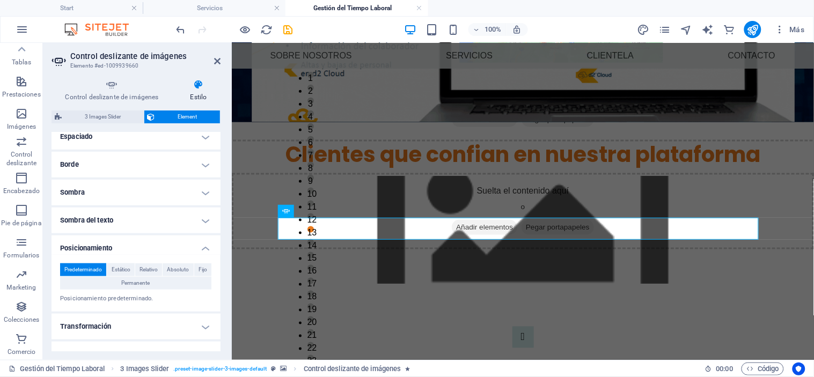
scroll to position [212, 0]
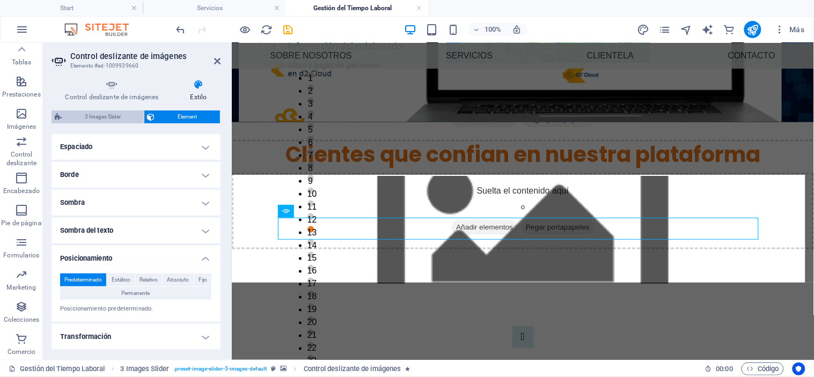
click at [94, 114] on span "3 Images Slider" at bounding box center [103, 116] width 76 height 13
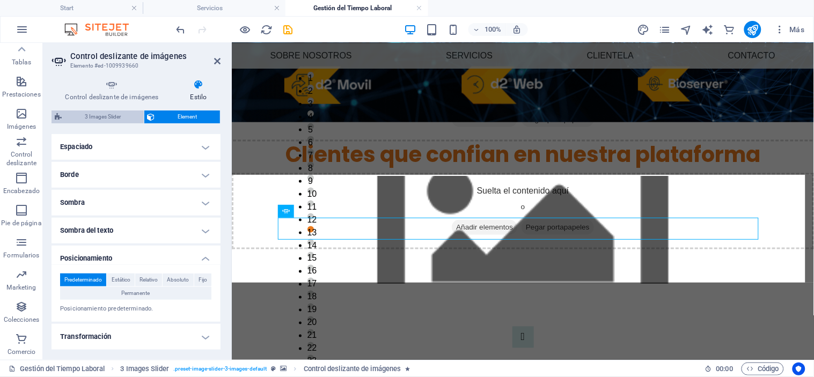
select select "rem"
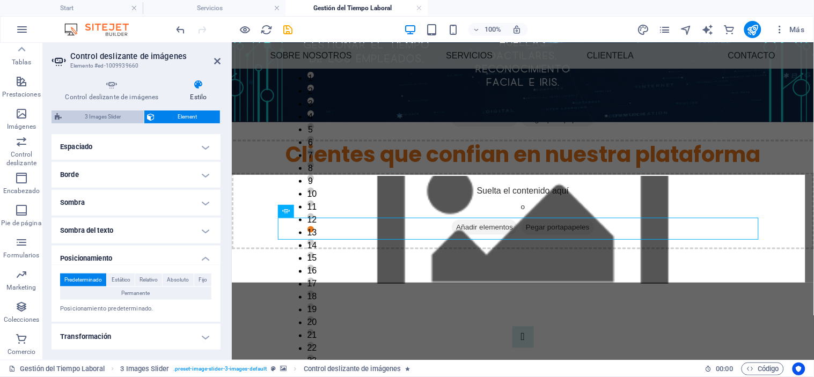
select select "rem"
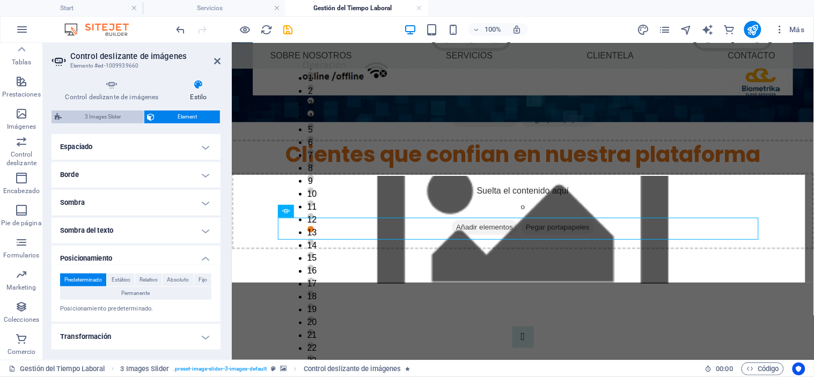
select select "rem"
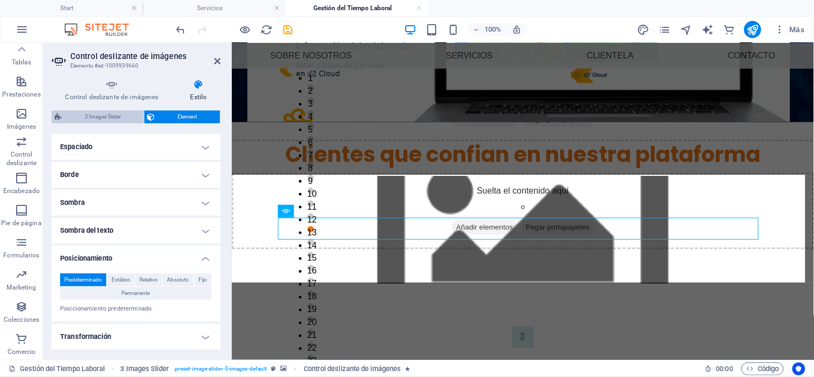
select select "rem"
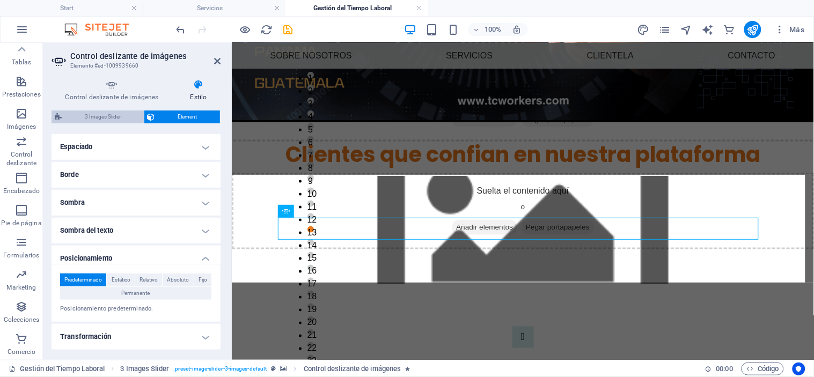
select select "px"
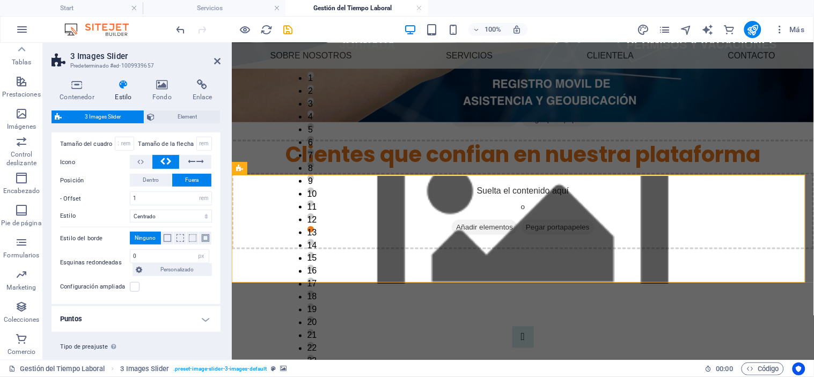
scroll to position [188, 0]
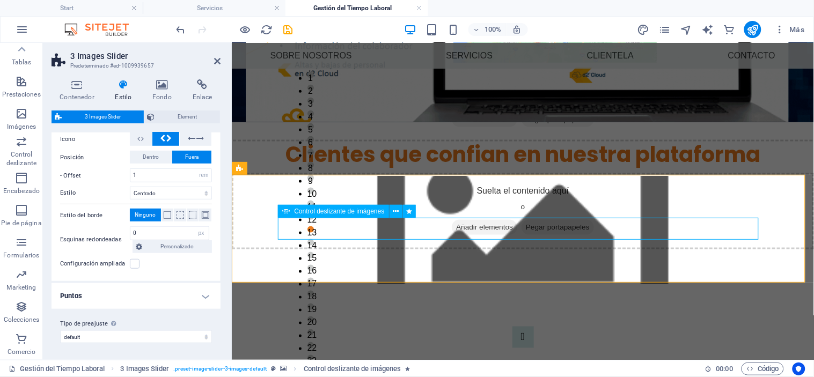
select select "fade"
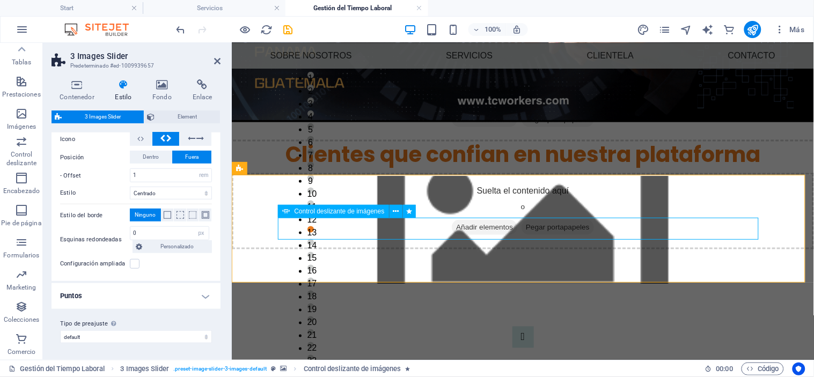
select select "s"
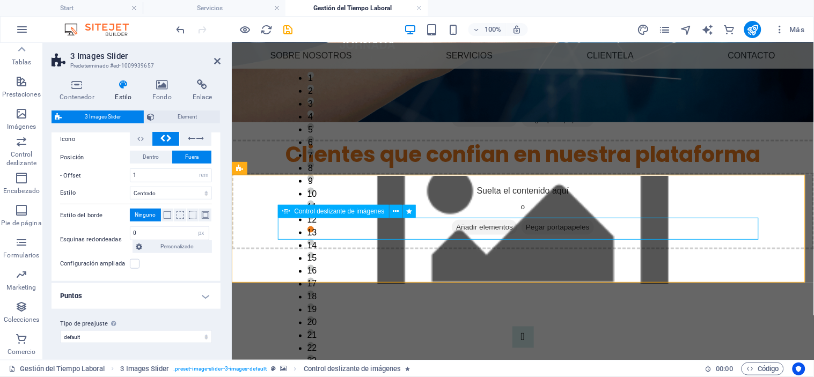
select select "s"
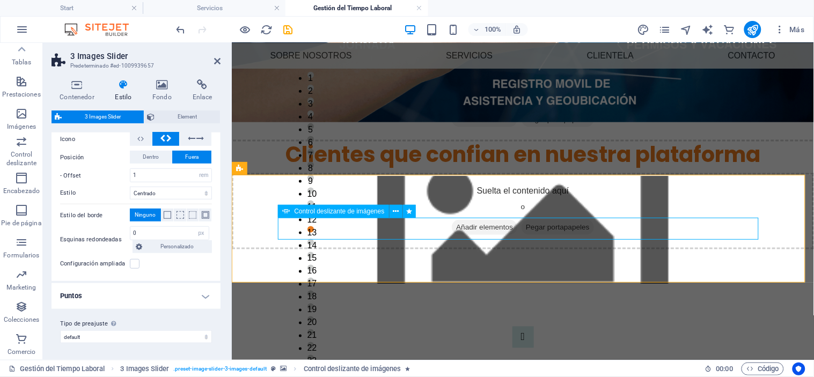
select select "scroll"
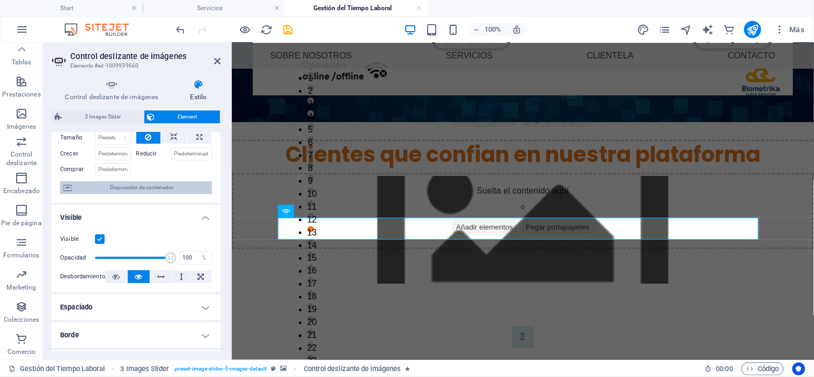
scroll to position [55, 0]
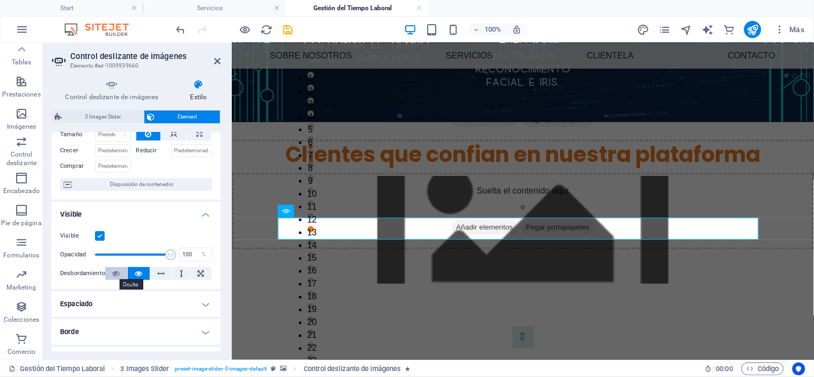
click at [114, 271] on icon at bounding box center [116, 273] width 8 height 13
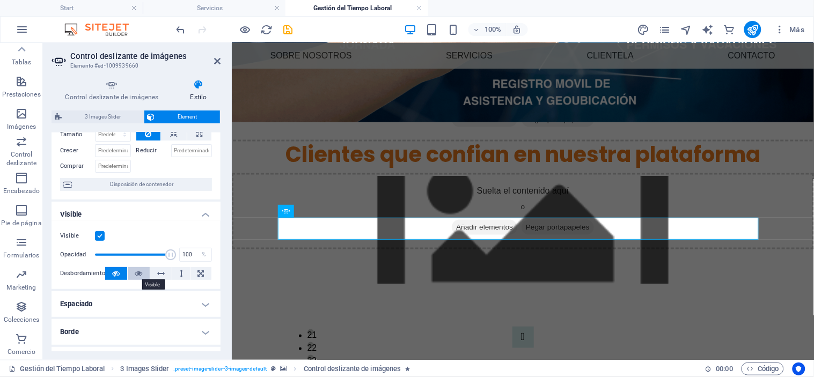
click at [136, 270] on icon at bounding box center [139, 273] width 8 height 13
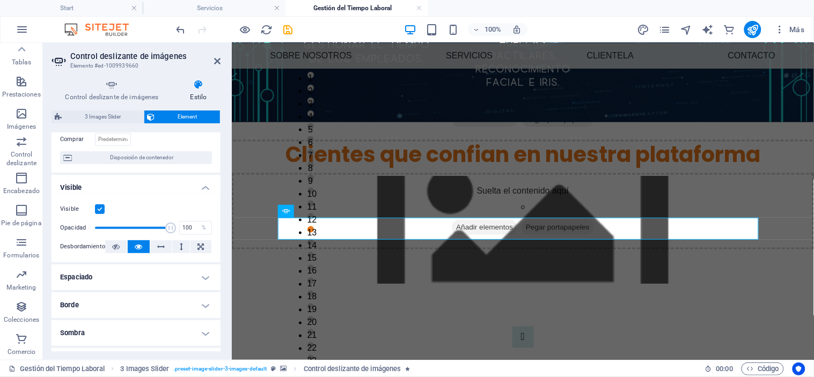
scroll to position [83, 0]
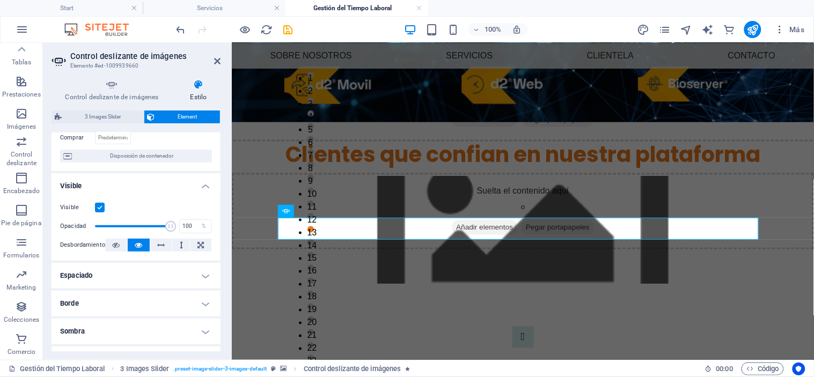
click at [162, 275] on h4 "Espaciado" at bounding box center [135, 276] width 169 height 26
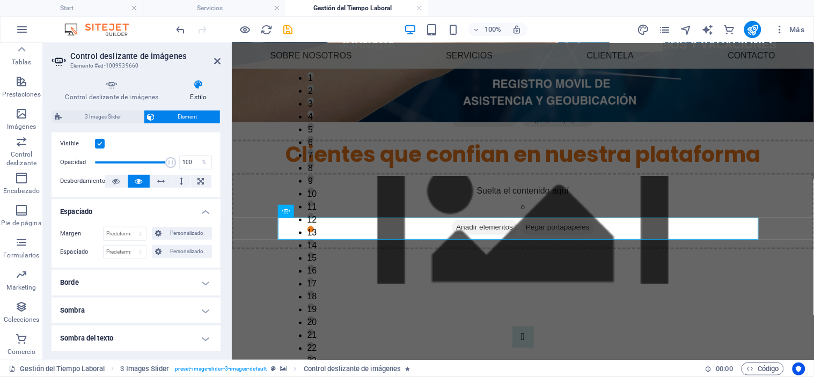
scroll to position [153, 0]
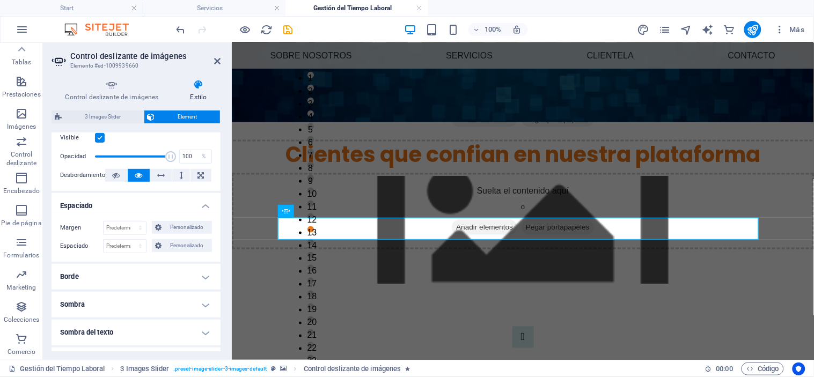
click at [162, 275] on h4 "Borde" at bounding box center [135, 277] width 169 height 26
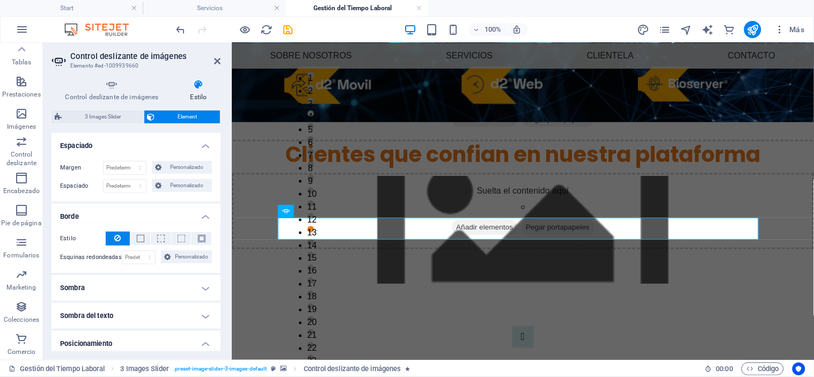
scroll to position [216, 0]
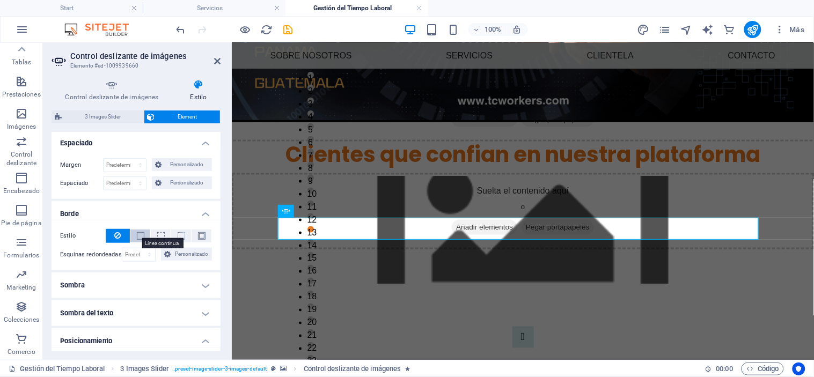
click at [139, 232] on span at bounding box center [141, 236] width 8 height 8
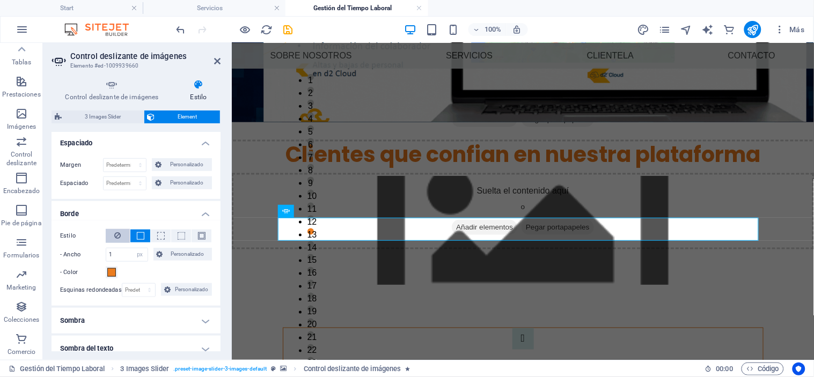
click at [112, 233] on button at bounding box center [118, 236] width 24 height 14
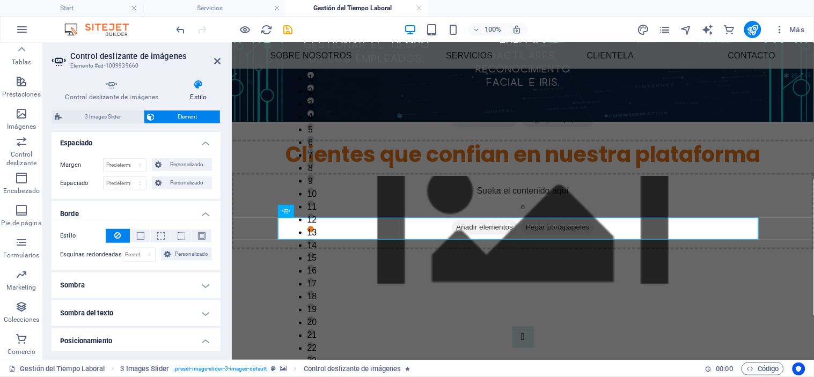
click at [158, 287] on h4 "Sombra" at bounding box center [135, 285] width 169 height 26
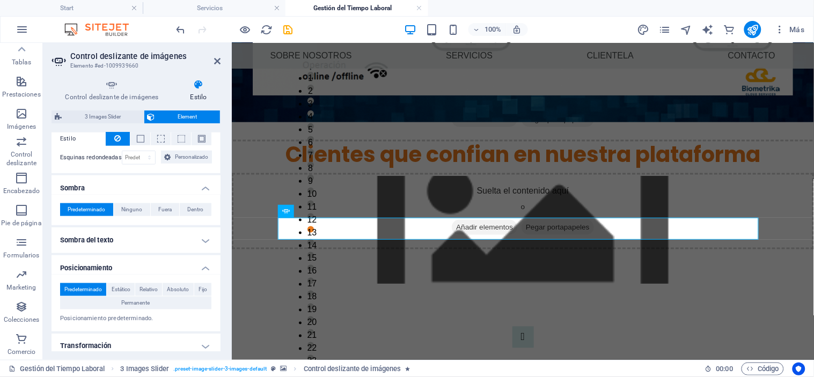
scroll to position [314, 0]
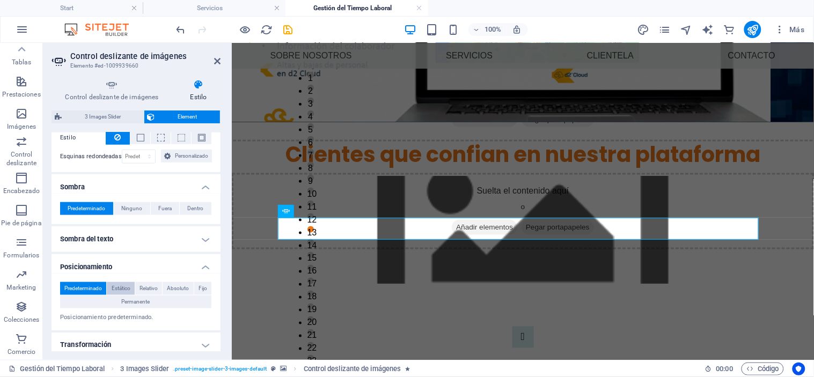
click at [121, 284] on span "Estático" at bounding box center [121, 288] width 19 height 13
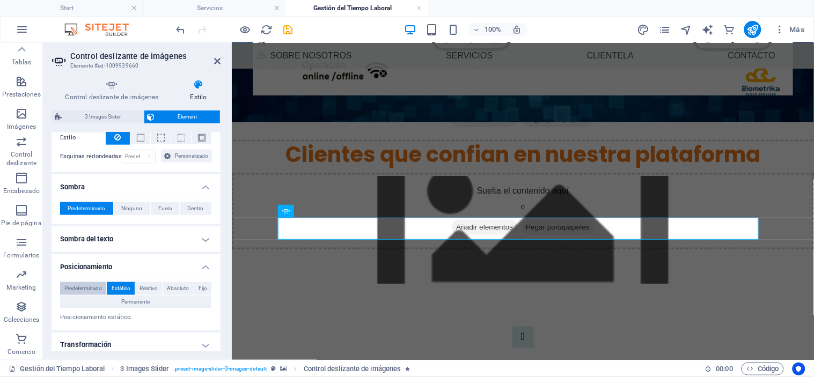
click at [82, 286] on span "Predeterminado" at bounding box center [83, 288] width 38 height 13
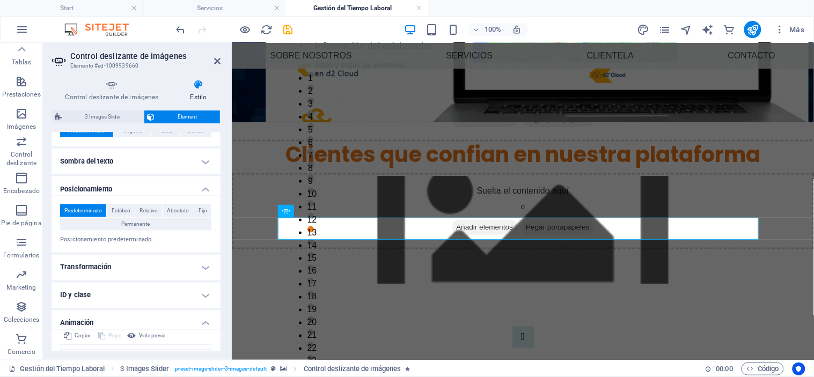
scroll to position [395, 0]
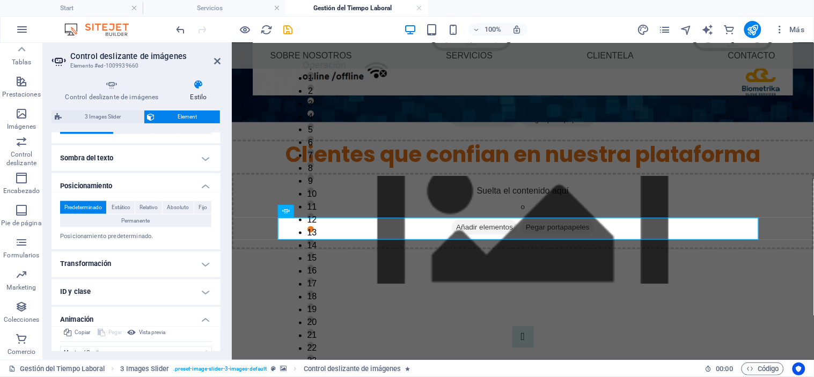
click at [112, 260] on h4 "Transformación" at bounding box center [135, 265] width 169 height 26
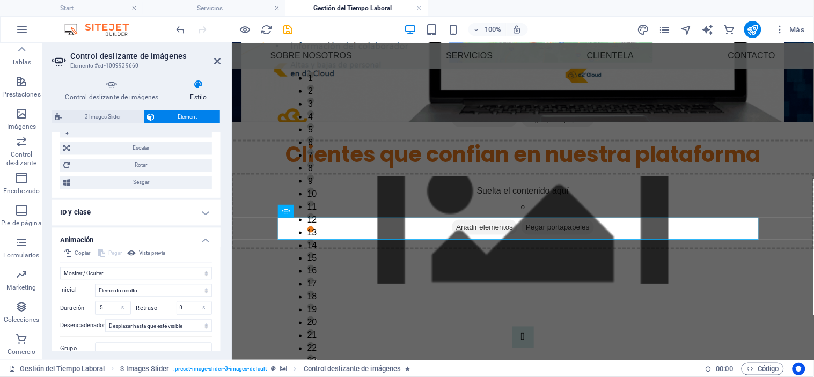
scroll to position [550, 0]
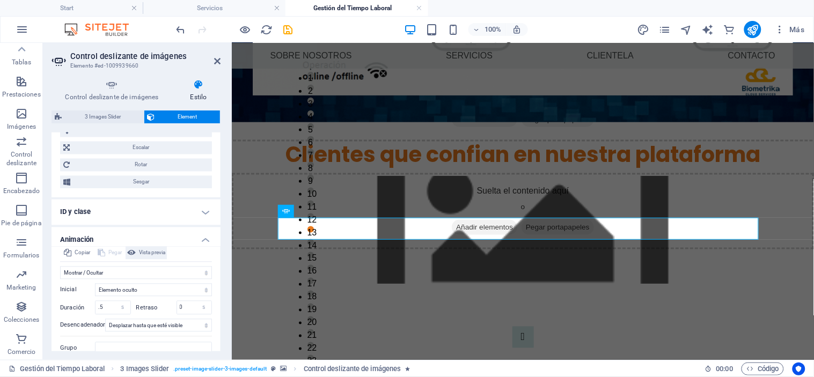
click at [136, 254] on icon at bounding box center [131, 253] width 9 height 13
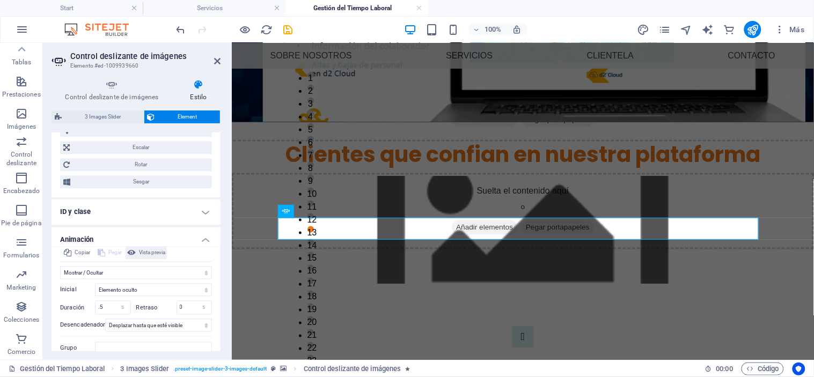
click at [136, 254] on icon at bounding box center [131, 253] width 9 height 13
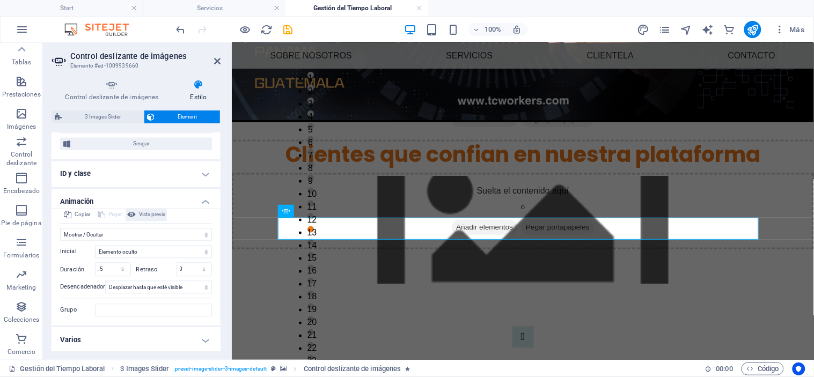
scroll to position [589, 0]
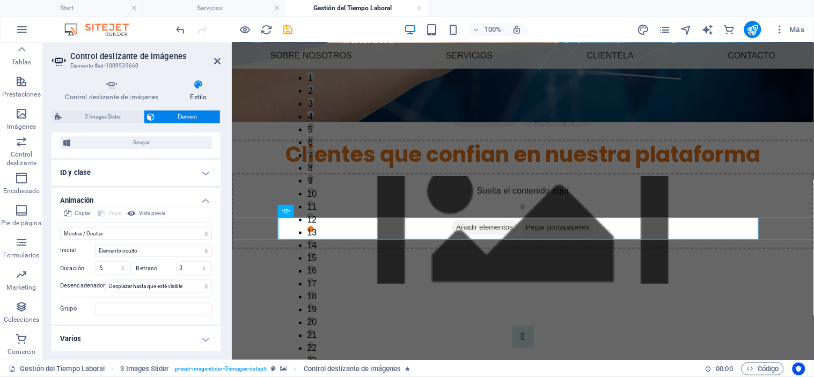
click at [149, 338] on h4 "Varios" at bounding box center [135, 340] width 169 height 26
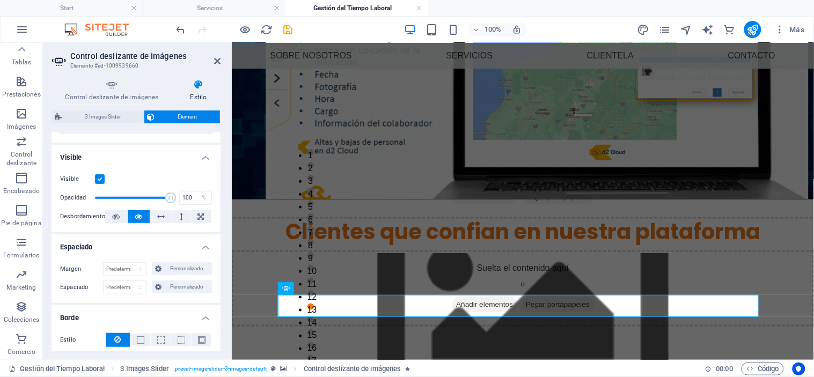
scroll to position [0, 0]
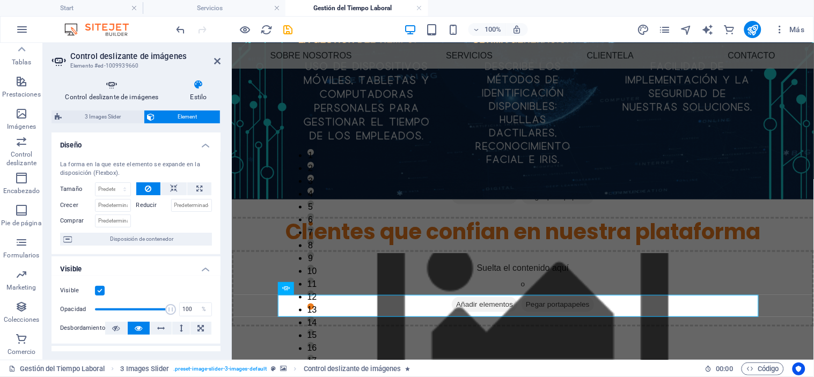
click at [109, 93] on h4 "Control deslizante de imágenes" at bounding box center [113, 90] width 125 height 23
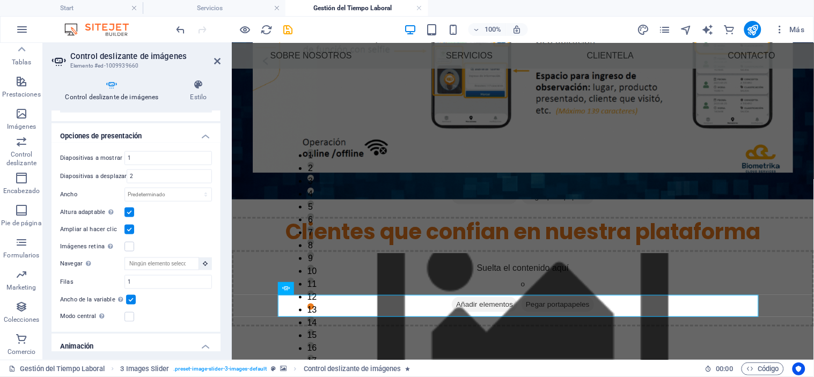
scroll to position [1376, 0]
click at [130, 208] on label at bounding box center [129, 213] width 10 height 10
click at [0, 0] on input "Altura adaptable Ajustar automáticamente el alto para controles deslizantes de …" at bounding box center [0, 0] width 0 height 0
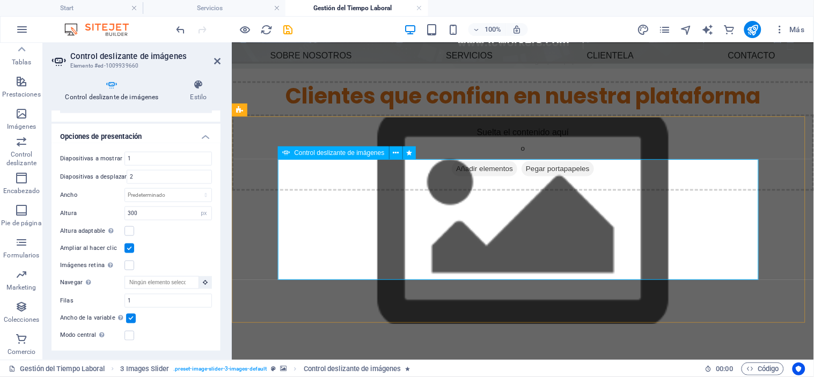
scroll to position [372, 0]
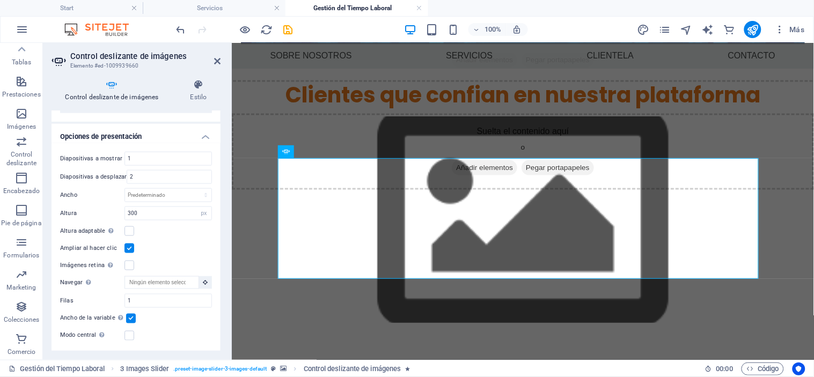
scroll to position [346, 0]
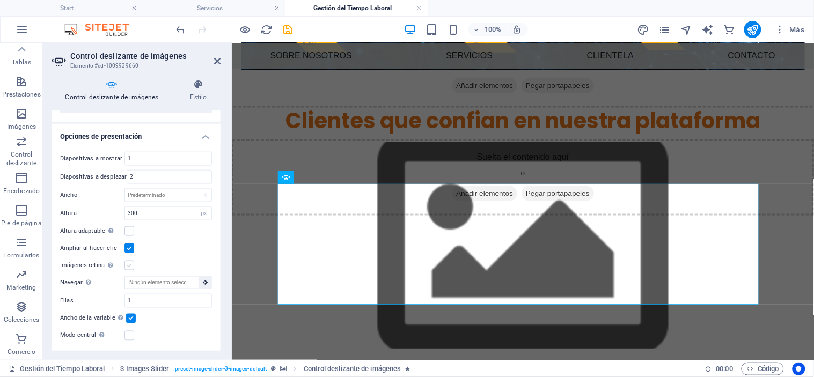
click at [128, 261] on label at bounding box center [129, 266] width 10 height 10
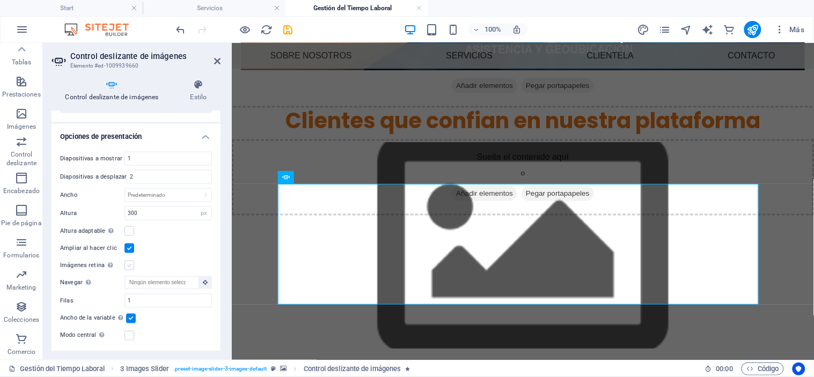
click at [0, 0] on input "Imágenes retina Automáticamente cargar tamaños optimizados de smartphone e imag…" at bounding box center [0, 0] width 0 height 0
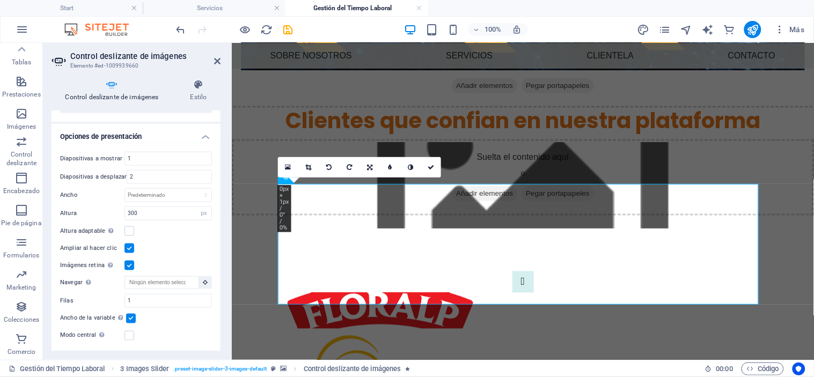
click at [128, 261] on label at bounding box center [129, 266] width 10 height 10
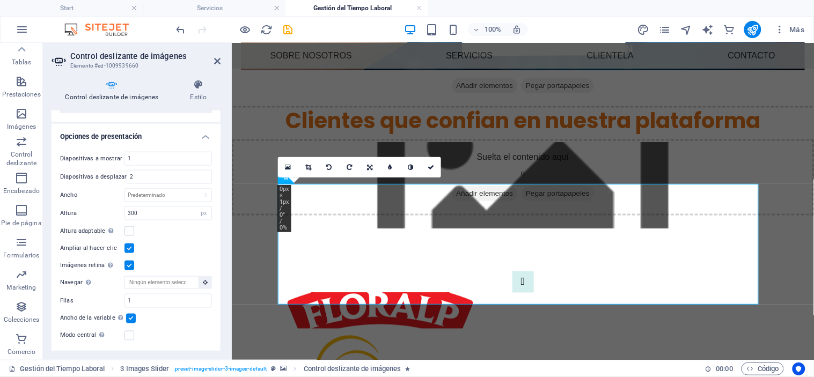
click at [0, 0] on input "Imágenes retina Automáticamente cargar tamaños optimizados de smartphone e imag…" at bounding box center [0, 0] width 0 height 0
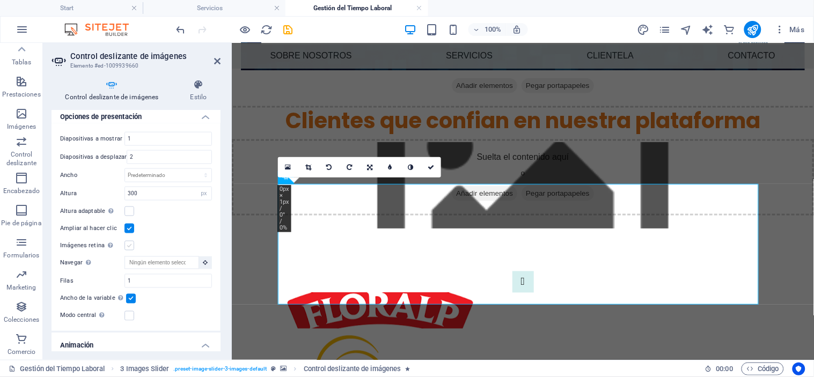
scroll to position [1398, 0]
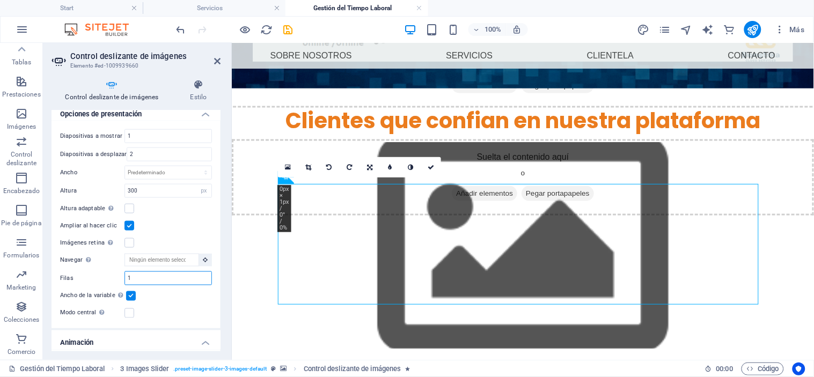
click at [143, 274] on input "1" at bounding box center [168, 278] width 86 height 13
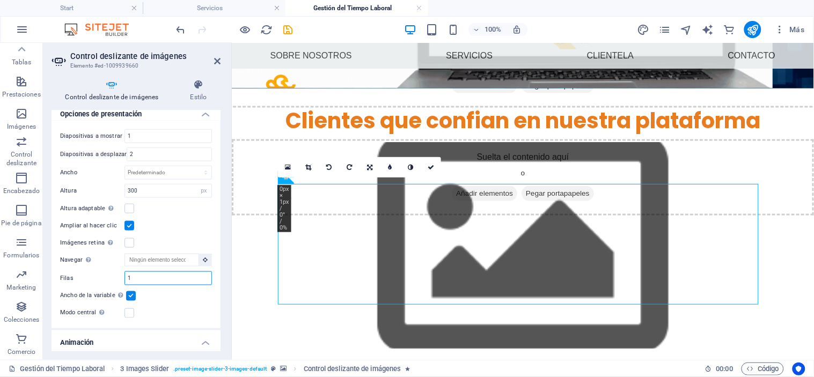
scroll to position [320, 0]
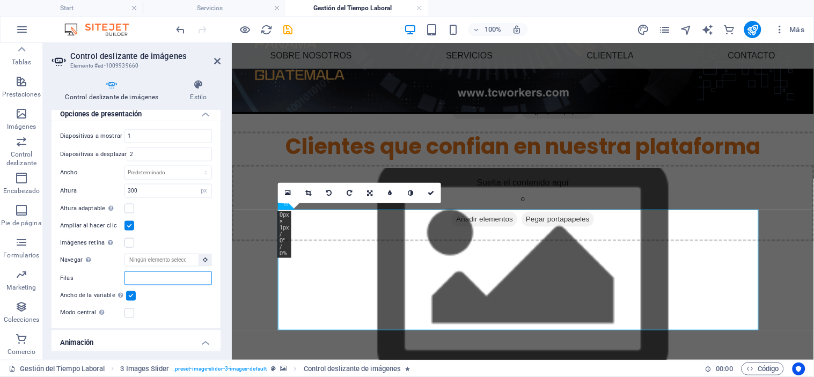
type input "2"
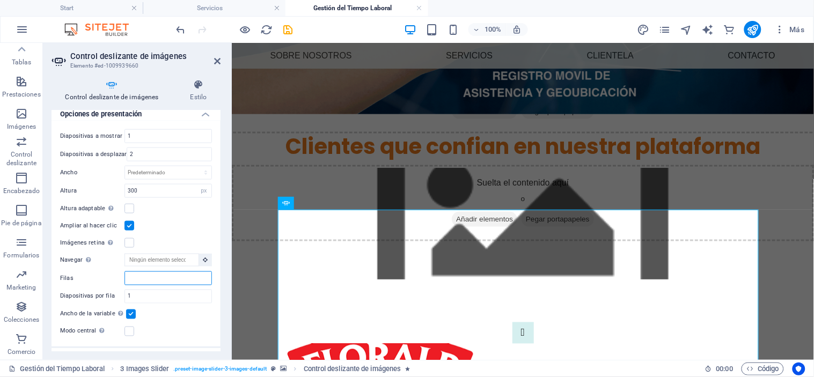
type input "1"
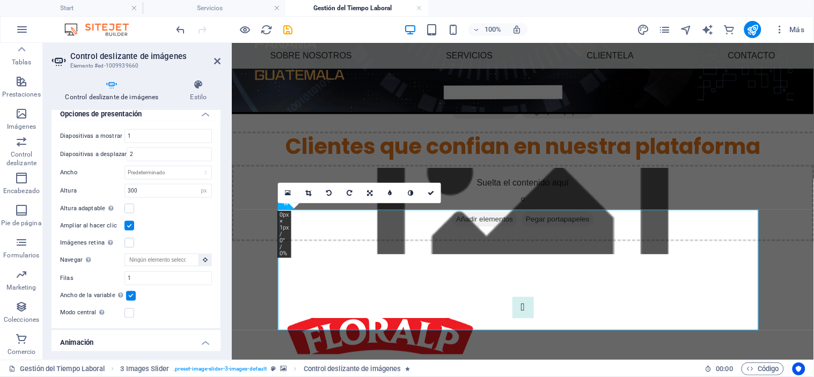
click at [131, 291] on label at bounding box center [131, 296] width 10 height 10
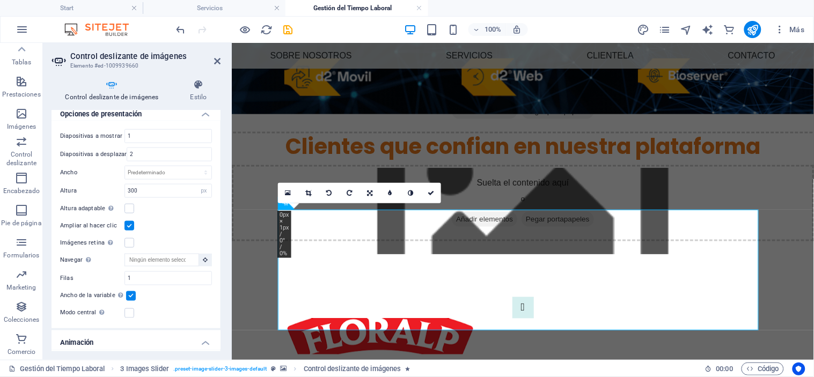
click at [0, 0] on input "Ancho de la variable Ajusta automáticamente el ancho de la diapositiva visible." at bounding box center [0, 0] width 0 height 0
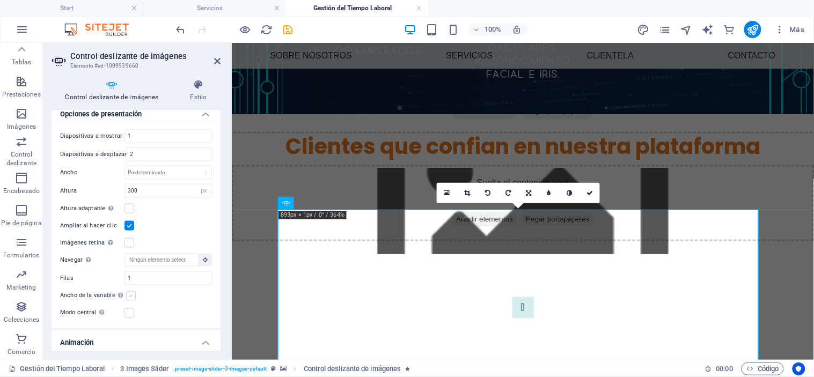
scroll to position [1471, 0]
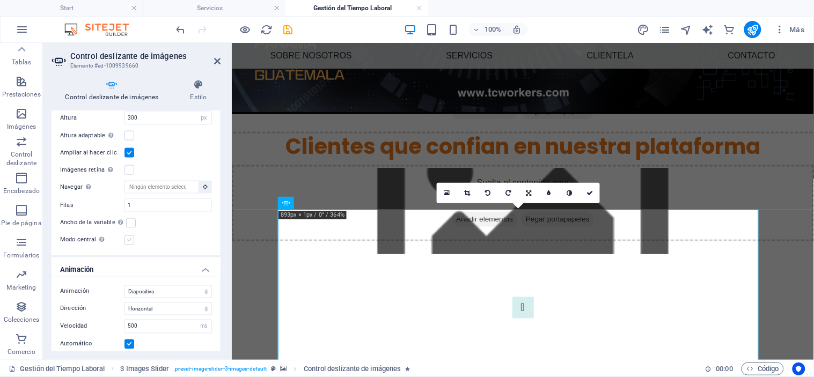
click at [130, 235] on label at bounding box center [129, 240] width 10 height 10
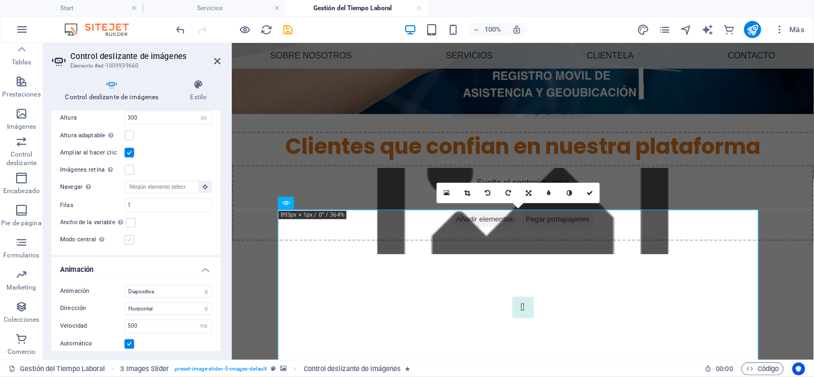
click at [0, 0] on input "Modo central Permite la visualización centralizada con diapositiva anterior/sig…" at bounding box center [0, 0] width 0 height 0
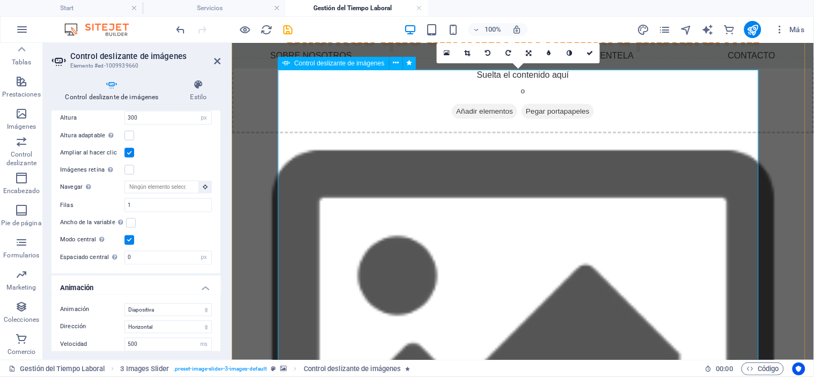
scroll to position [468, 0]
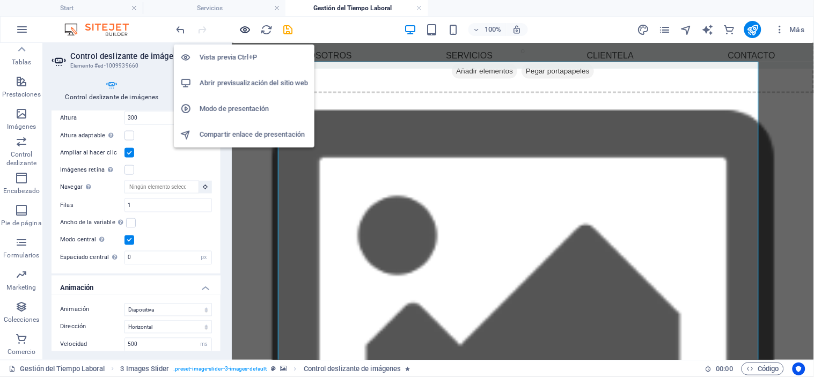
click at [240, 27] on icon "button" at bounding box center [245, 30] width 12 height 12
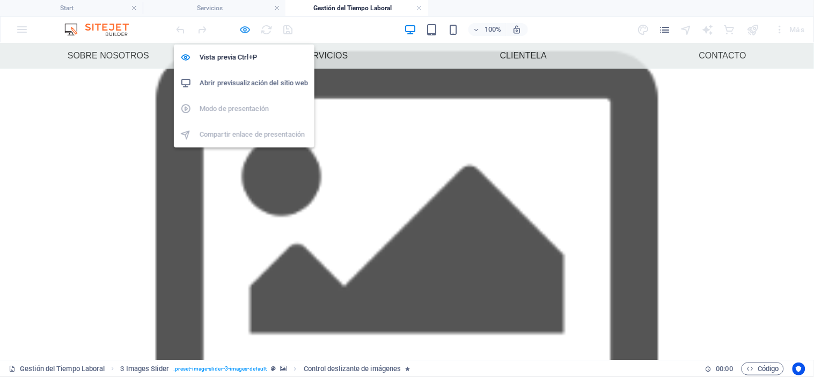
scroll to position [410, 0]
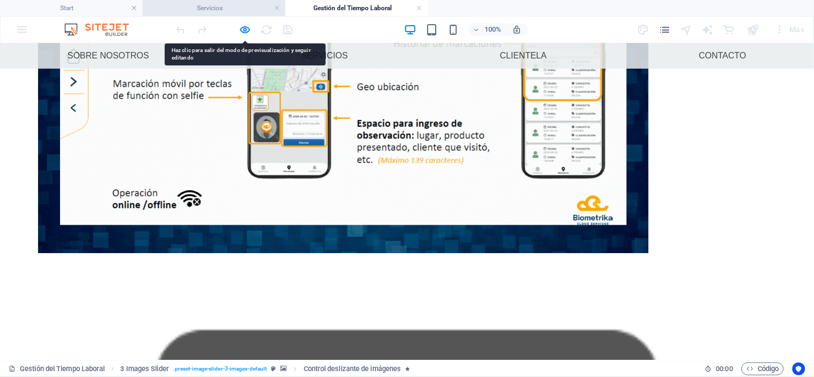
scroll to position [298, 0]
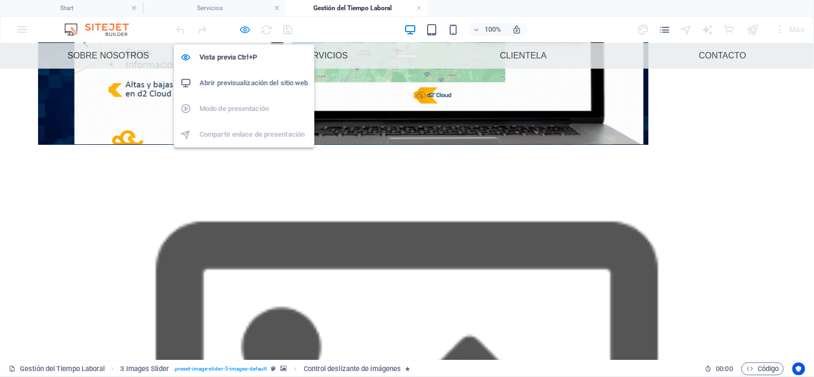
click at [243, 27] on icon "button" at bounding box center [245, 30] width 12 height 12
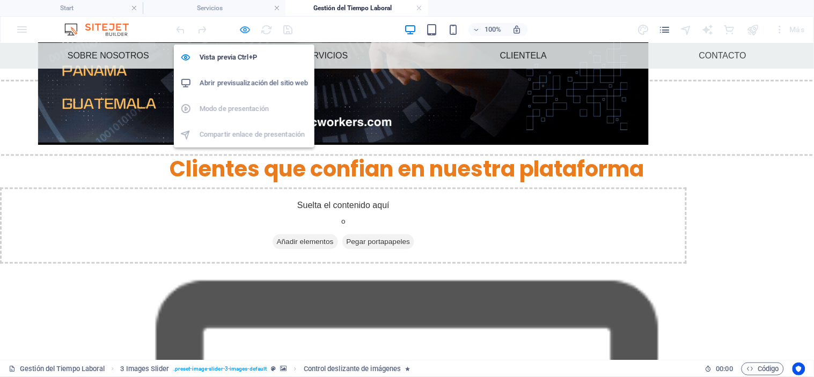
select select "px"
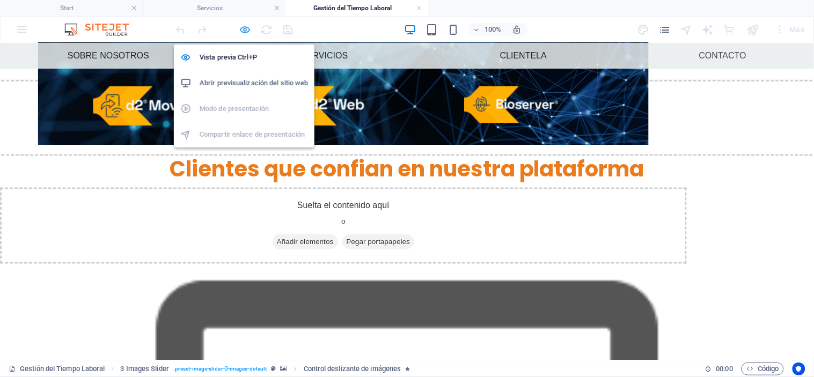
select select "px"
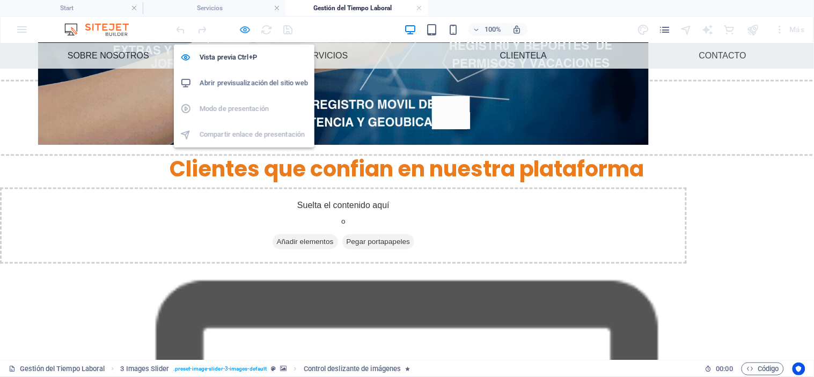
select select "ms"
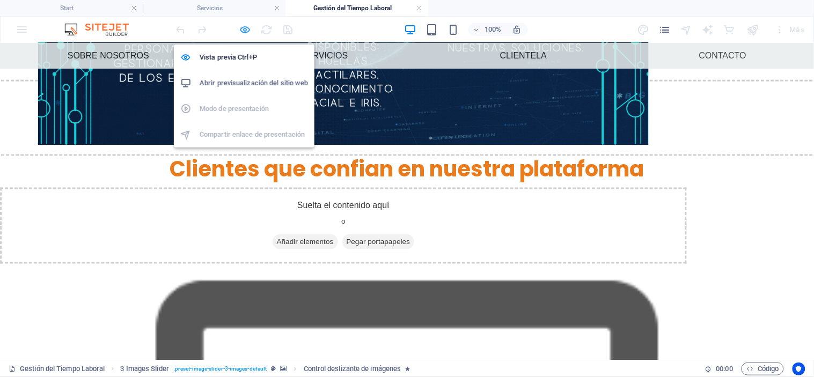
select select "s"
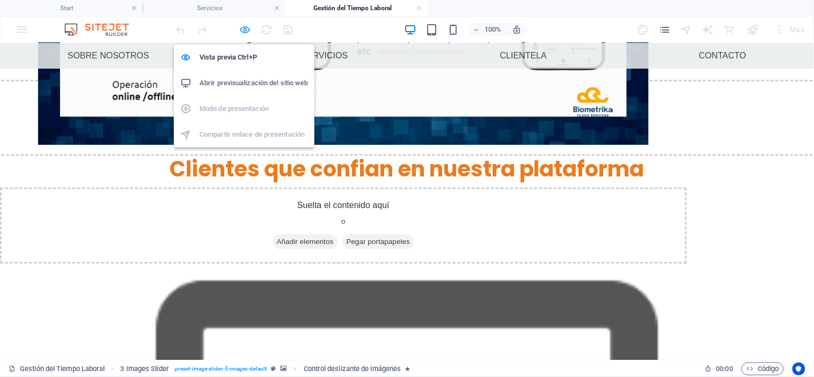
select select "progressive"
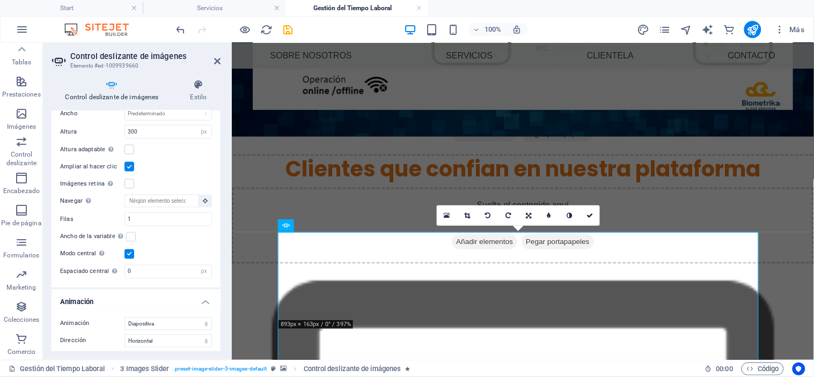
scroll to position [1457, 0]
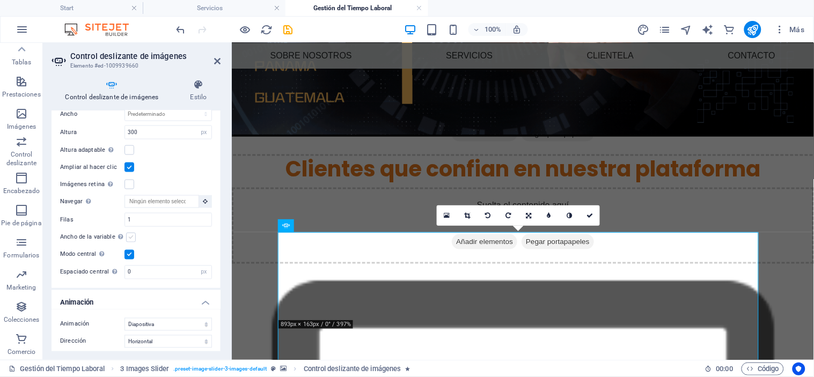
click at [128, 233] on label at bounding box center [131, 238] width 10 height 10
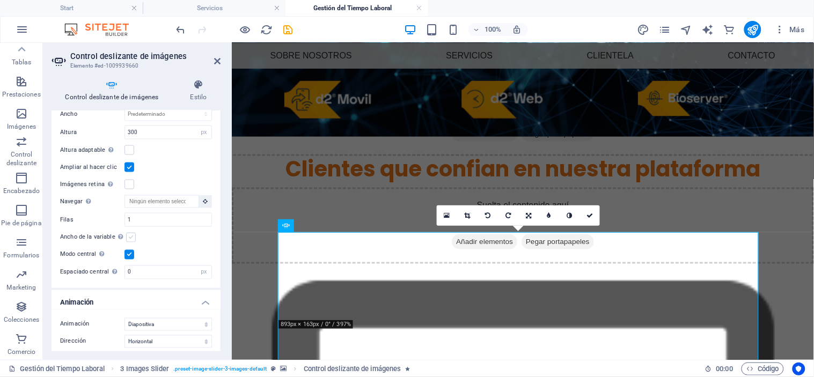
click at [0, 0] on input "Ancho de la variable Ajusta automáticamente el ancho de la diapositiva visible." at bounding box center [0, 0] width 0 height 0
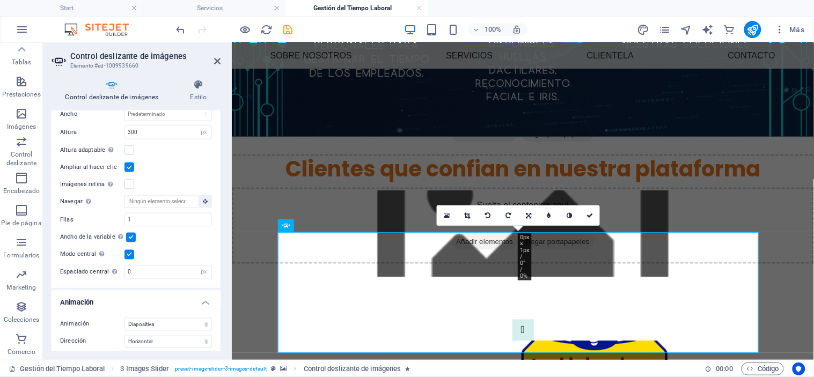
click at [130, 250] on label at bounding box center [129, 255] width 10 height 10
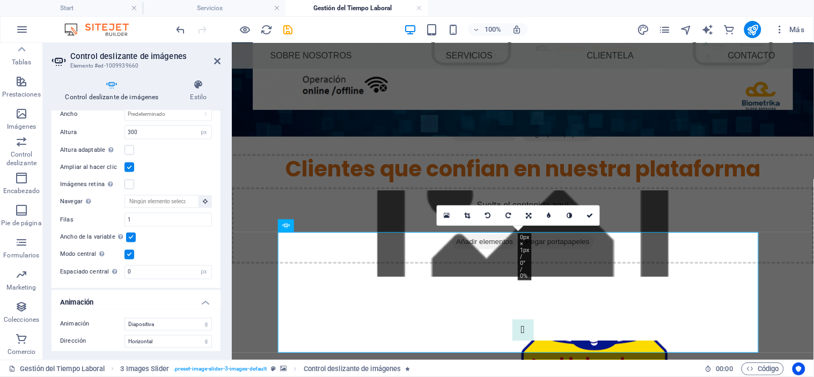
click at [0, 0] on input "Modo central Permite la visualización centralizada con diapositiva anterior/sig…" at bounding box center [0, 0] width 0 height 0
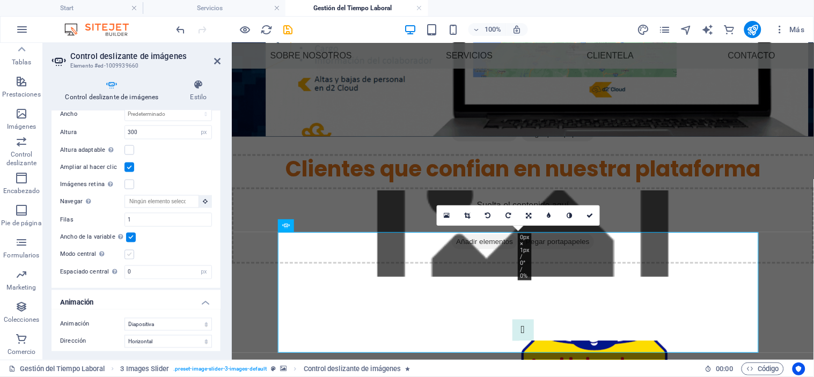
click at [129, 250] on label at bounding box center [129, 255] width 10 height 10
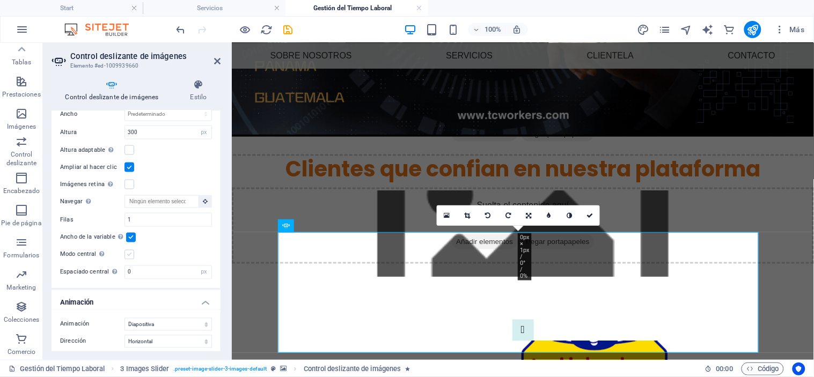
click at [0, 0] on input "Modo central Permite la visualización centralizada con diapositiva anterior/sig…" at bounding box center [0, 0] width 0 height 0
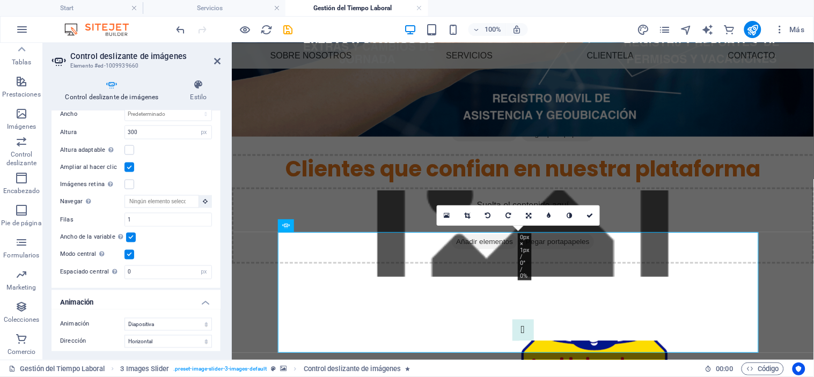
click at [126, 250] on label at bounding box center [129, 255] width 10 height 10
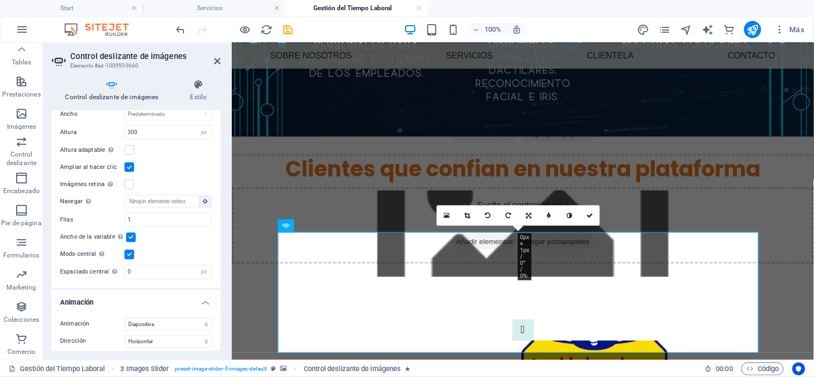
click at [0, 0] on input "Modo central Permite la visualización centralizada con diapositiva anterior/sig…" at bounding box center [0, 0] width 0 height 0
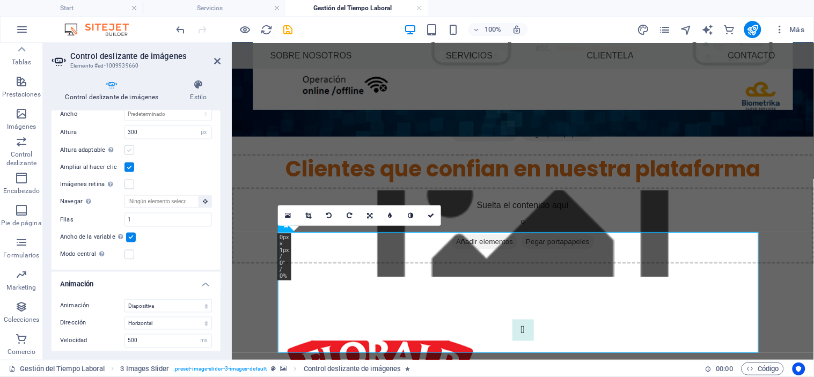
click at [128, 145] on label at bounding box center [129, 150] width 10 height 10
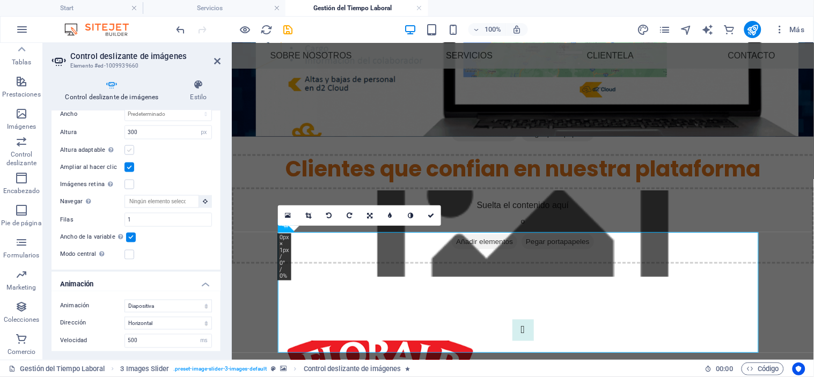
click at [0, 0] on input "Altura adaptable Ajustar automáticamente el alto para controles deslizantes de …" at bounding box center [0, 0] width 0 height 0
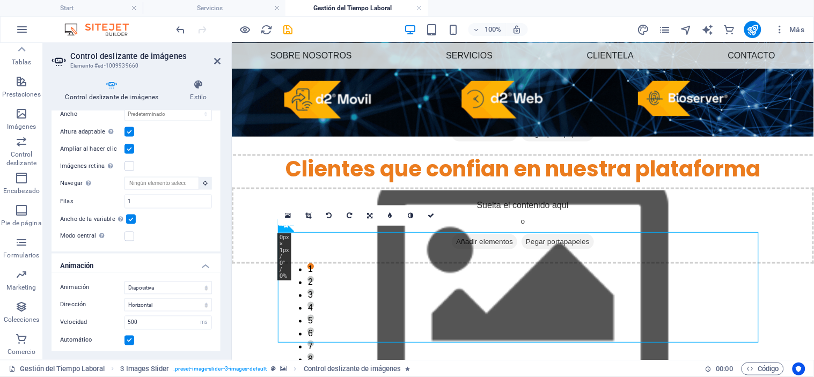
scroll to position [272, 0]
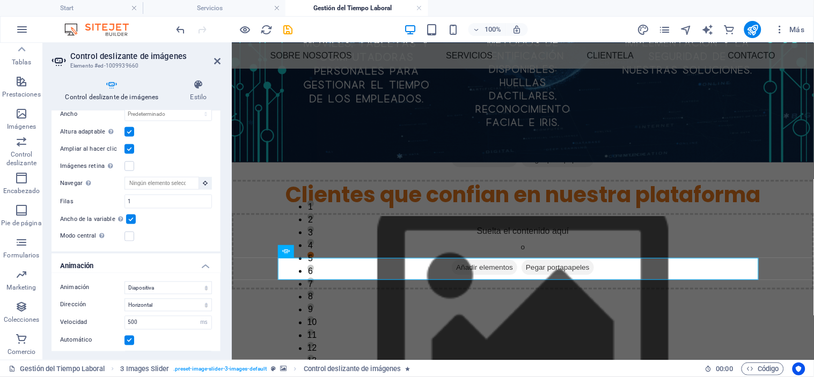
click at [779, 285] on figure at bounding box center [522, 314] width 582 height 196
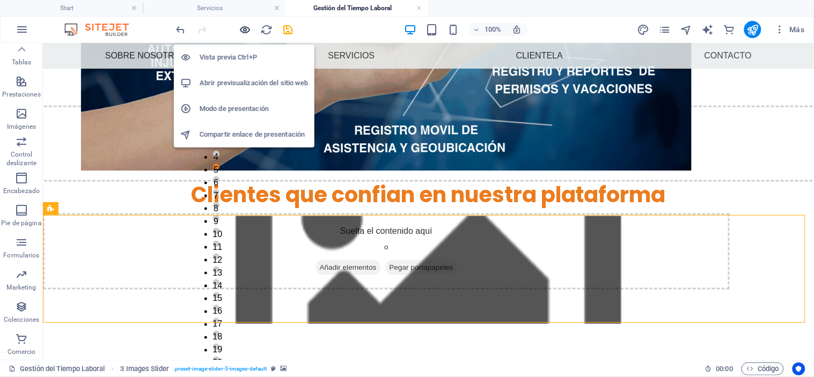
click at [240, 24] on icon "button" at bounding box center [245, 30] width 12 height 12
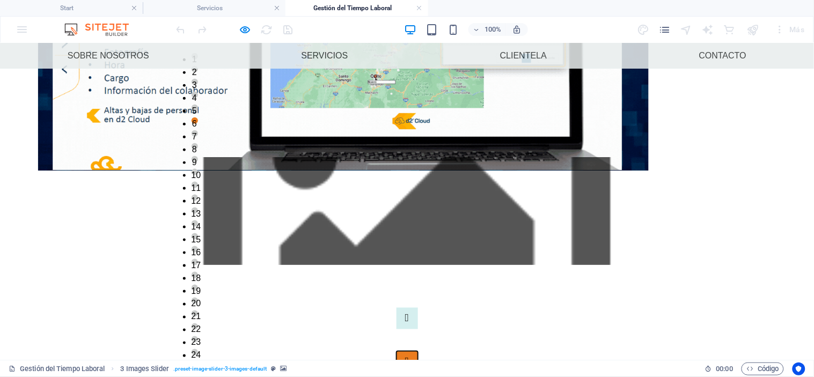
click at [418, 351] on button "Image Slider" at bounding box center [406, 361] width 21 height 21
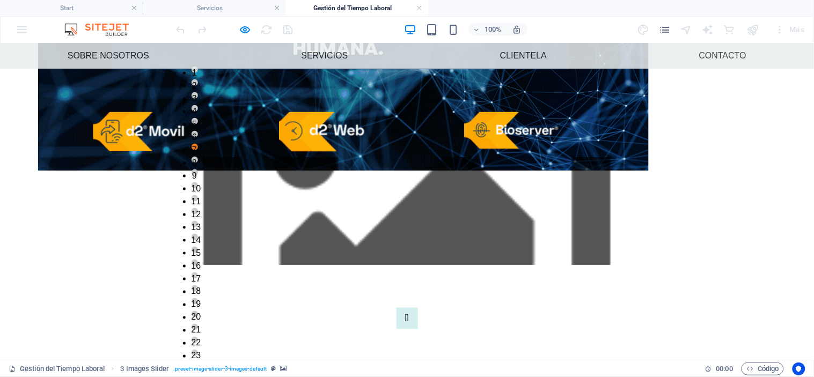
click at [418, 364] on button "Image Slider" at bounding box center [406, 374] width 21 height 21
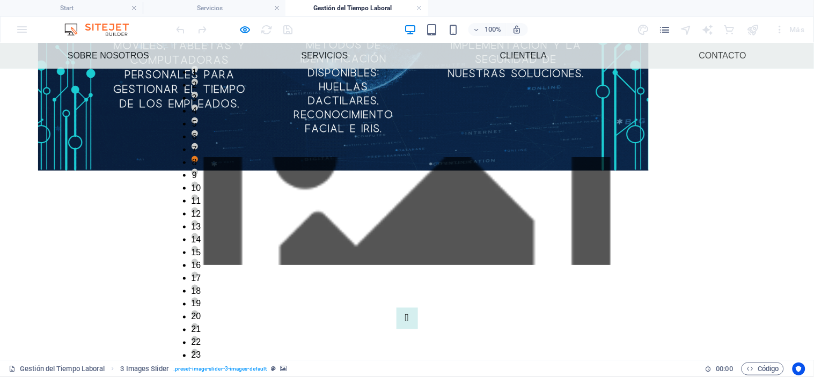
click at [418, 364] on button "Image Slider" at bounding box center [406, 374] width 21 height 21
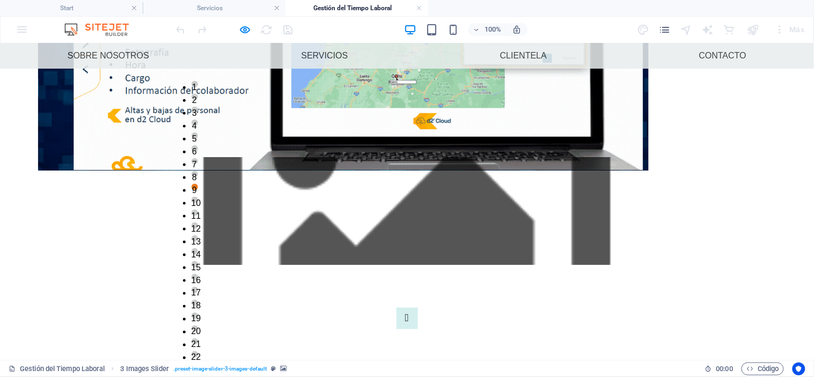
click at [664, 209] on div at bounding box center [407, 211] width 814 height 108
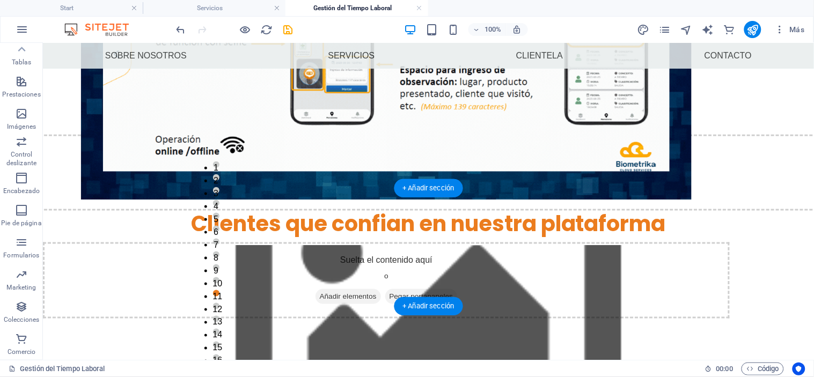
scroll to position [315, 0]
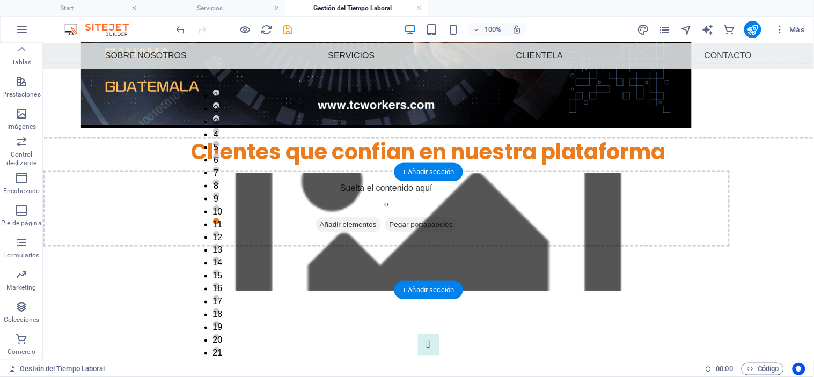
click at [587, 190] on figure at bounding box center [427, 232] width 771 height 118
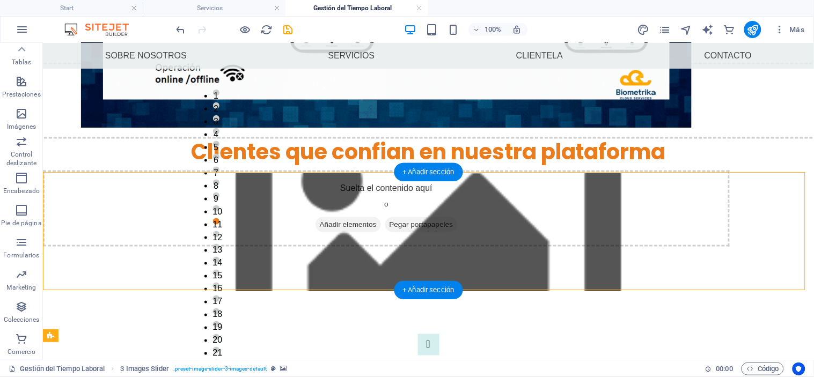
click at [587, 190] on figure at bounding box center [427, 232] width 771 height 118
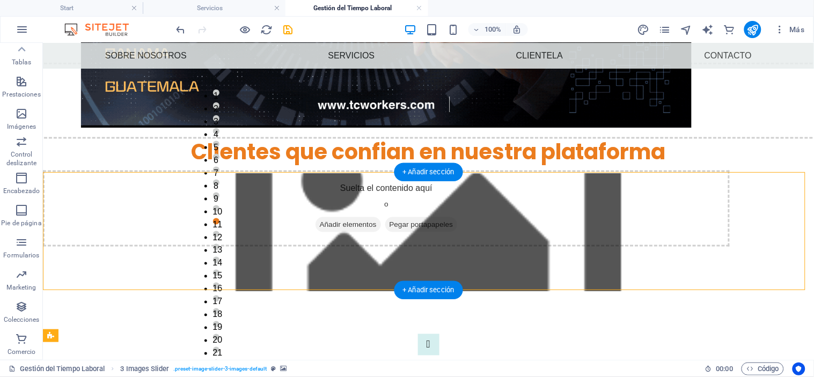
click at [587, 190] on figure at bounding box center [427, 232] width 771 height 118
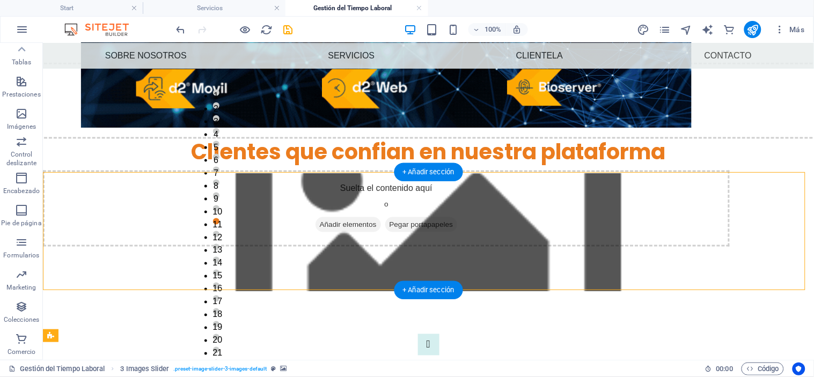
select select "rem"
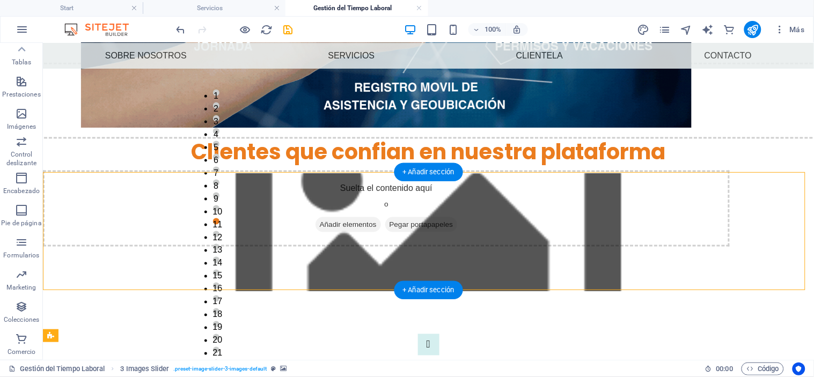
select select "rem"
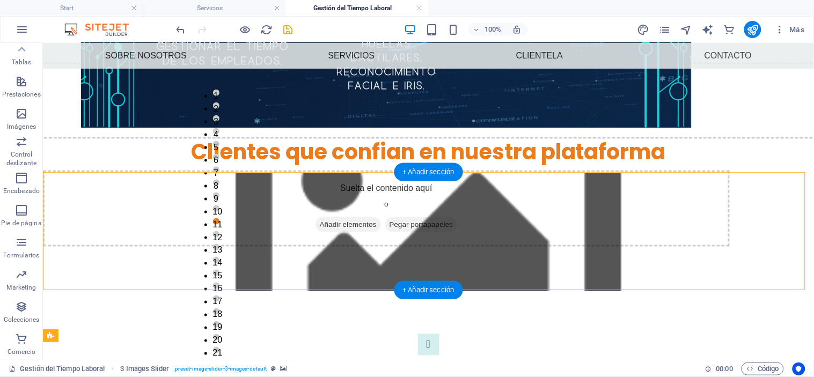
select select "rem"
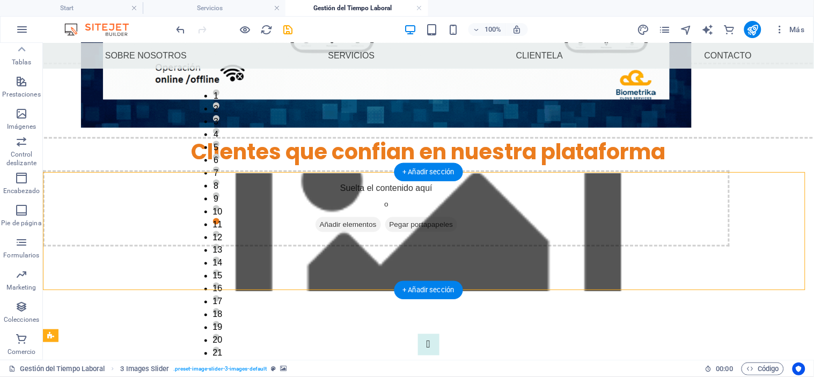
select select "rem"
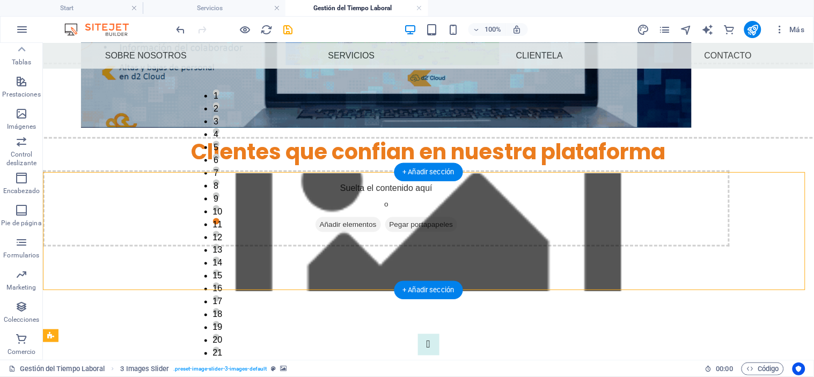
select select "px"
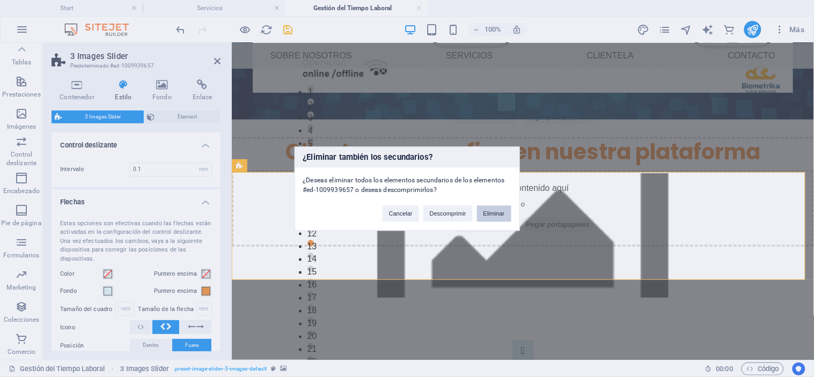
click at [496, 215] on button "Eliminar" at bounding box center [494, 213] width 34 height 16
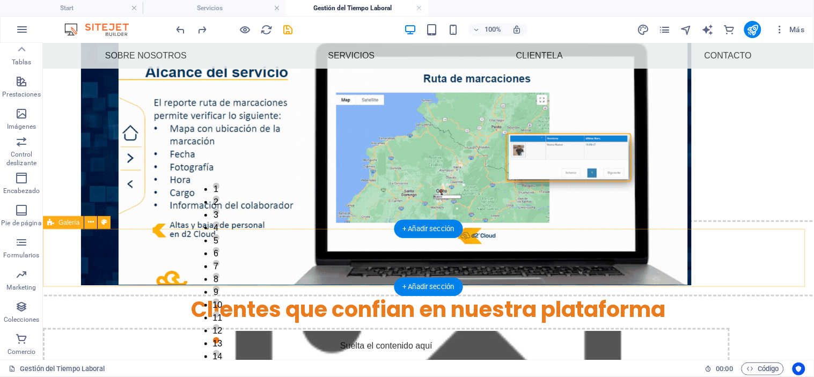
scroll to position [307, 0]
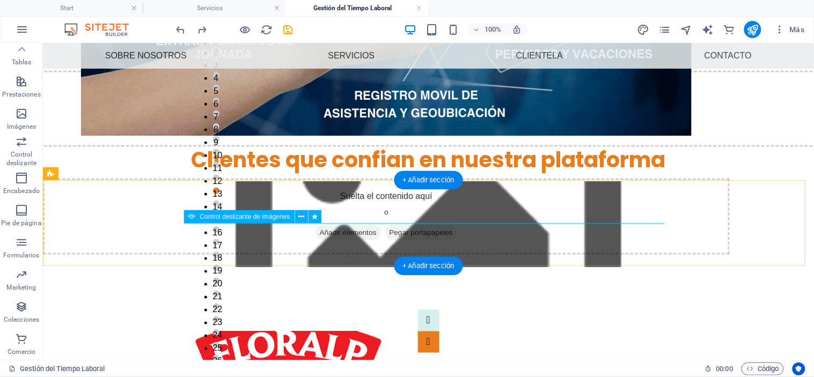
click at [439, 331] on button "Image Slider" at bounding box center [427, 341] width 21 height 21
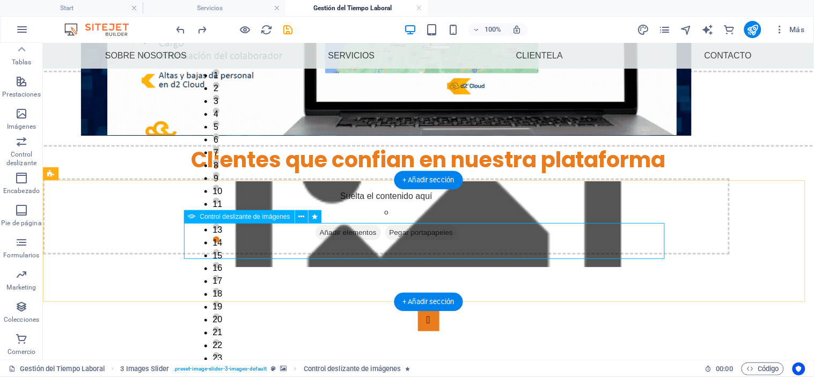
click at [417, 309] on button "Image Slider" at bounding box center [427, 319] width 21 height 21
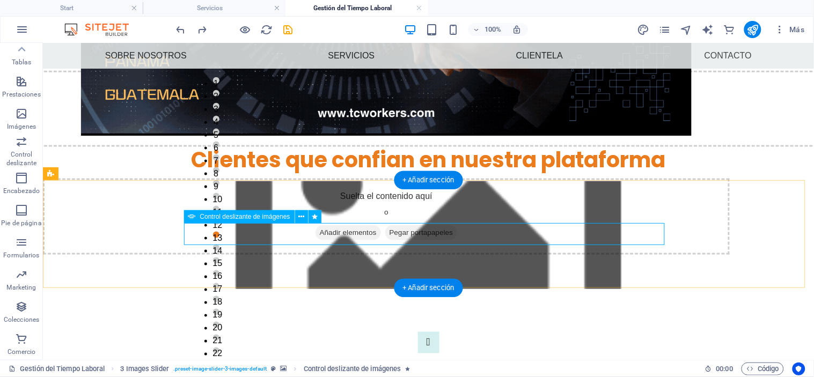
select select "ms"
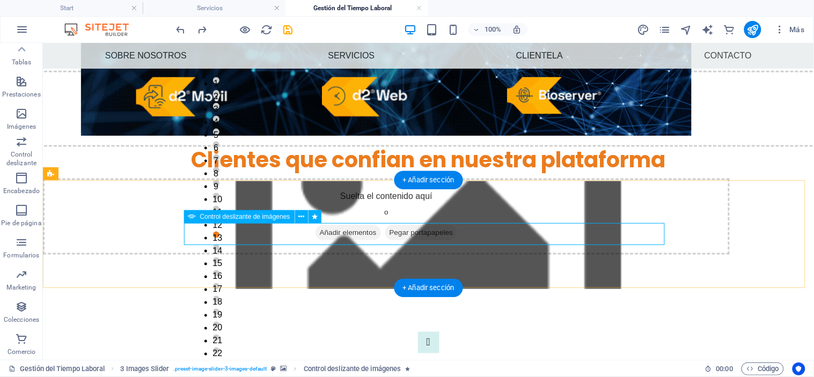
select select "s"
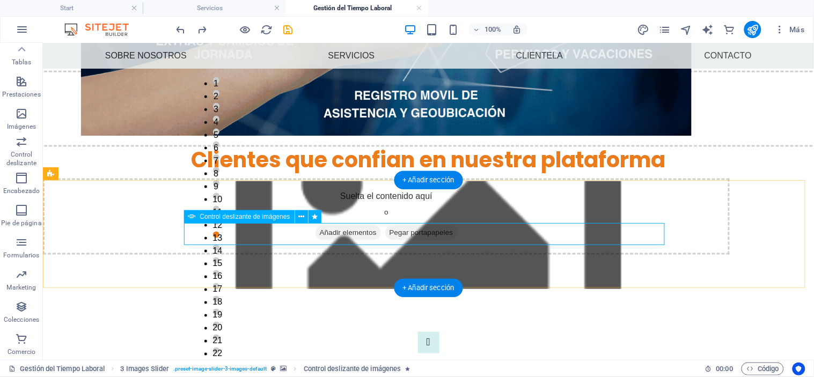
select select "progressive"
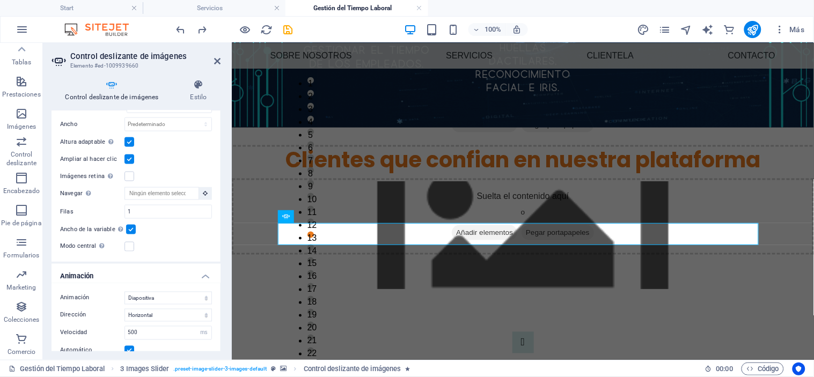
scroll to position [1441, 0]
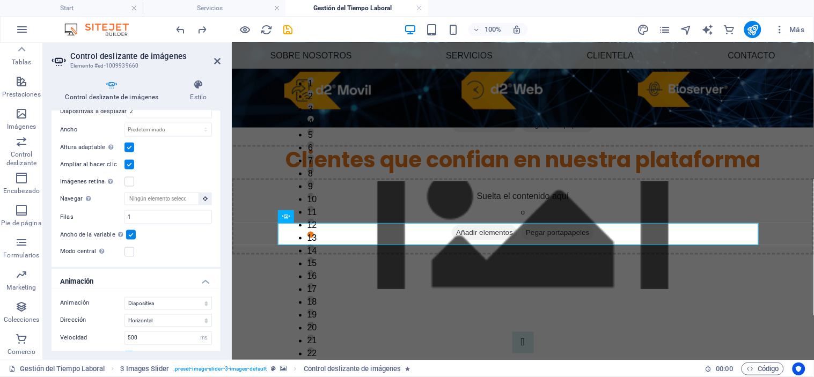
click at [131, 230] on label at bounding box center [131, 235] width 10 height 10
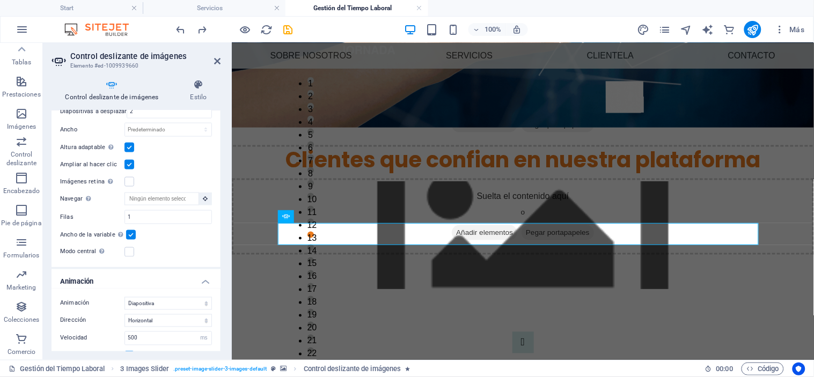
click at [0, 0] on input "Ancho de la variable Ajusta automáticamente el ancho de la diapositiva visible." at bounding box center [0, 0] width 0 height 0
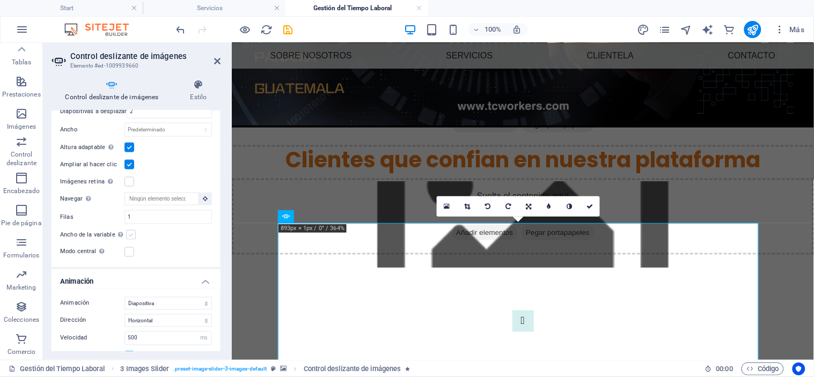
click at [131, 230] on label at bounding box center [131, 235] width 10 height 10
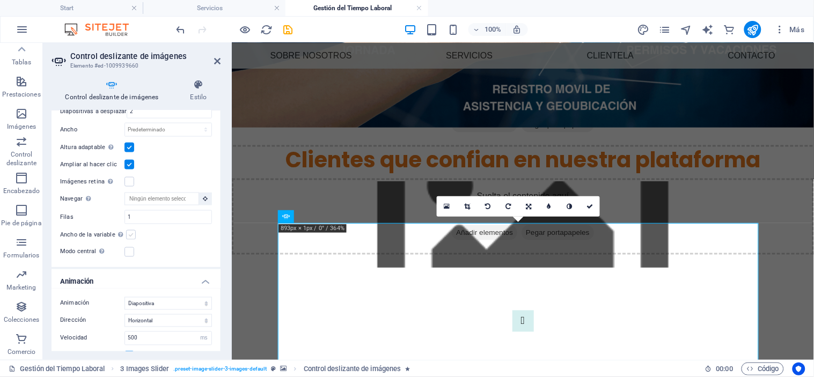
click at [0, 0] on input "Ancho de la variable Ajusta automáticamente el ancho de la diapositiva visible." at bounding box center [0, 0] width 0 height 0
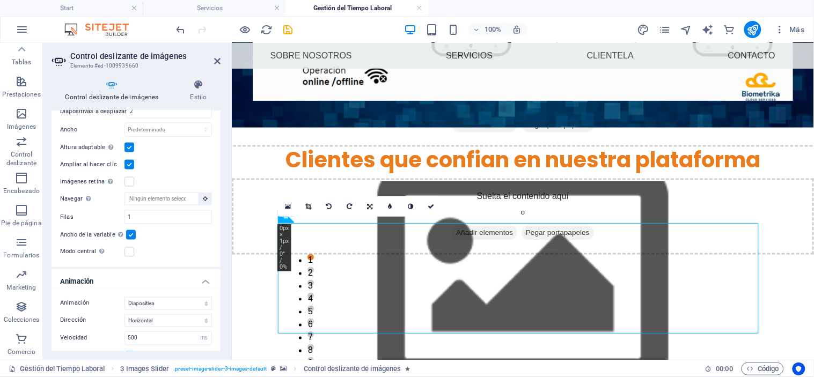
scroll to position [281, 0]
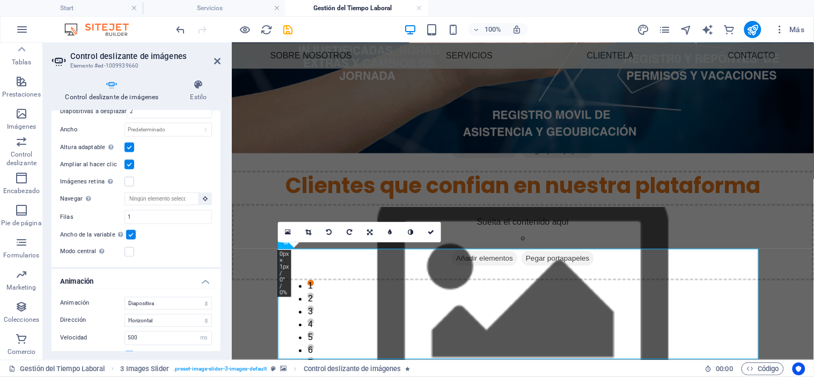
click at [131, 143] on label at bounding box center [129, 148] width 10 height 10
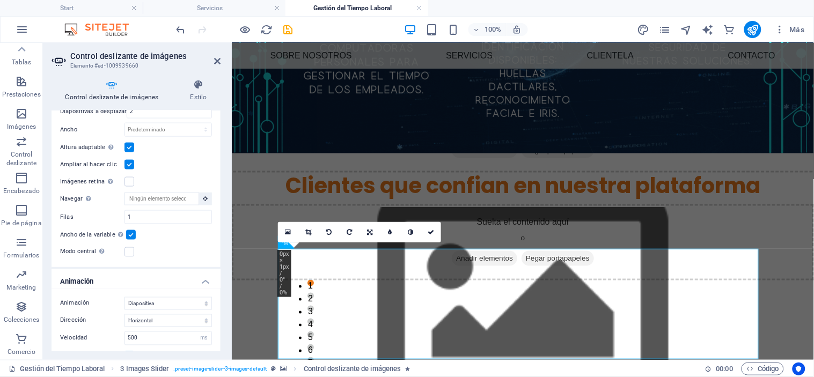
click at [0, 0] on input "Altura adaptable Ajustar automáticamente el alto para controles deslizantes de …" at bounding box center [0, 0] width 0 height 0
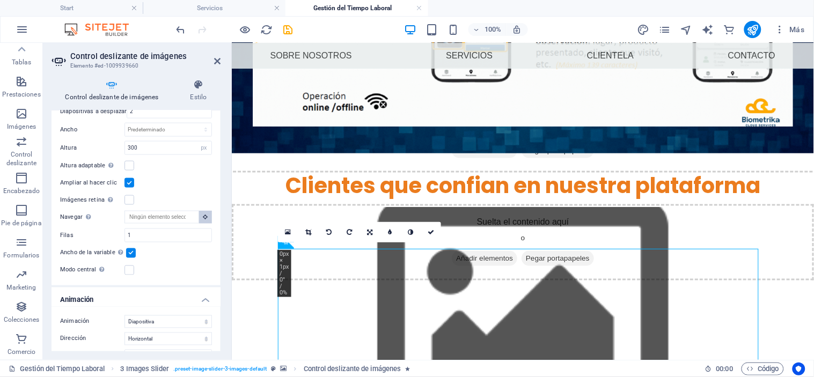
scroll to position [255, 0]
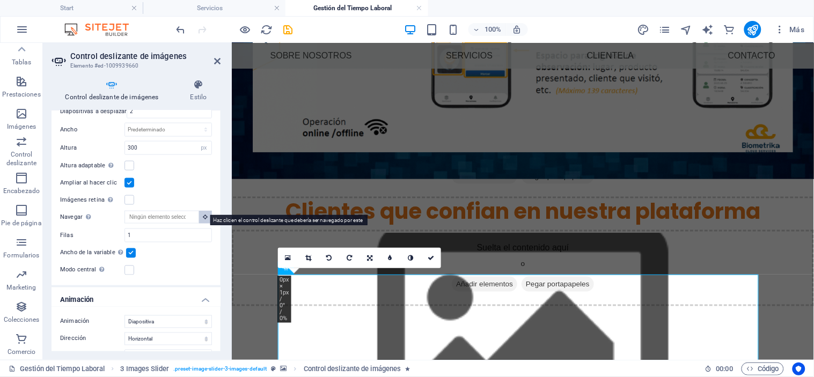
click at [206, 211] on button at bounding box center [205, 217] width 13 height 13
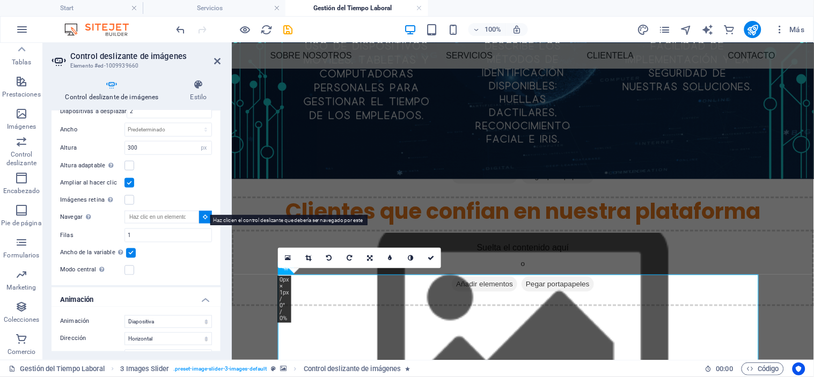
click at [206, 211] on button at bounding box center [205, 217] width 13 height 13
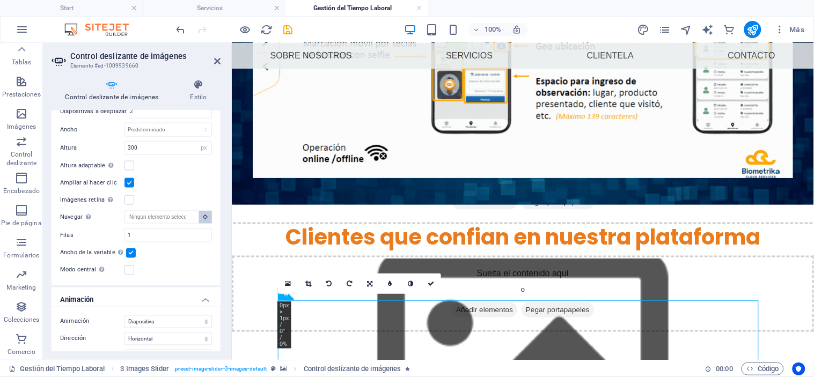
scroll to position [204, 0]
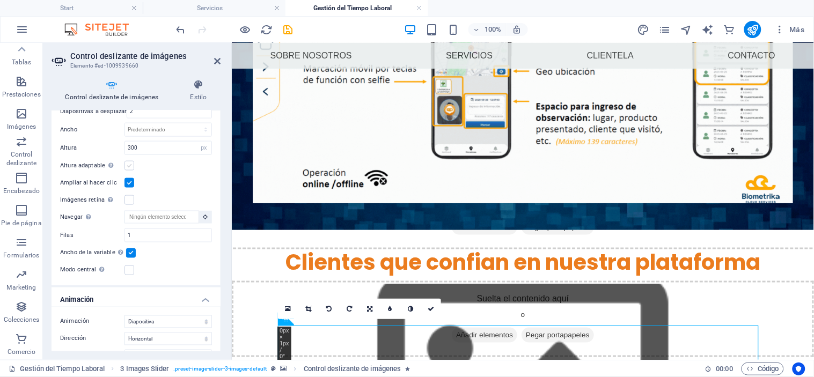
click at [131, 161] on label at bounding box center [129, 166] width 10 height 10
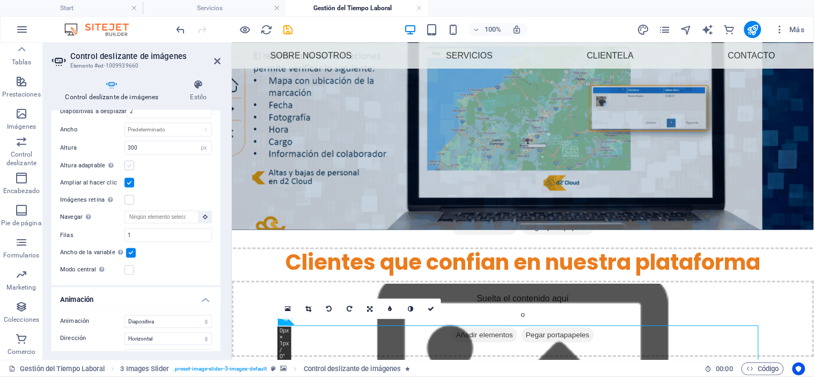
click at [0, 0] on input "Altura adaptable Ajustar automáticamente el alto para controles deslizantes de …" at bounding box center [0, 0] width 0 height 0
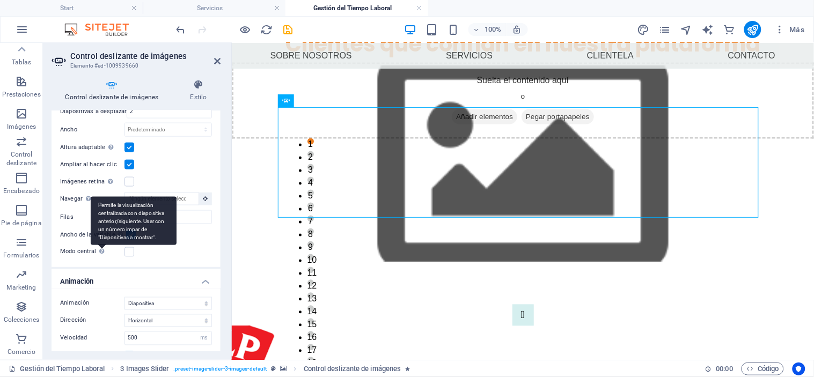
scroll to position [394, 0]
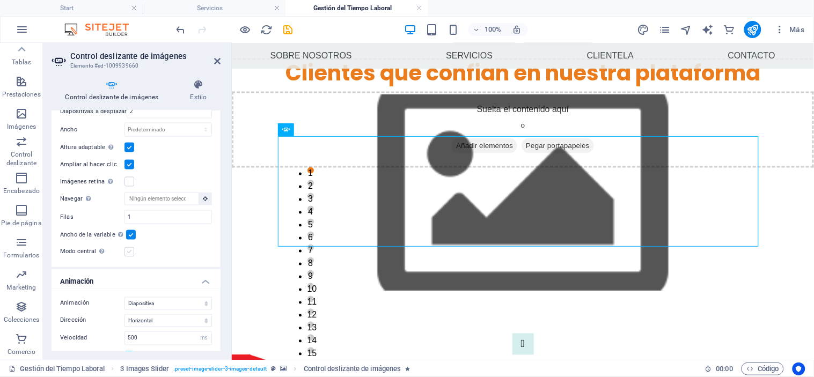
click at [128, 247] on label at bounding box center [129, 252] width 10 height 10
click at [0, 0] on input "Modo central Permite la visualización centralizada con diapositiva anterior/sig…" at bounding box center [0, 0] width 0 height 0
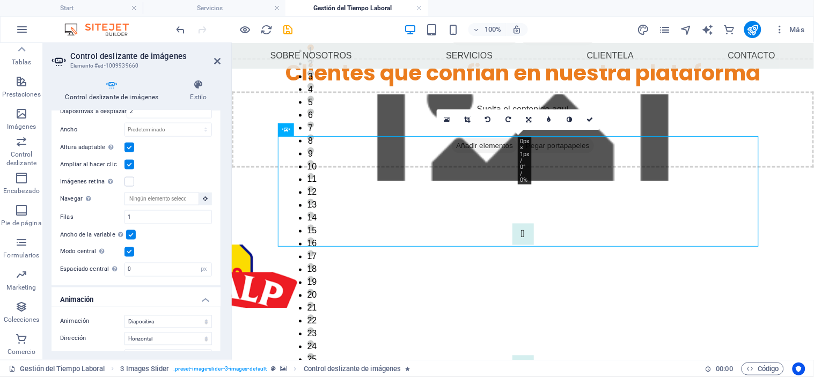
click at [128, 247] on label at bounding box center [129, 252] width 10 height 10
click at [0, 0] on input "Modo central Permite la visualización centralizada con diapositiva anterior/sig…" at bounding box center [0, 0] width 0 height 0
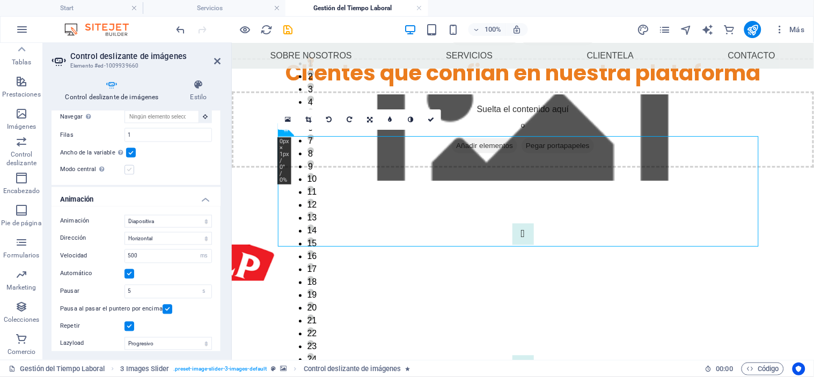
scroll to position [1556, 0]
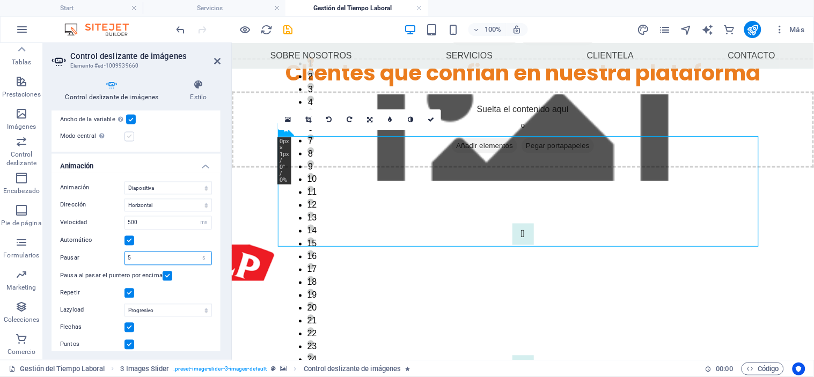
click at [128, 252] on input "5" at bounding box center [168, 258] width 86 height 13
type input "2"
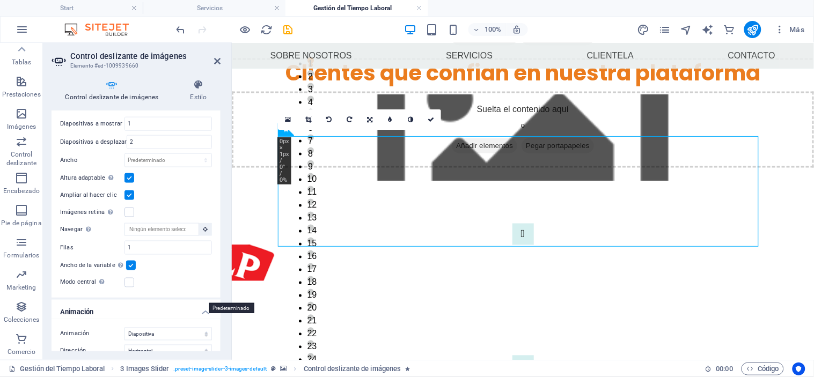
scroll to position [1414, 0]
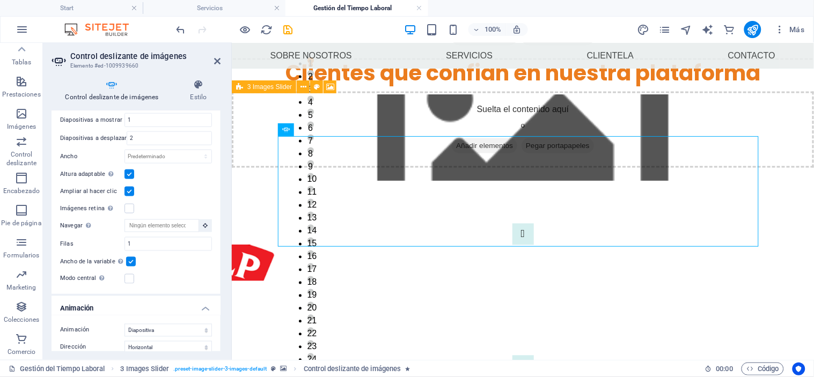
type input "1"
click at [482, 110] on figure at bounding box center [522, 137] width 582 height 86
select select "rem"
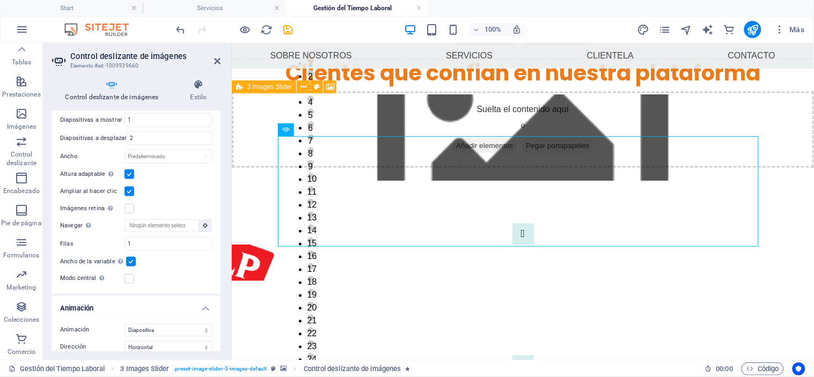
select select "rem"
select select "px"
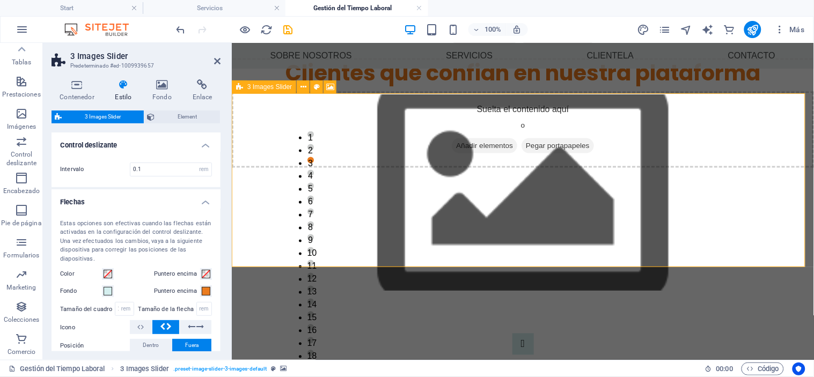
click at [387, 114] on figure at bounding box center [522, 192] width 582 height 196
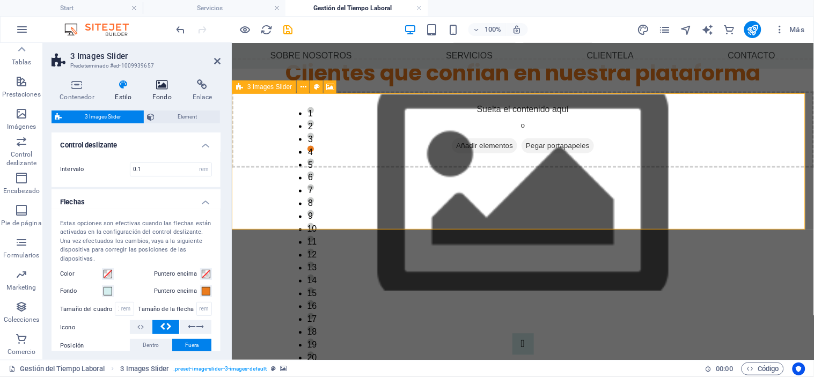
click at [157, 93] on h4 "Fondo" at bounding box center [164, 90] width 40 height 23
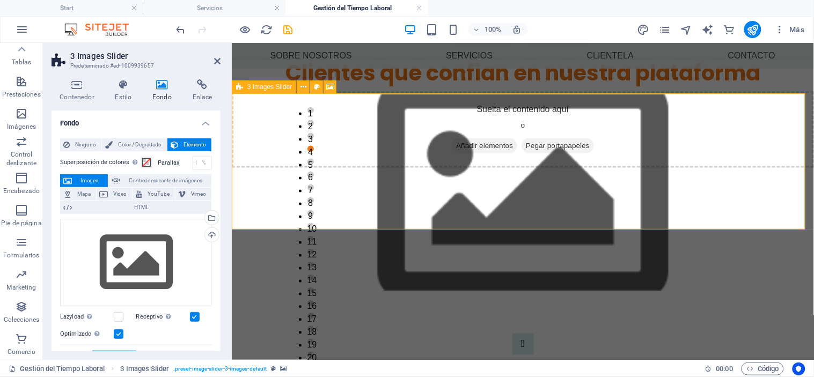
click at [164, 83] on icon at bounding box center [162, 84] width 36 height 11
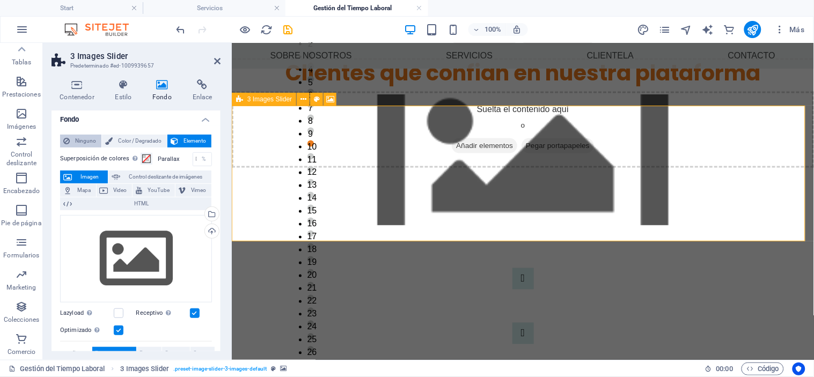
scroll to position [381, 0]
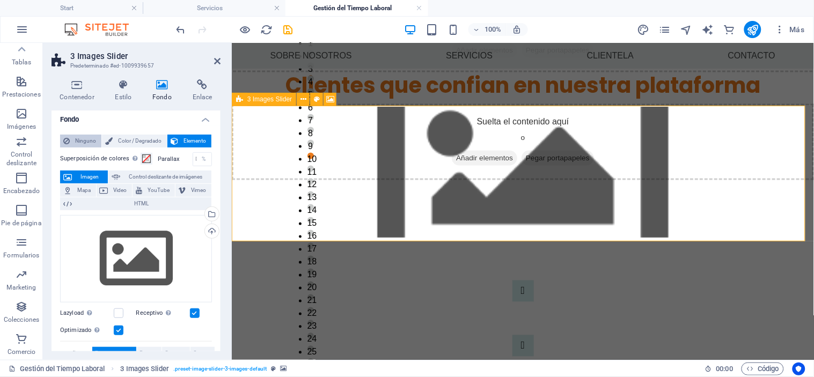
click at [76, 143] on span "Ninguno" at bounding box center [85, 141] width 25 height 13
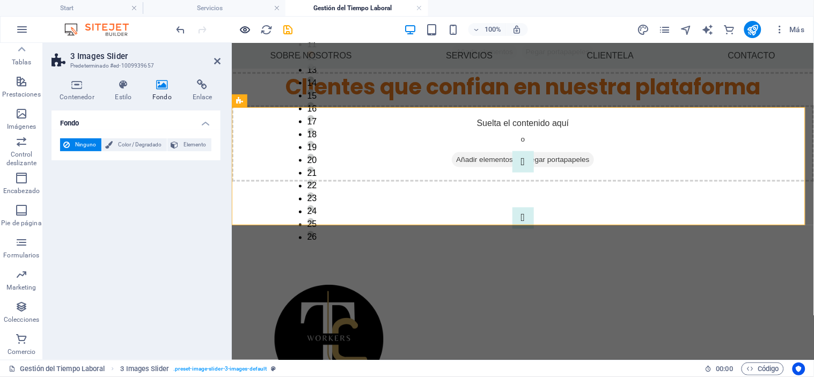
scroll to position [394, 0]
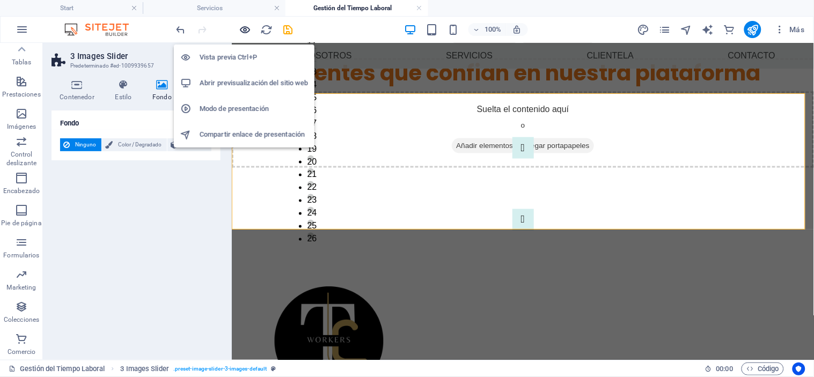
click at [246, 27] on icon "button" at bounding box center [245, 30] width 12 height 12
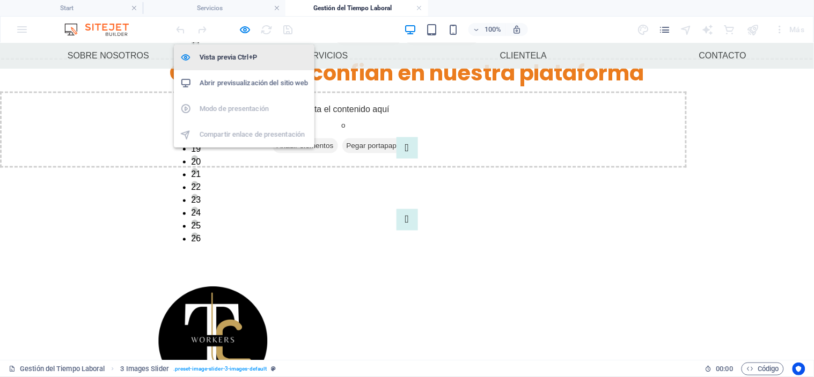
click at [237, 55] on h6 "Vista previa Ctrl+P" at bounding box center [253, 57] width 108 height 13
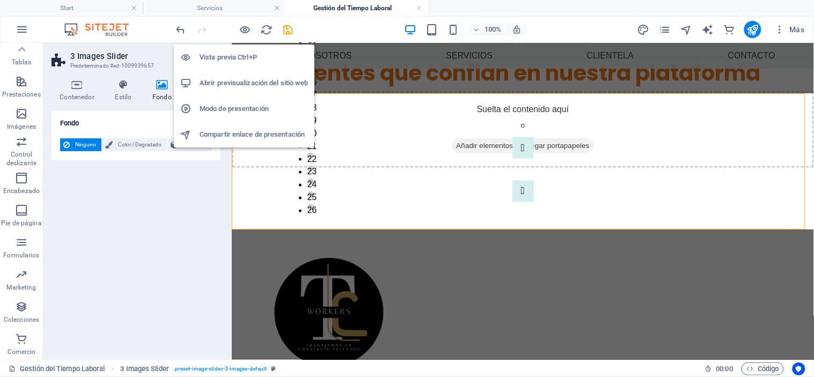
scroll to position [370, 0]
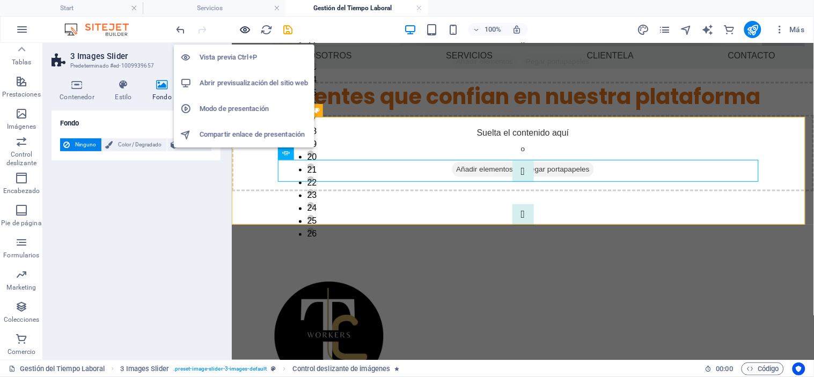
click at [242, 31] on icon "button" at bounding box center [245, 30] width 12 height 12
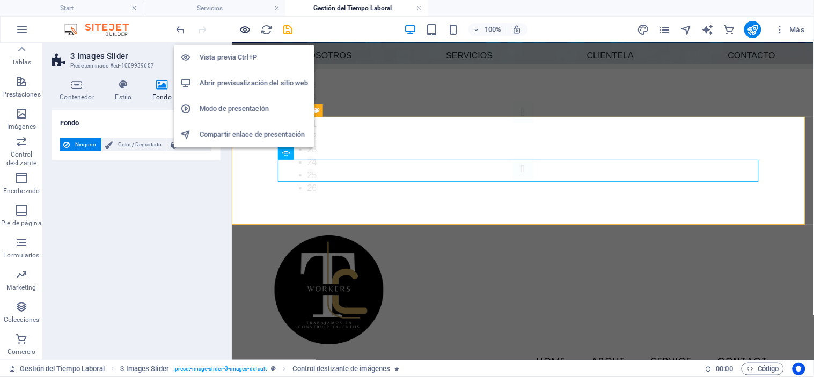
scroll to position [326, 0]
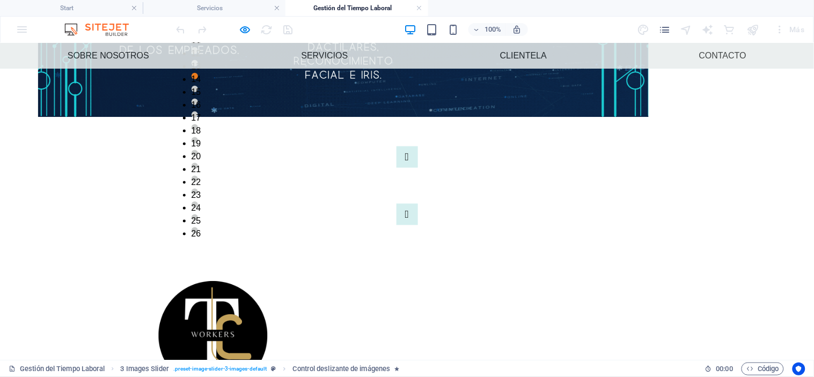
click at [307, 182] on div "1 2 3 4 5 6 7 8 9 10 11 12 13 14 15 16 17 18 19 20 21 22 23 24 25 26" at bounding box center [407, 185] width 814 height 165
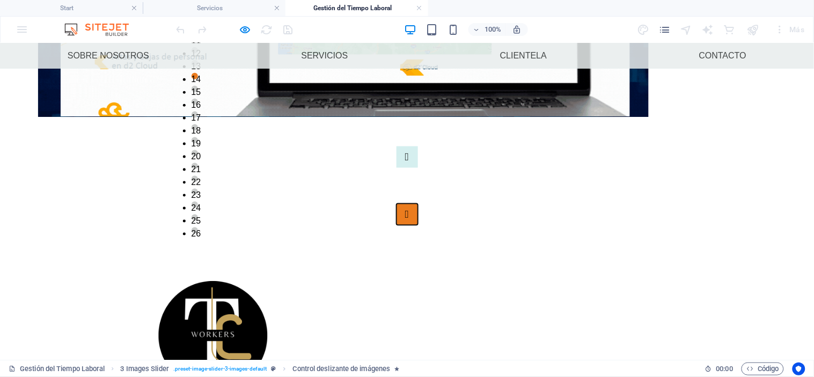
click at [418, 203] on button "Image Slider" at bounding box center [406, 213] width 21 height 21
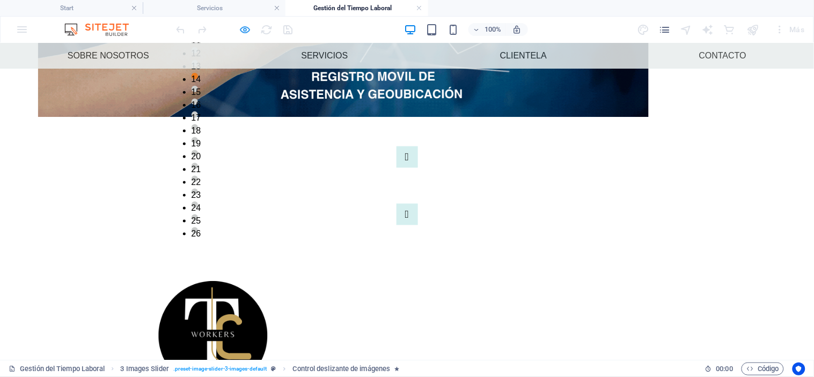
click at [245, 29] on icon "button" at bounding box center [245, 30] width 12 height 12
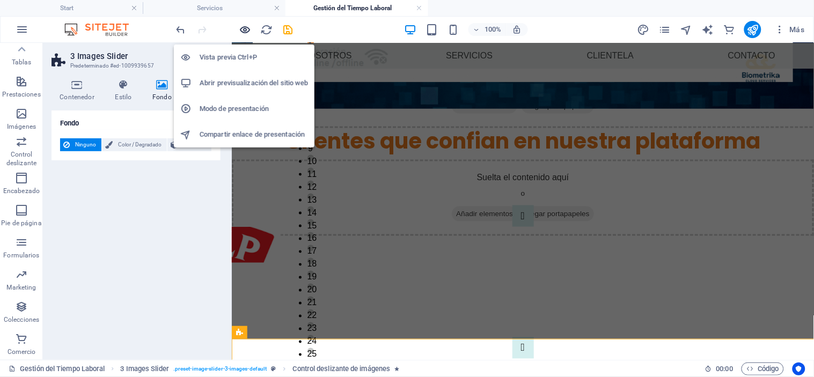
scroll to position [148, 0]
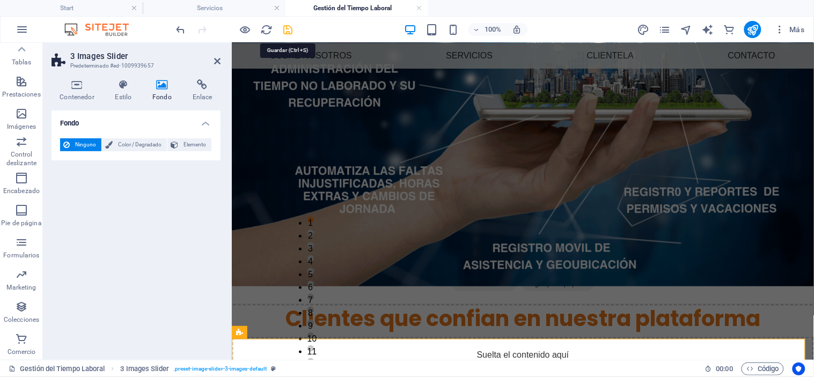
click at [287, 28] on icon "save" at bounding box center [288, 30] width 12 height 12
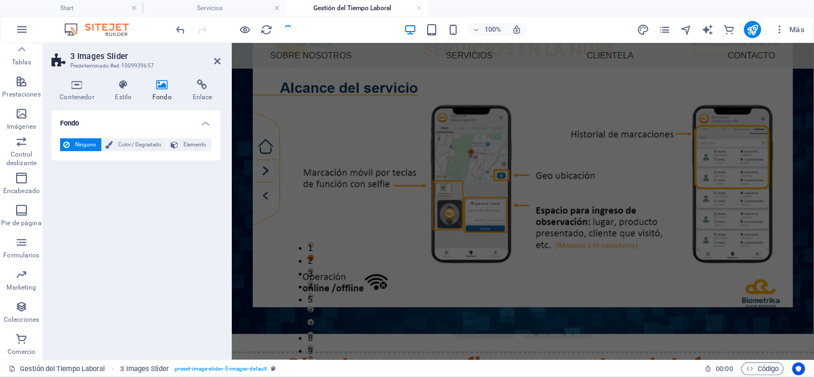
scroll to position [0, 0]
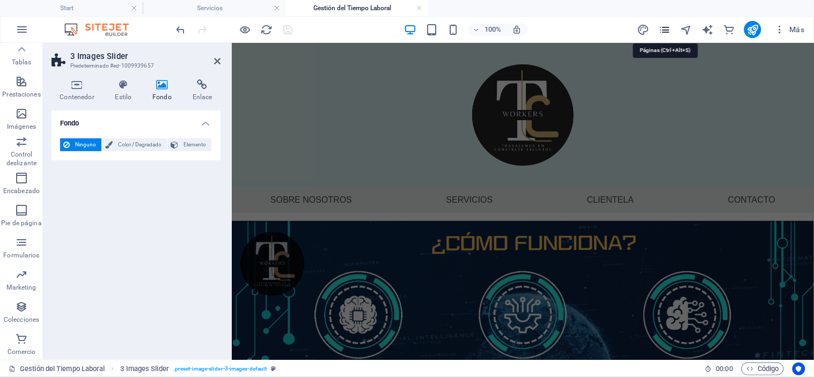
click at [665, 29] on icon "pages" at bounding box center [665, 30] width 12 height 12
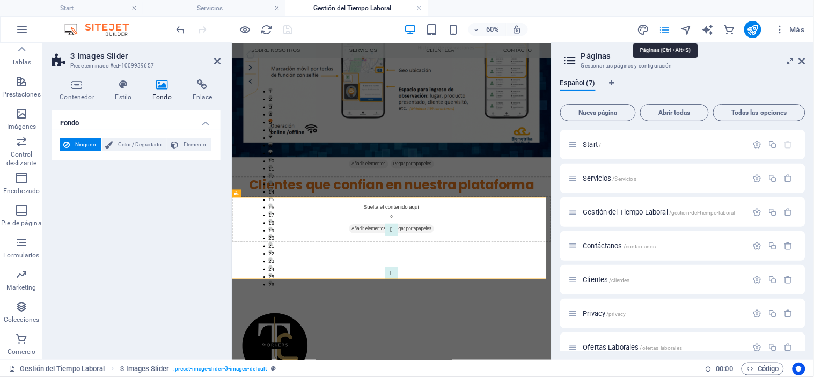
scroll to position [158, 0]
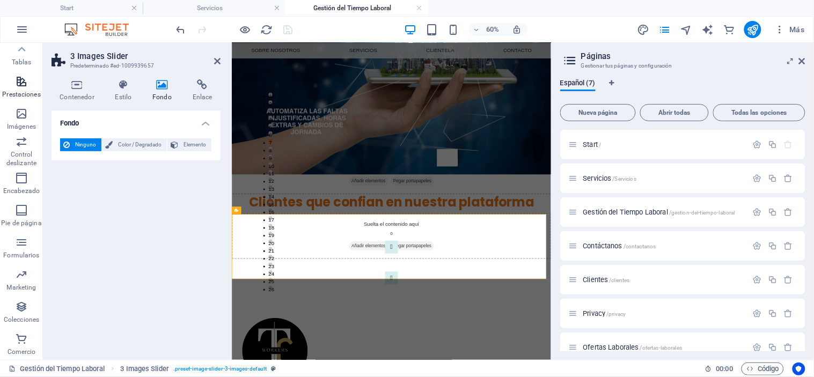
click at [20, 85] on icon "button" at bounding box center [21, 81] width 13 height 13
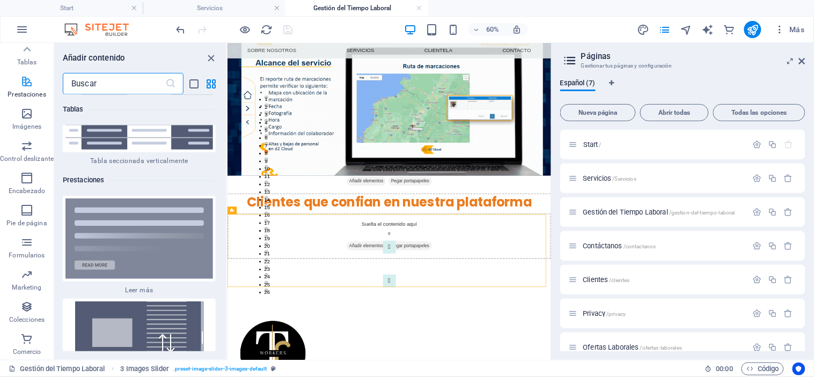
scroll to position [0, 0]
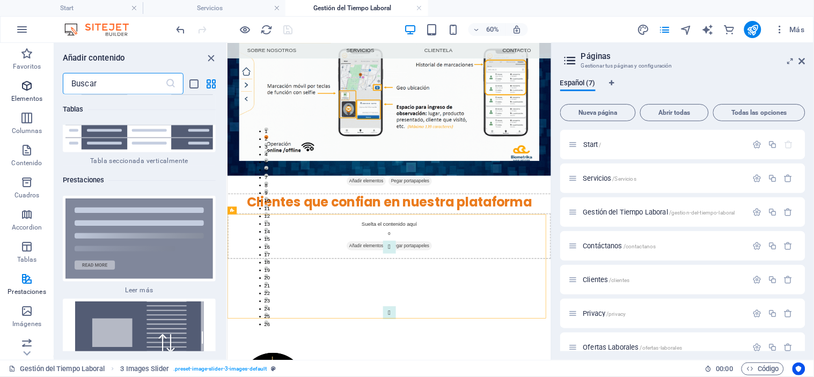
click at [25, 95] on p "Elementos" at bounding box center [26, 98] width 31 height 9
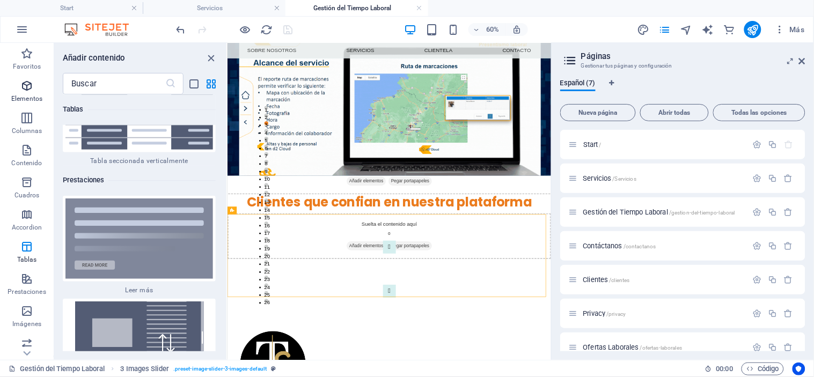
scroll to position [202, 0]
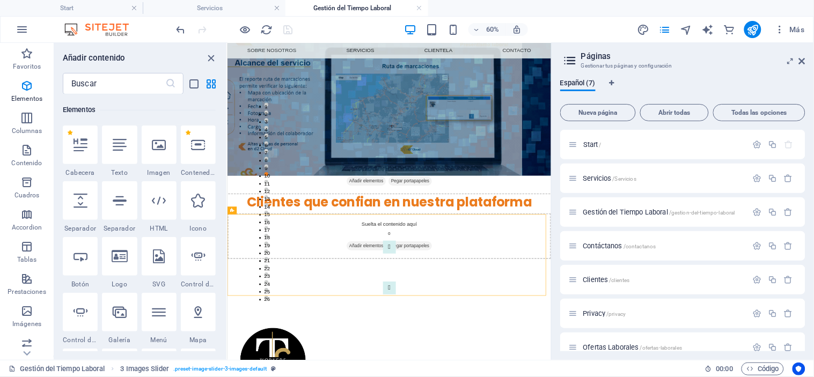
drag, startPoint x: 119, startPoint y: 202, endPoint x: 109, endPoint y: 202, distance: 9.1
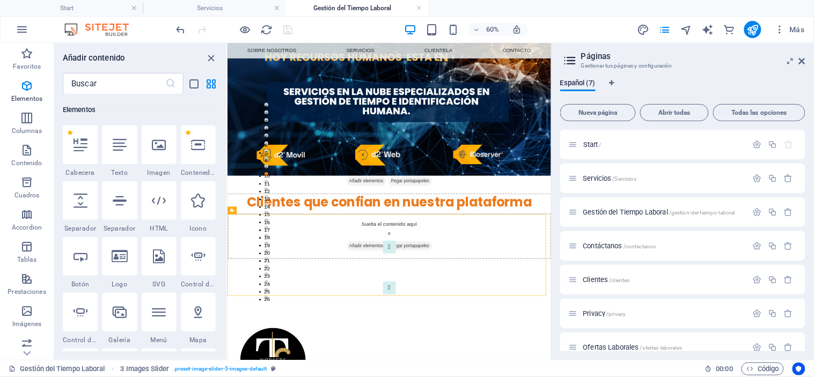
click at [109, 202] on div at bounding box center [119, 200] width 35 height 39
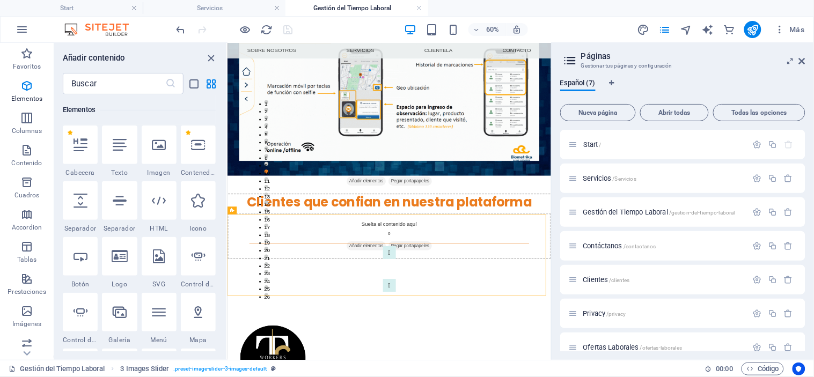
select select "%"
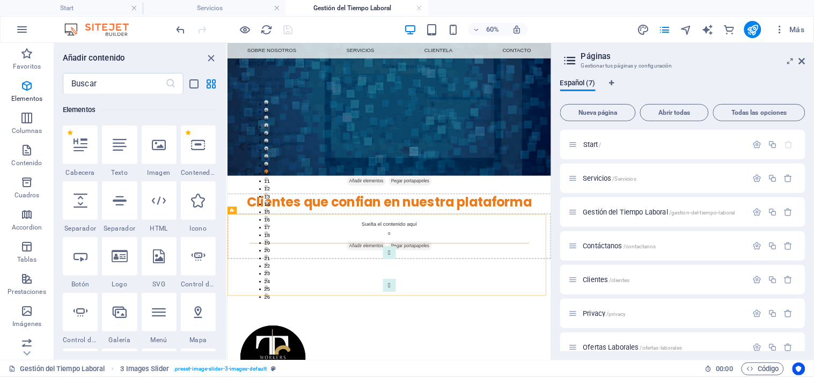
select select "px"
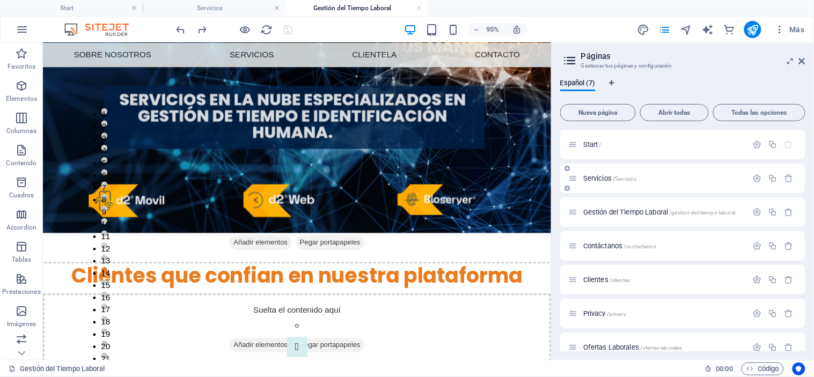
scroll to position [14, 0]
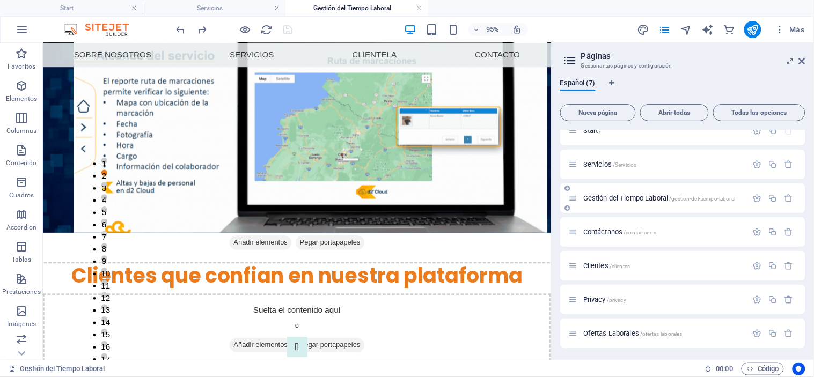
click at [645, 204] on div "Gestión del Tiempo Laboral /gestion-del-tiempo-laboral" at bounding box center [657, 198] width 179 height 12
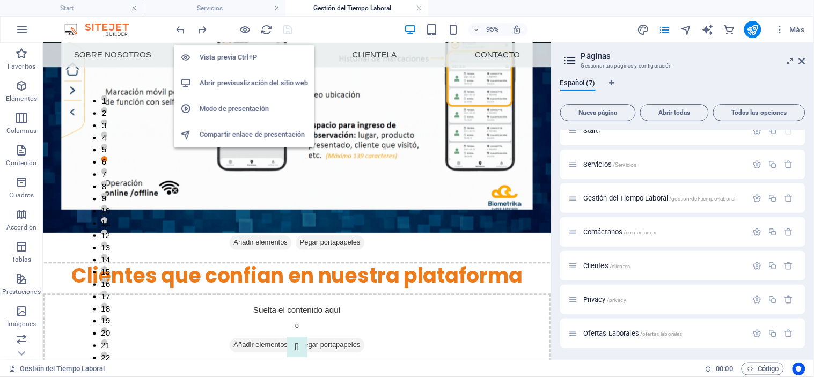
click at [243, 78] on h6 "Abrir previsualización del sitio web" at bounding box center [253, 83] width 108 height 13
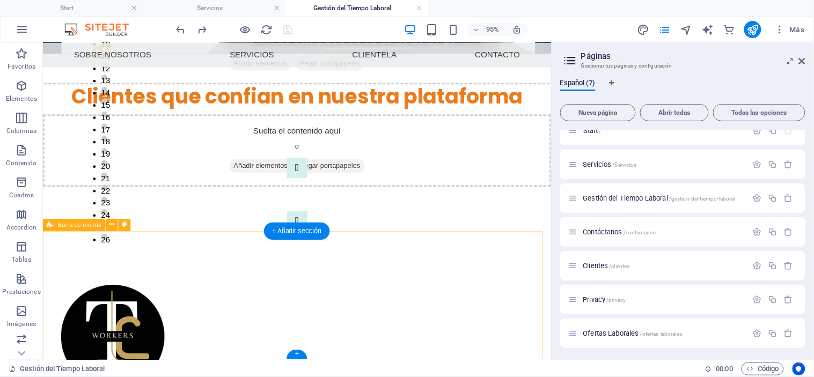
scroll to position [366, 0]
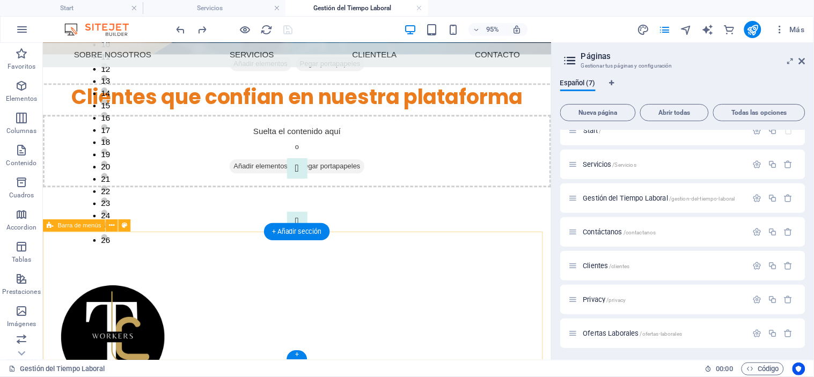
click at [282, 289] on div "Menu Home About Service Contact" at bounding box center [309, 366] width 535 height 162
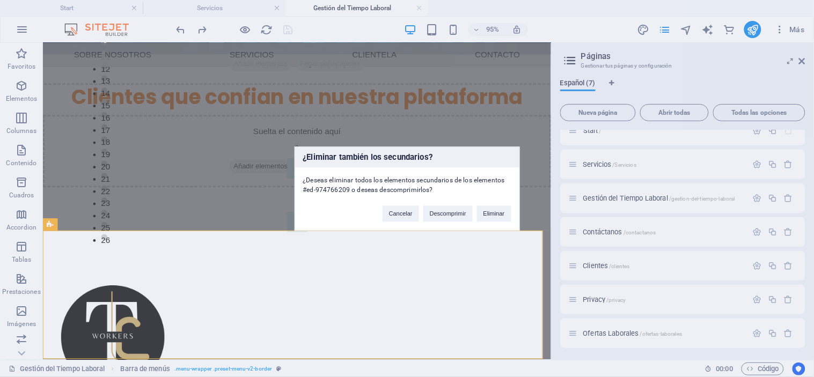
scroll to position [367, 0]
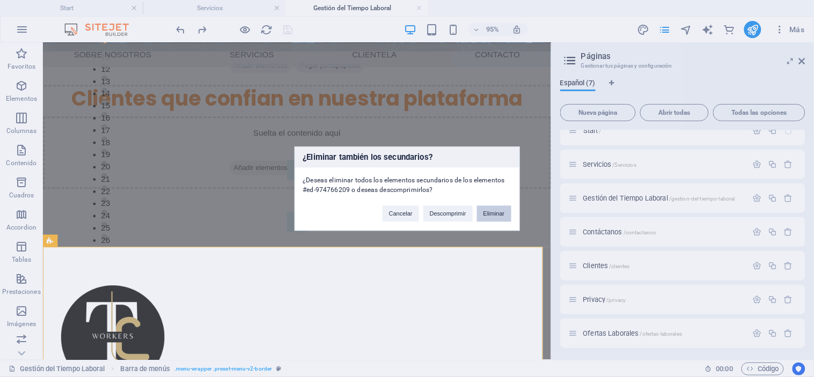
click at [492, 212] on button "Eliminar" at bounding box center [494, 213] width 34 height 16
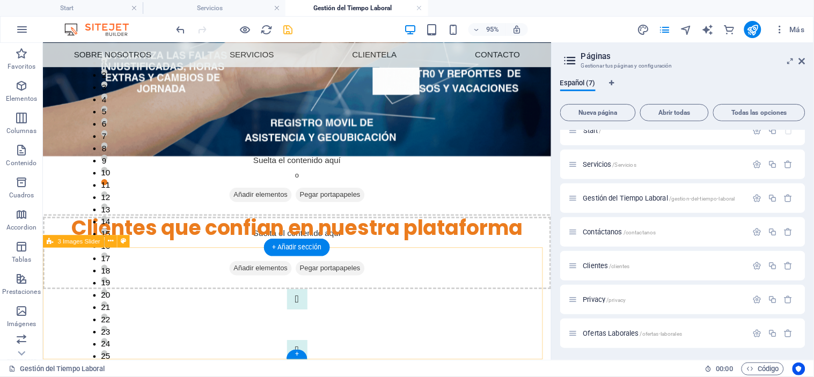
scroll to position [0, 0]
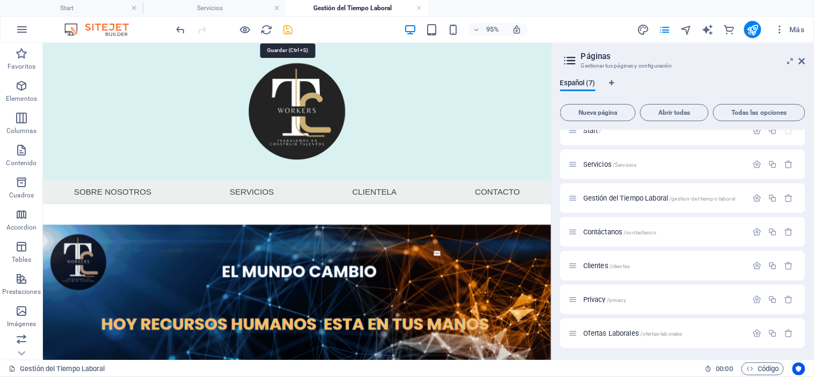
click at [286, 29] on icon "save" at bounding box center [288, 30] width 12 height 12
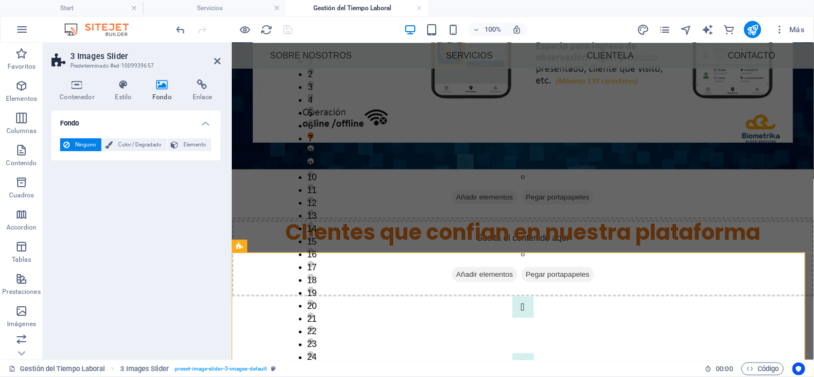
click at [119, 228] on div "Fondo Ninguno Color / Degradado Elemento Estirar fondo a ancho completo Superpo…" at bounding box center [135, 230] width 169 height 241
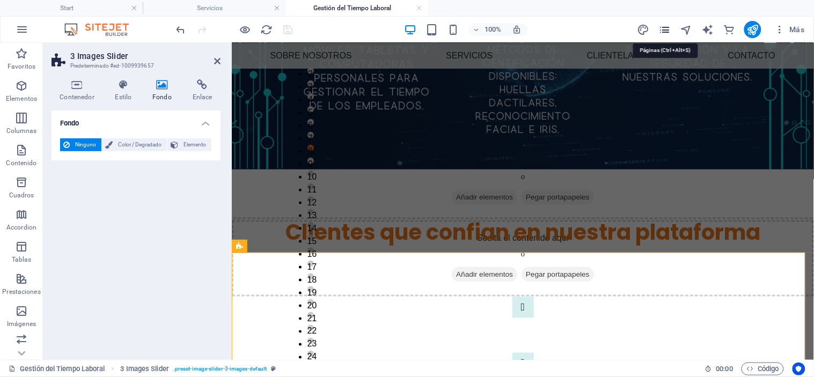
click at [663, 34] on icon "pages" at bounding box center [665, 30] width 12 height 12
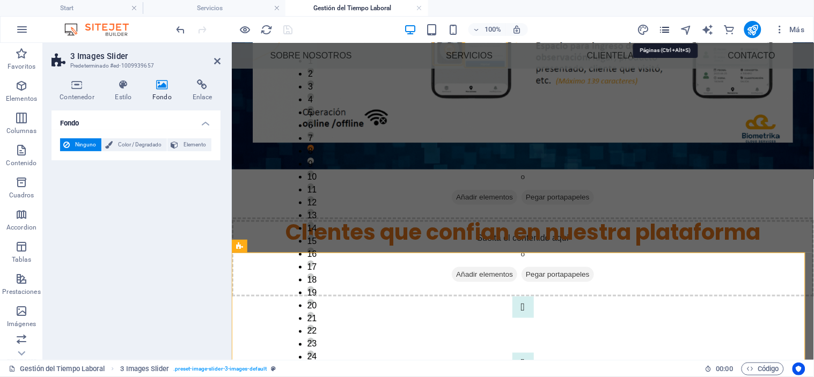
scroll to position [36, 0]
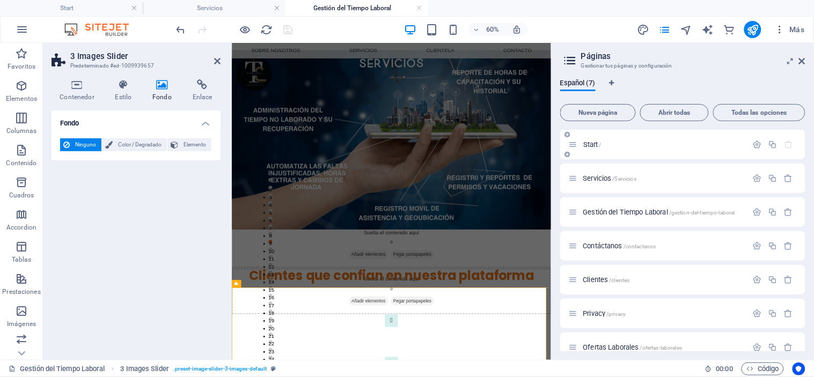
click at [612, 145] on p "Start /" at bounding box center [663, 144] width 161 height 7
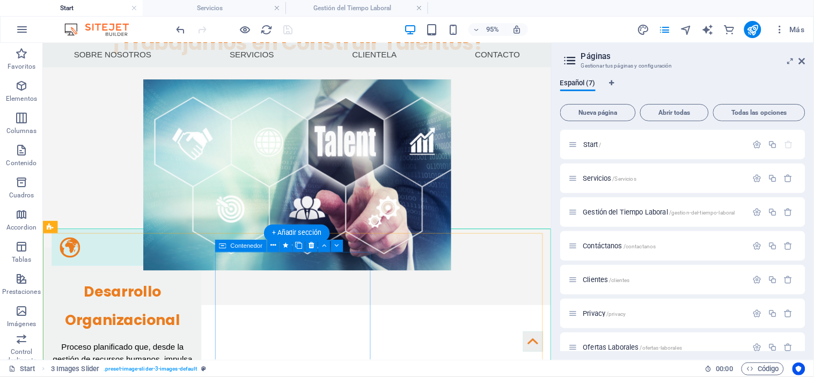
scroll to position [110, 0]
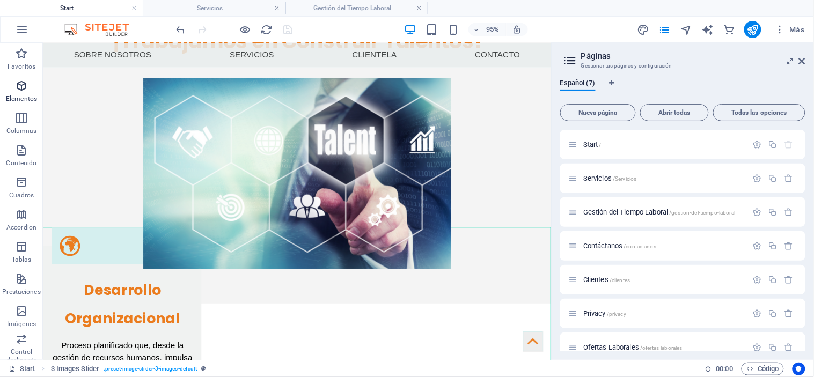
click at [20, 94] on p "Elementos" at bounding box center [21, 98] width 31 height 9
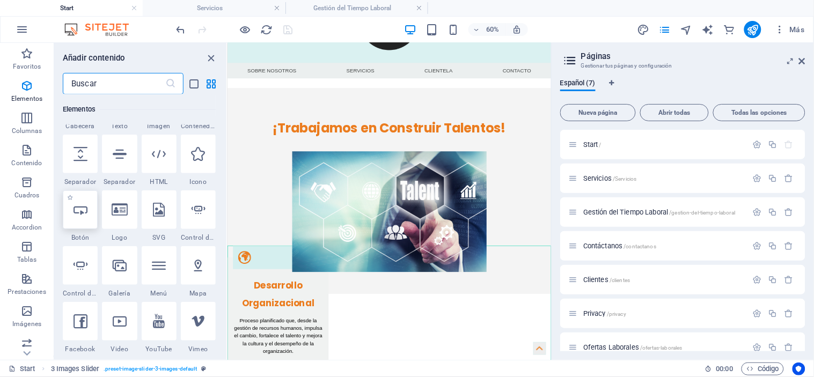
scroll to position [253, 0]
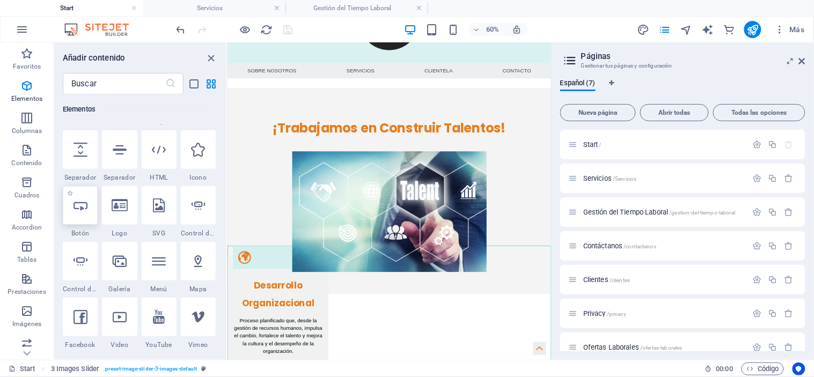
click at [78, 216] on div at bounding box center [80, 205] width 35 height 39
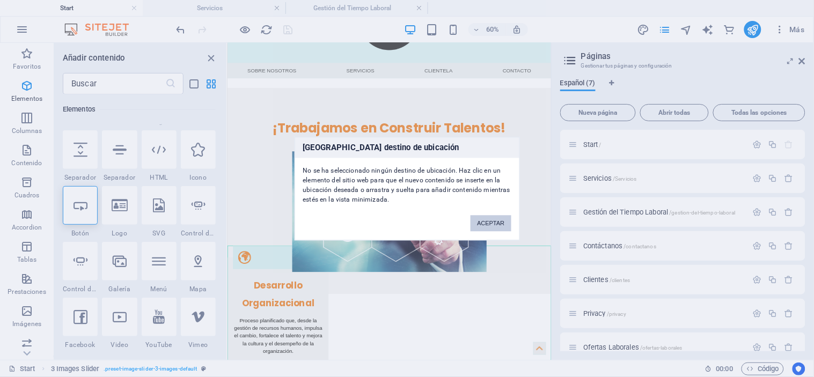
click at [494, 228] on button "ACEPTAR" at bounding box center [490, 223] width 40 height 16
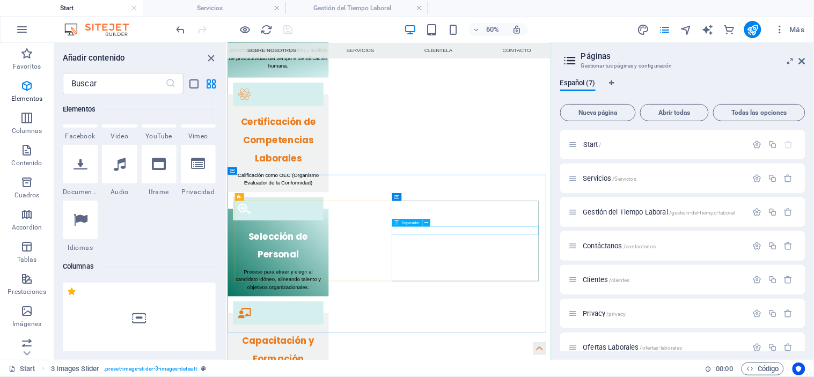
scroll to position [605, 0]
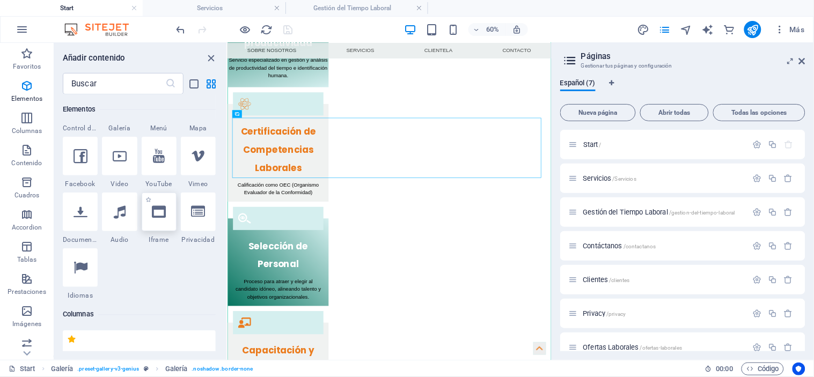
scroll to position [410, 0]
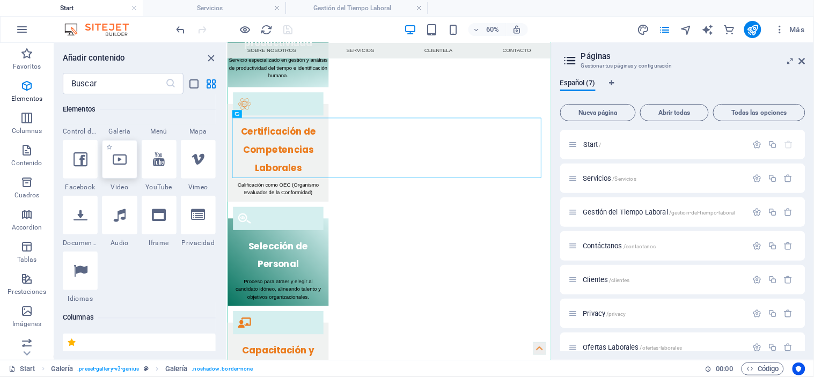
click at [113, 159] on icon at bounding box center [120, 159] width 14 height 14
select select "%"
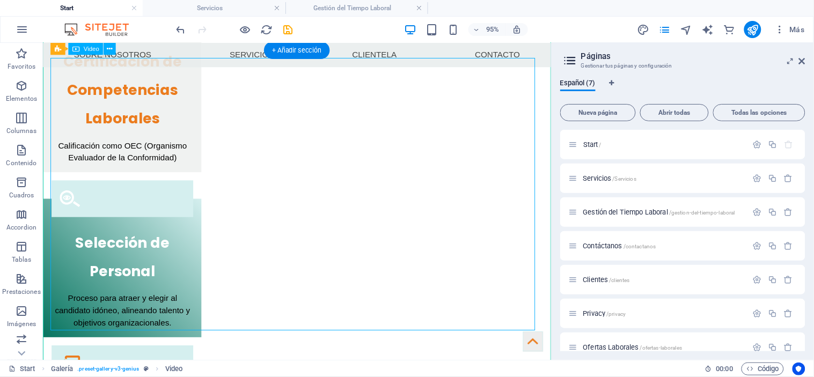
scroll to position [708, 0]
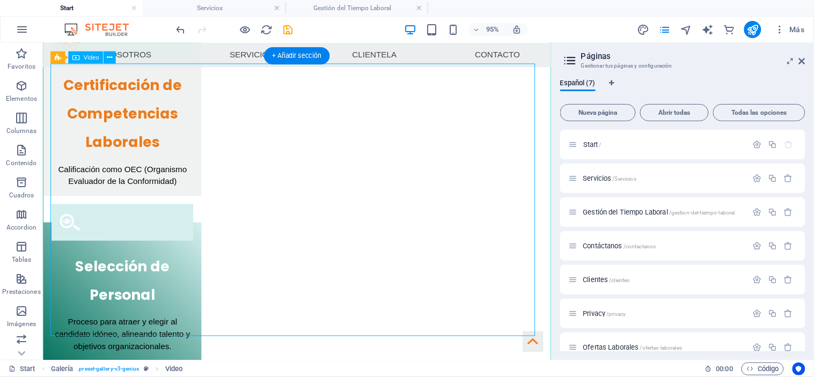
select select "%"
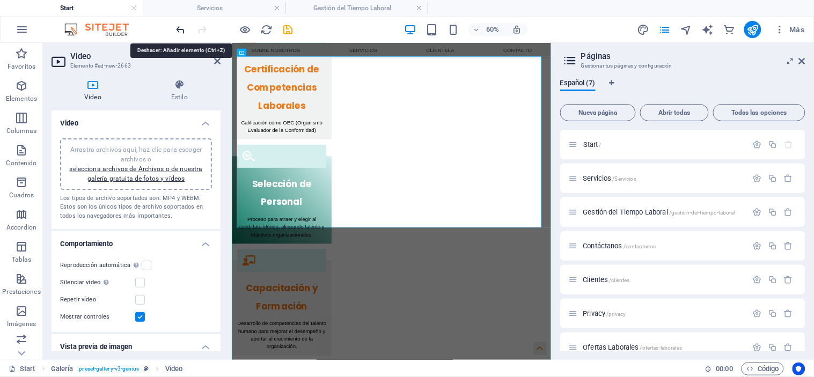
click at [179, 29] on icon "undo" at bounding box center [181, 30] width 12 height 12
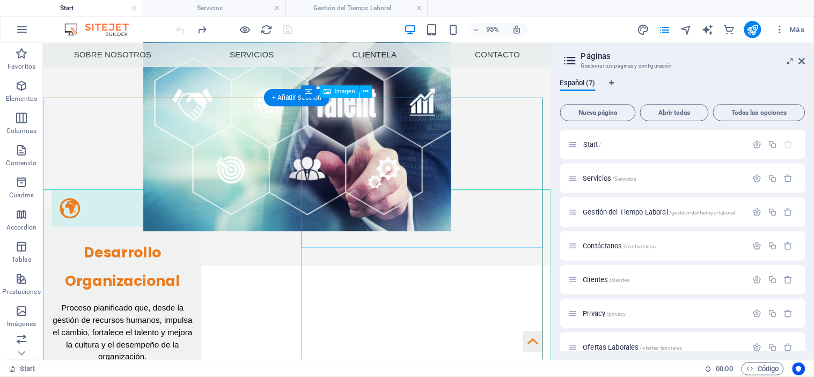
scroll to position [31, 0]
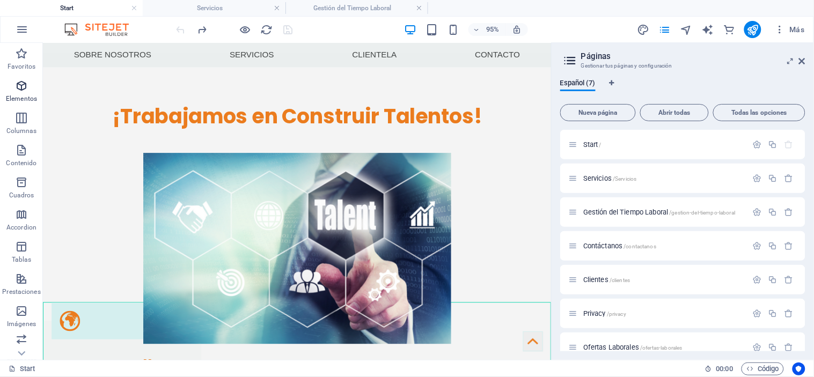
click at [19, 87] on icon "button" at bounding box center [21, 85] width 13 height 13
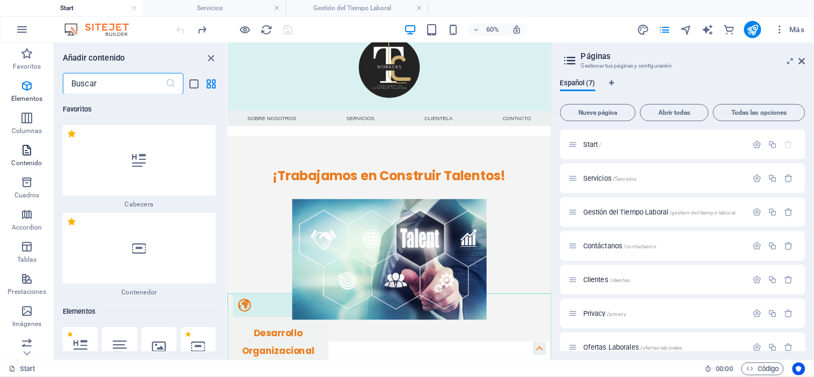
scroll to position [202, 0]
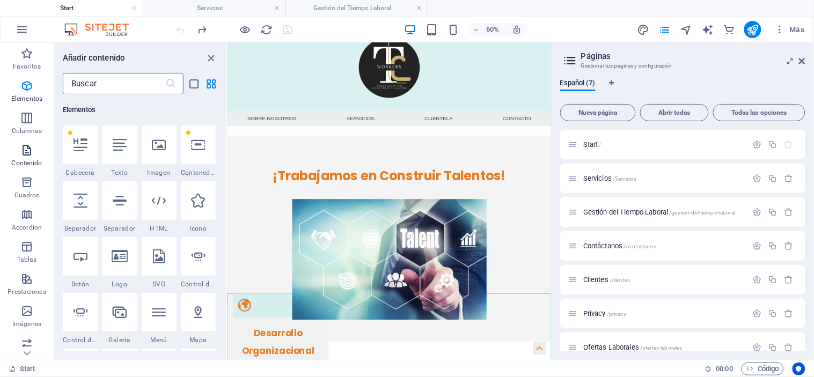
click at [21, 156] on icon "button" at bounding box center [26, 150] width 13 height 13
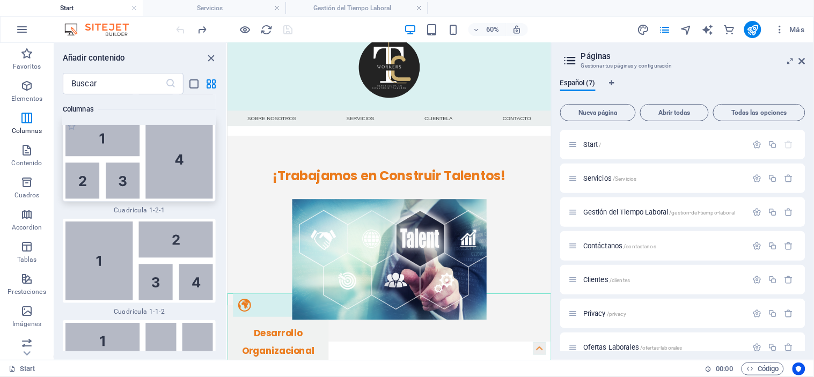
scroll to position [3262, 0]
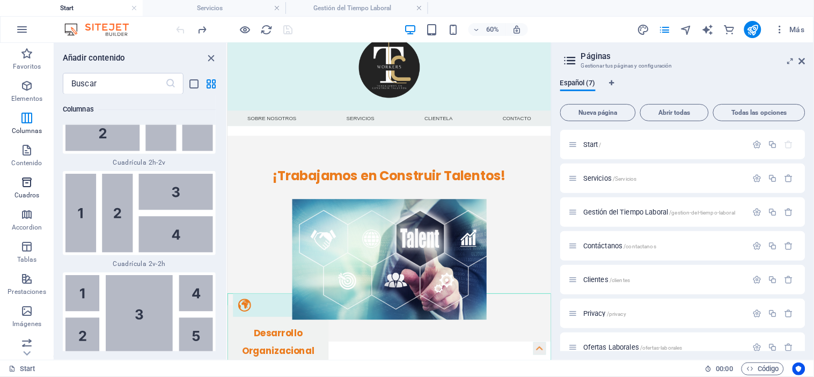
click at [28, 189] on icon "button" at bounding box center [26, 182] width 13 height 13
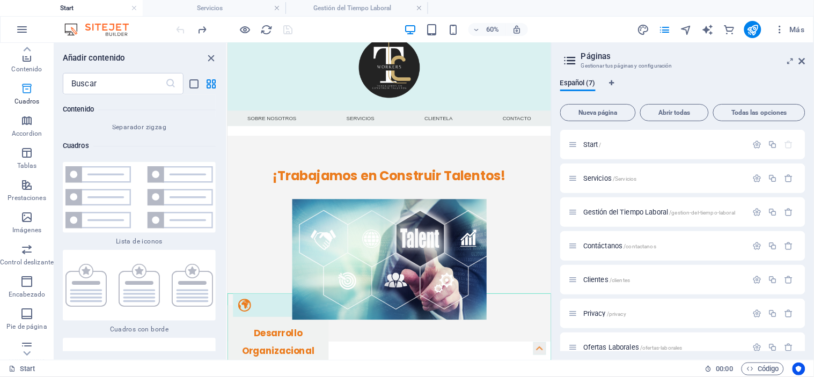
scroll to position [106, 0]
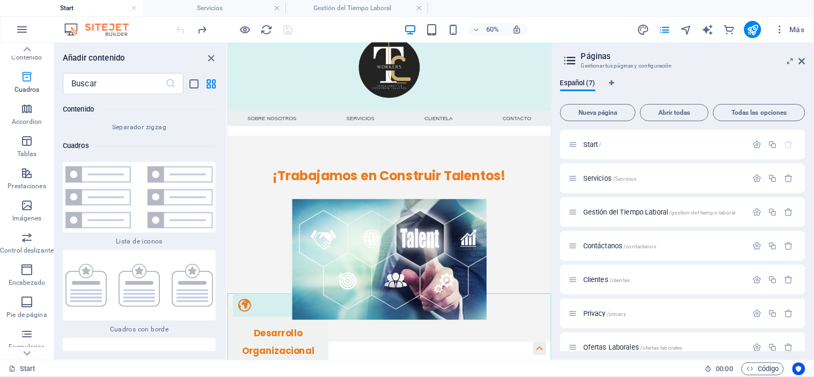
click at [28, 189] on p "Prestaciones" at bounding box center [27, 186] width 38 height 9
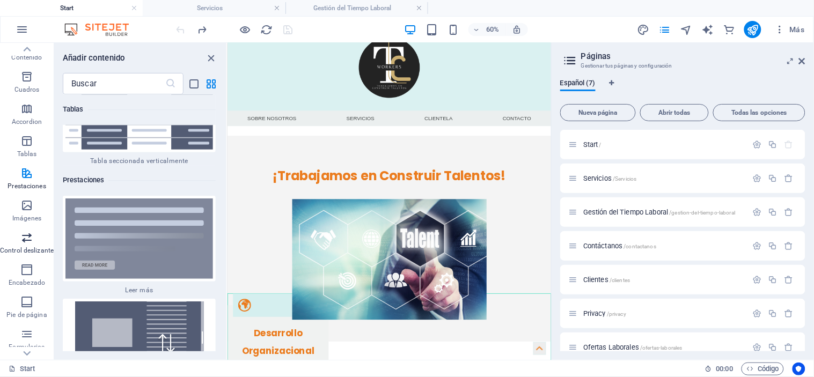
scroll to position [121, 0]
